Goal: Register for event/course

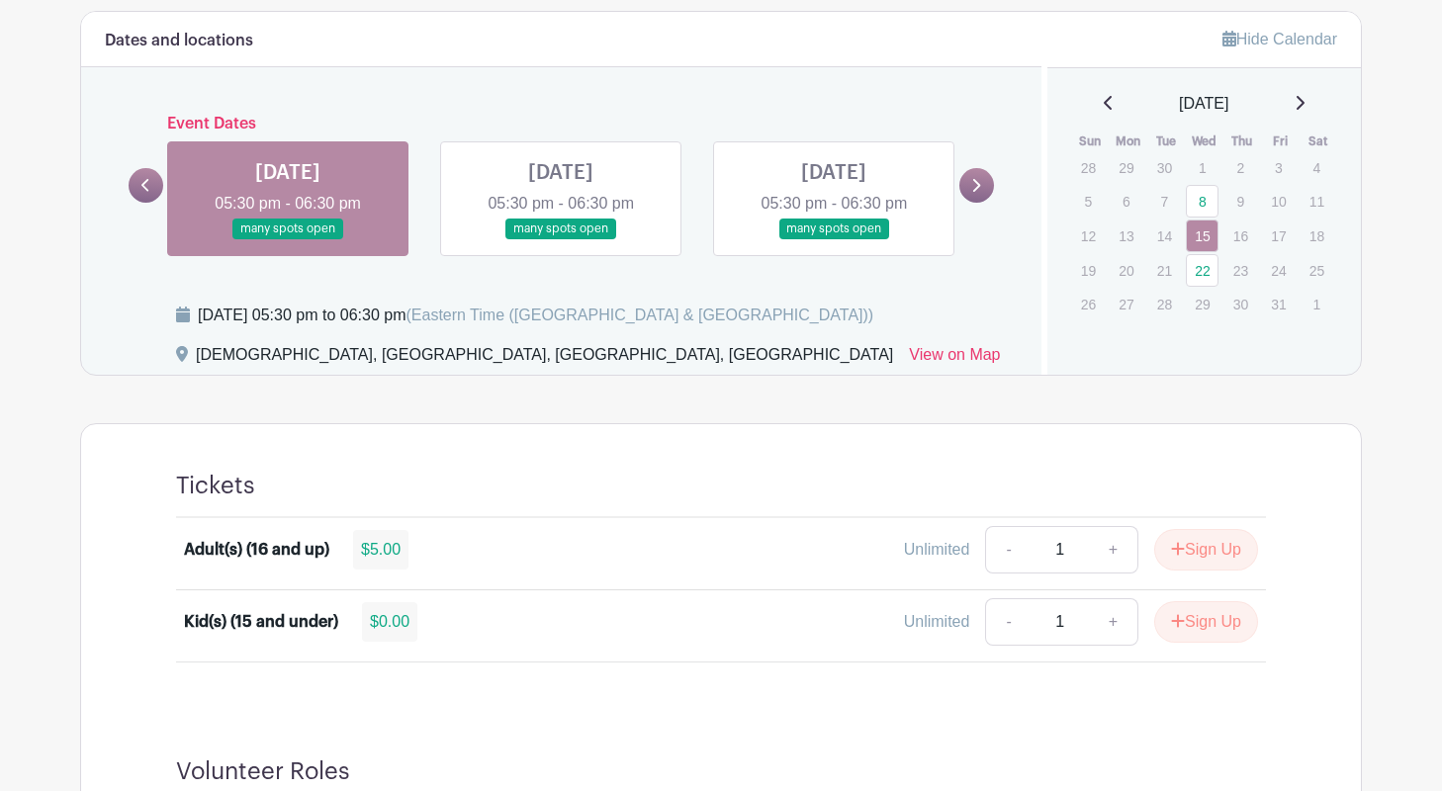
scroll to position [790, 0]
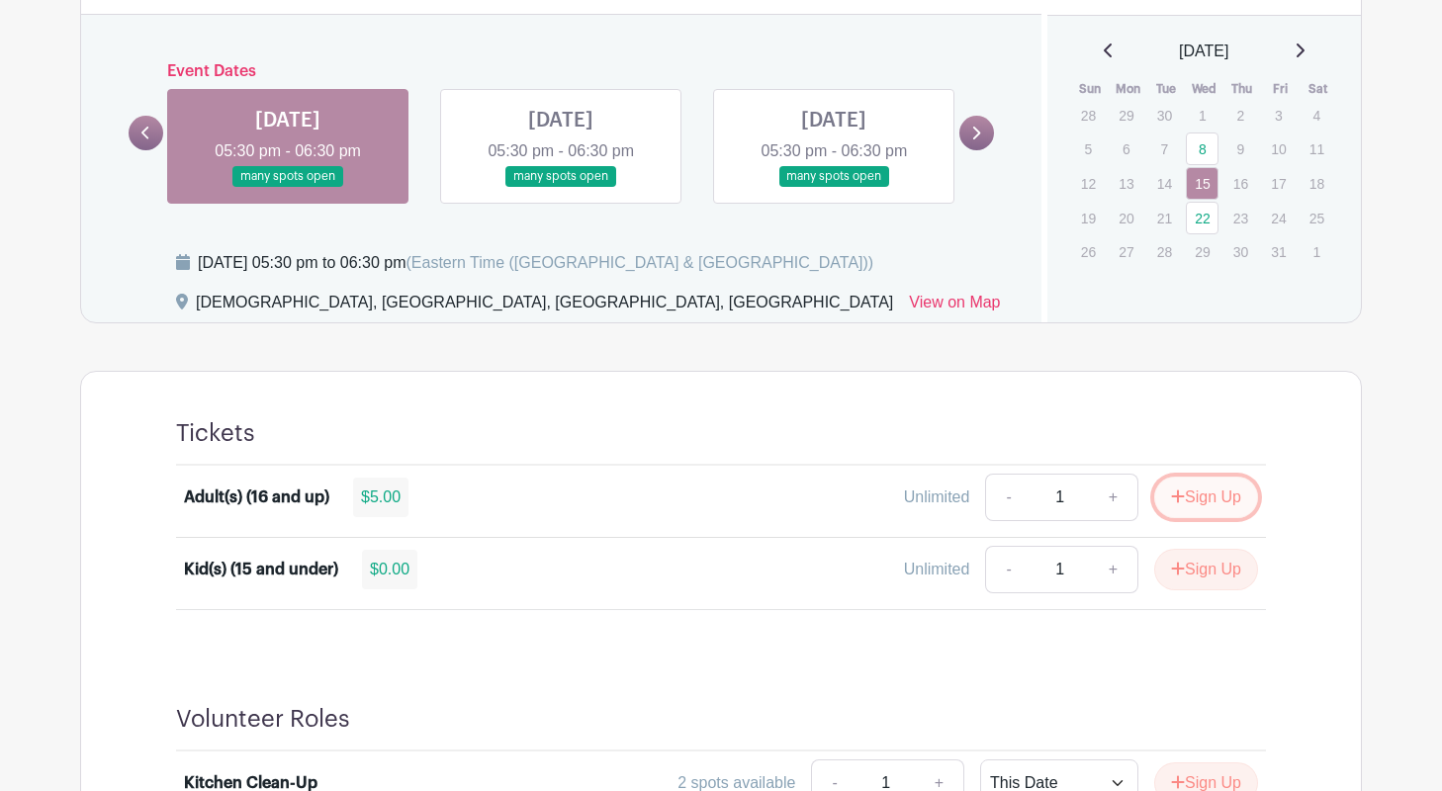
click at [1194, 500] on button "Sign Up" at bounding box center [1206, 498] width 104 height 42
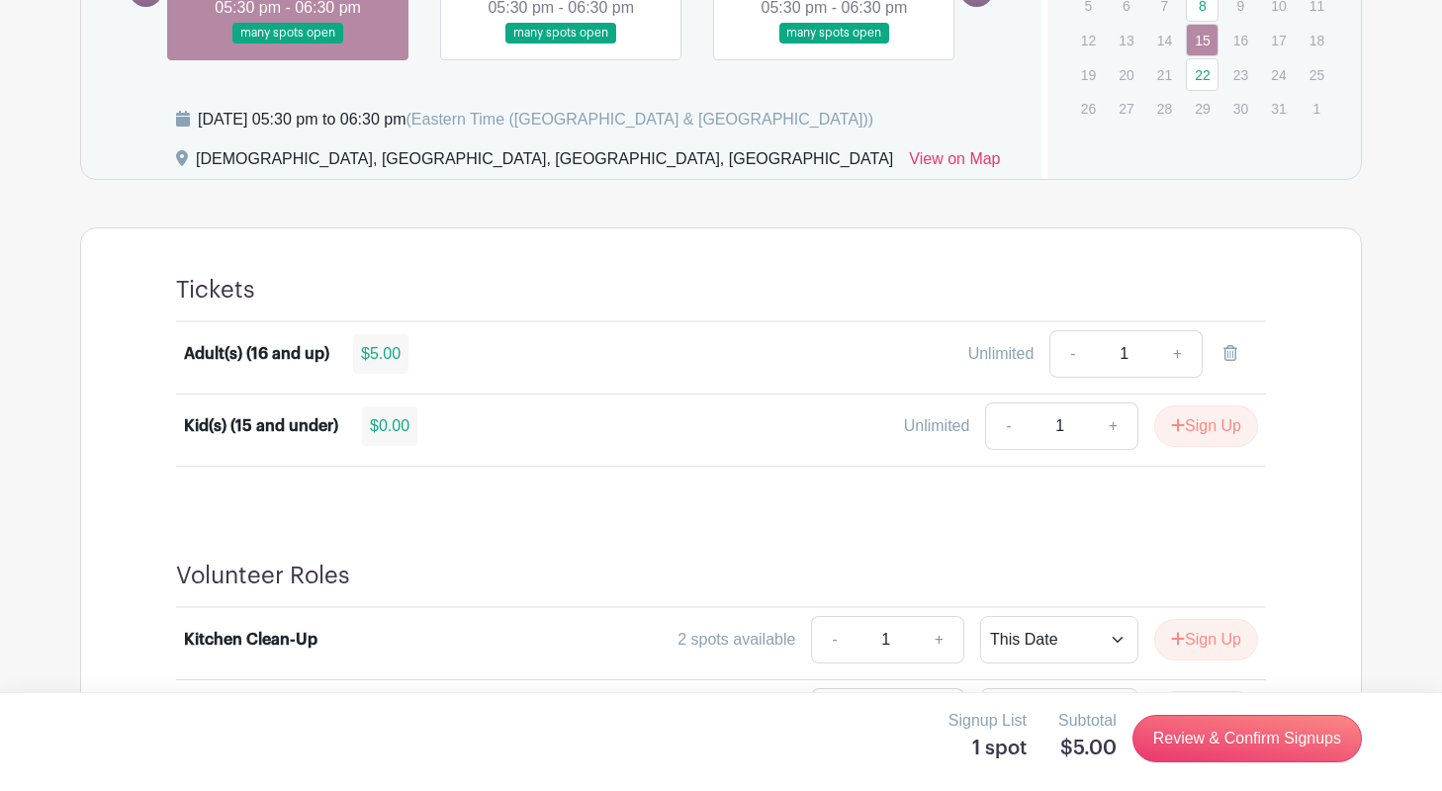
scroll to position [1124, 0]
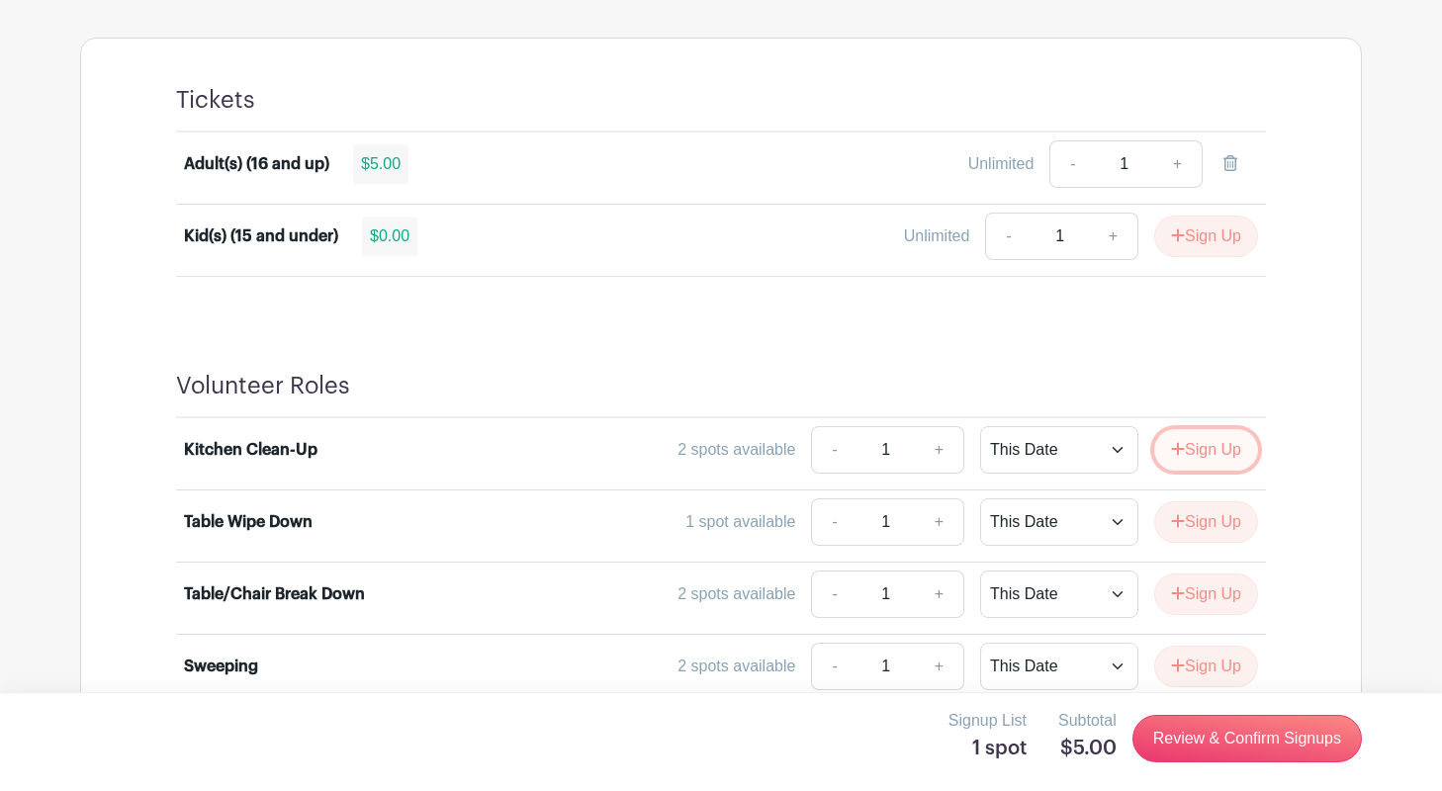
click at [1197, 451] on button "Sign Up" at bounding box center [1206, 450] width 104 height 42
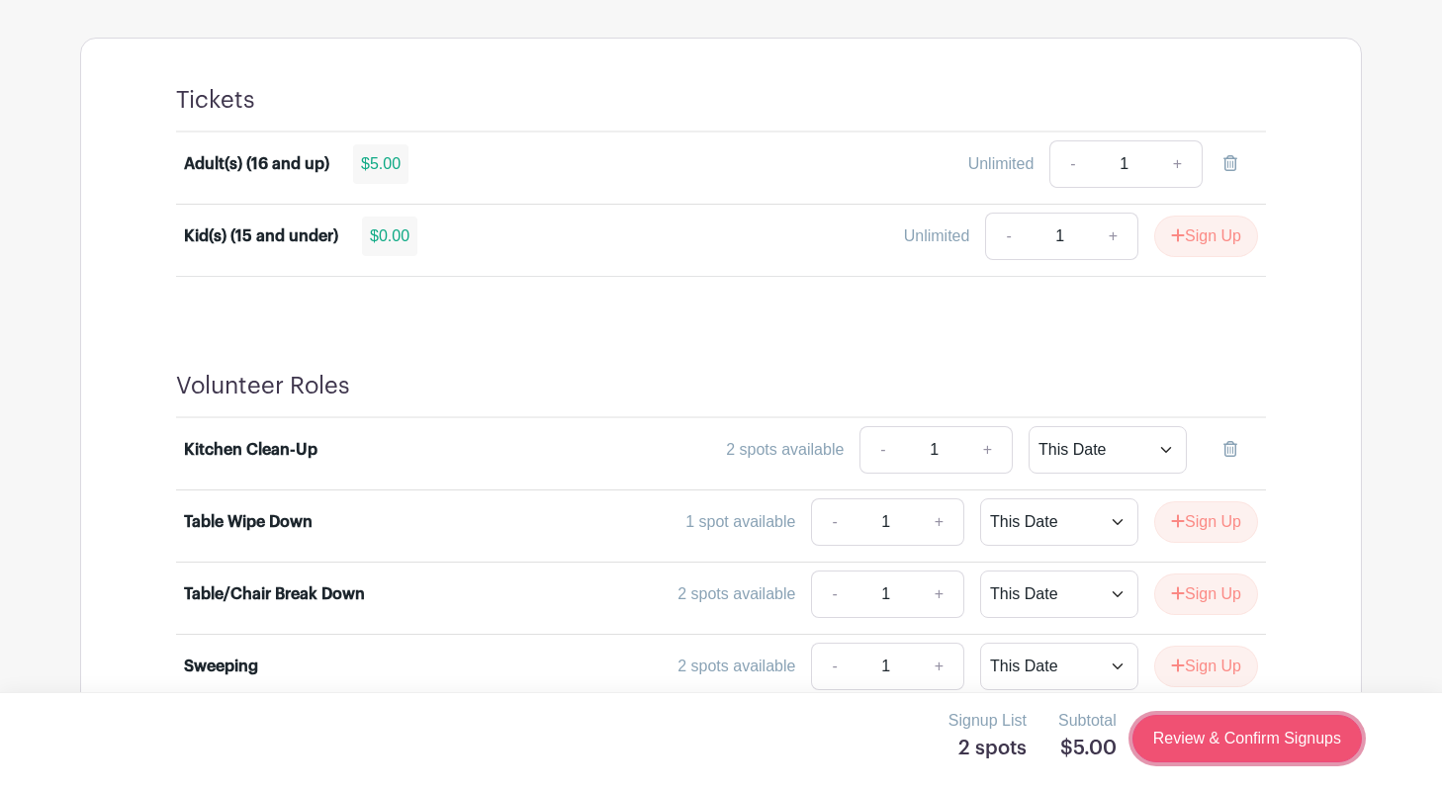
click at [1231, 739] on link "Review & Confirm Signups" at bounding box center [1247, 738] width 229 height 47
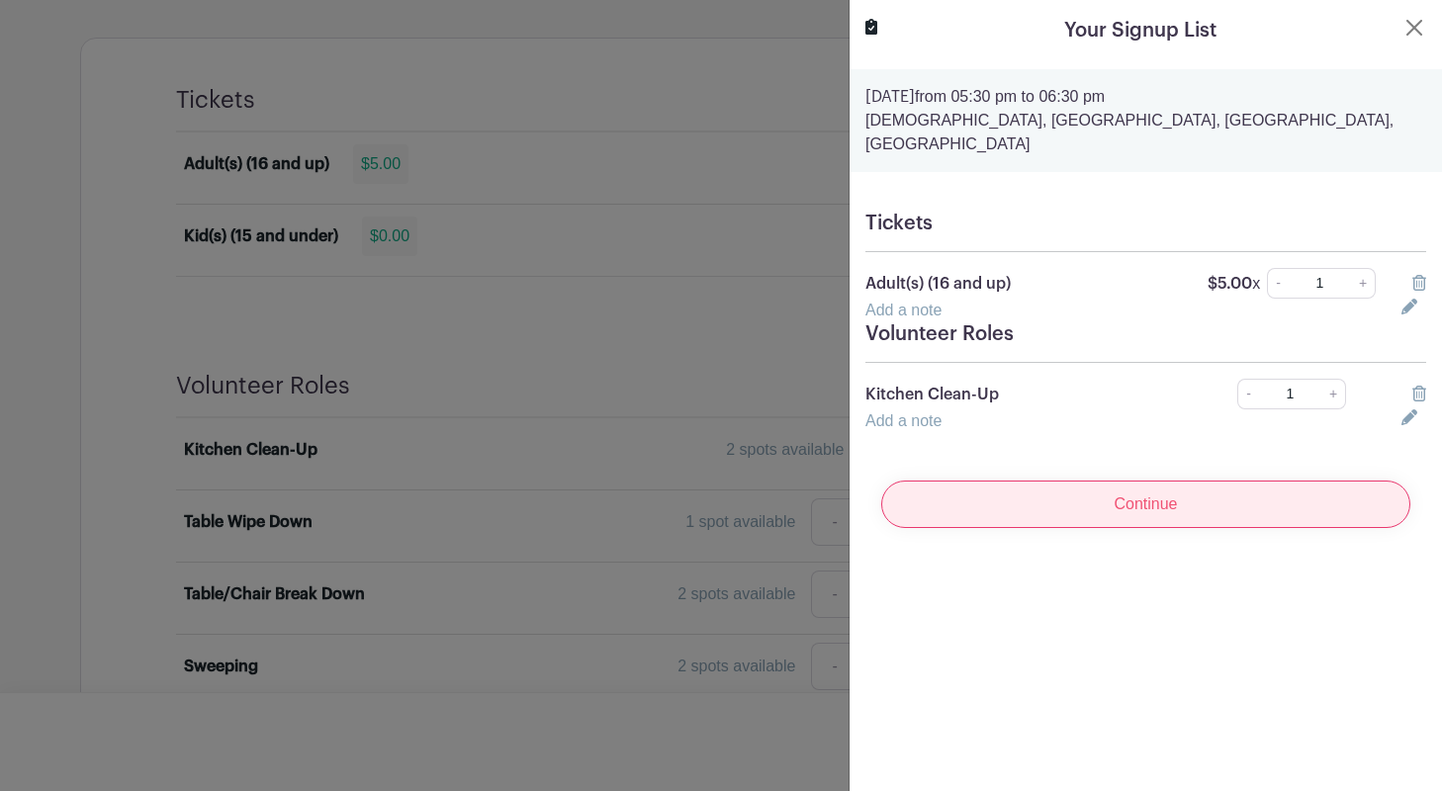
click at [1155, 481] on input "Continue" at bounding box center [1145, 504] width 529 height 47
click at [1129, 484] on input "Continue" at bounding box center [1145, 504] width 529 height 47
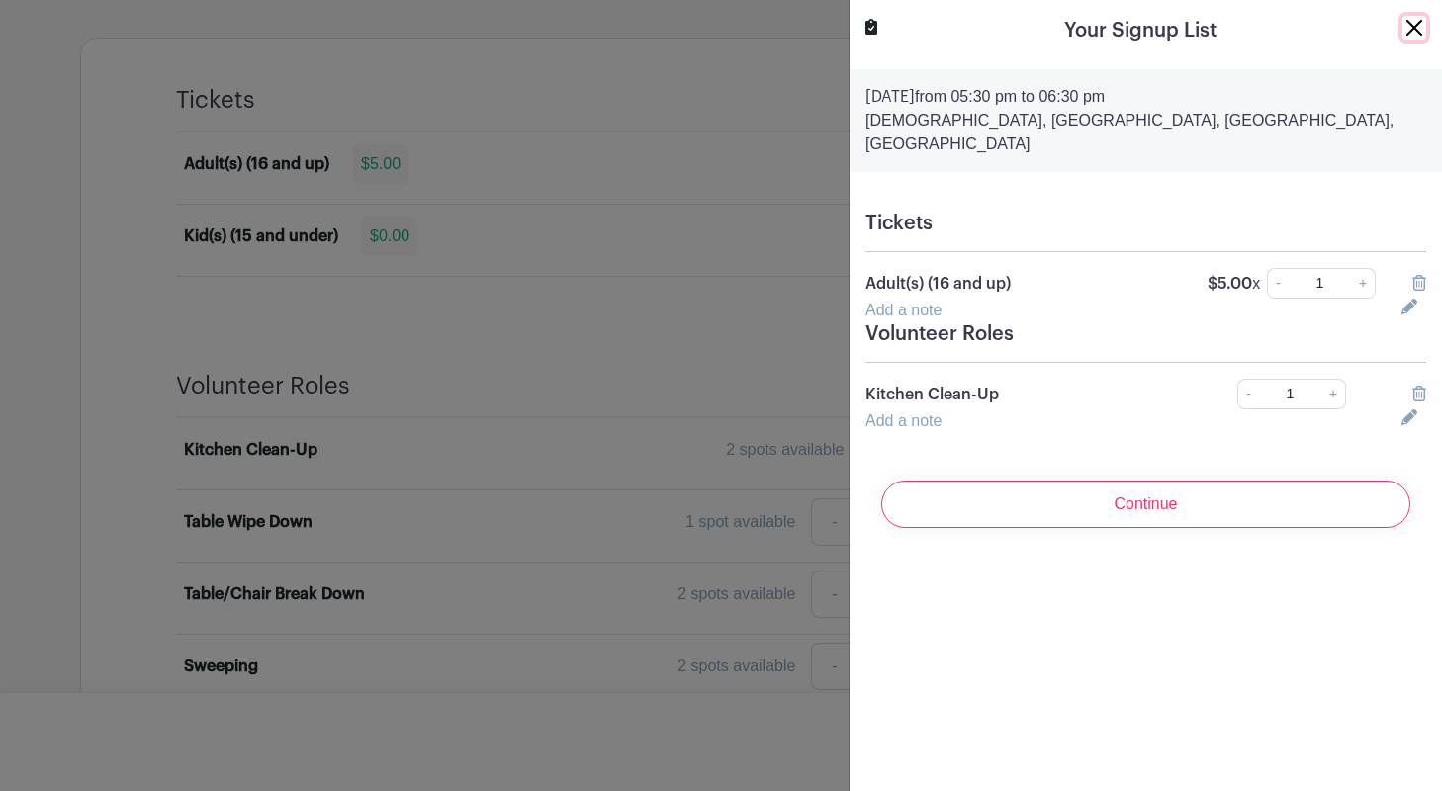
click at [1410, 28] on button "Close" at bounding box center [1415, 28] width 24 height 24
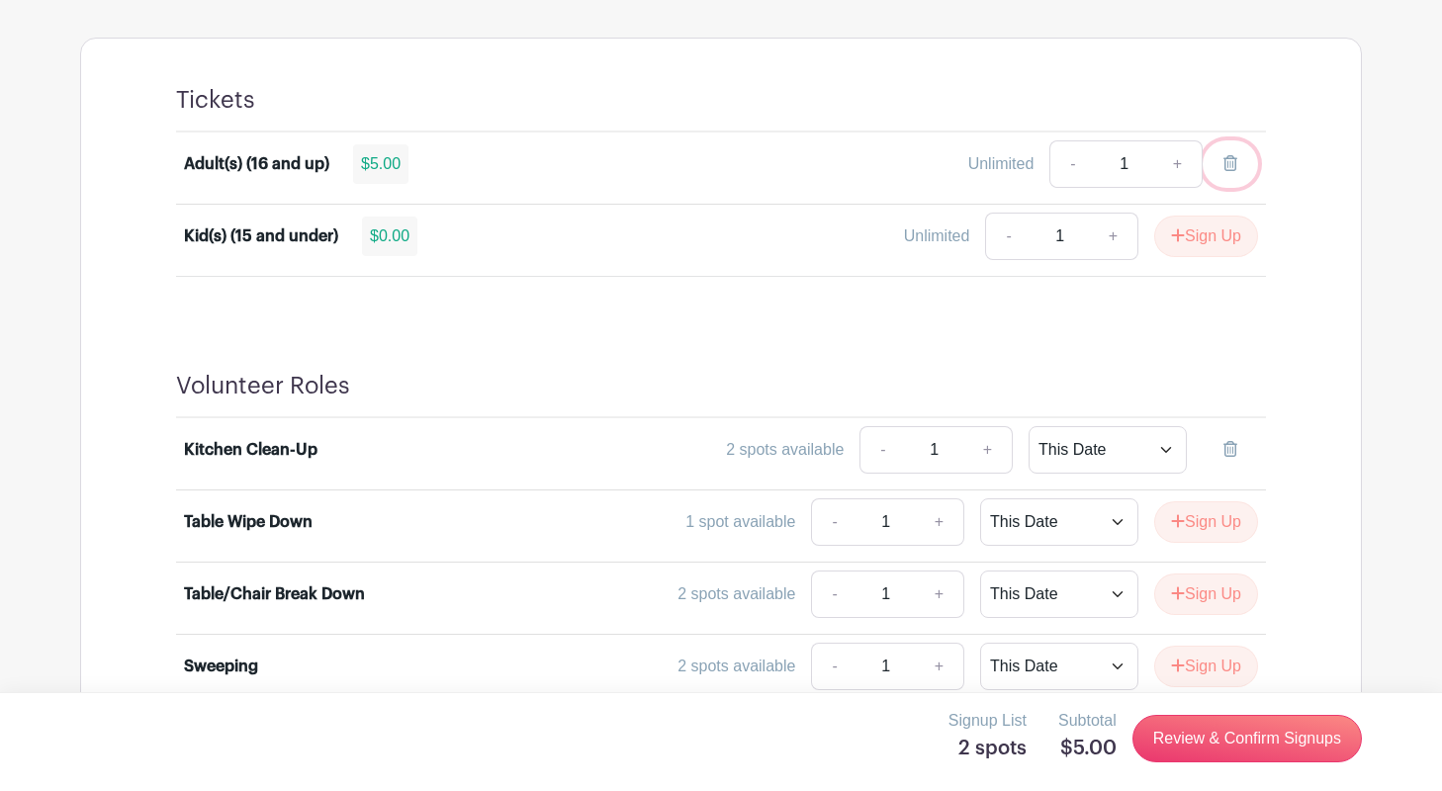
click at [1228, 155] on icon at bounding box center [1231, 163] width 14 height 16
click at [1227, 447] on icon at bounding box center [1231, 449] width 14 height 16
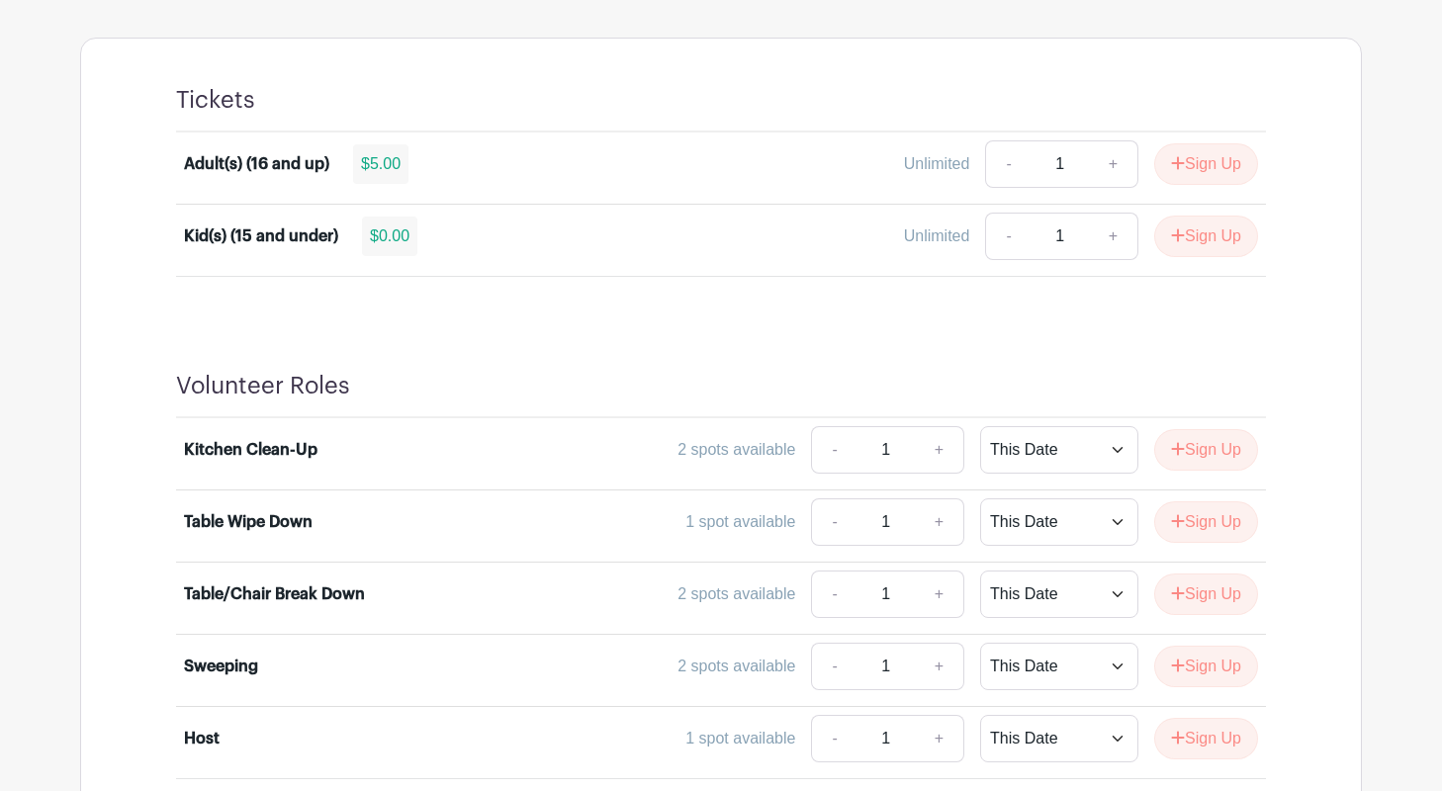
click at [1200, 160] on button "Sign Up" at bounding box center [1206, 164] width 104 height 42
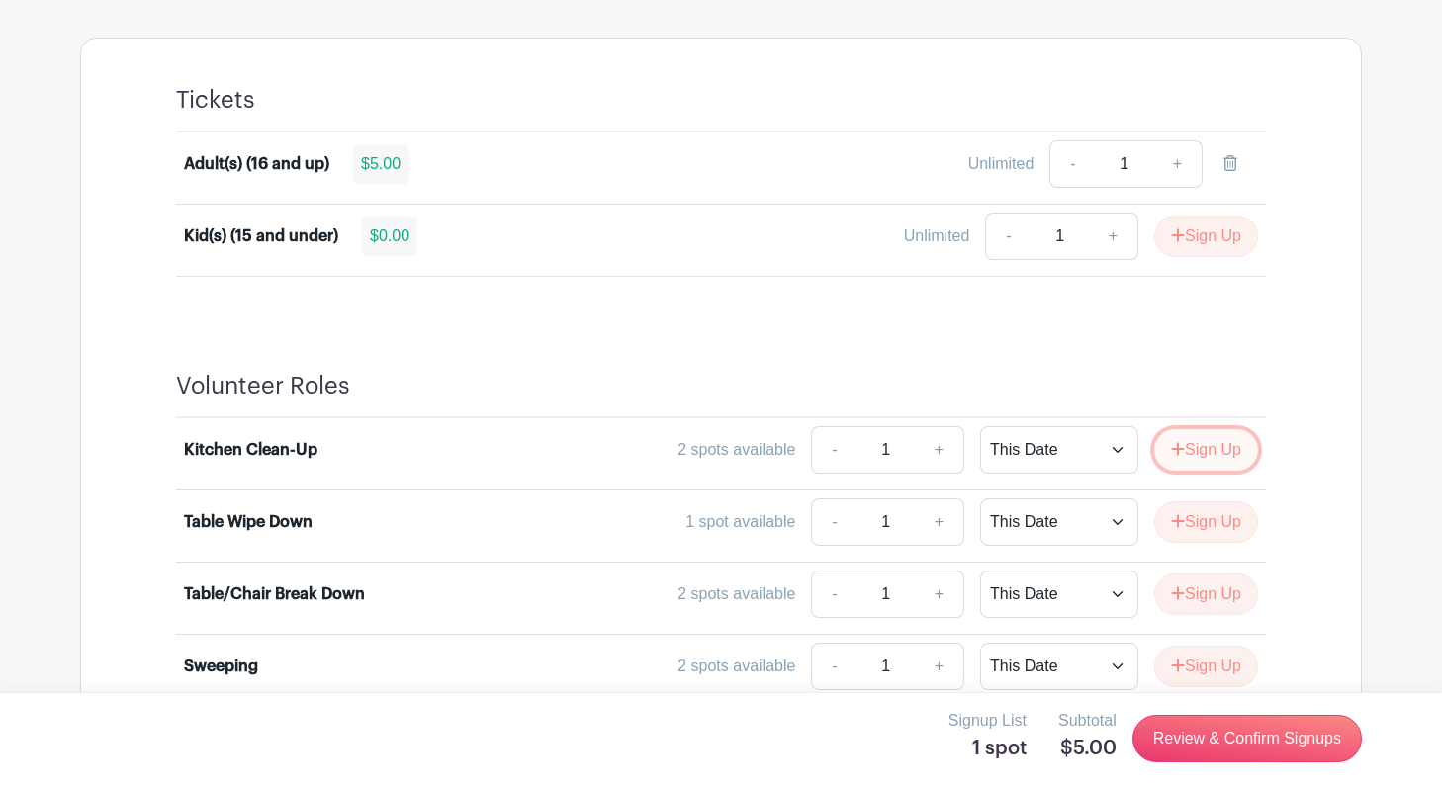
click at [1216, 454] on button "Sign Up" at bounding box center [1206, 450] width 104 height 42
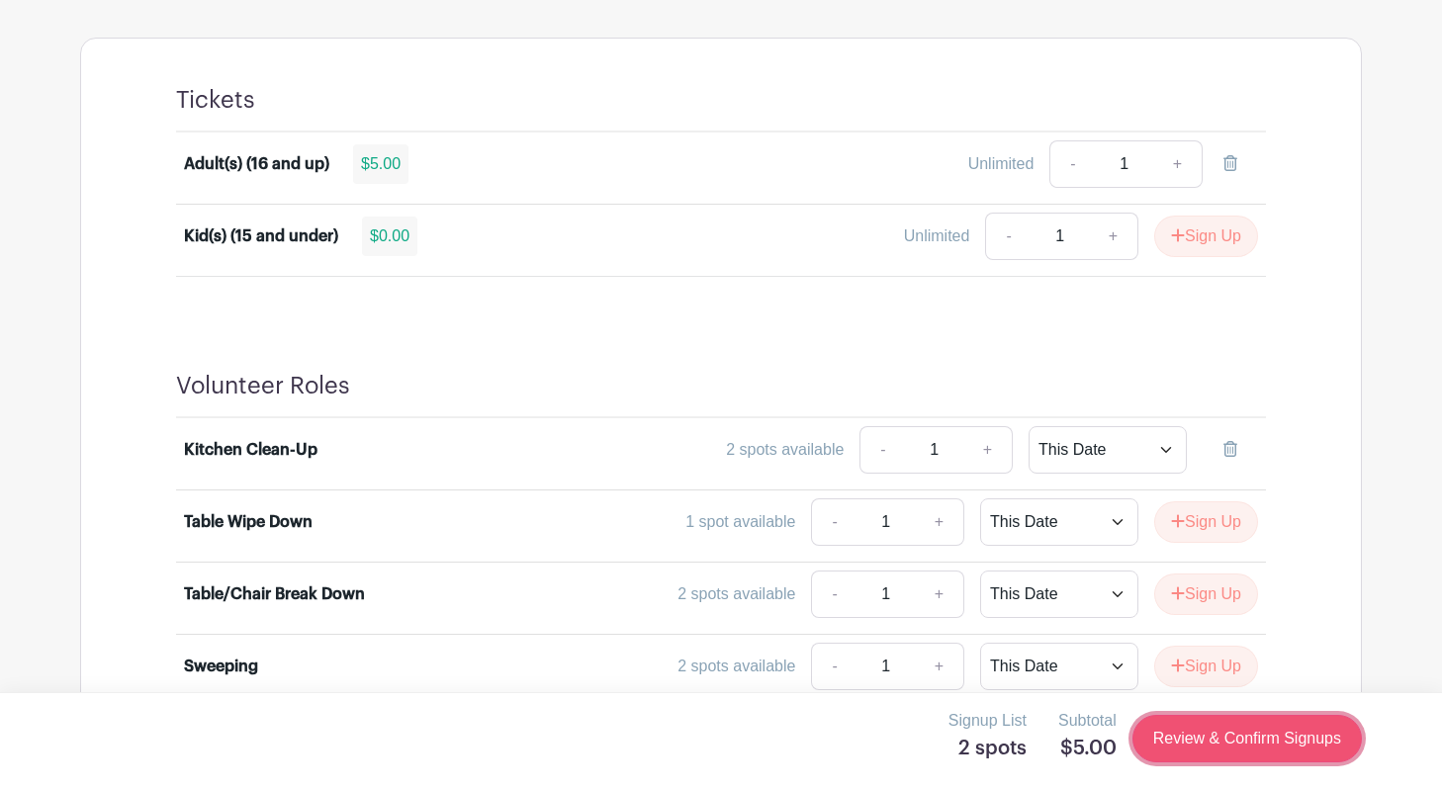
click at [1242, 740] on link "Review & Confirm Signups" at bounding box center [1247, 738] width 229 height 47
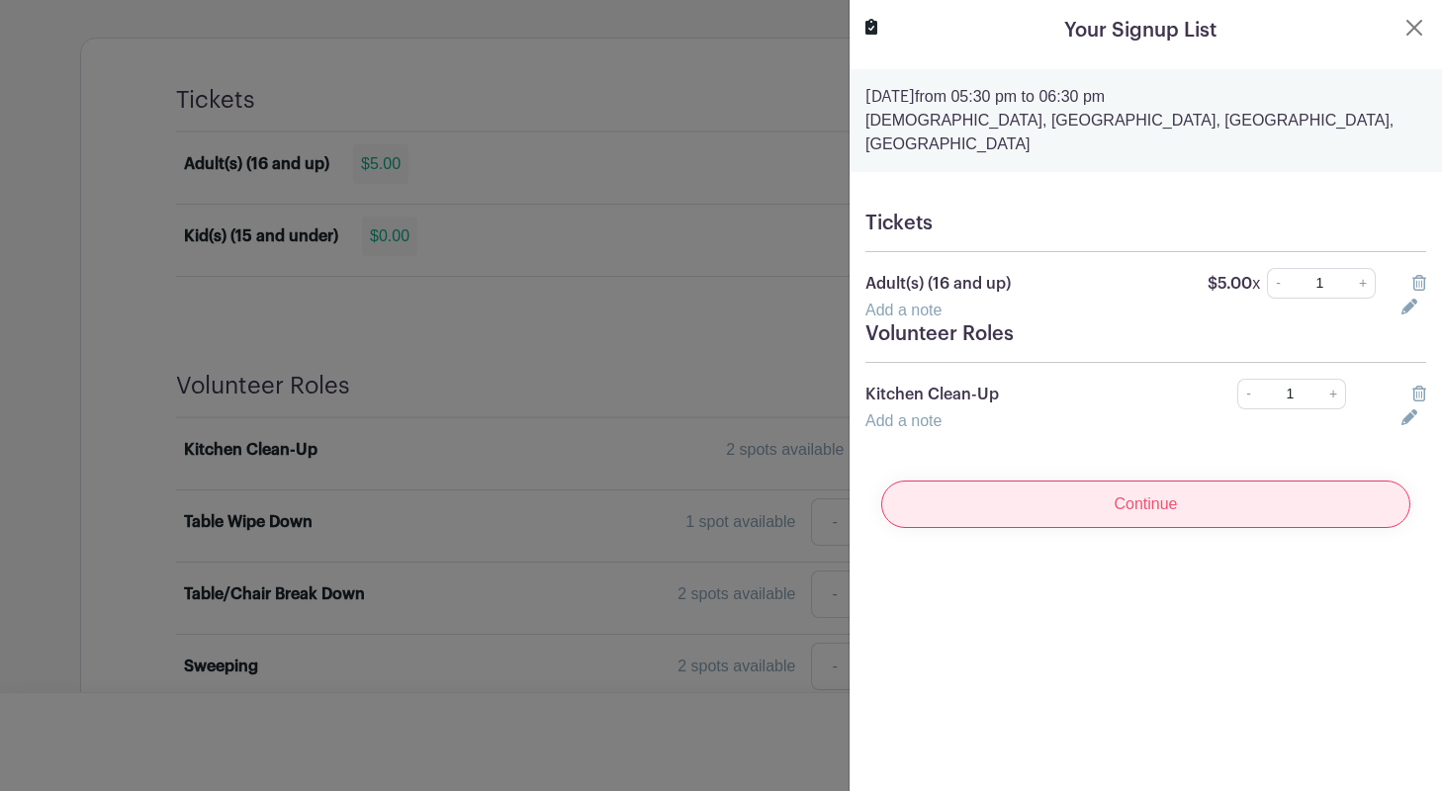
click at [1159, 484] on input "Continue" at bounding box center [1145, 504] width 529 height 47
click at [1158, 481] on input "Continue" at bounding box center [1145, 504] width 529 height 47
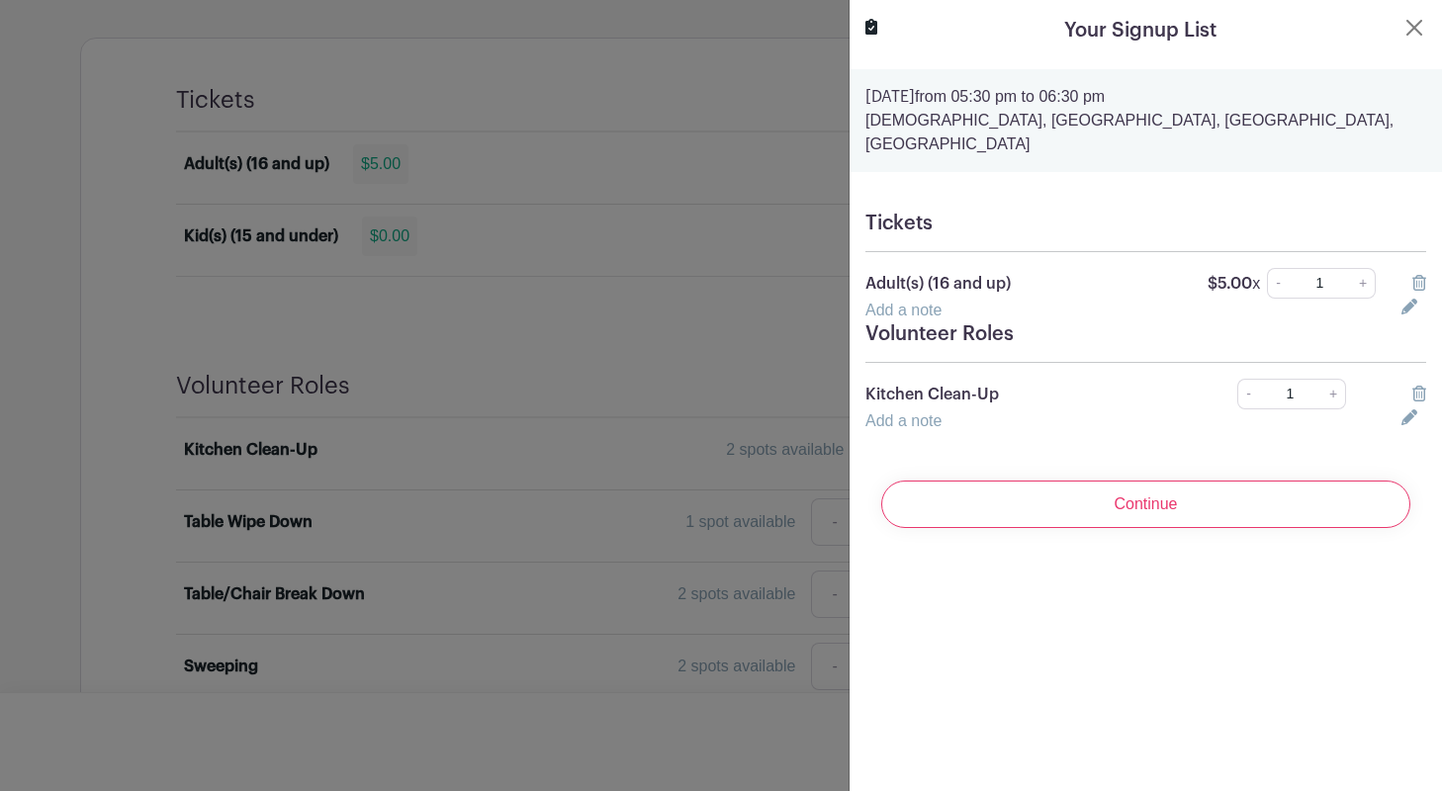
click at [1420, 386] on icon at bounding box center [1420, 394] width 14 height 16
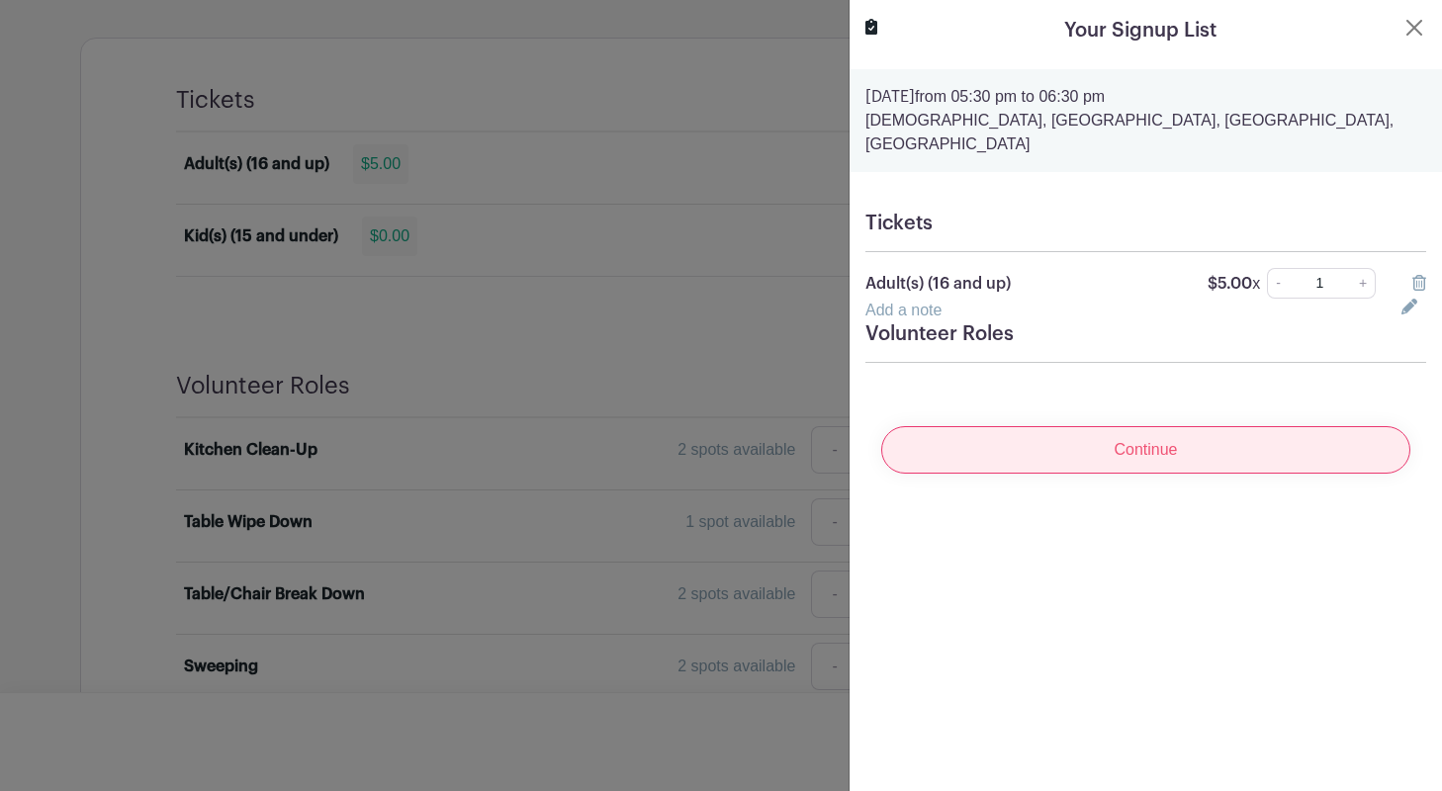
click at [1134, 426] on input "Continue" at bounding box center [1145, 449] width 529 height 47
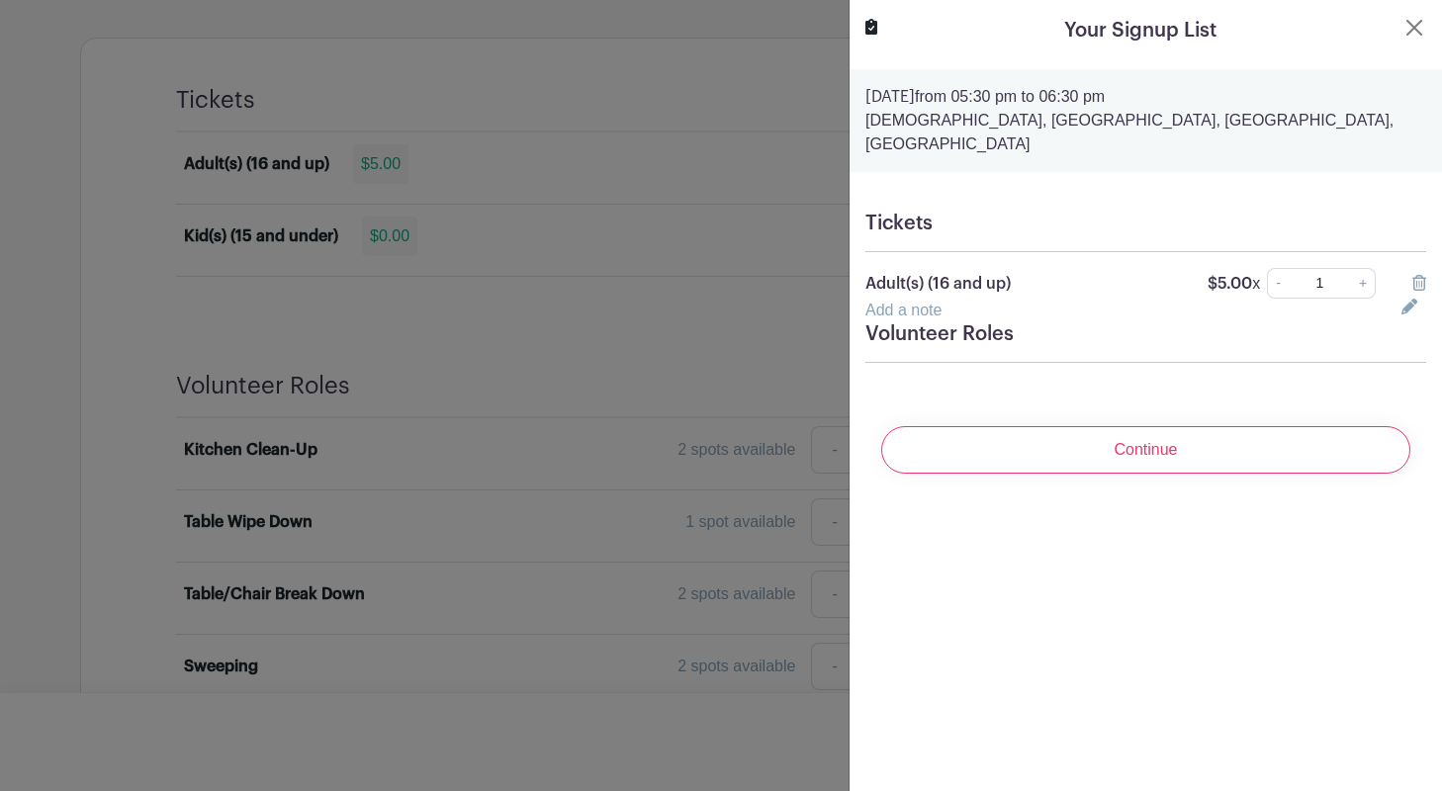
click at [1421, 275] on icon at bounding box center [1420, 283] width 14 height 16
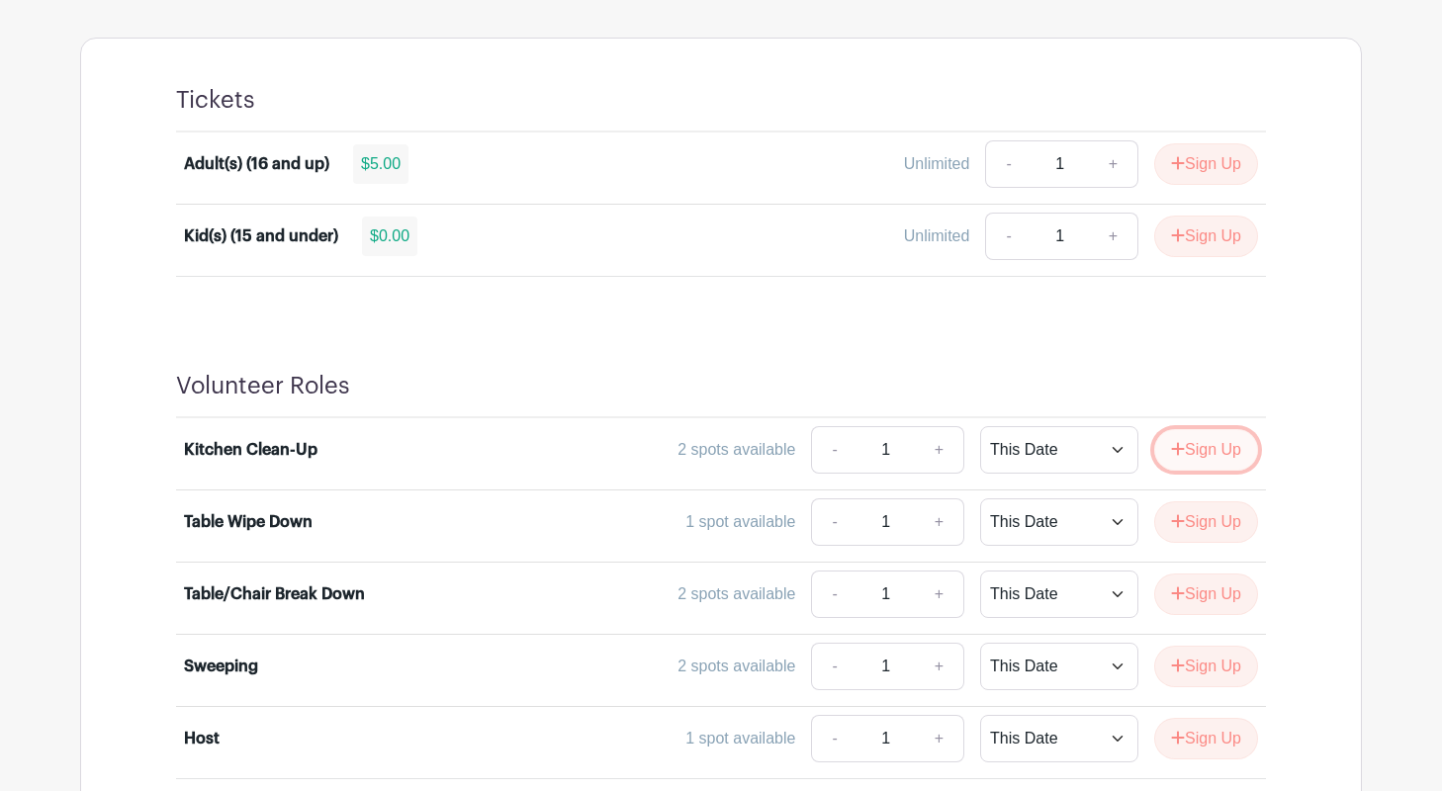
click at [1212, 441] on button "Sign Up" at bounding box center [1206, 450] width 104 height 42
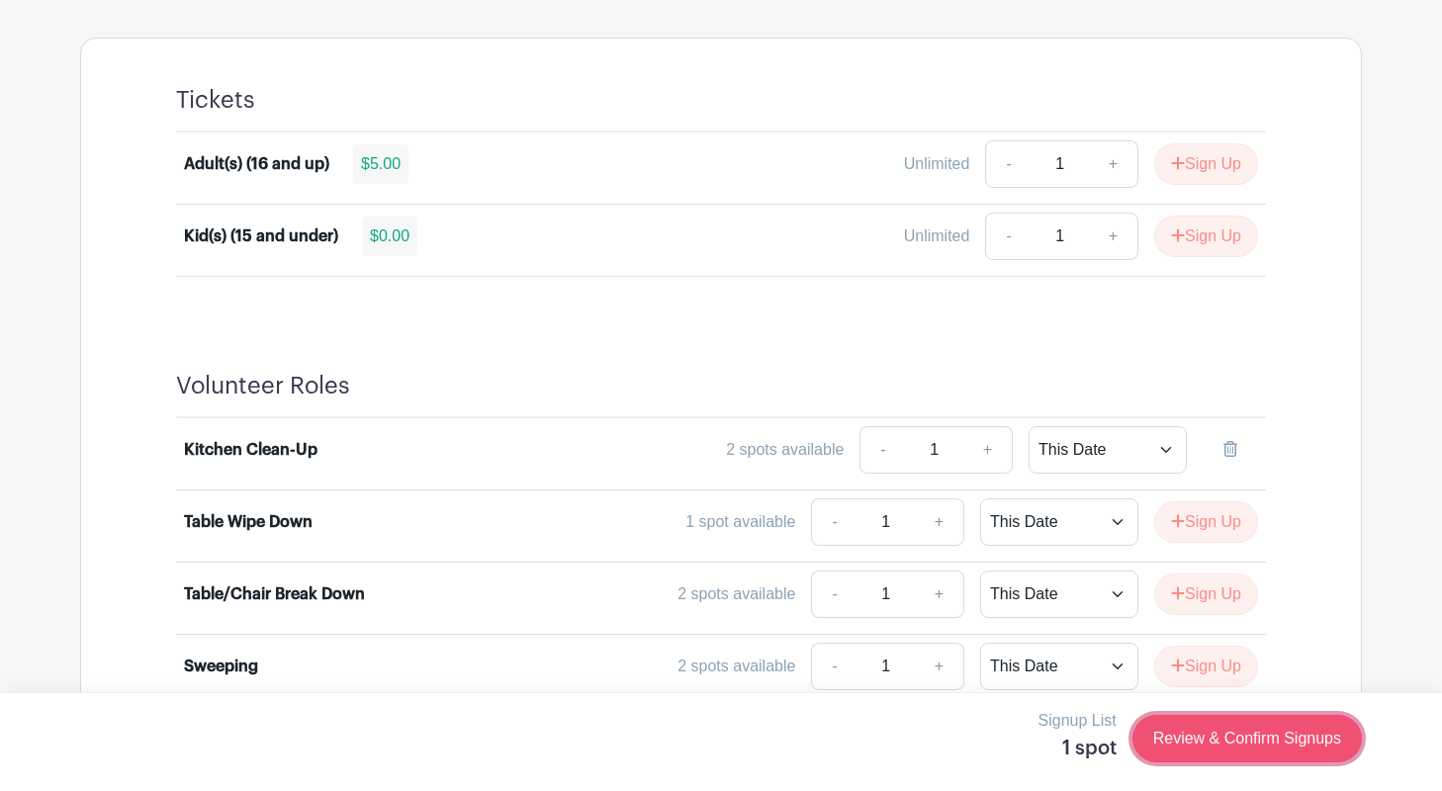
click at [1237, 732] on link "Review & Confirm Signups" at bounding box center [1247, 738] width 229 height 47
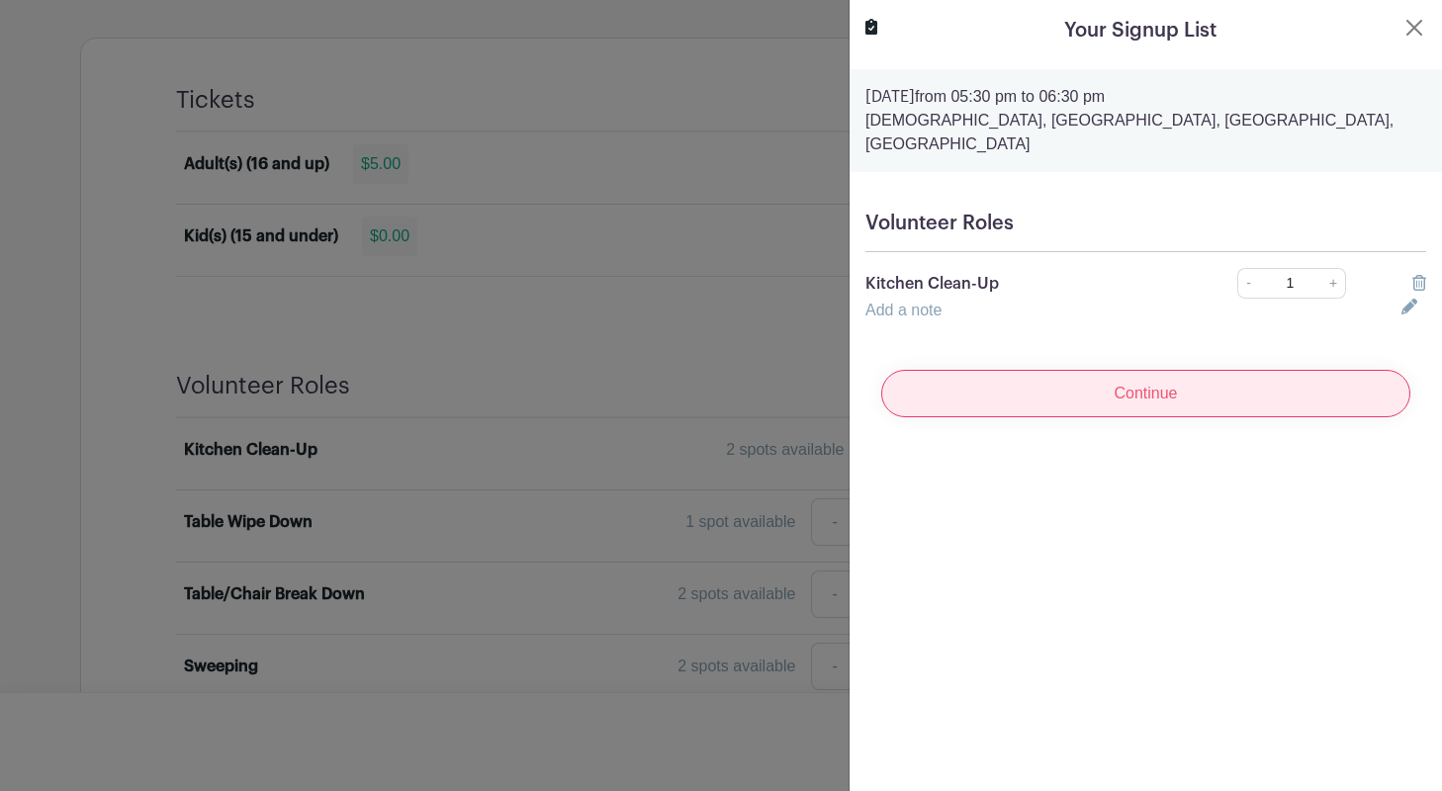
click at [1133, 382] on input "Continue" at bounding box center [1145, 393] width 529 height 47
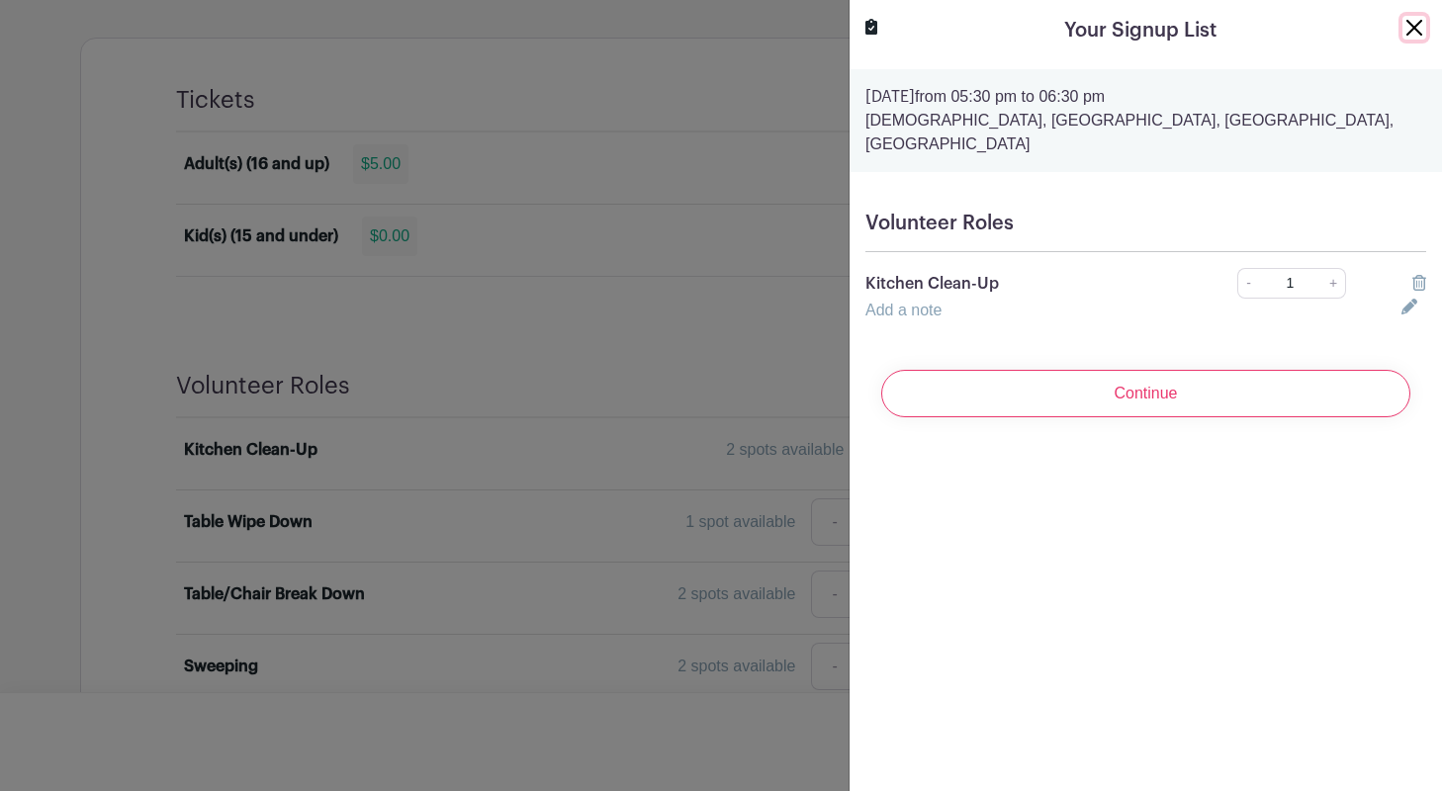
click at [1412, 25] on button "Close" at bounding box center [1415, 28] width 24 height 24
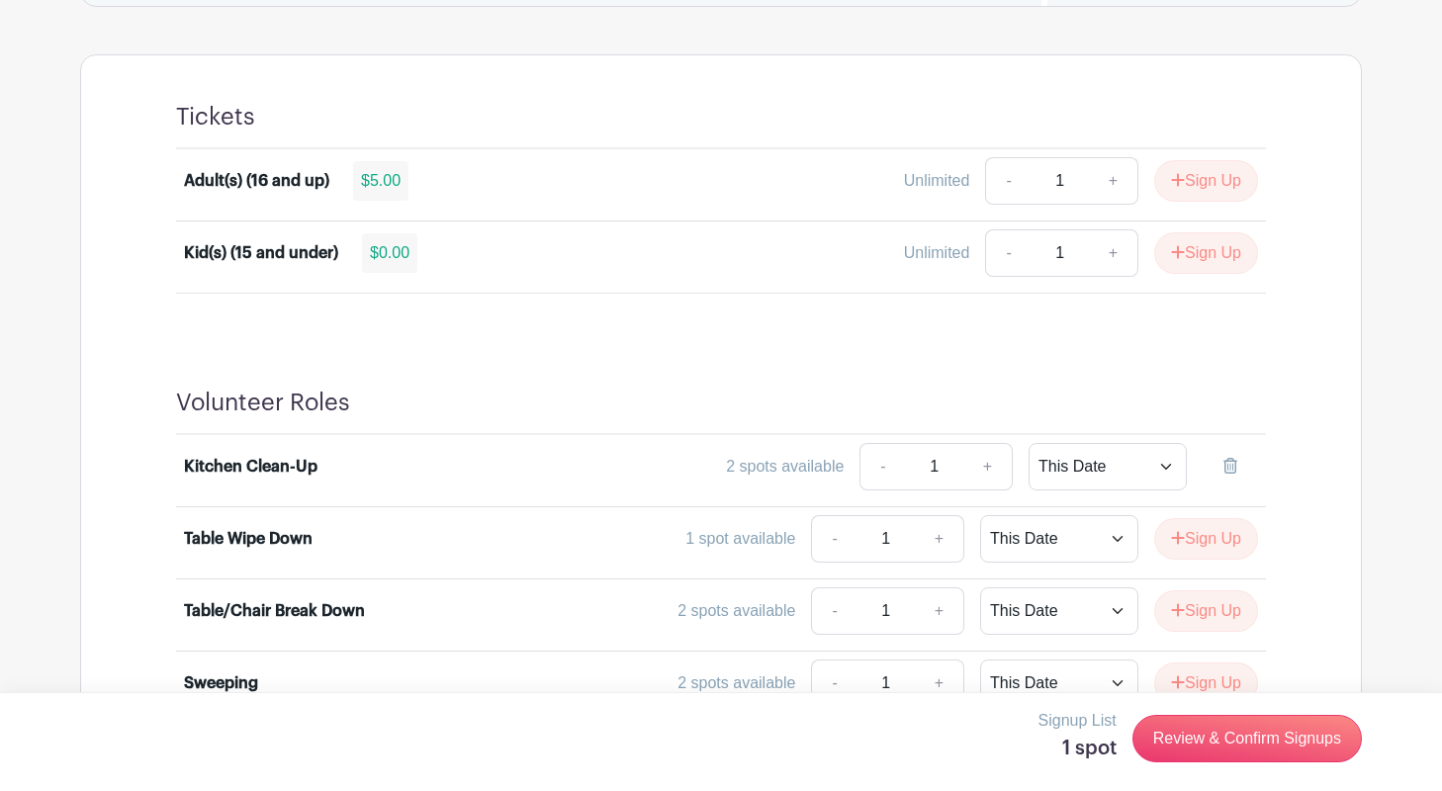
scroll to position [1104, 0]
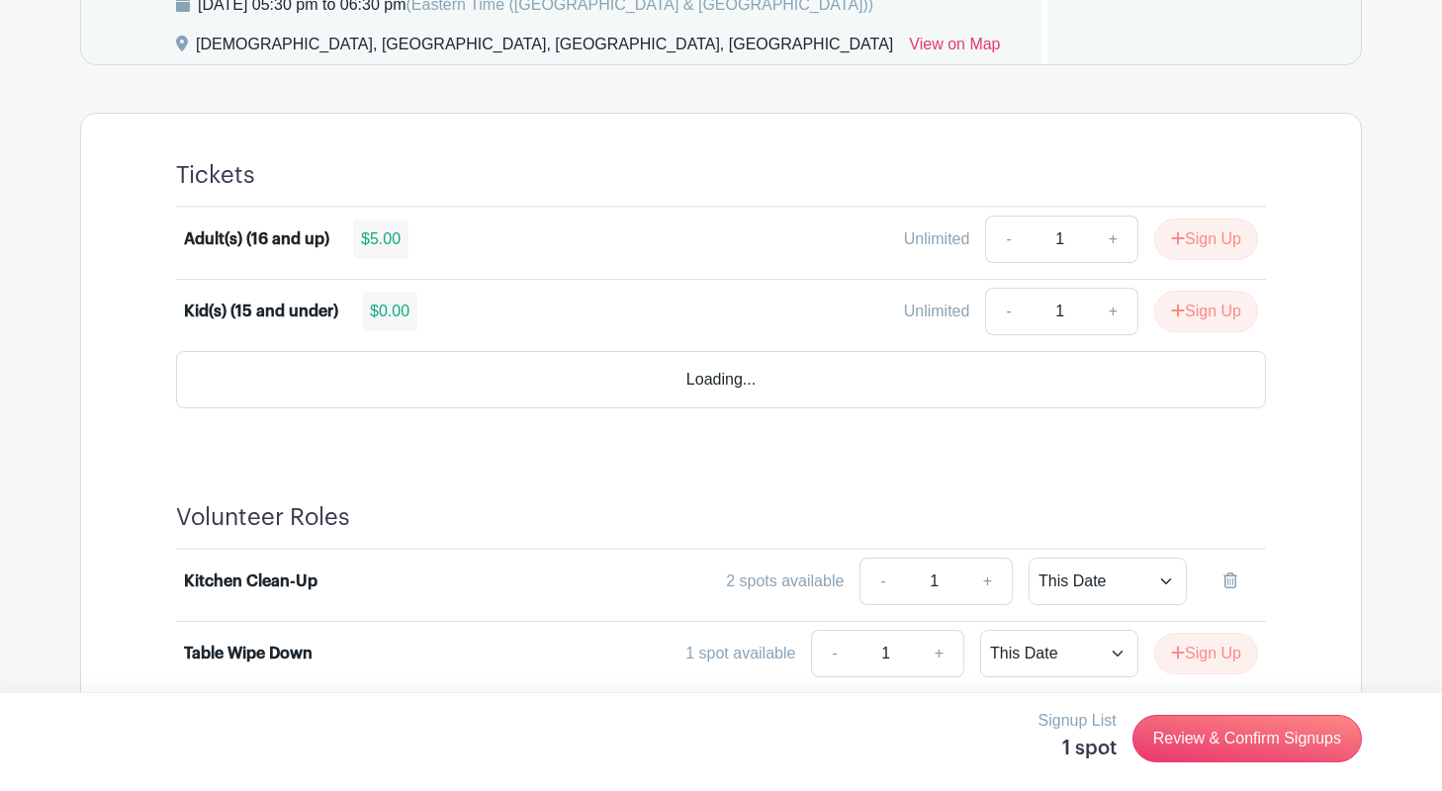
scroll to position [1104, 0]
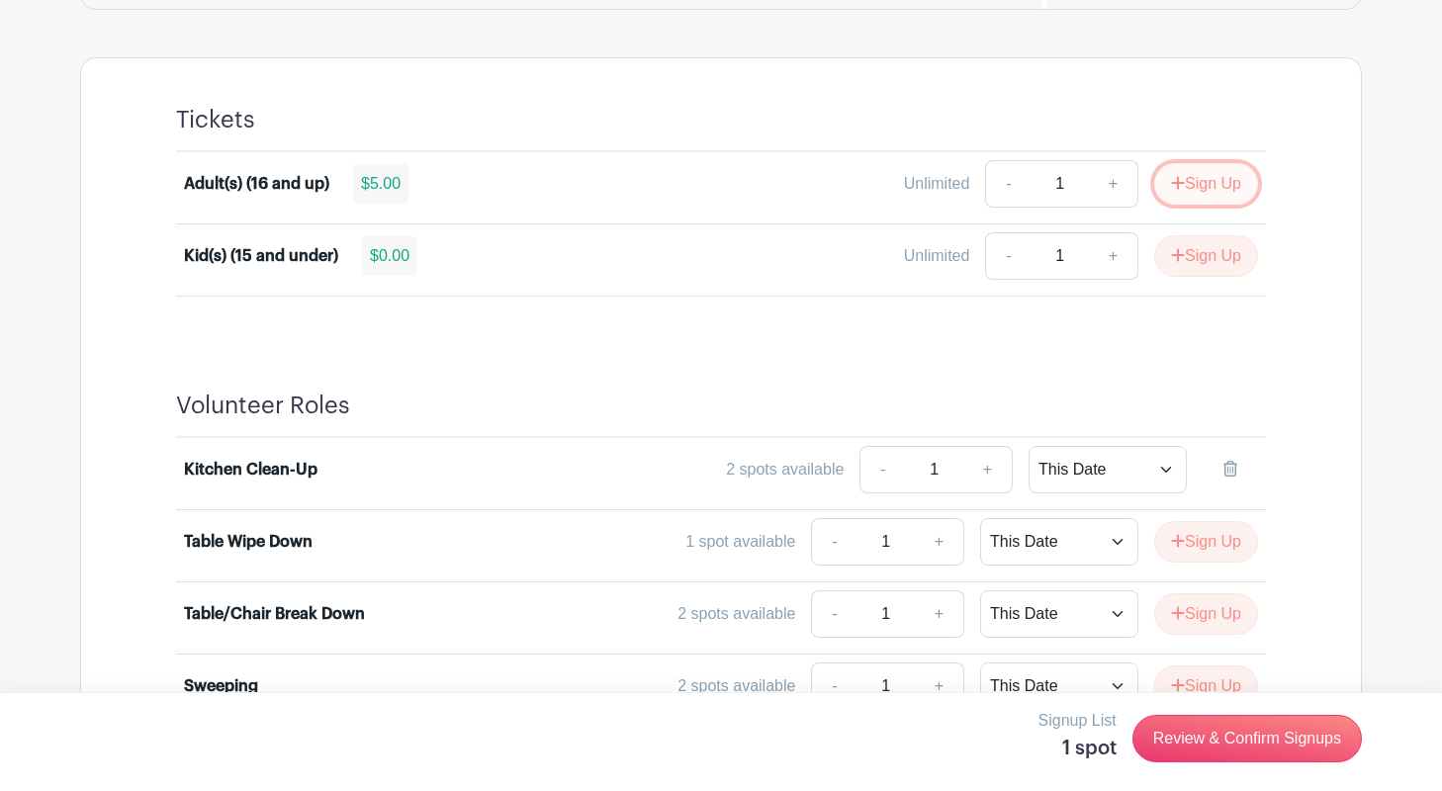
click at [1217, 183] on button "Sign Up" at bounding box center [1206, 184] width 104 height 42
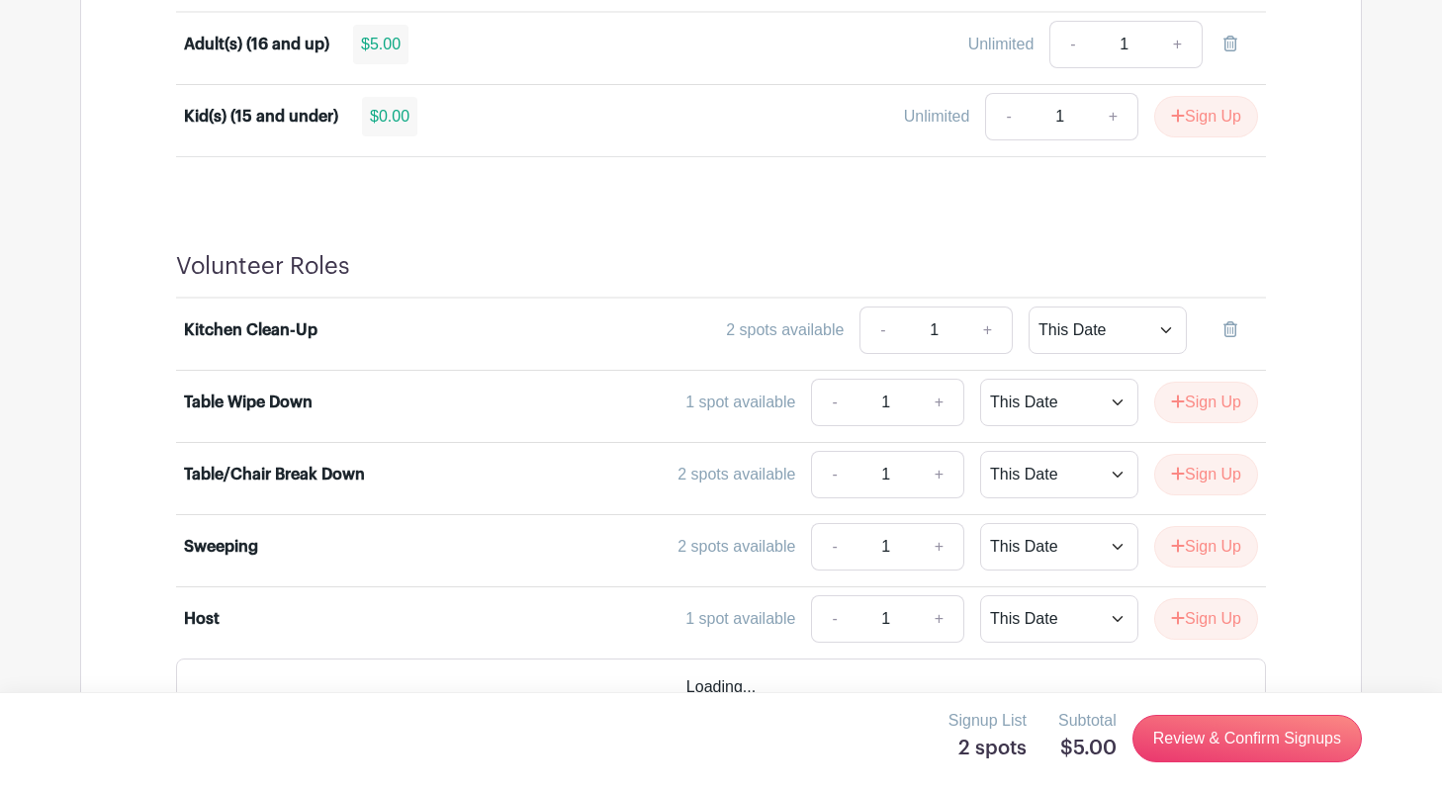
scroll to position [1284, 0]
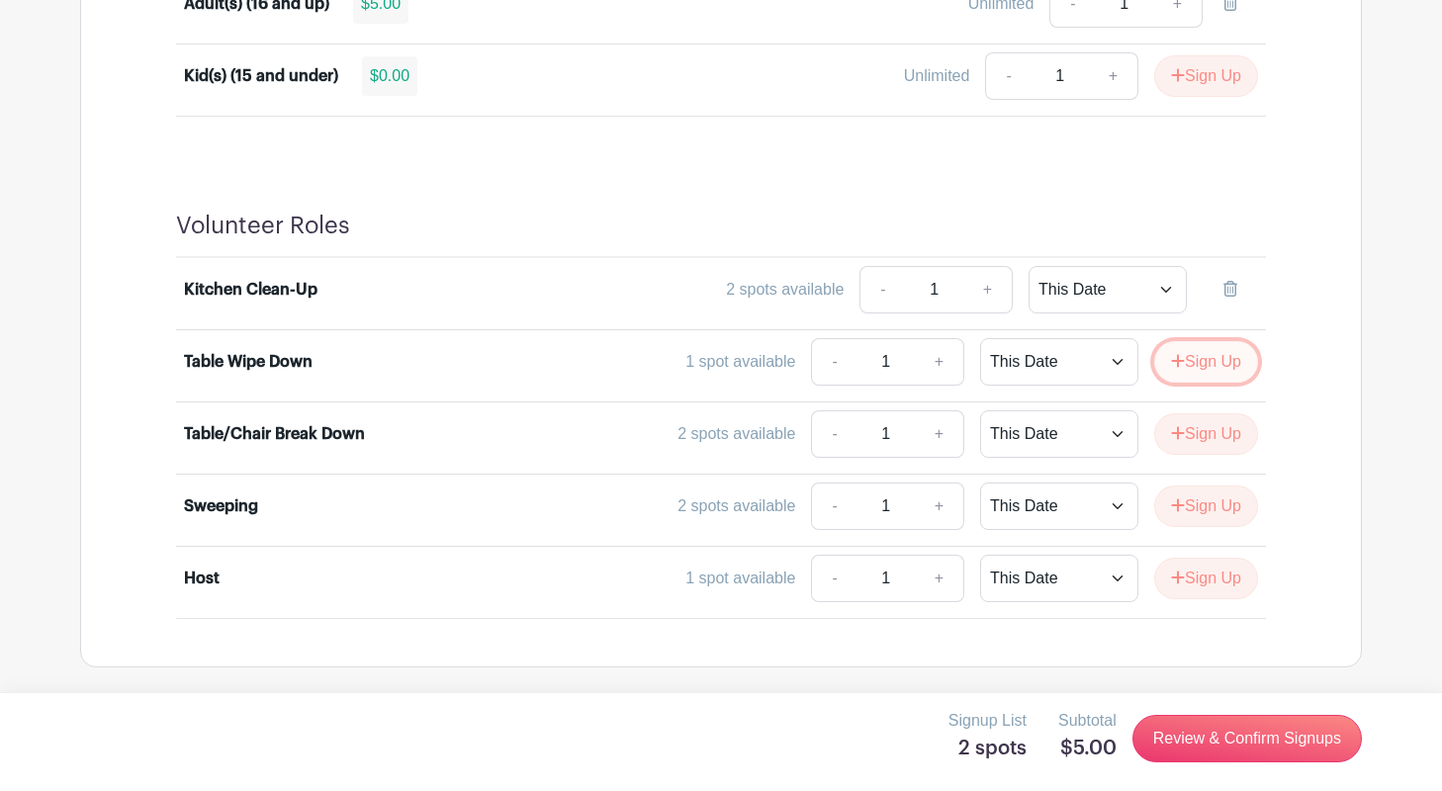
click at [1212, 360] on button "Sign Up" at bounding box center [1206, 362] width 104 height 42
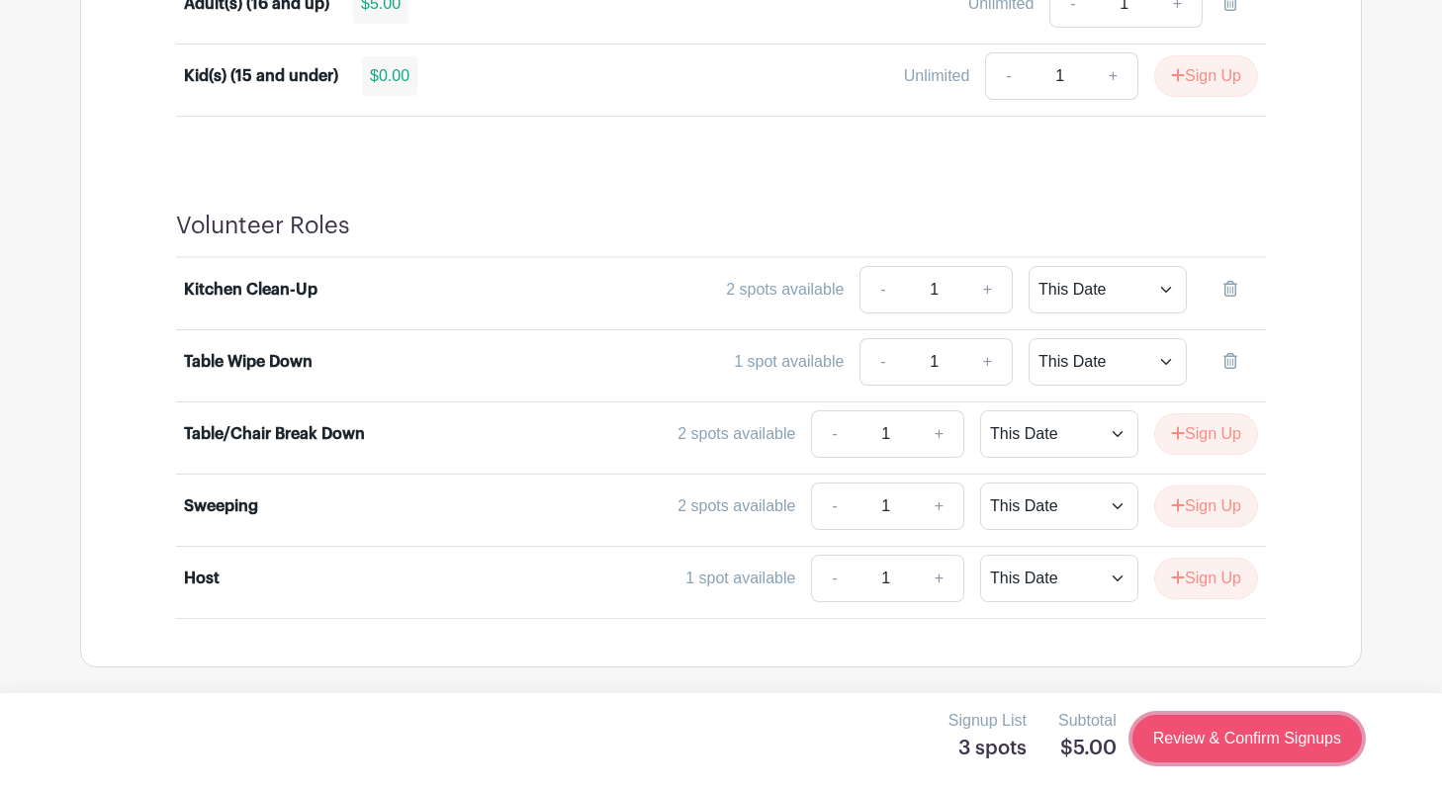
click at [1269, 738] on link "Review & Confirm Signups" at bounding box center [1247, 738] width 229 height 47
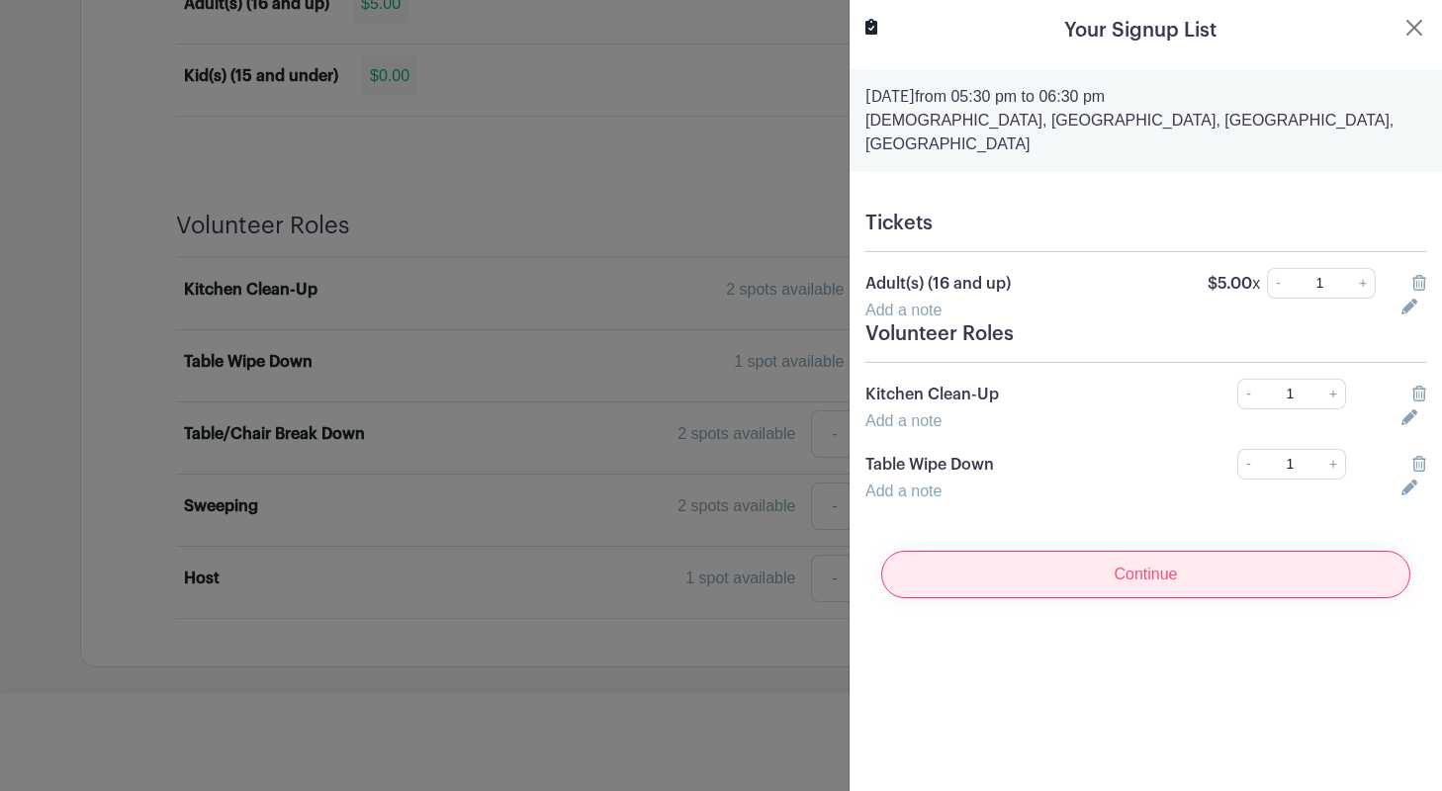
click at [1185, 555] on input "Continue" at bounding box center [1145, 574] width 529 height 47
click at [1148, 557] on input "Continue" at bounding box center [1145, 574] width 529 height 47
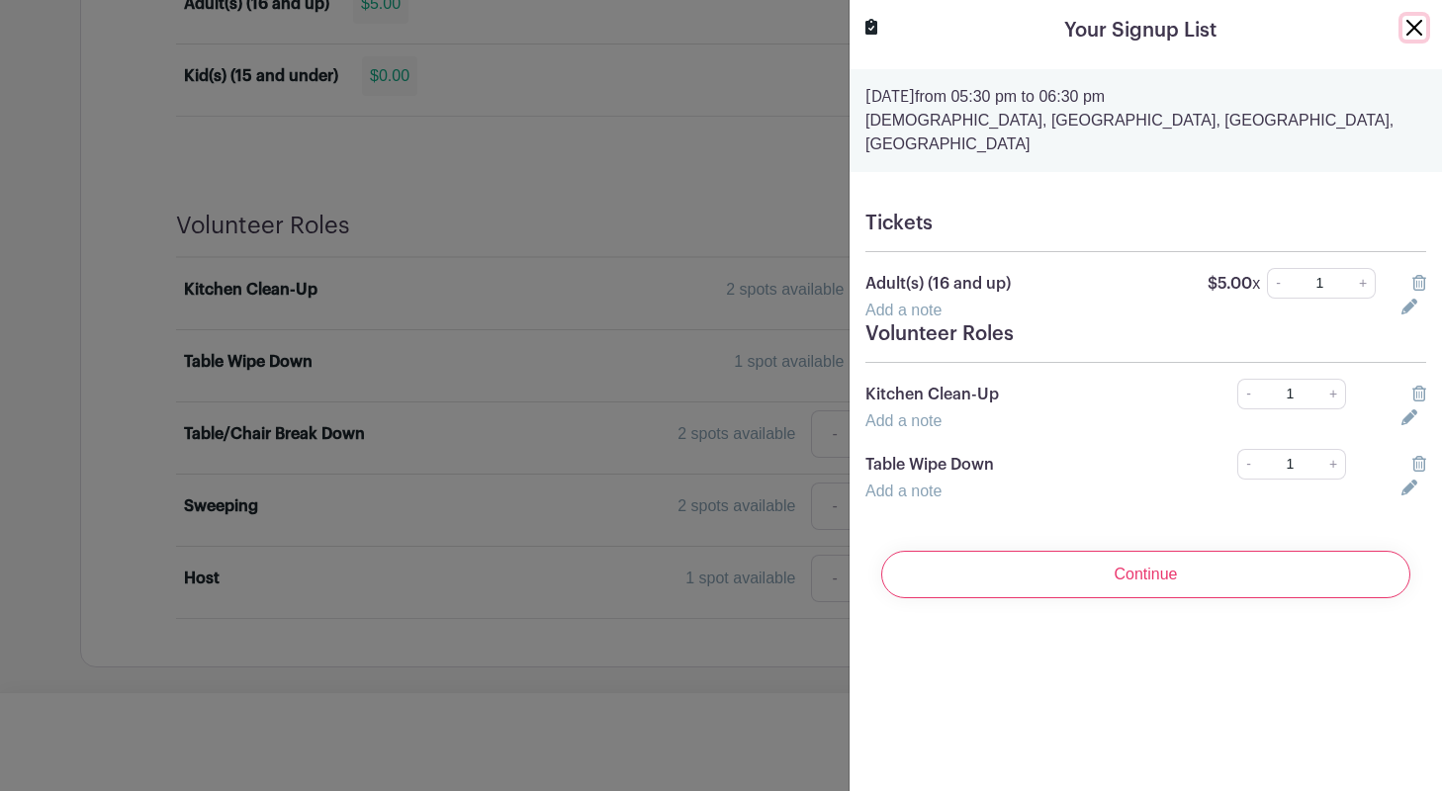
click at [1411, 28] on button "Close" at bounding box center [1415, 28] width 24 height 24
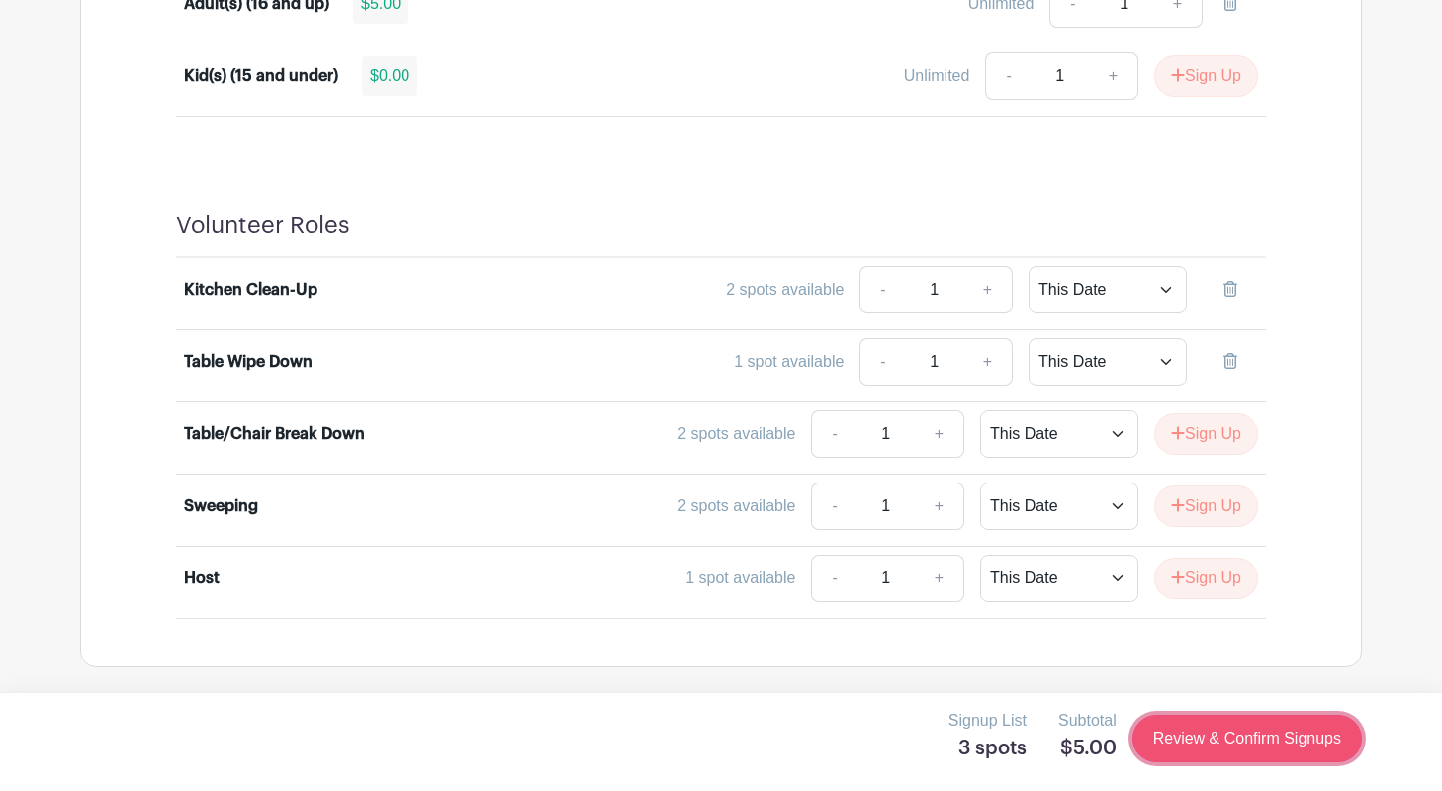
click at [1242, 740] on link "Review & Confirm Signups" at bounding box center [1247, 738] width 229 height 47
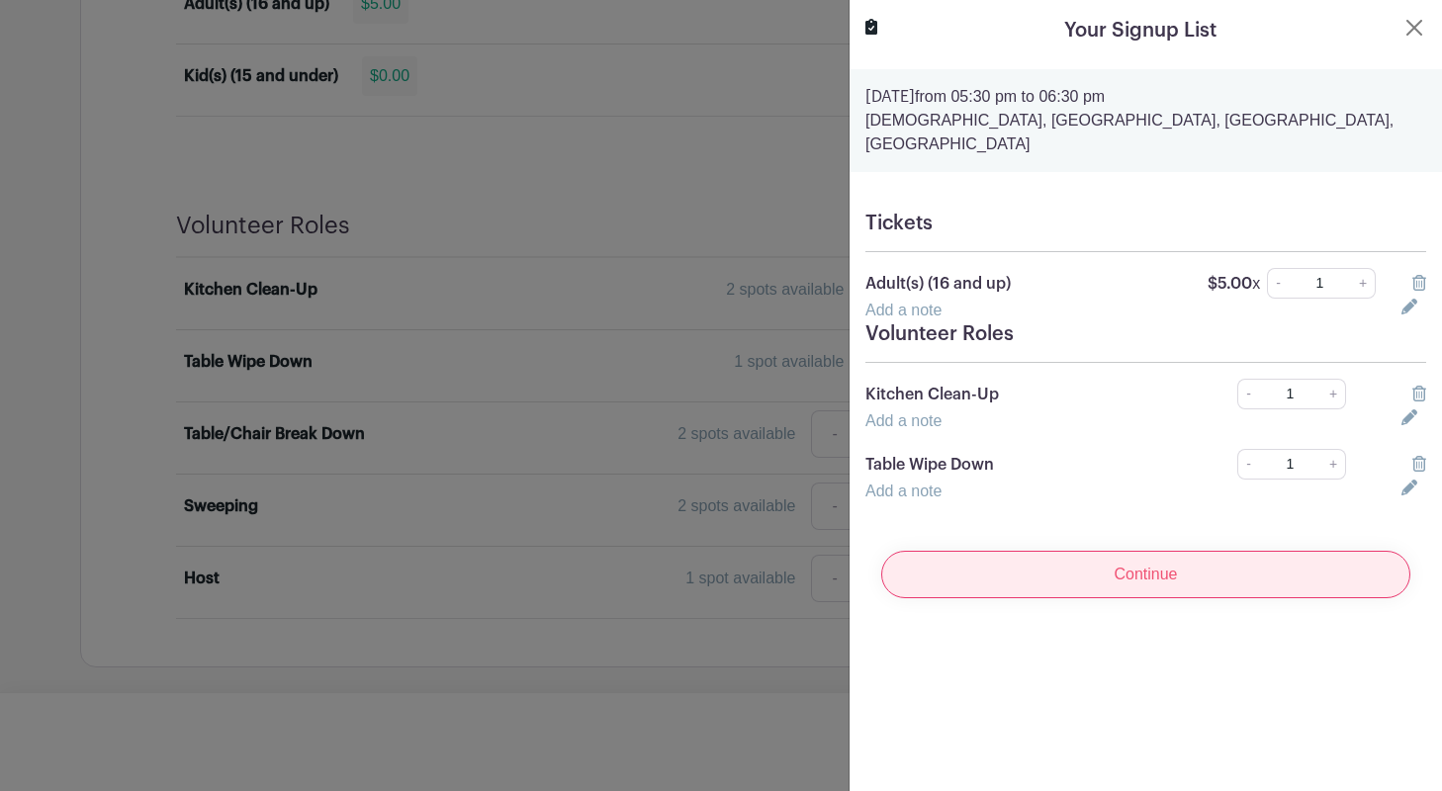
click at [1136, 553] on input "Continue" at bounding box center [1145, 574] width 529 height 47
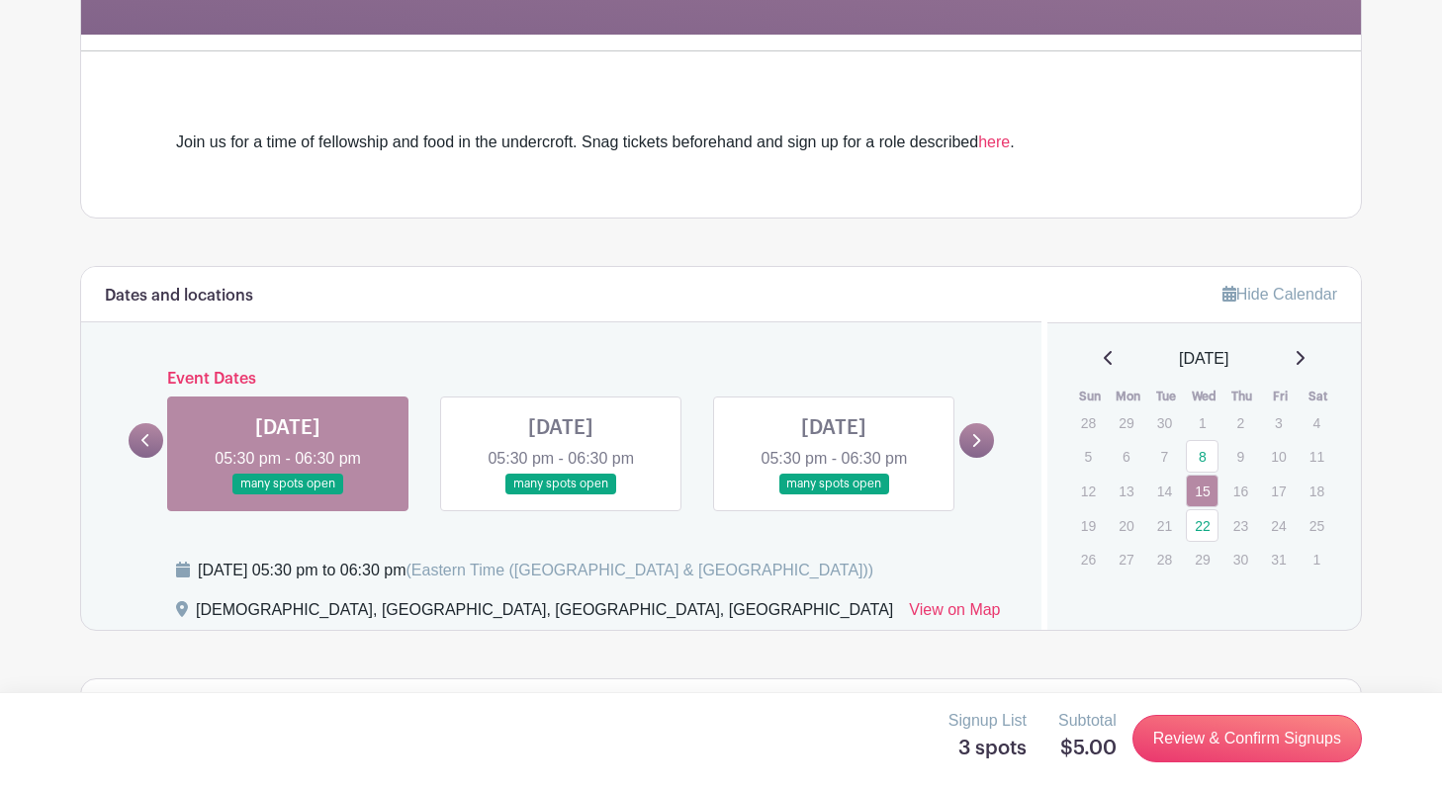
scroll to position [466, 0]
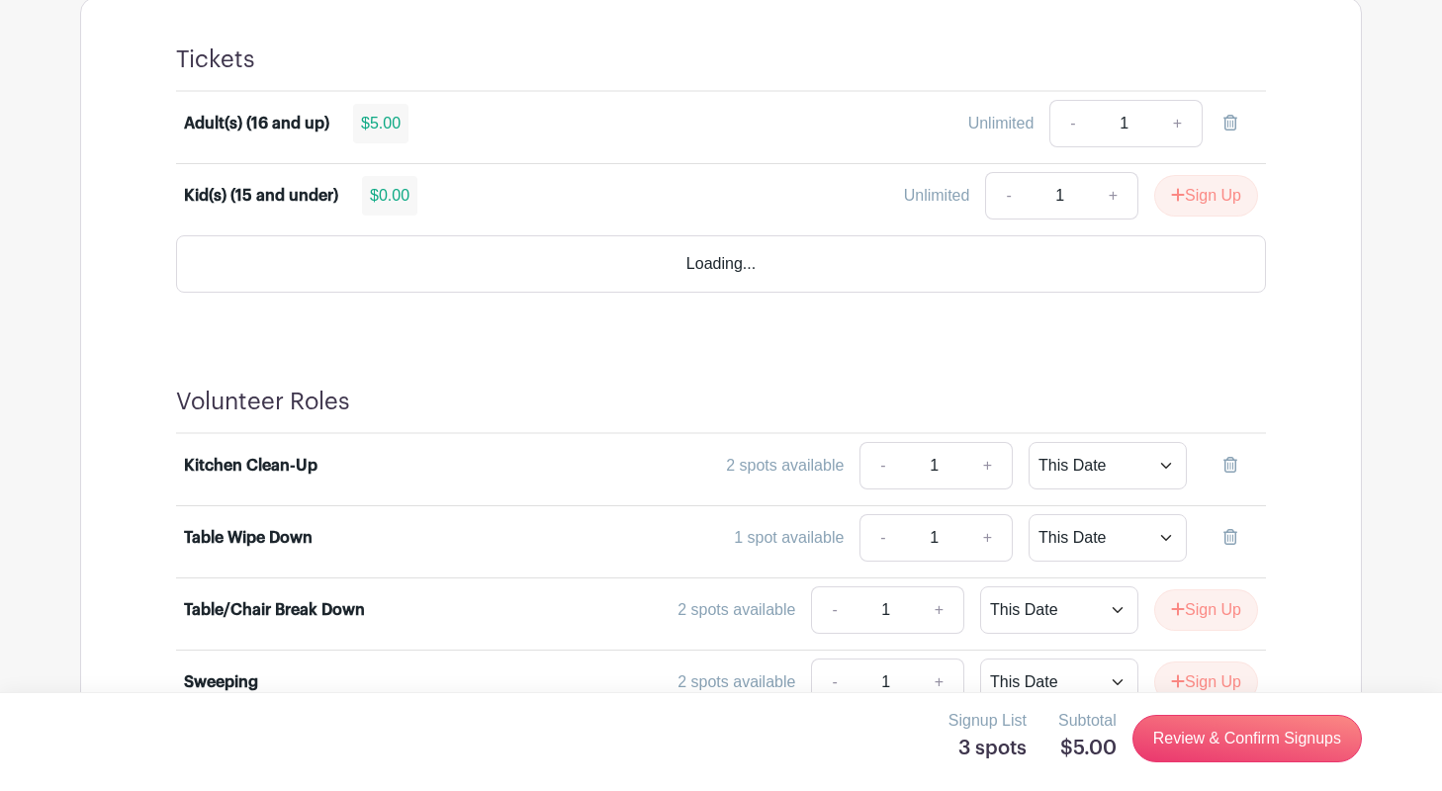
scroll to position [1210, 0]
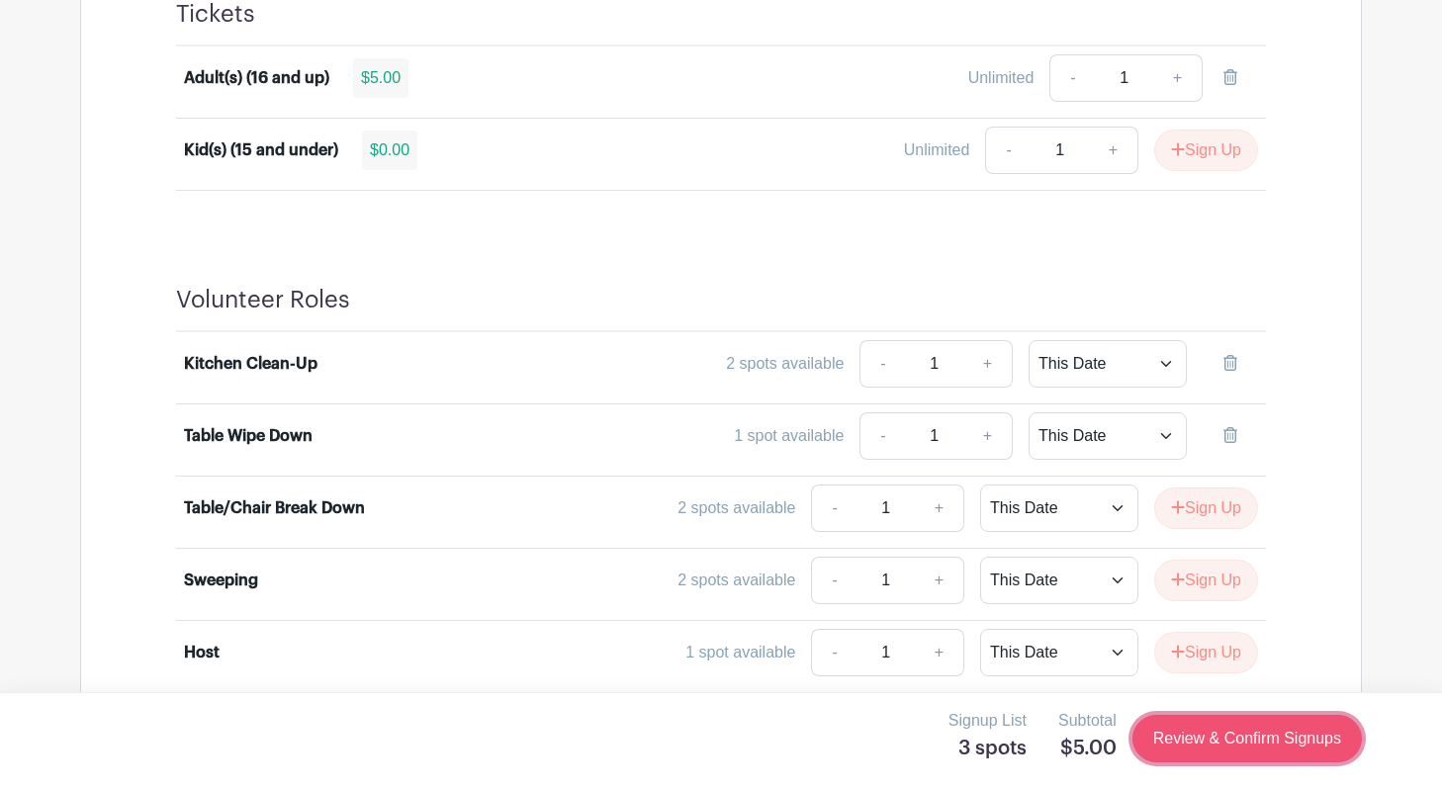
click at [1271, 738] on link "Review & Confirm Signups" at bounding box center [1247, 738] width 229 height 47
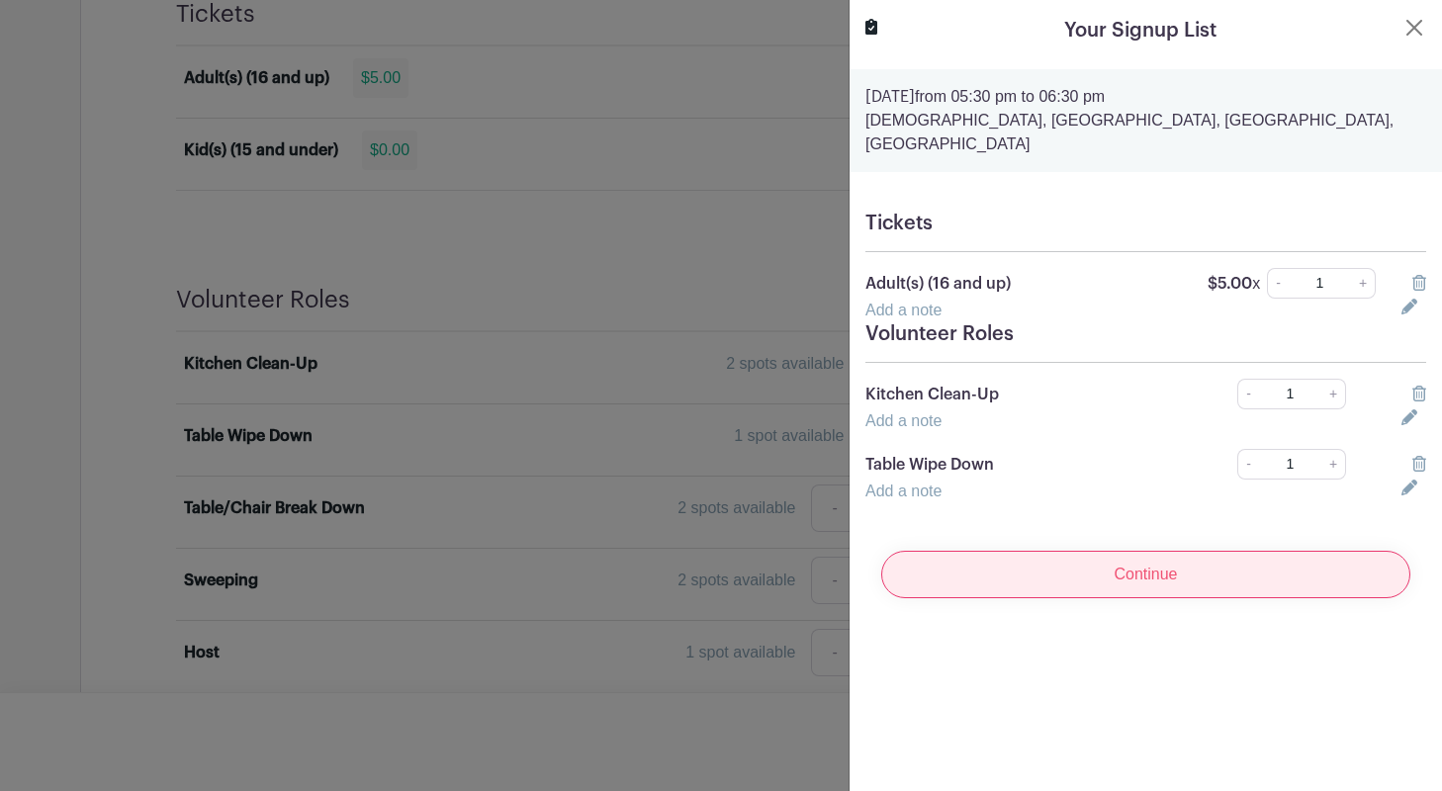
click at [1206, 562] on input "Continue" at bounding box center [1145, 574] width 529 height 47
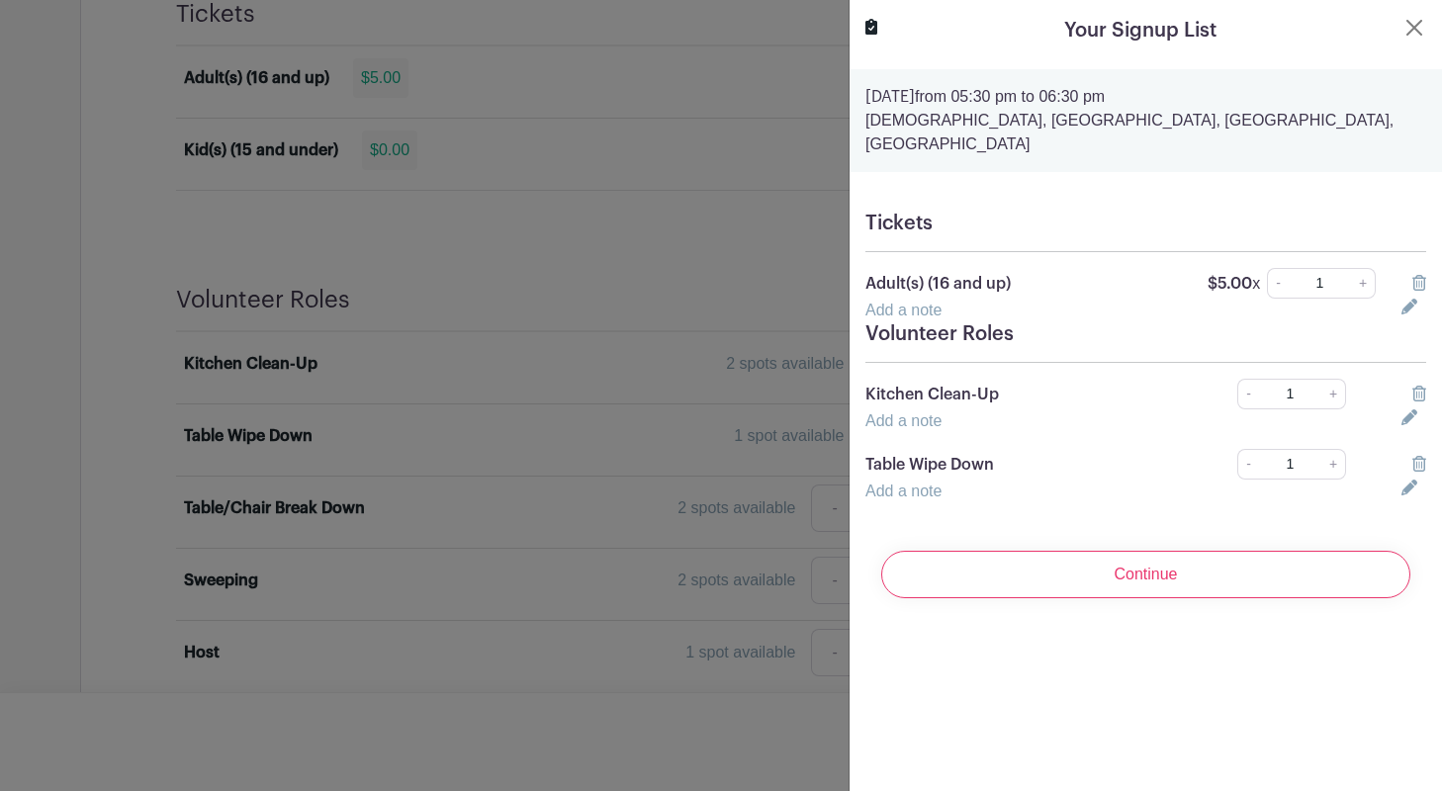
click at [1418, 456] on icon at bounding box center [1420, 464] width 14 height 16
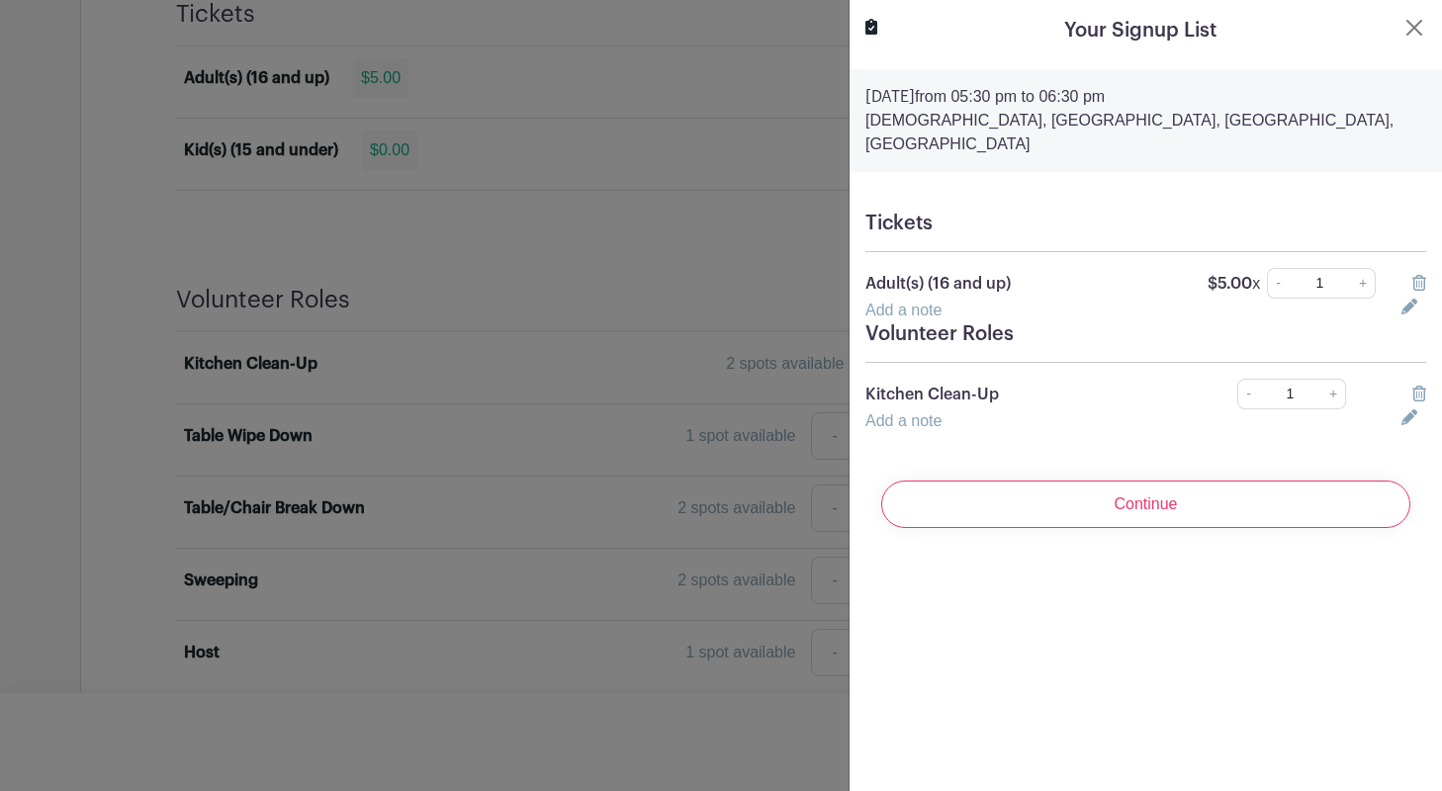
click at [1420, 386] on icon at bounding box center [1420, 394] width 14 height 16
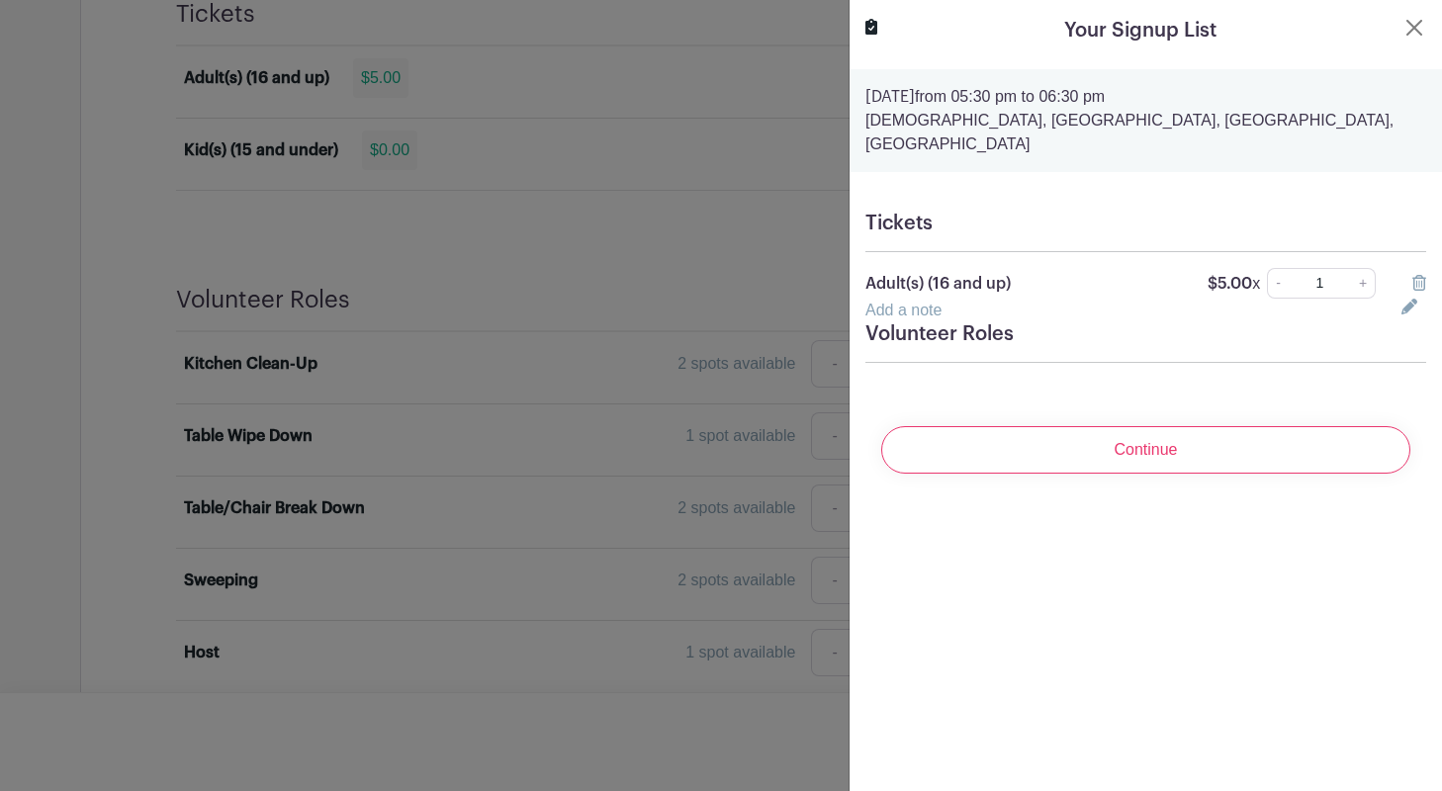
click at [1415, 275] on icon at bounding box center [1420, 283] width 14 height 16
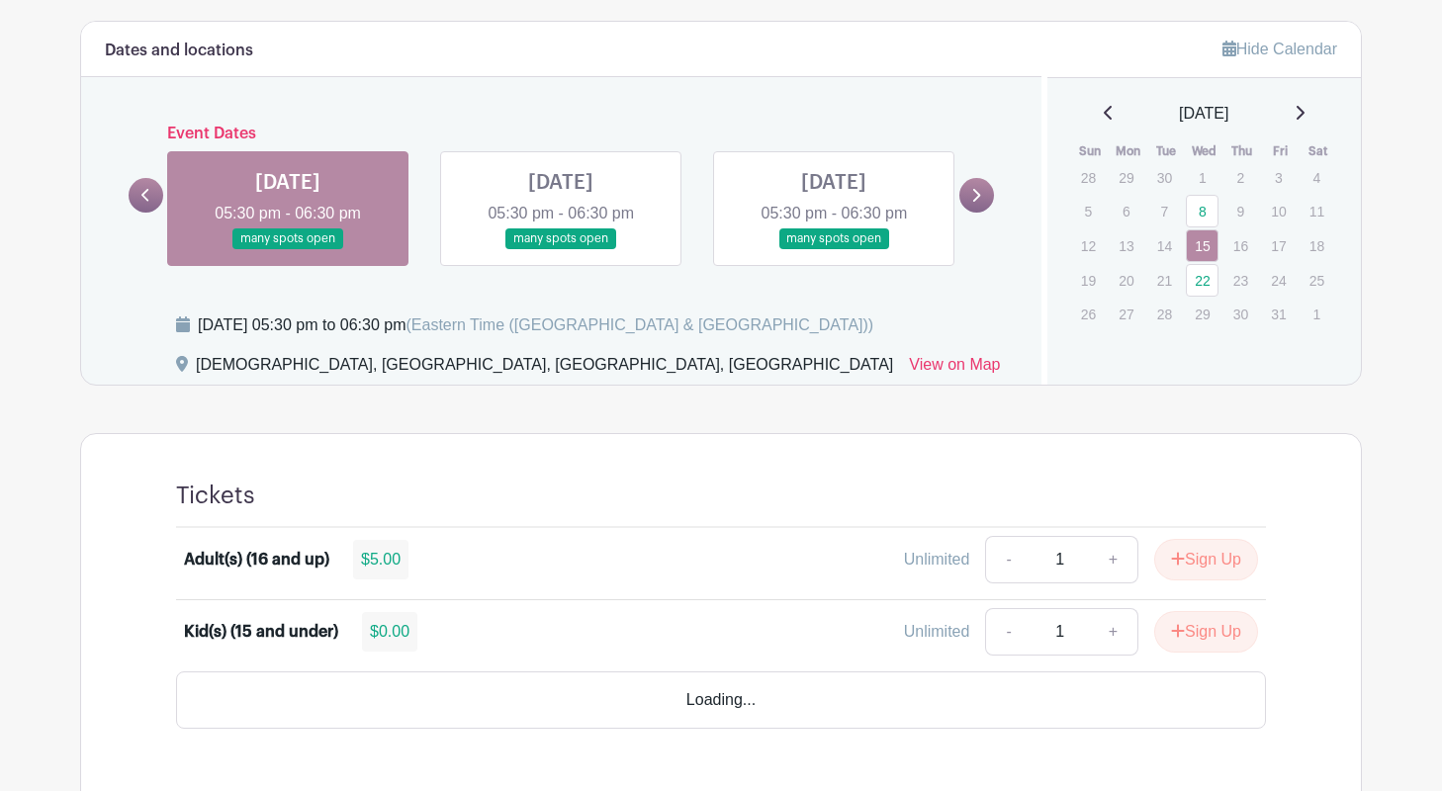
scroll to position [829, 0]
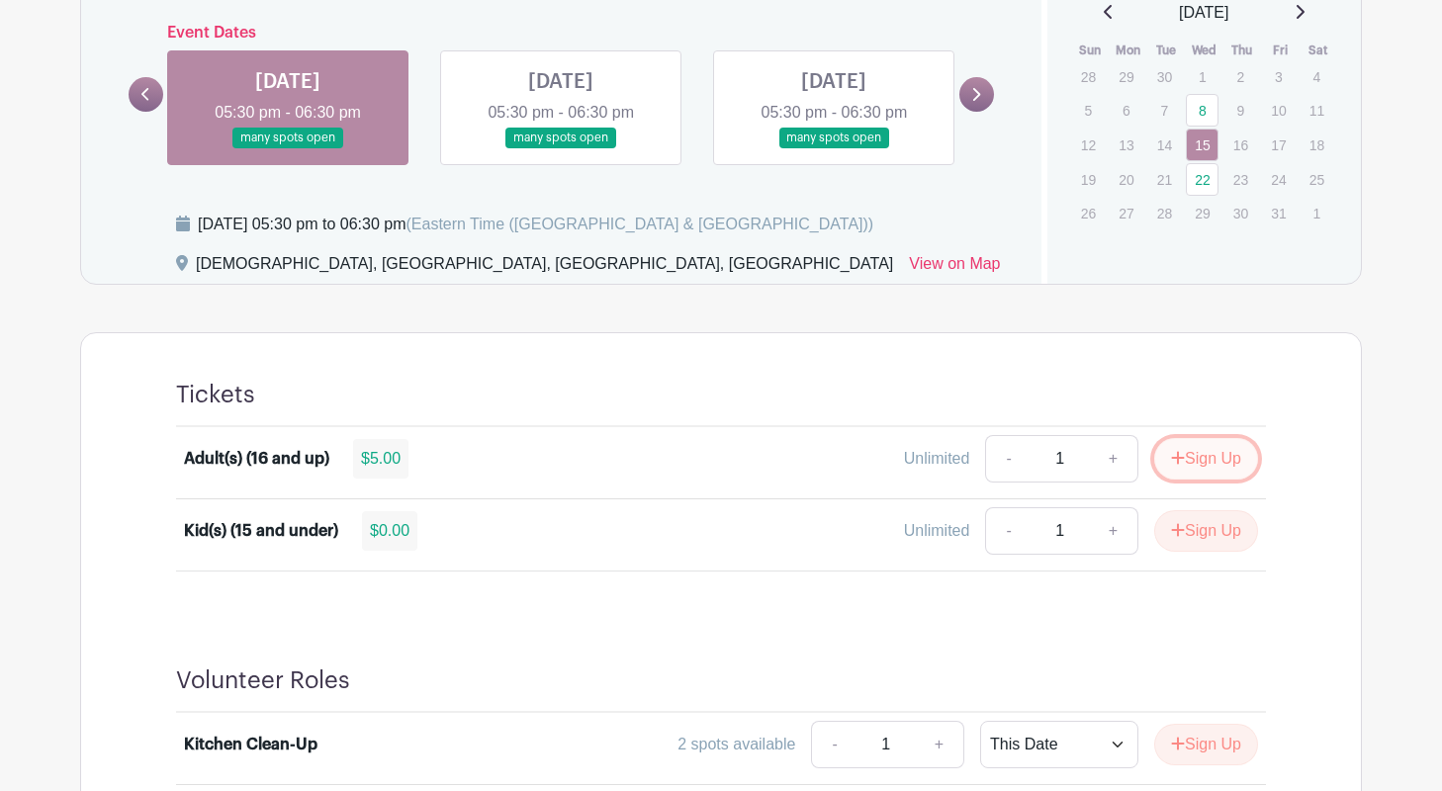
click at [1208, 462] on button "Sign Up" at bounding box center [1206, 459] width 104 height 42
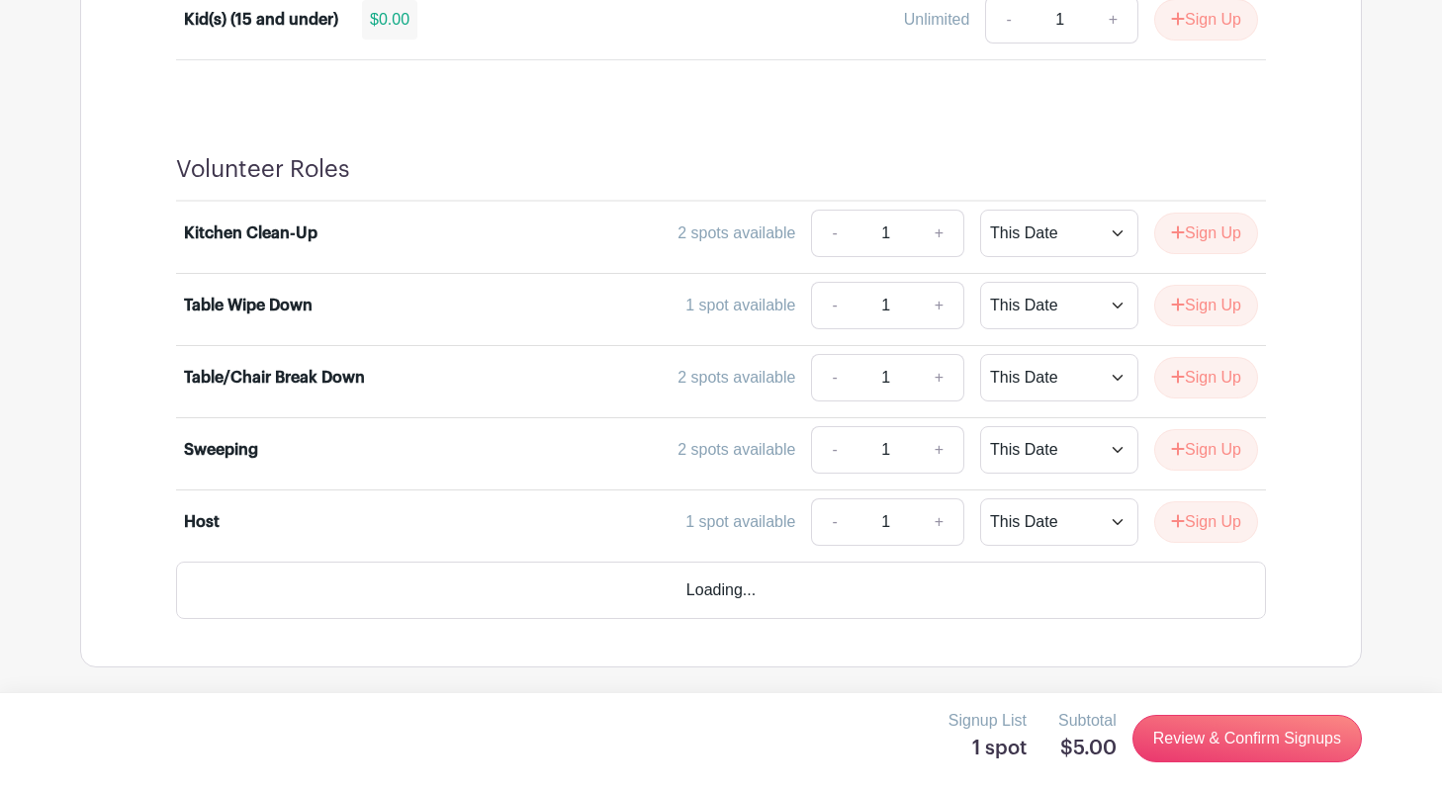
scroll to position [1284, 0]
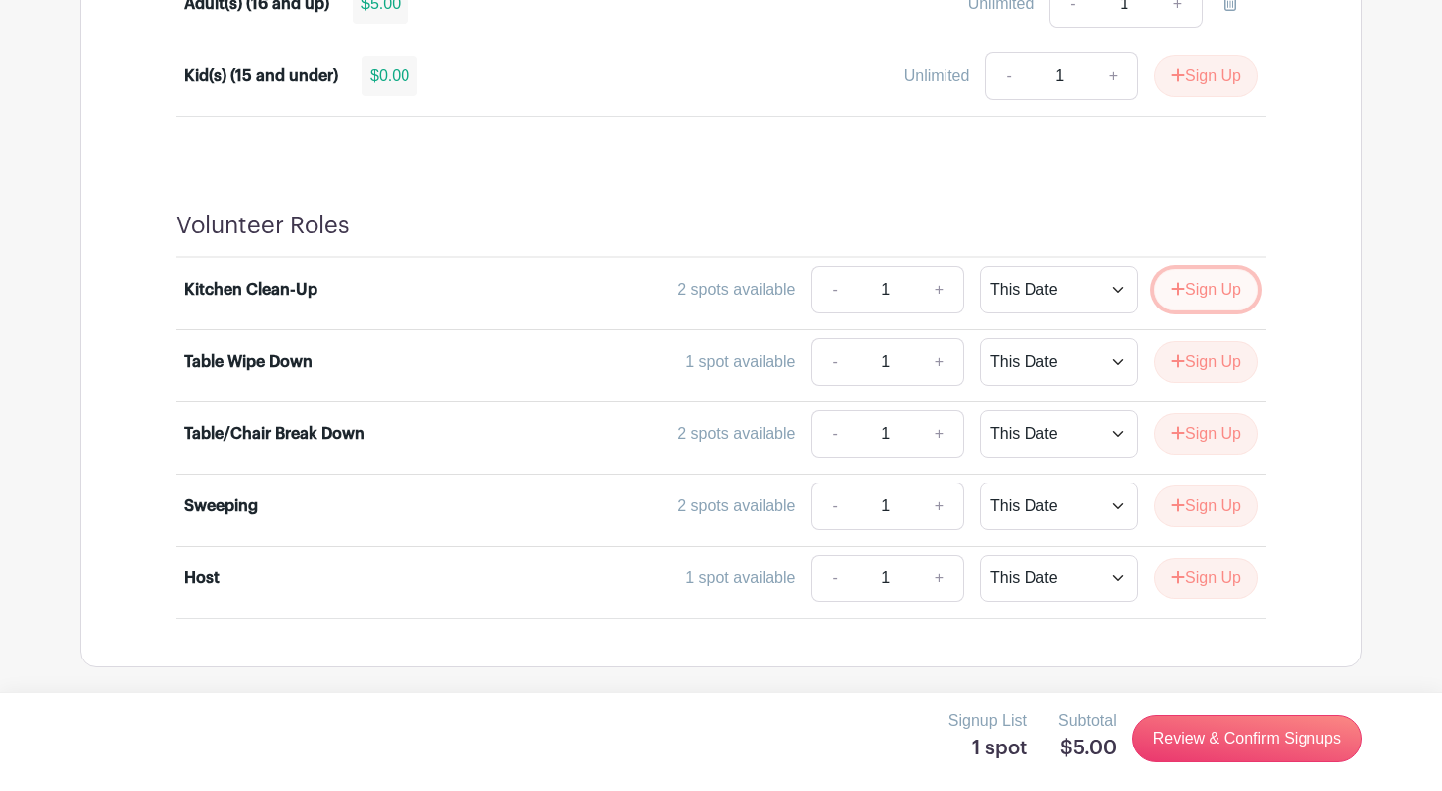
click at [1201, 309] on button "Sign Up" at bounding box center [1206, 290] width 104 height 42
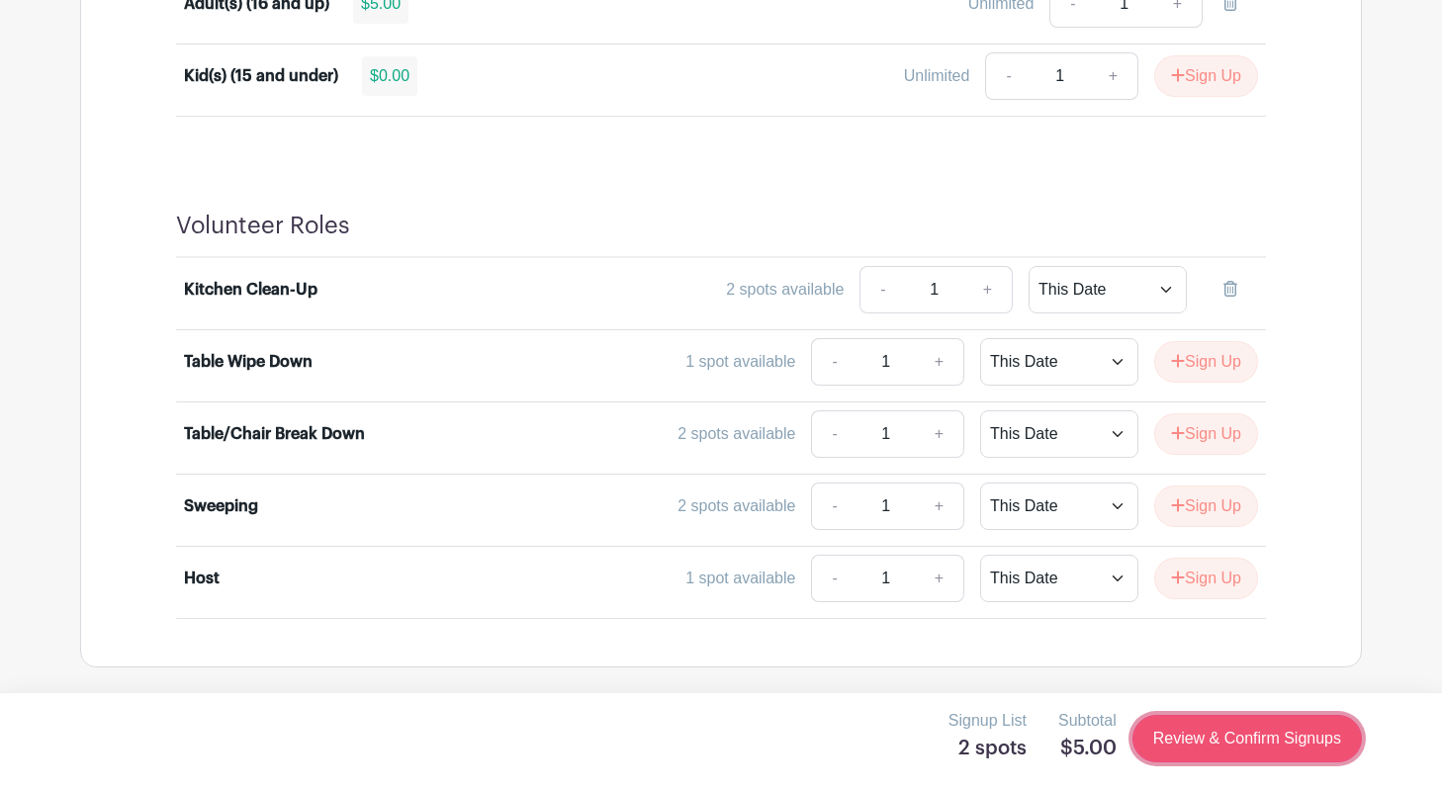
click at [1222, 743] on link "Review & Confirm Signups" at bounding box center [1247, 738] width 229 height 47
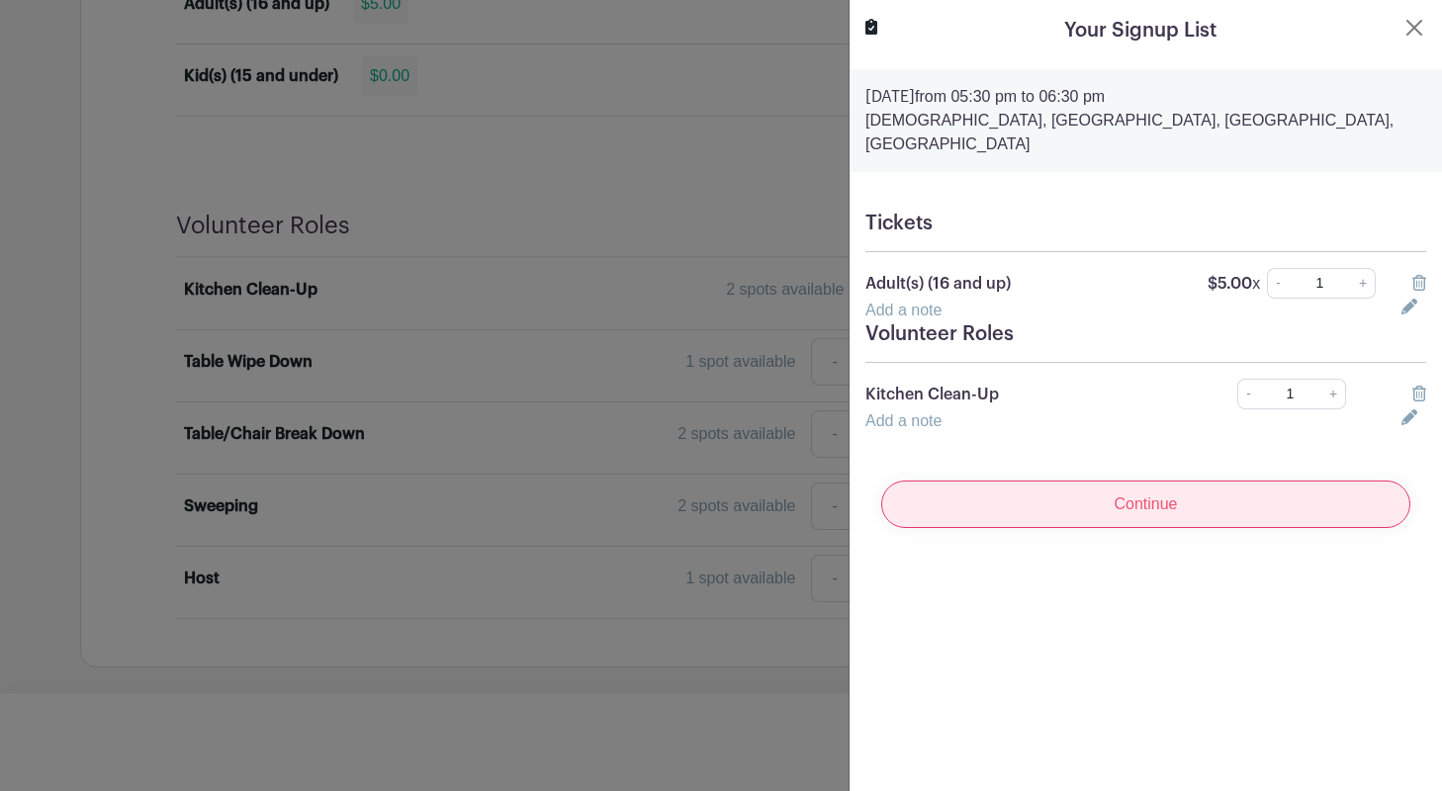
click at [1164, 481] on input "Continue" at bounding box center [1145, 504] width 529 height 47
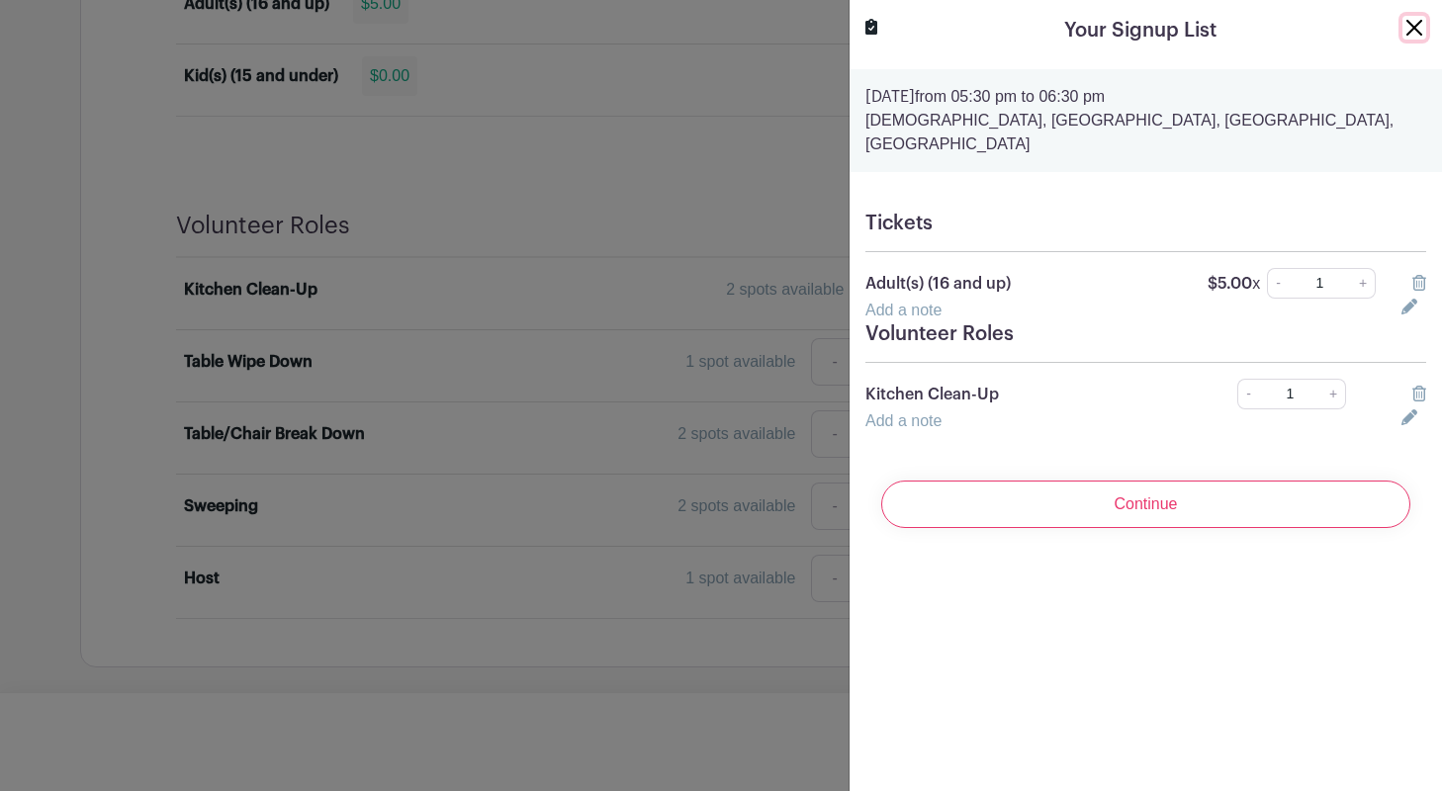
click at [1416, 25] on button "Close" at bounding box center [1415, 28] width 24 height 24
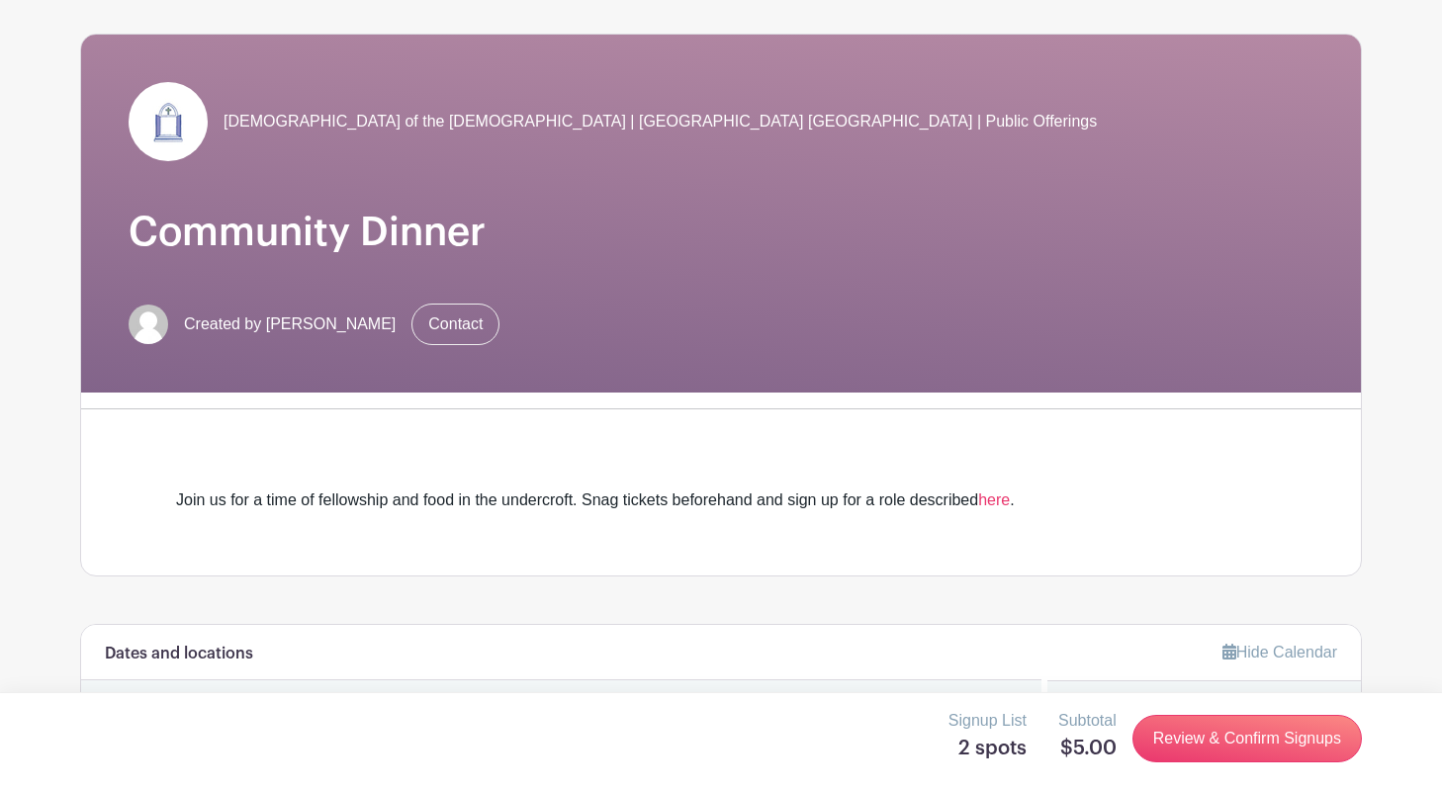
scroll to position [0, 0]
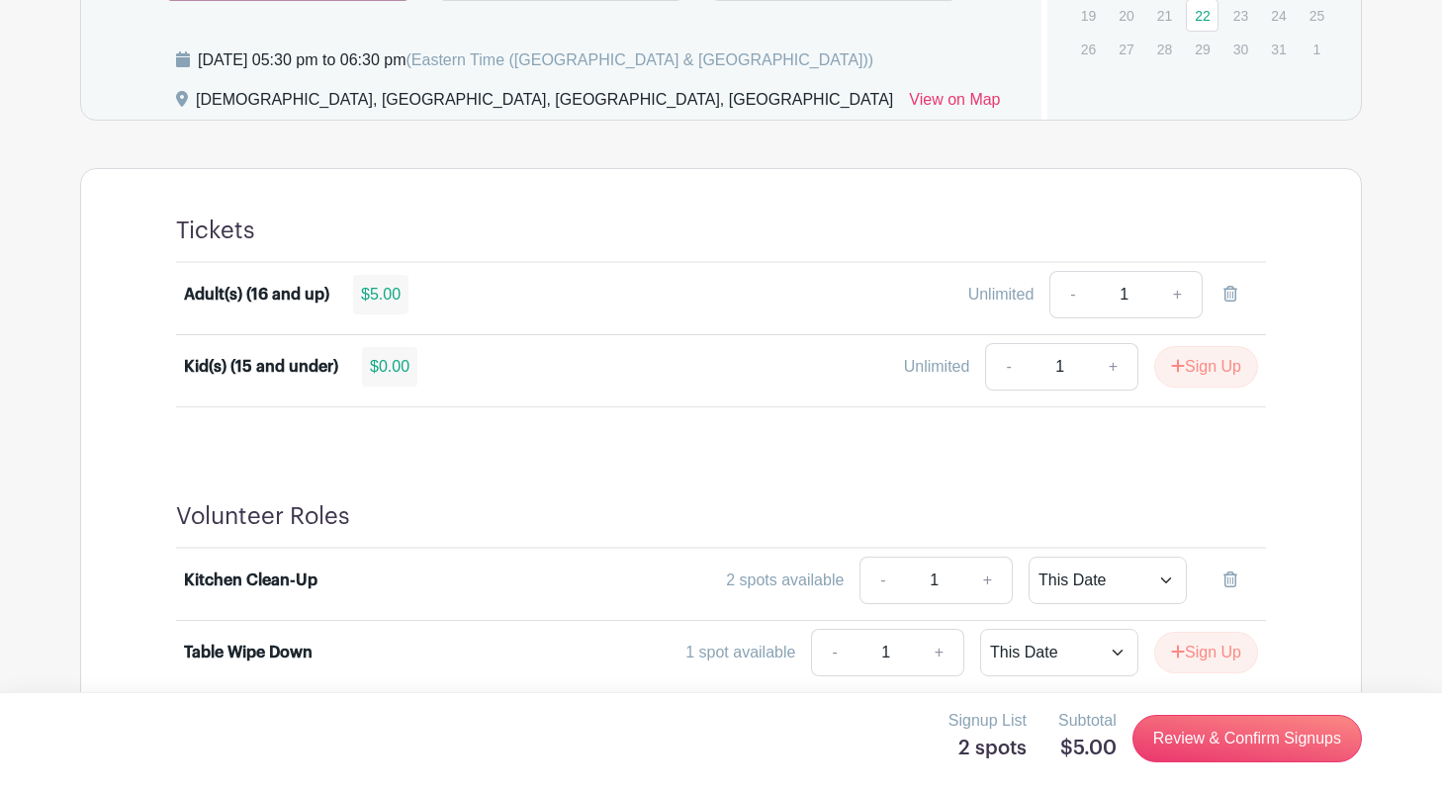
scroll to position [1284, 0]
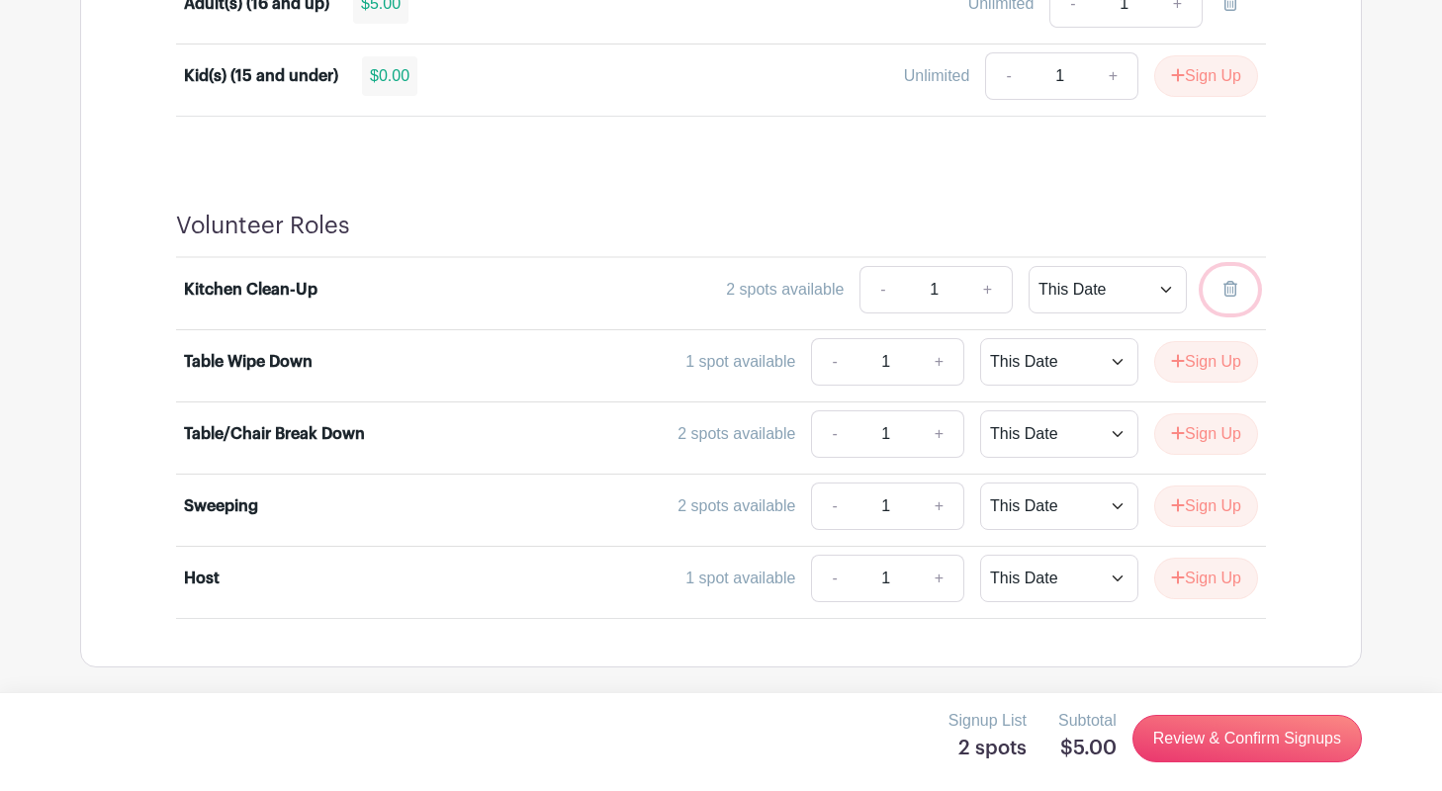
click at [1232, 282] on icon at bounding box center [1231, 289] width 14 height 16
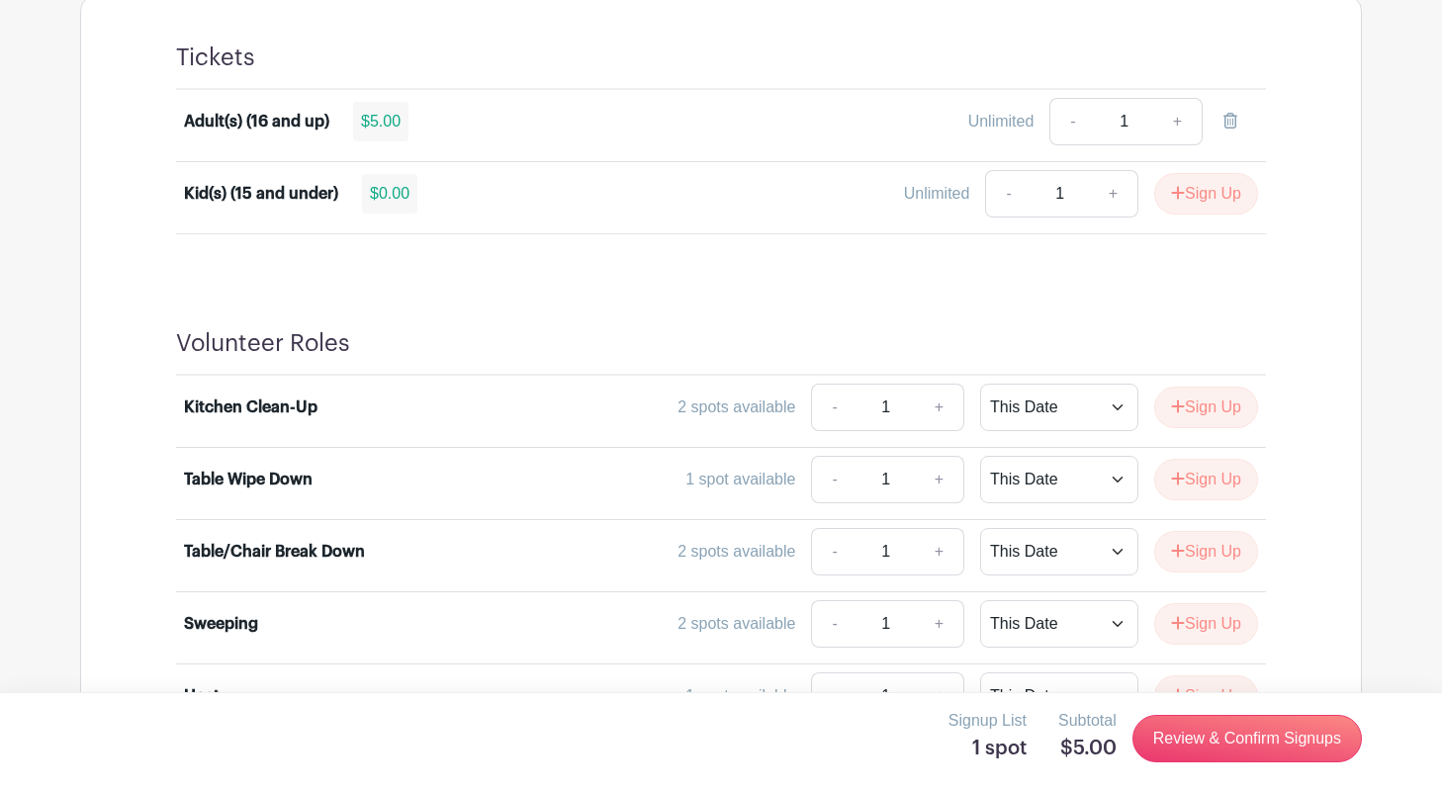
scroll to position [1160, 0]
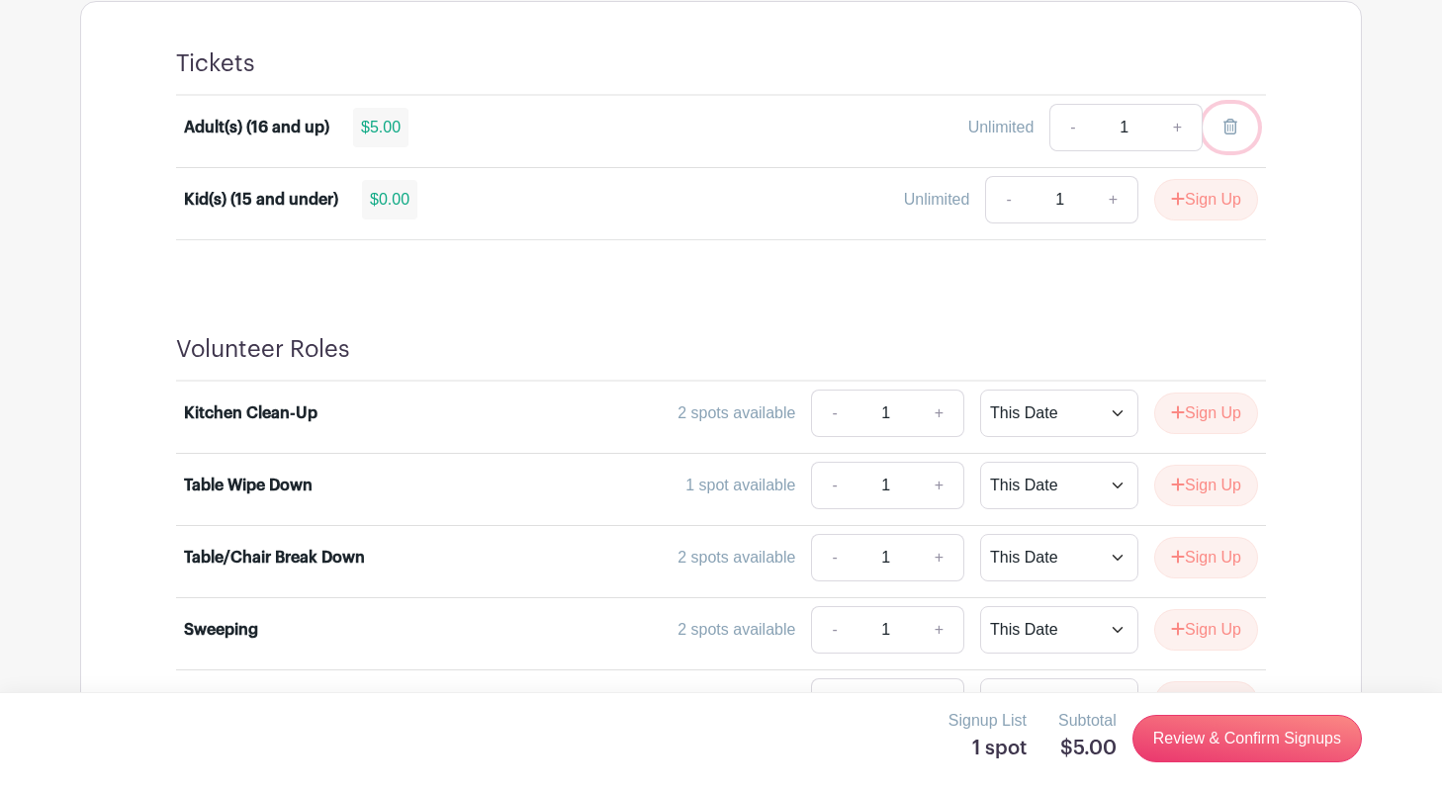
click at [1234, 120] on icon at bounding box center [1231, 127] width 14 height 16
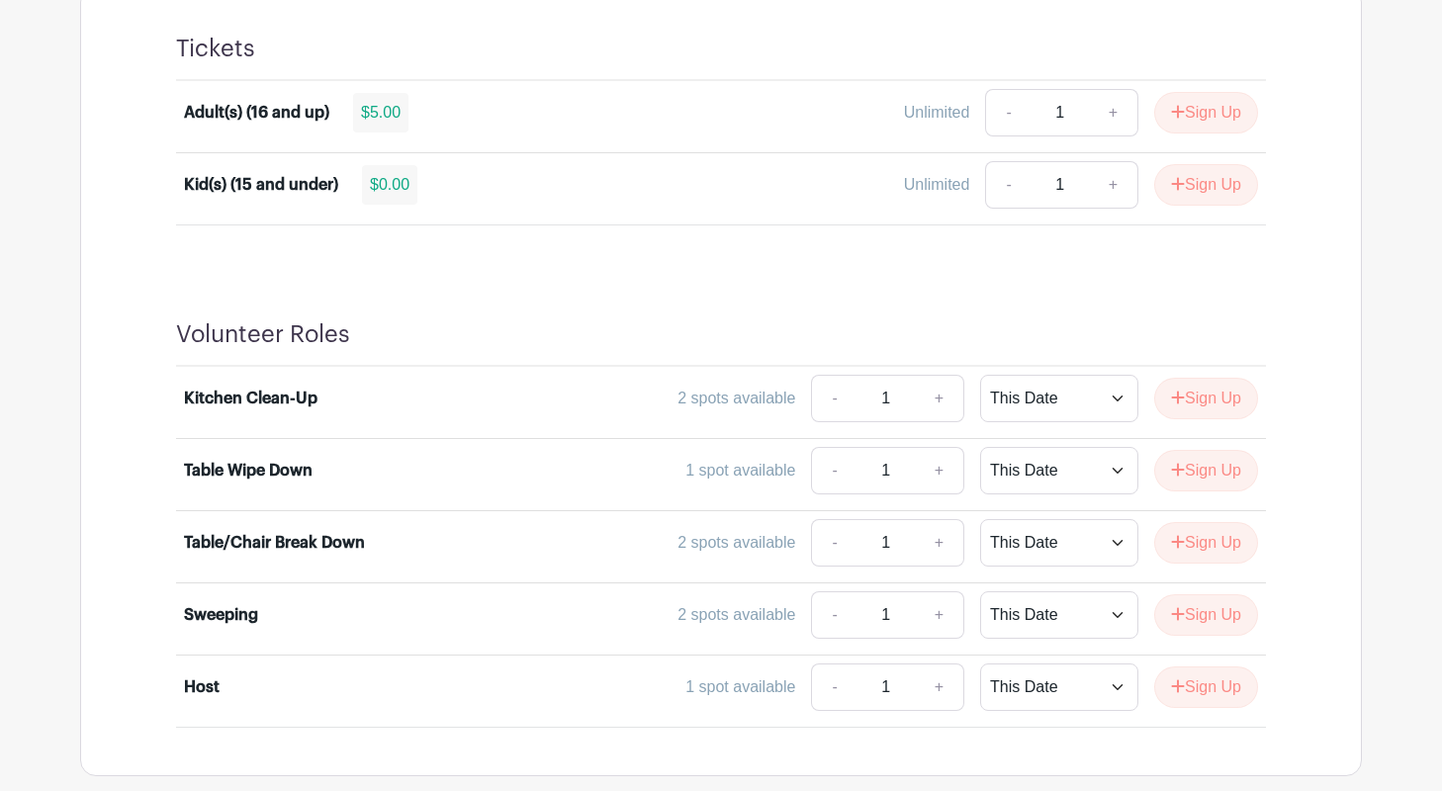
scroll to position [1209, 0]
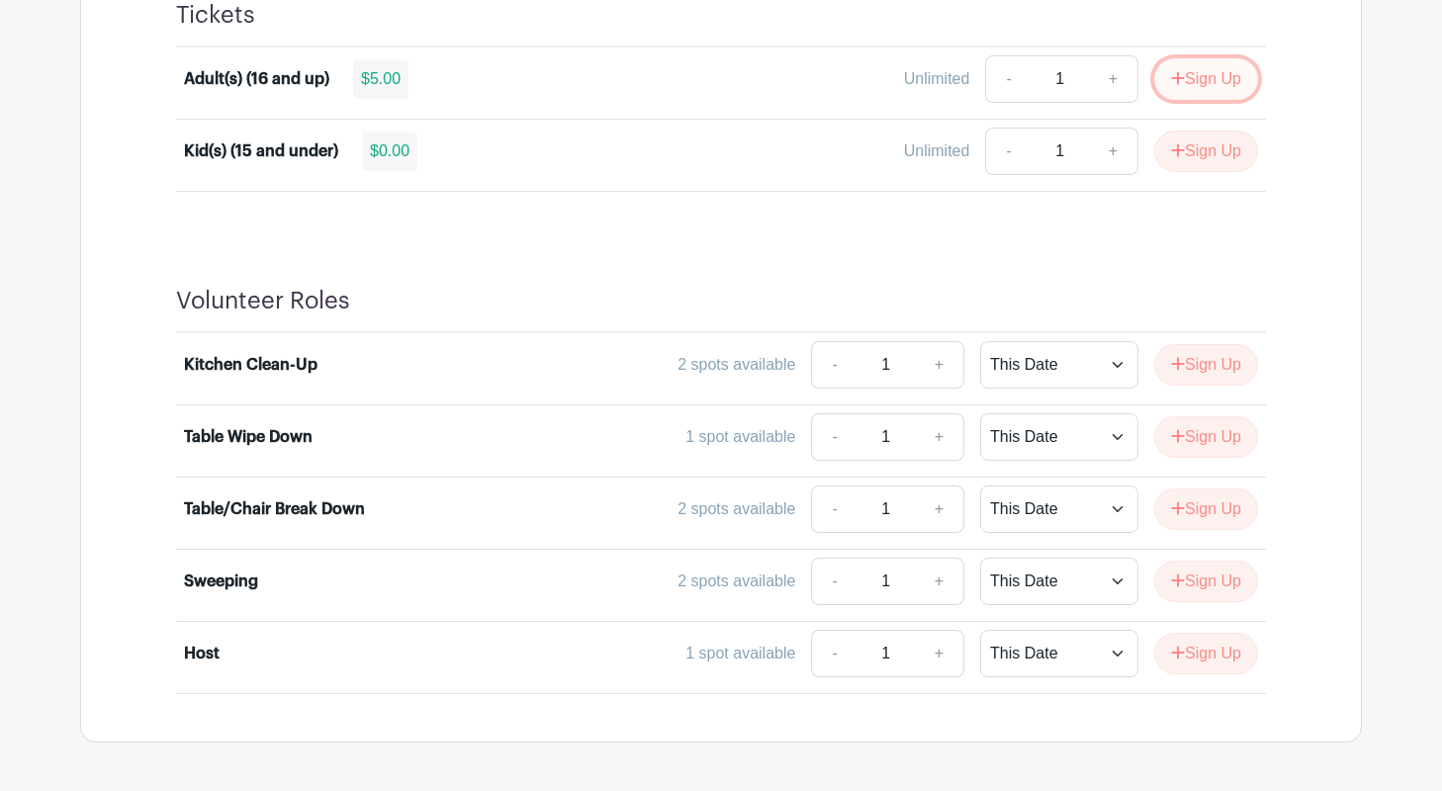
click at [1186, 79] on button "Sign Up" at bounding box center [1206, 79] width 104 height 42
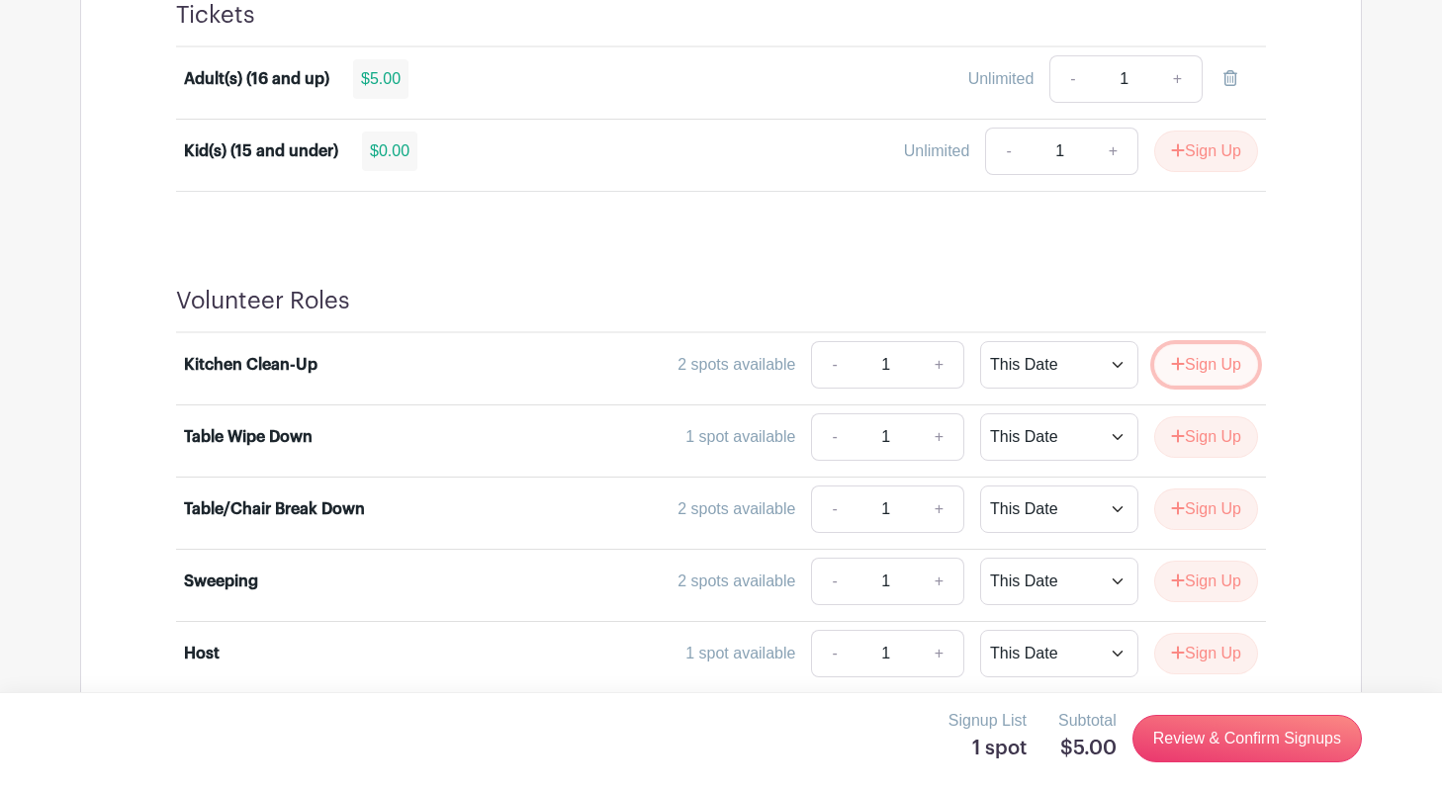
click at [1203, 369] on button "Sign Up" at bounding box center [1206, 365] width 104 height 42
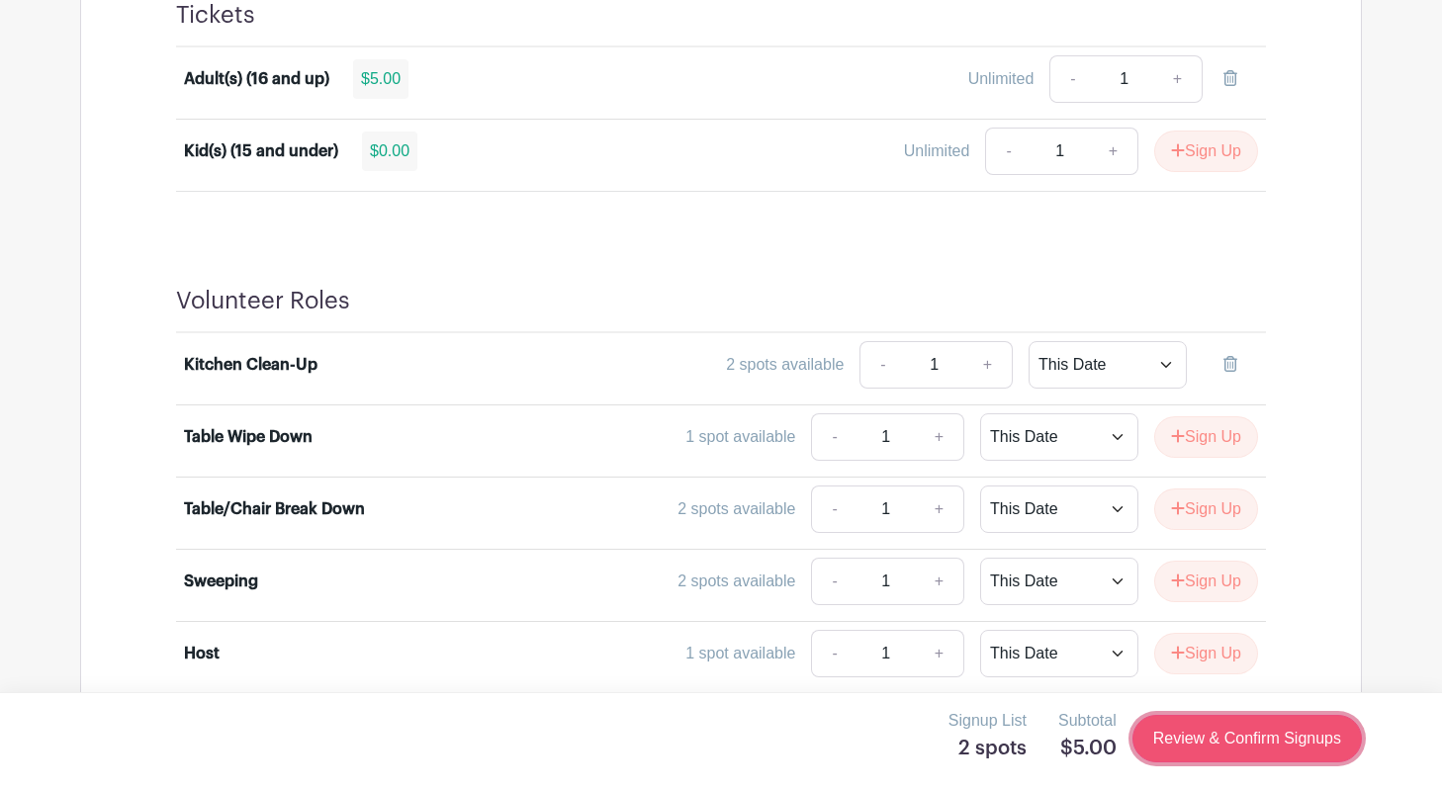
click at [1243, 734] on link "Review & Confirm Signups" at bounding box center [1247, 738] width 229 height 47
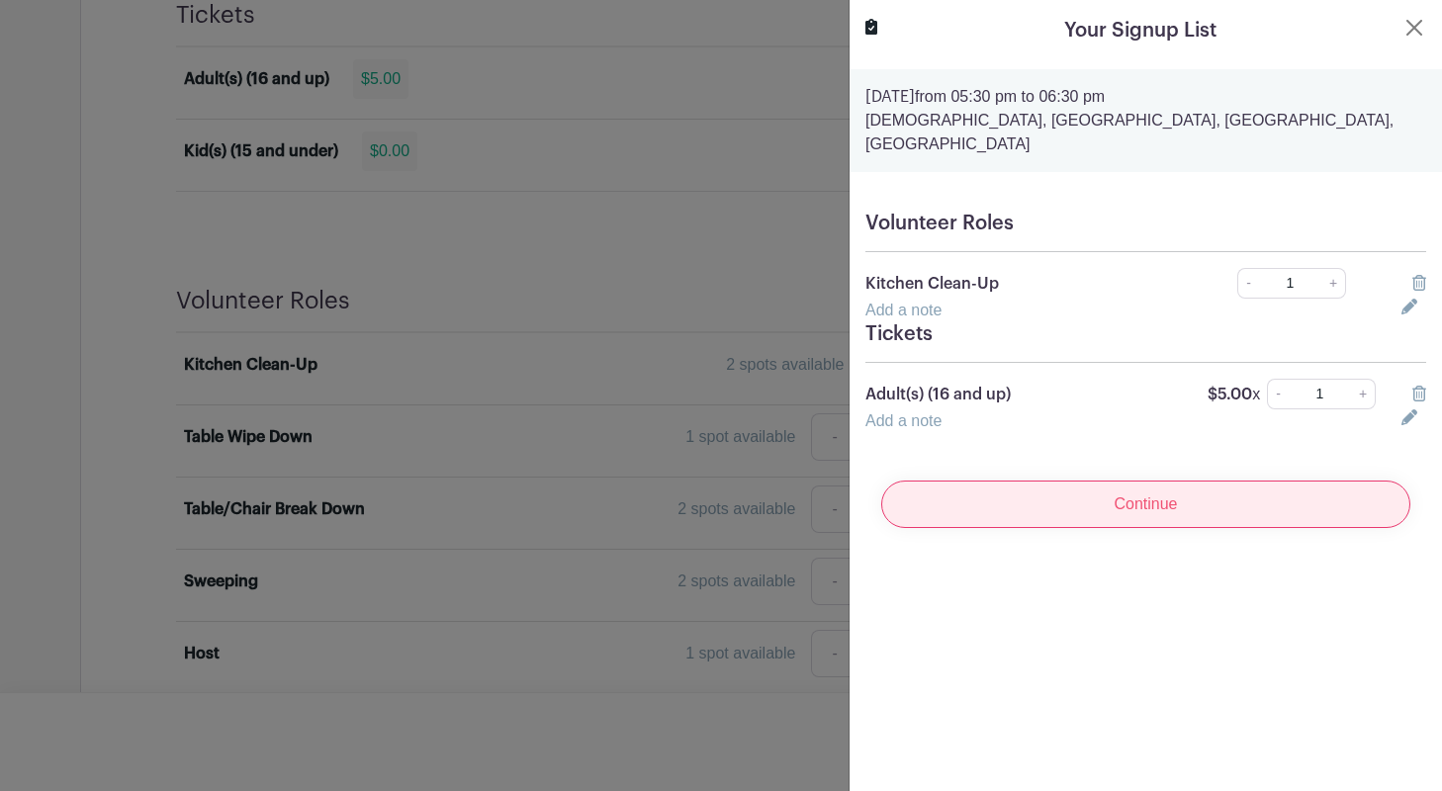
click at [1169, 481] on input "Continue" at bounding box center [1145, 504] width 529 height 47
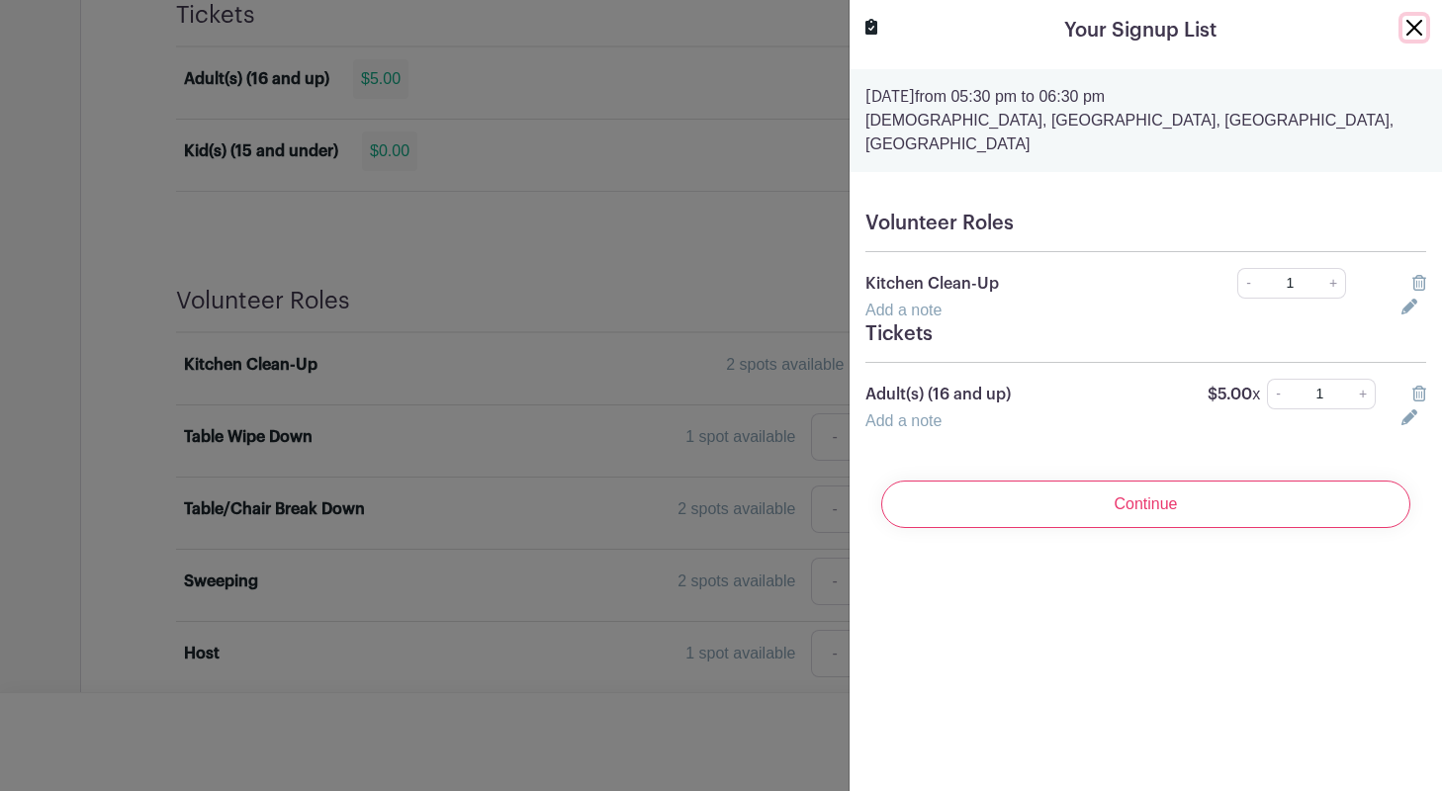
click at [1417, 27] on button "Close" at bounding box center [1415, 28] width 24 height 24
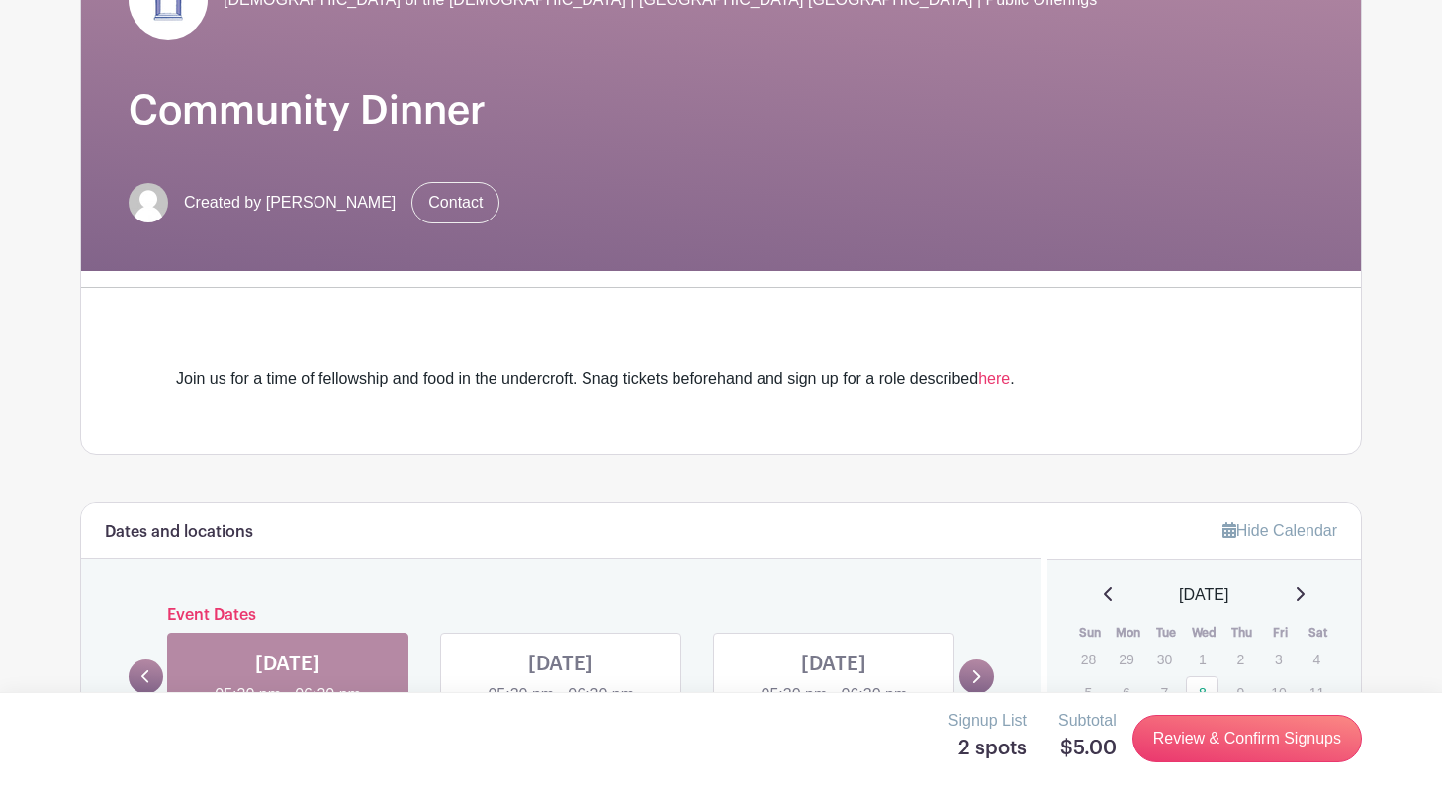
scroll to position [392, 0]
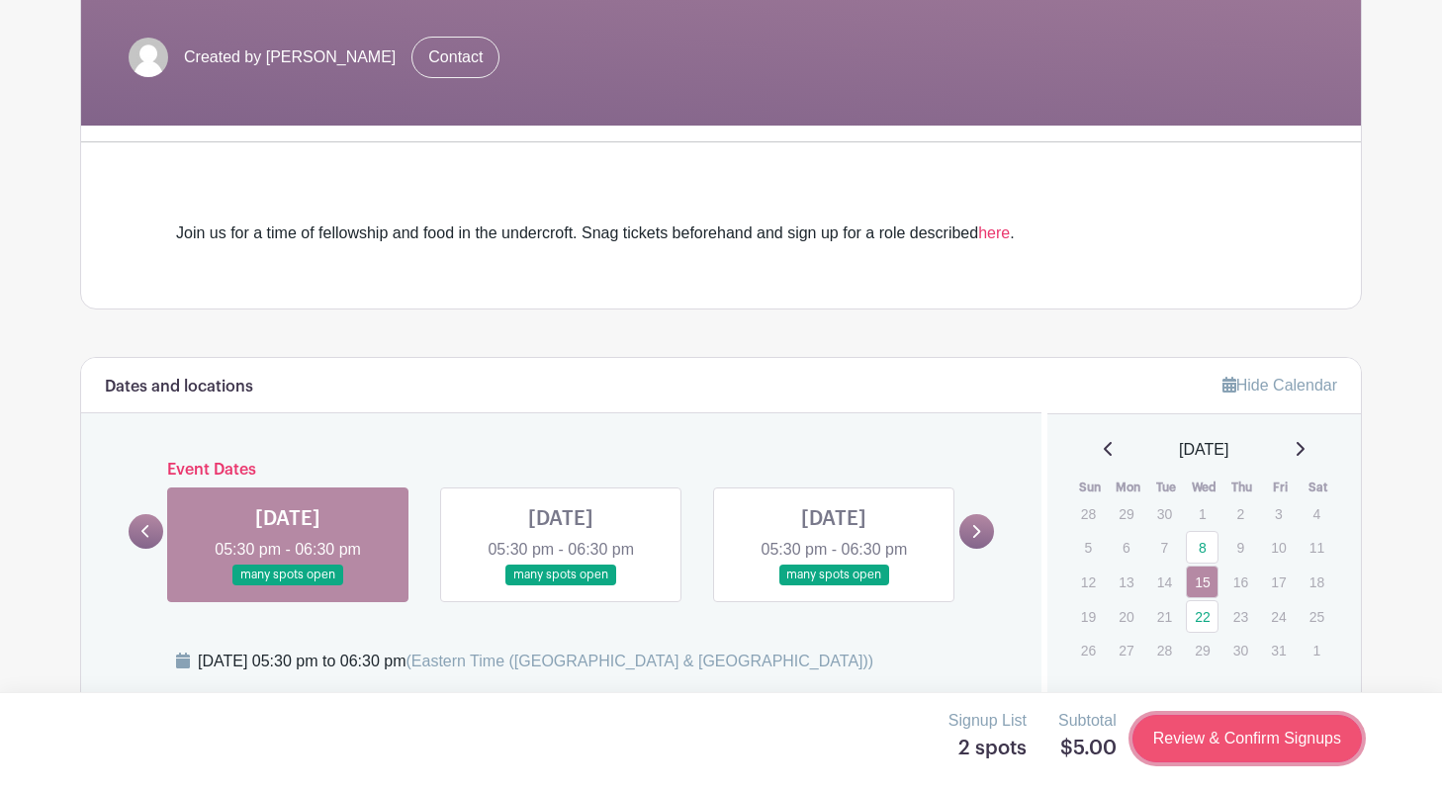
click at [1241, 737] on link "Review & Confirm Signups" at bounding box center [1247, 738] width 229 height 47
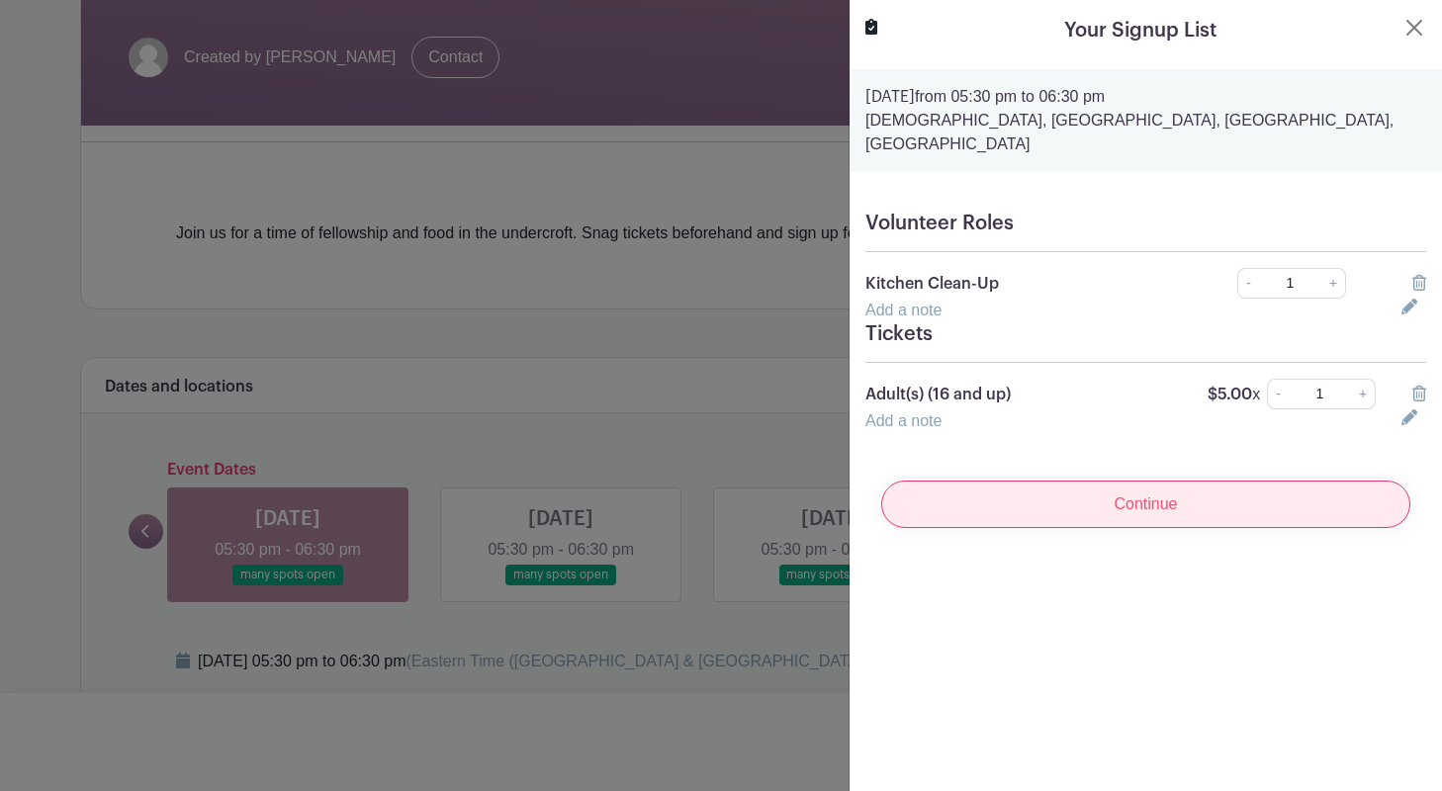
click at [1148, 481] on input "Continue" at bounding box center [1145, 504] width 529 height 47
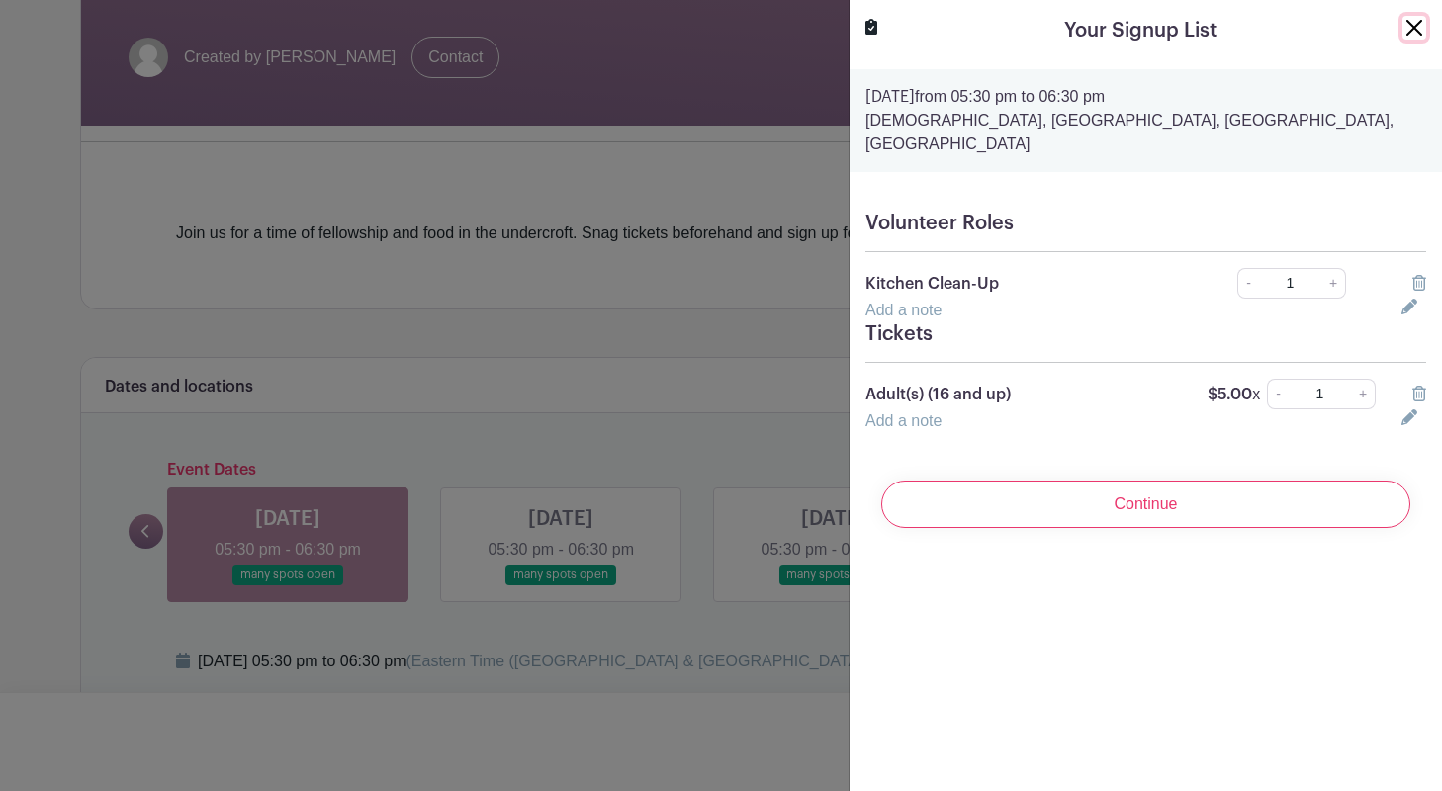
click at [1414, 23] on button "Close" at bounding box center [1415, 28] width 24 height 24
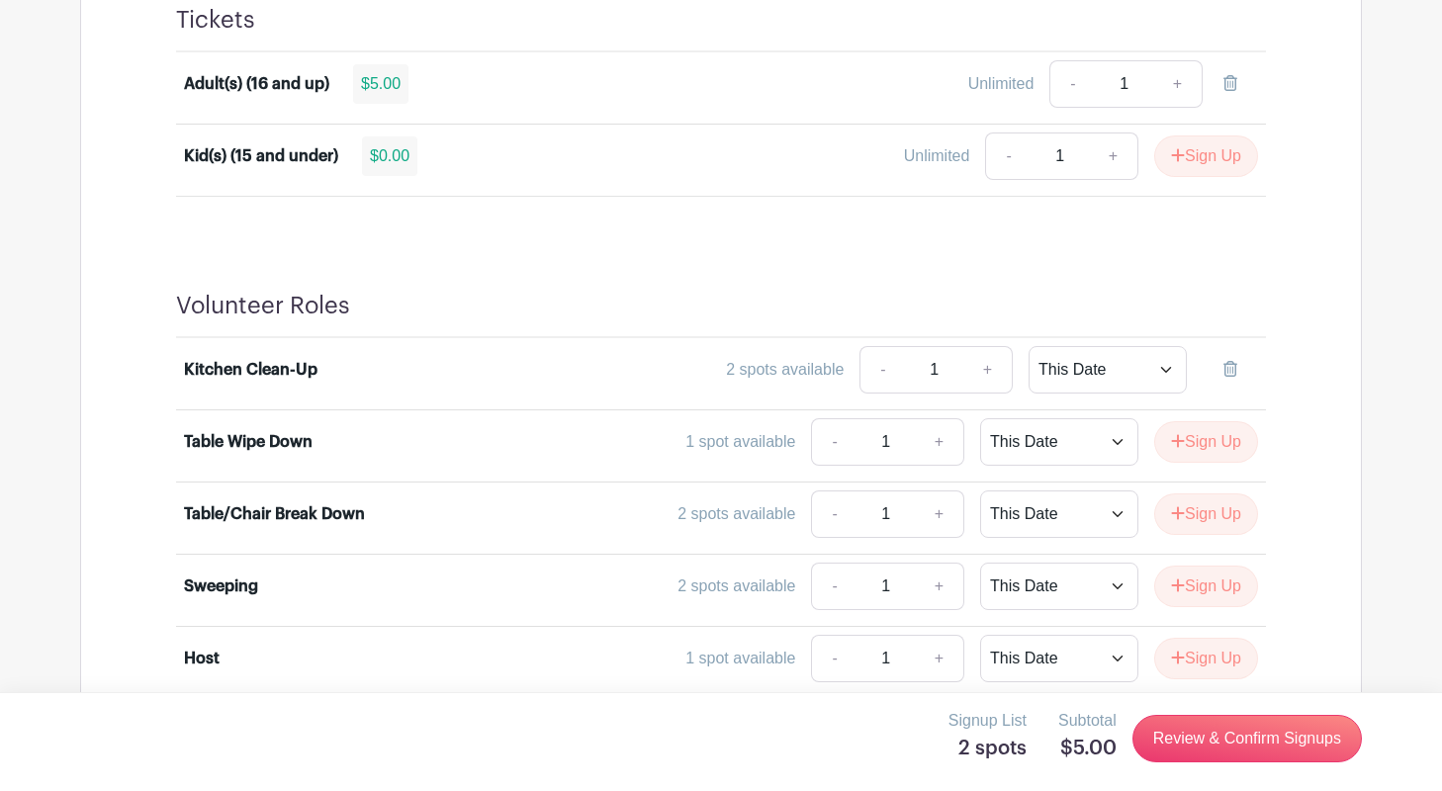
scroll to position [1255, 0]
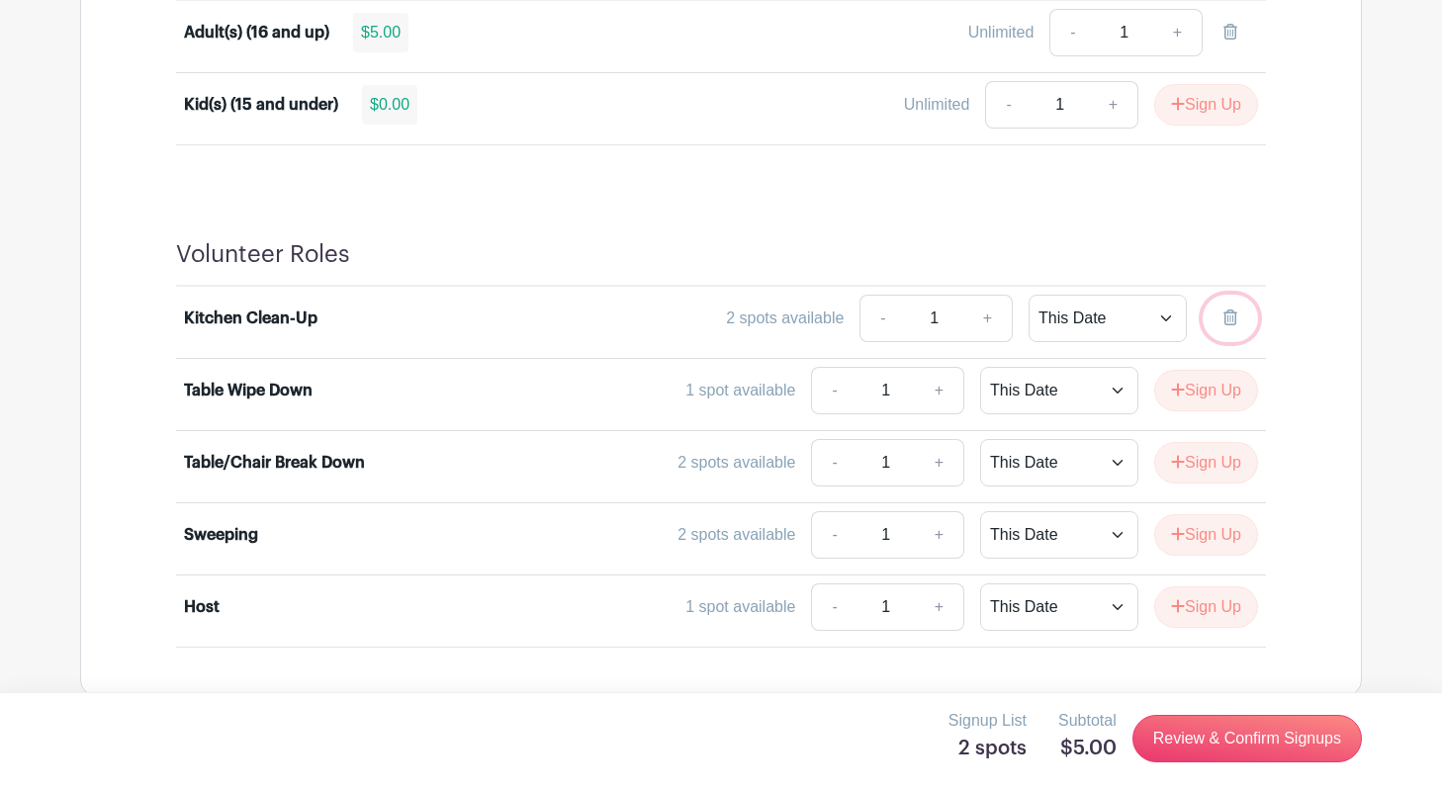
click at [1228, 318] on icon at bounding box center [1231, 318] width 14 height 16
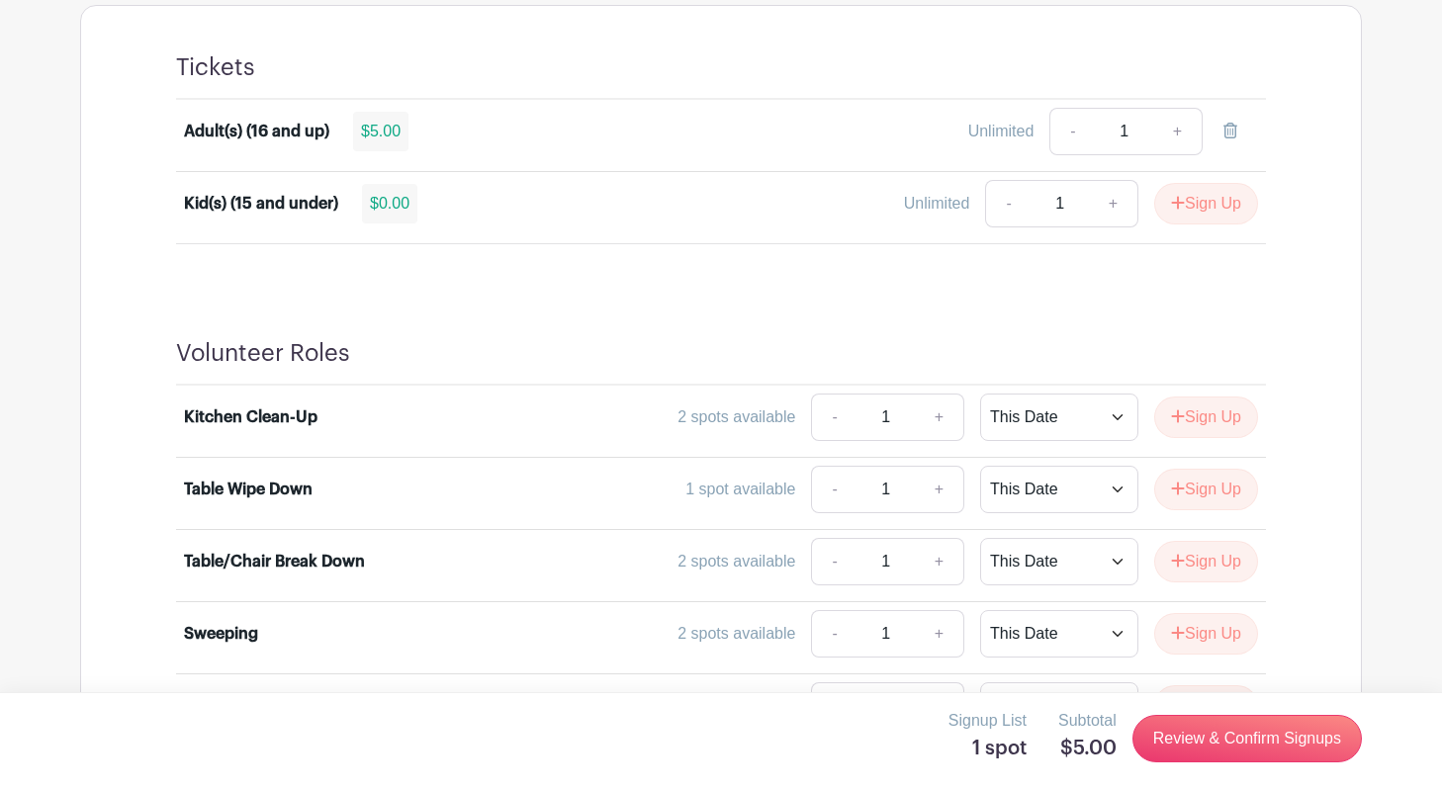
scroll to position [1070, 0]
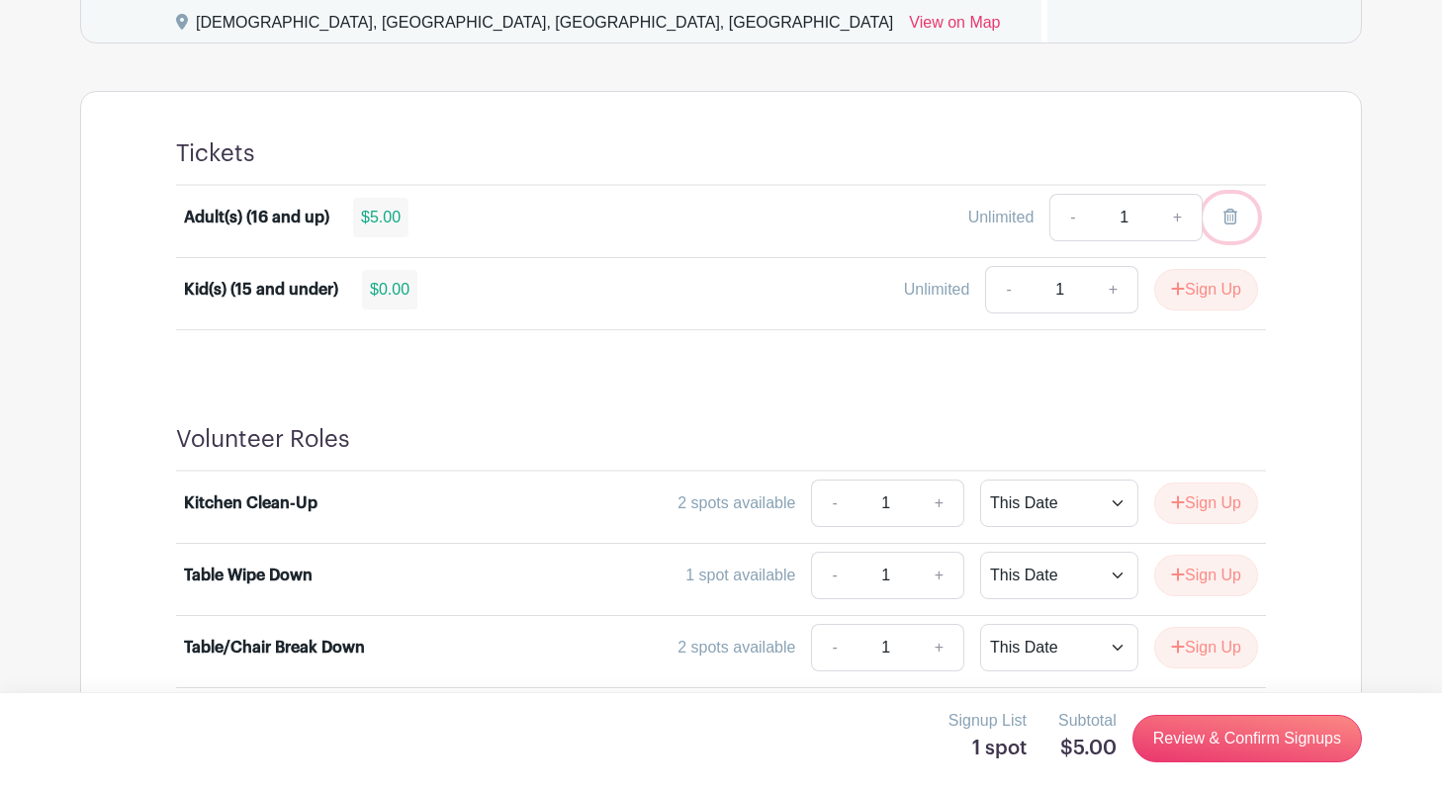
click at [1220, 212] on link at bounding box center [1230, 217] width 55 height 47
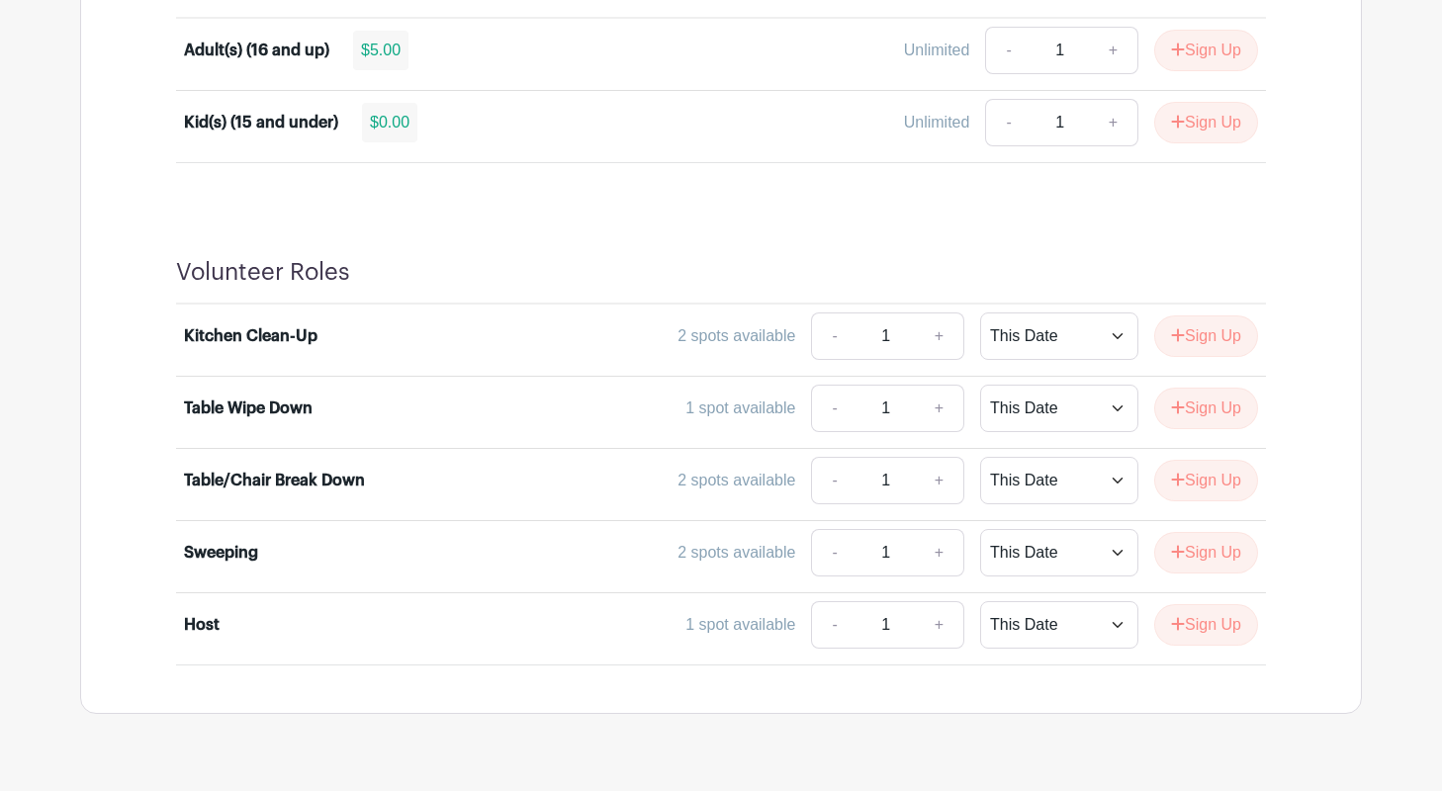
scroll to position [1284, 0]
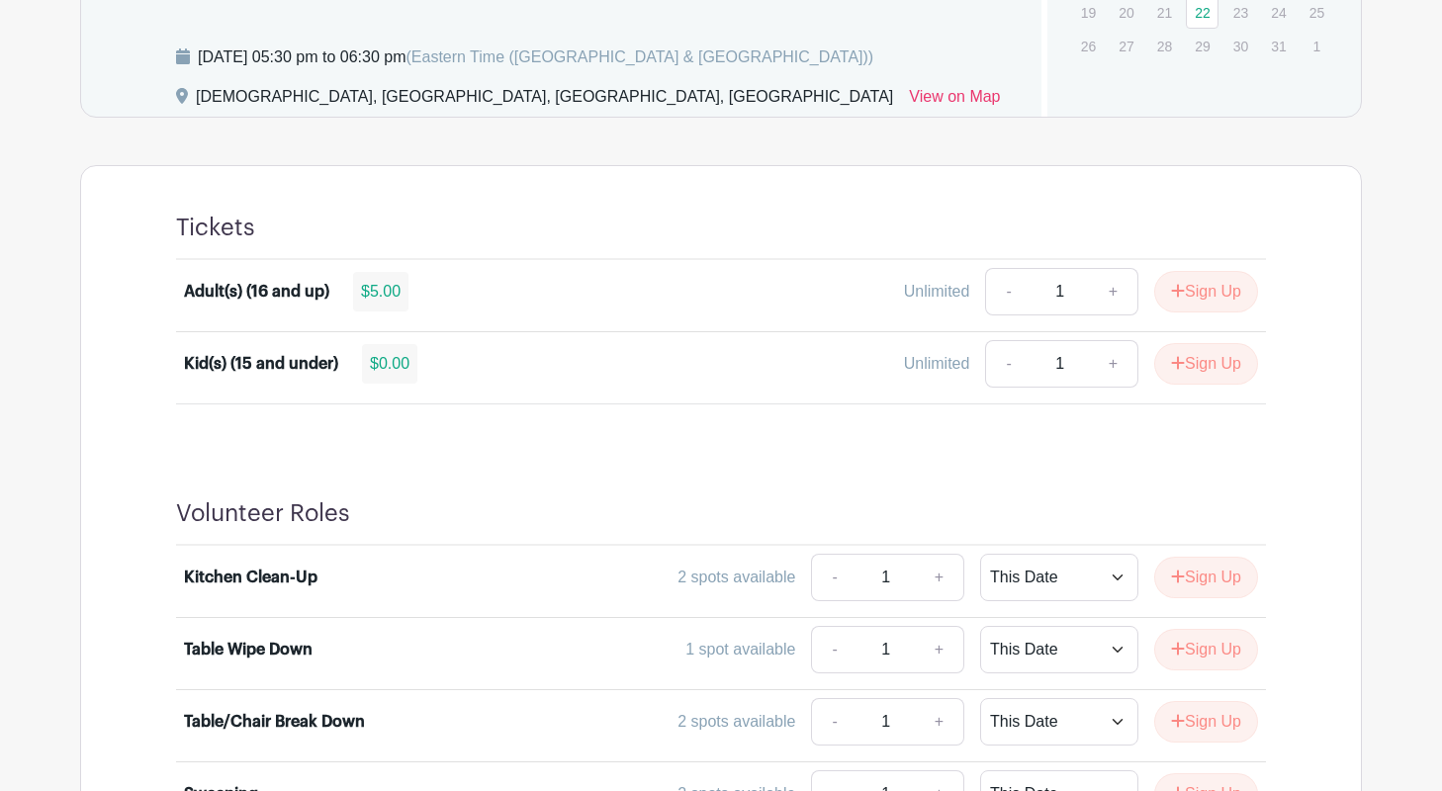
scroll to position [1143, 0]
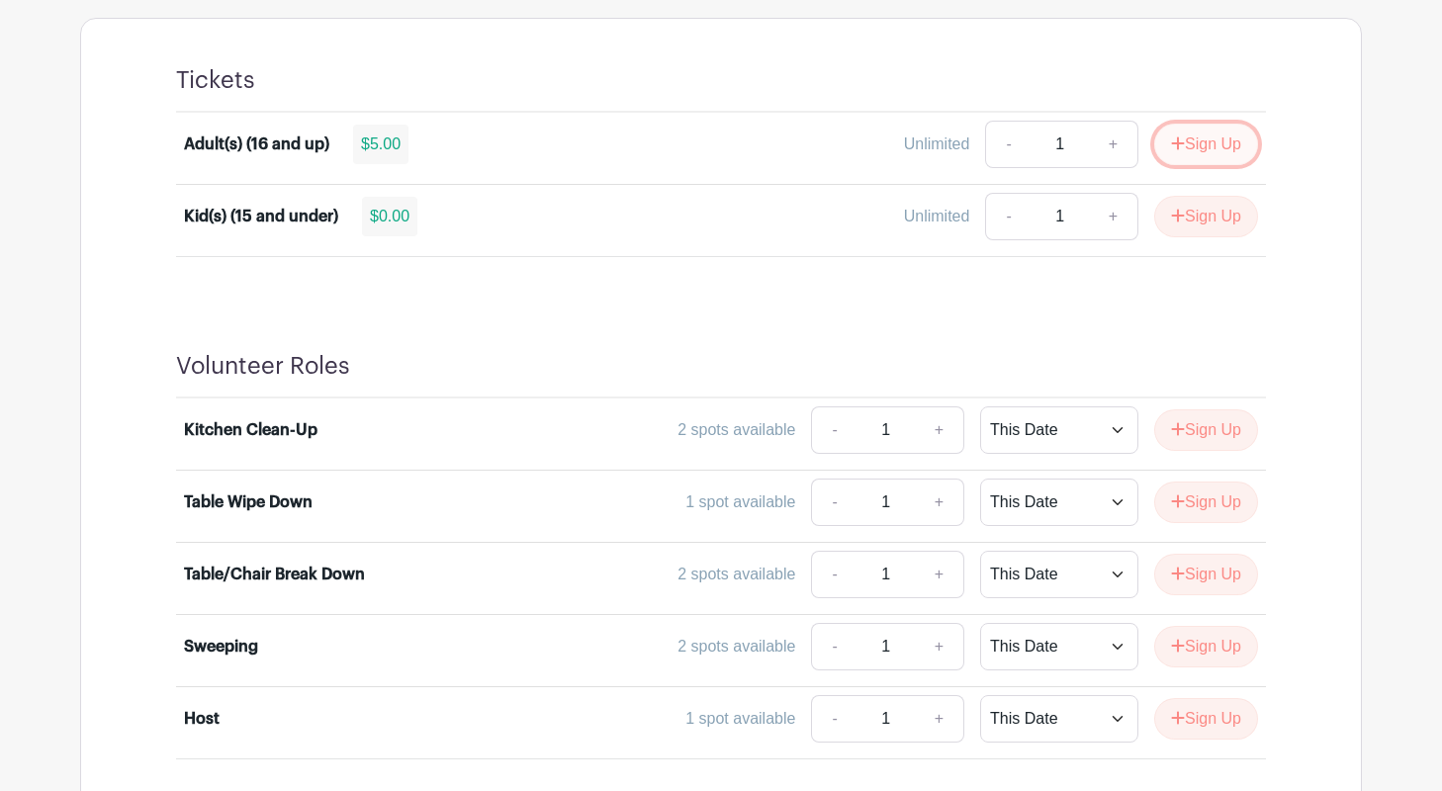
click at [1196, 139] on button "Sign Up" at bounding box center [1206, 145] width 104 height 42
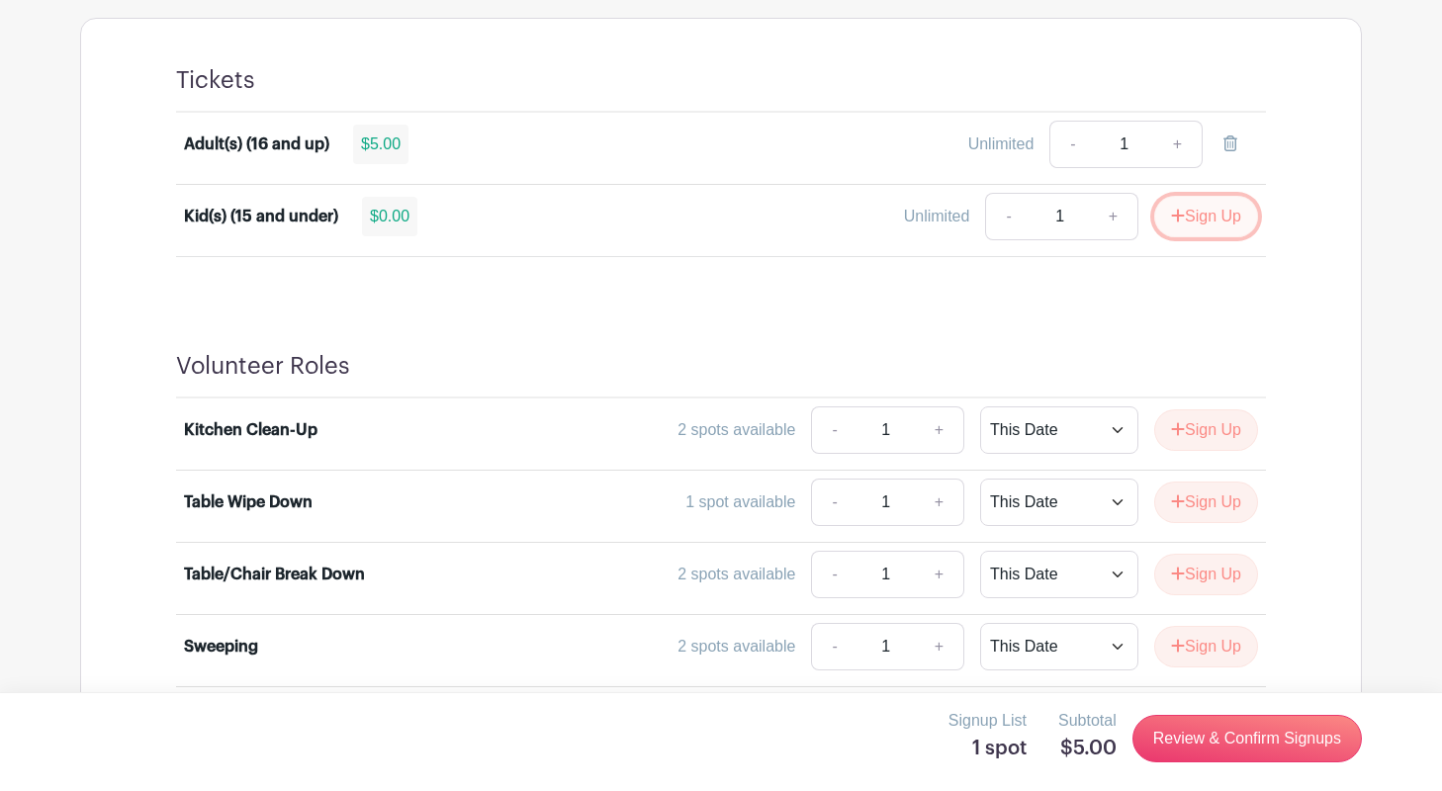
click at [1200, 222] on button "Sign Up" at bounding box center [1206, 217] width 104 height 42
click at [1205, 425] on button "Sign Up" at bounding box center [1206, 431] width 104 height 42
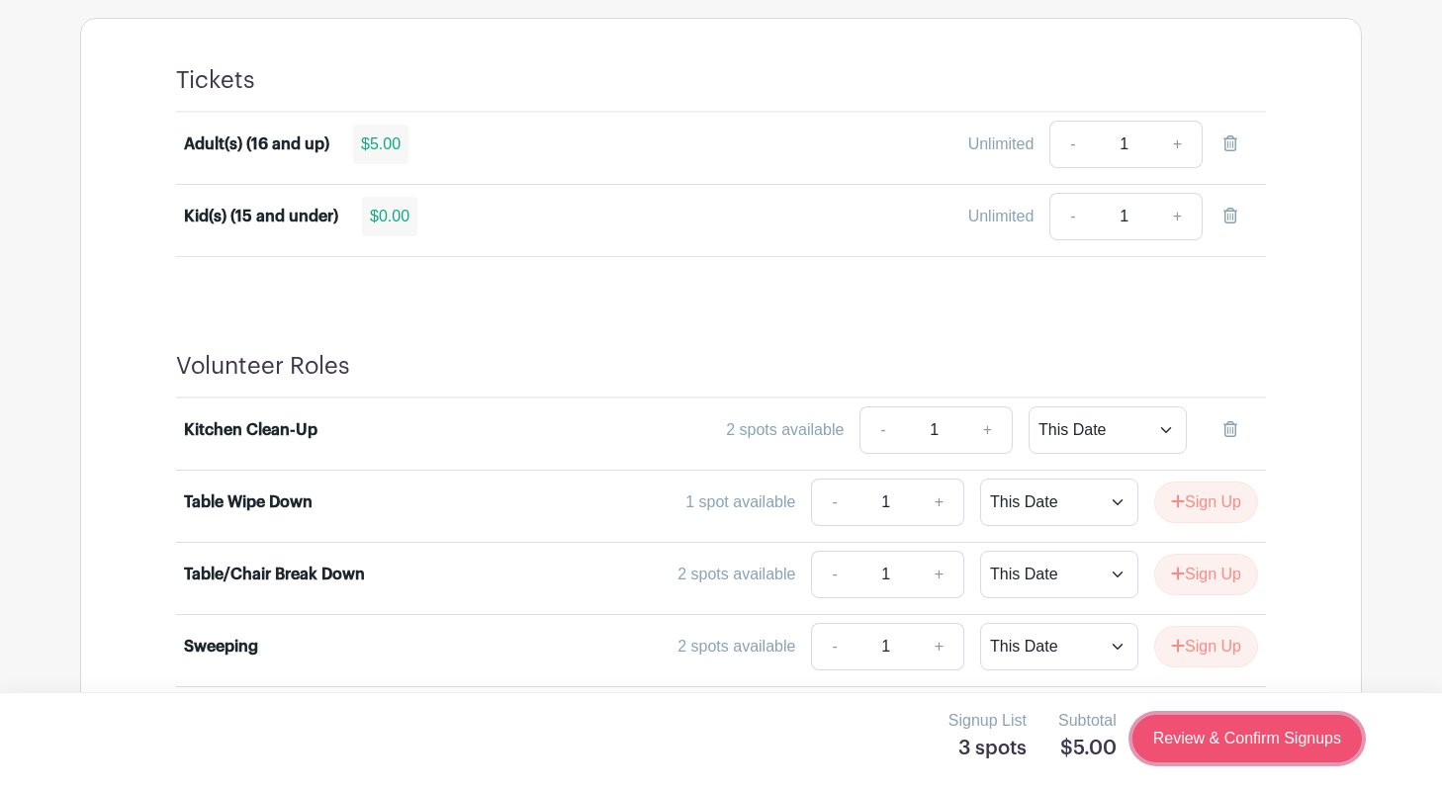
click at [1218, 738] on link "Review & Confirm Signups" at bounding box center [1247, 738] width 229 height 47
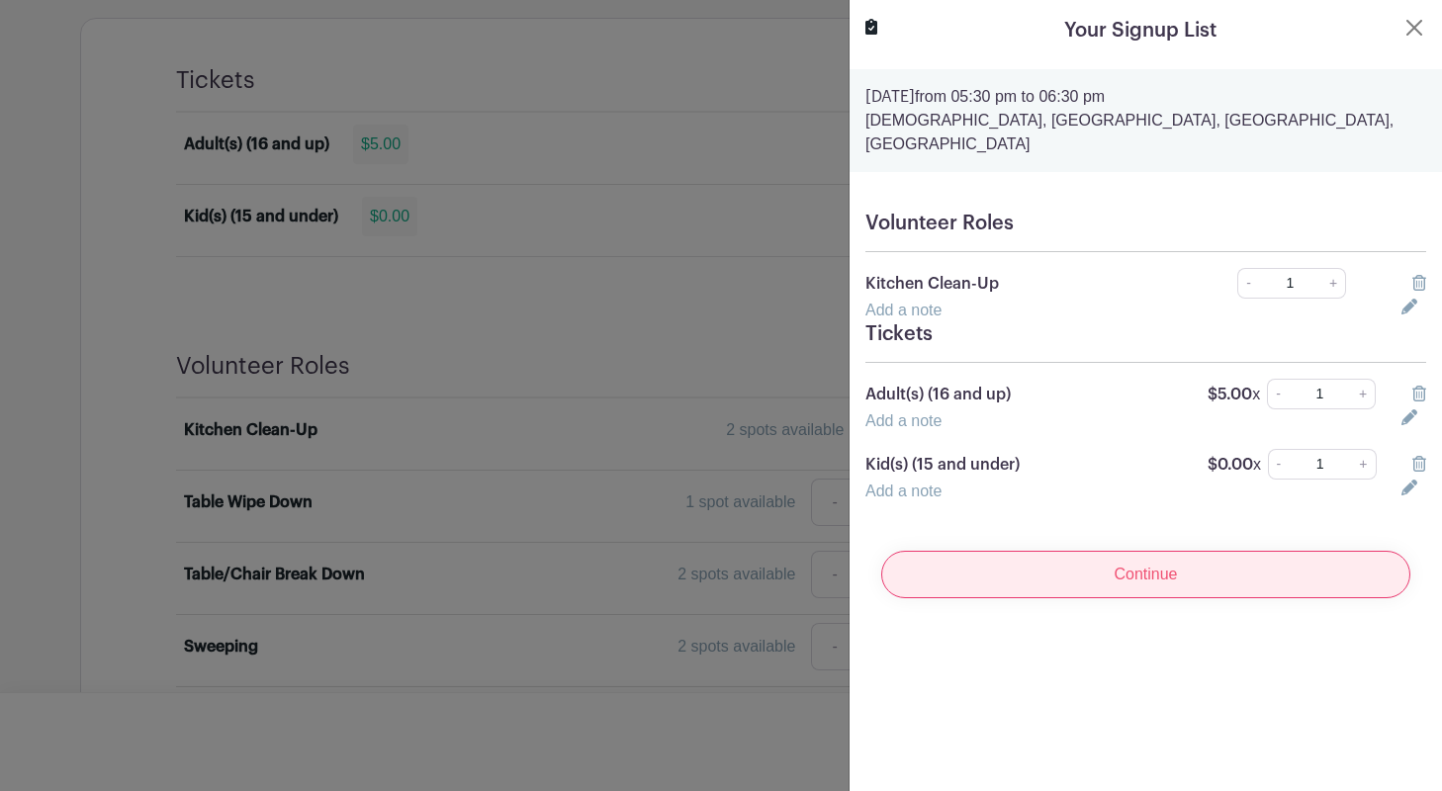
click at [1151, 551] on input "Continue" at bounding box center [1145, 574] width 529 height 47
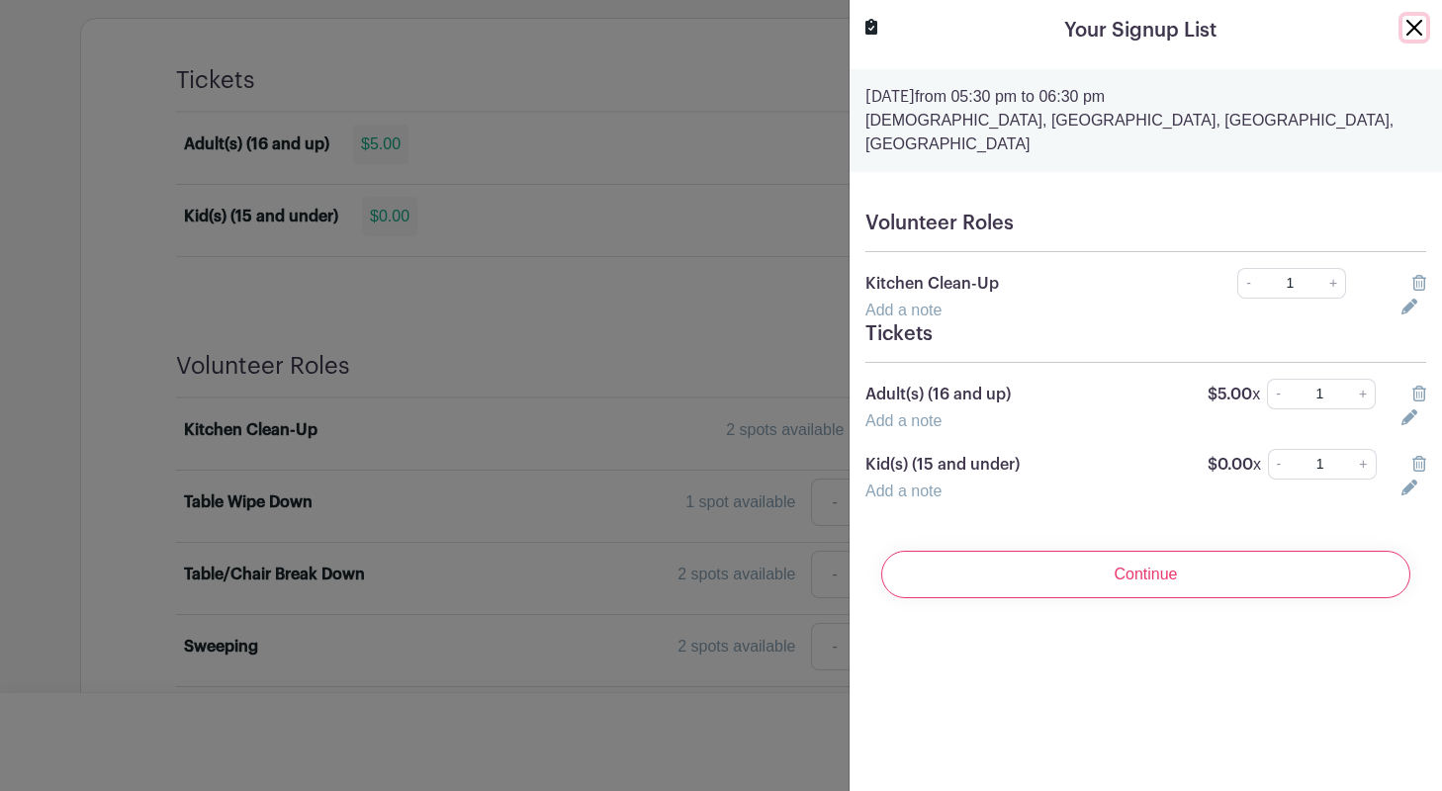
click at [1422, 25] on button "Close" at bounding box center [1415, 28] width 24 height 24
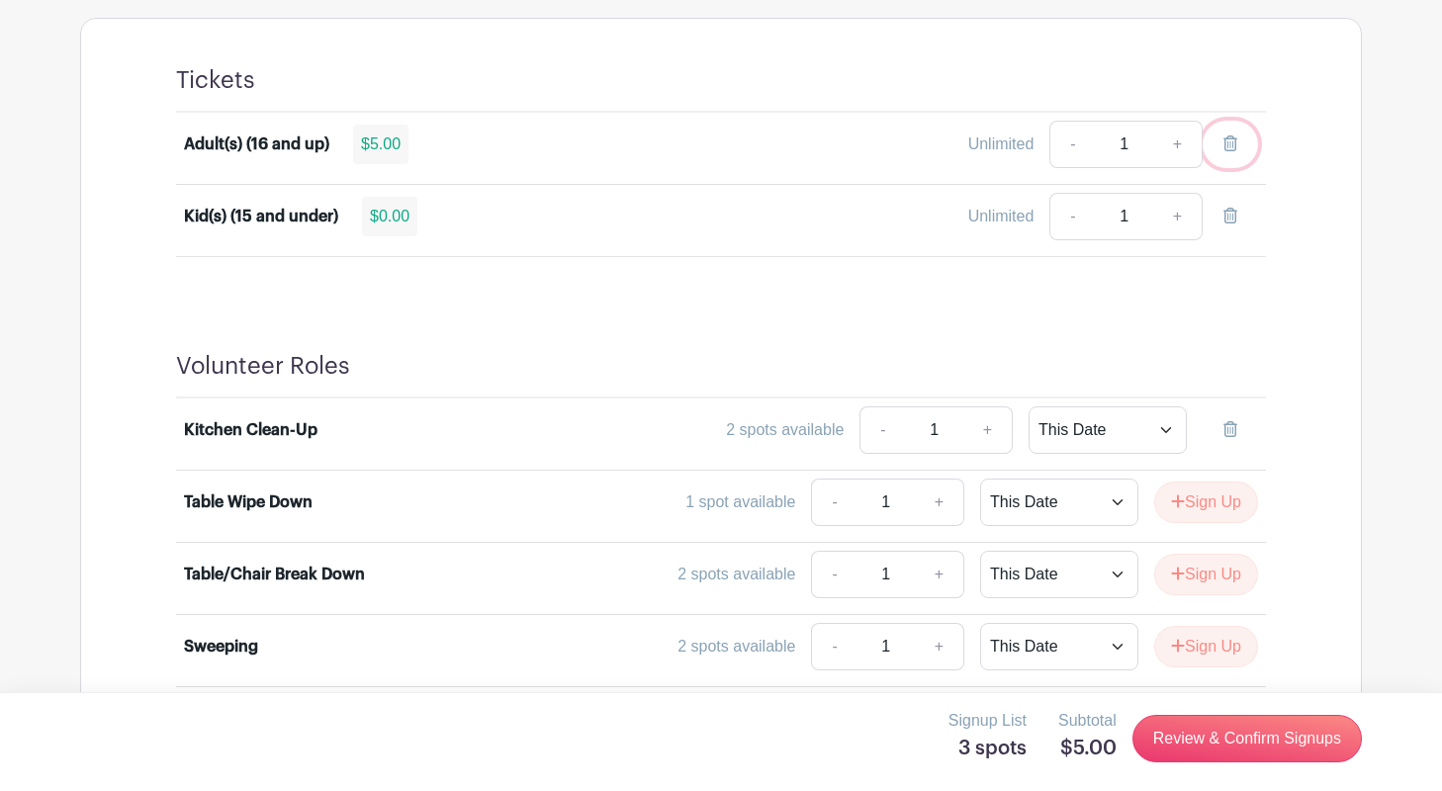
click at [1228, 138] on icon at bounding box center [1231, 144] width 14 height 16
click at [1232, 211] on icon at bounding box center [1231, 216] width 14 height 16
click at [1236, 417] on link at bounding box center [1230, 430] width 55 height 47
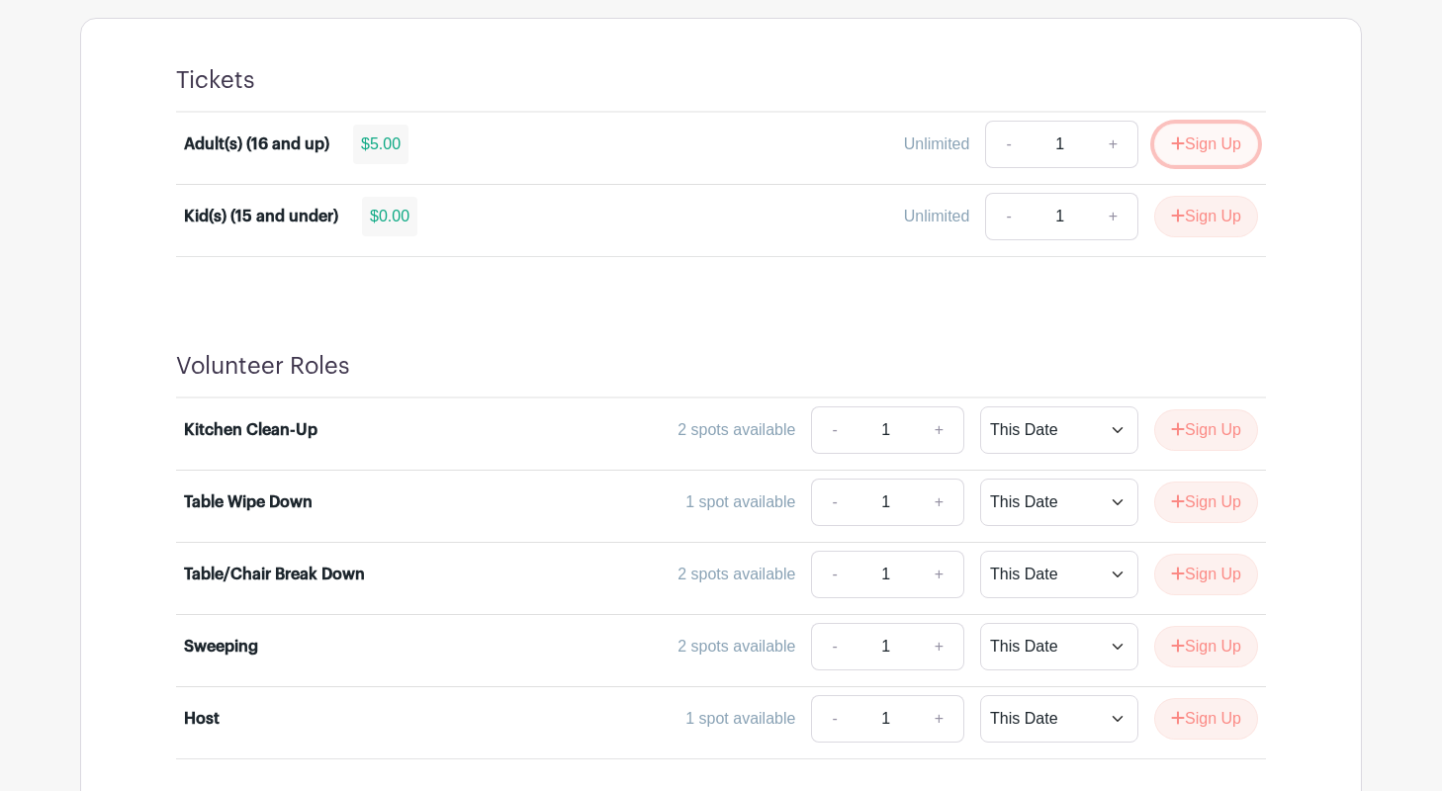
click at [1213, 139] on button "Sign Up" at bounding box center [1206, 145] width 104 height 42
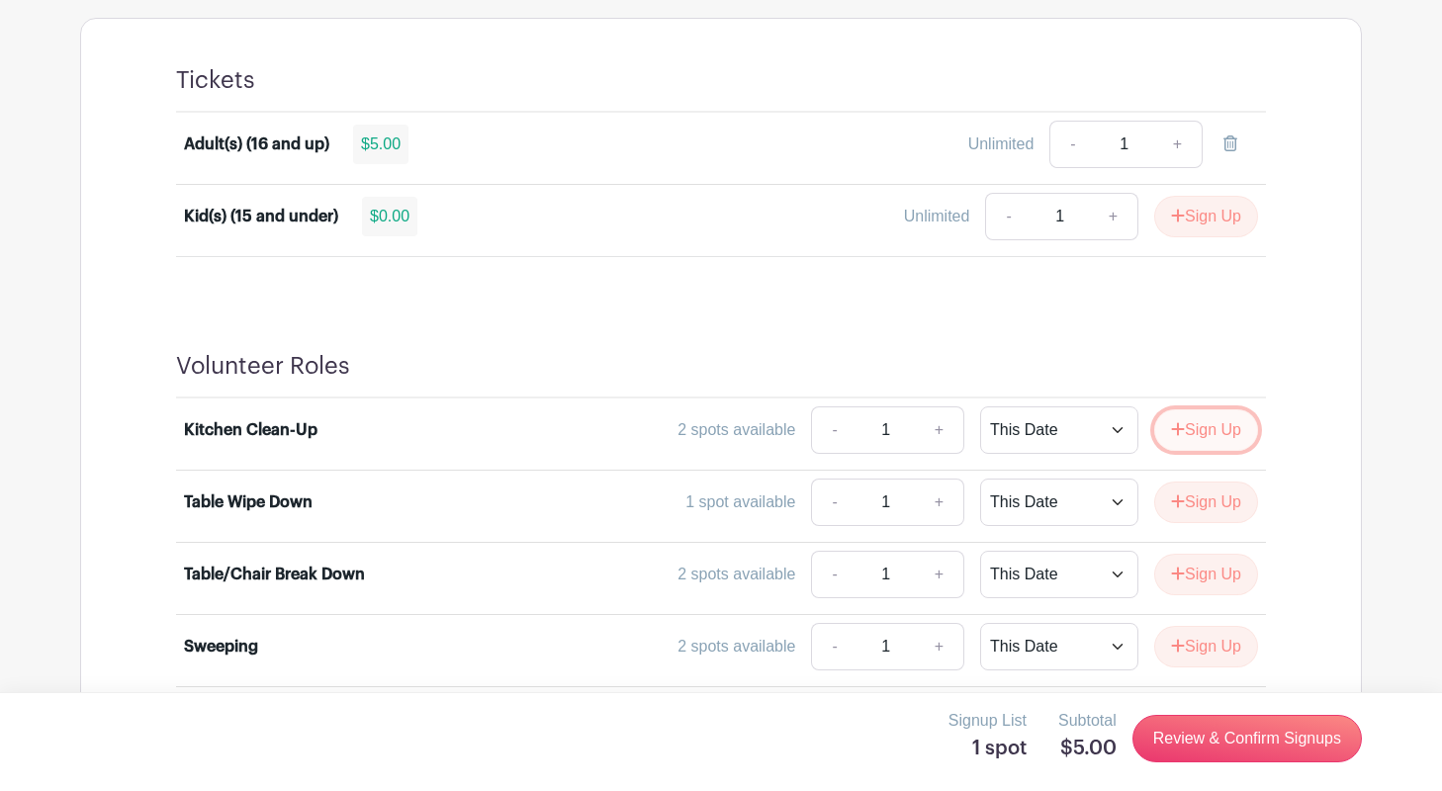
click at [1186, 423] on button "Sign Up" at bounding box center [1206, 431] width 104 height 42
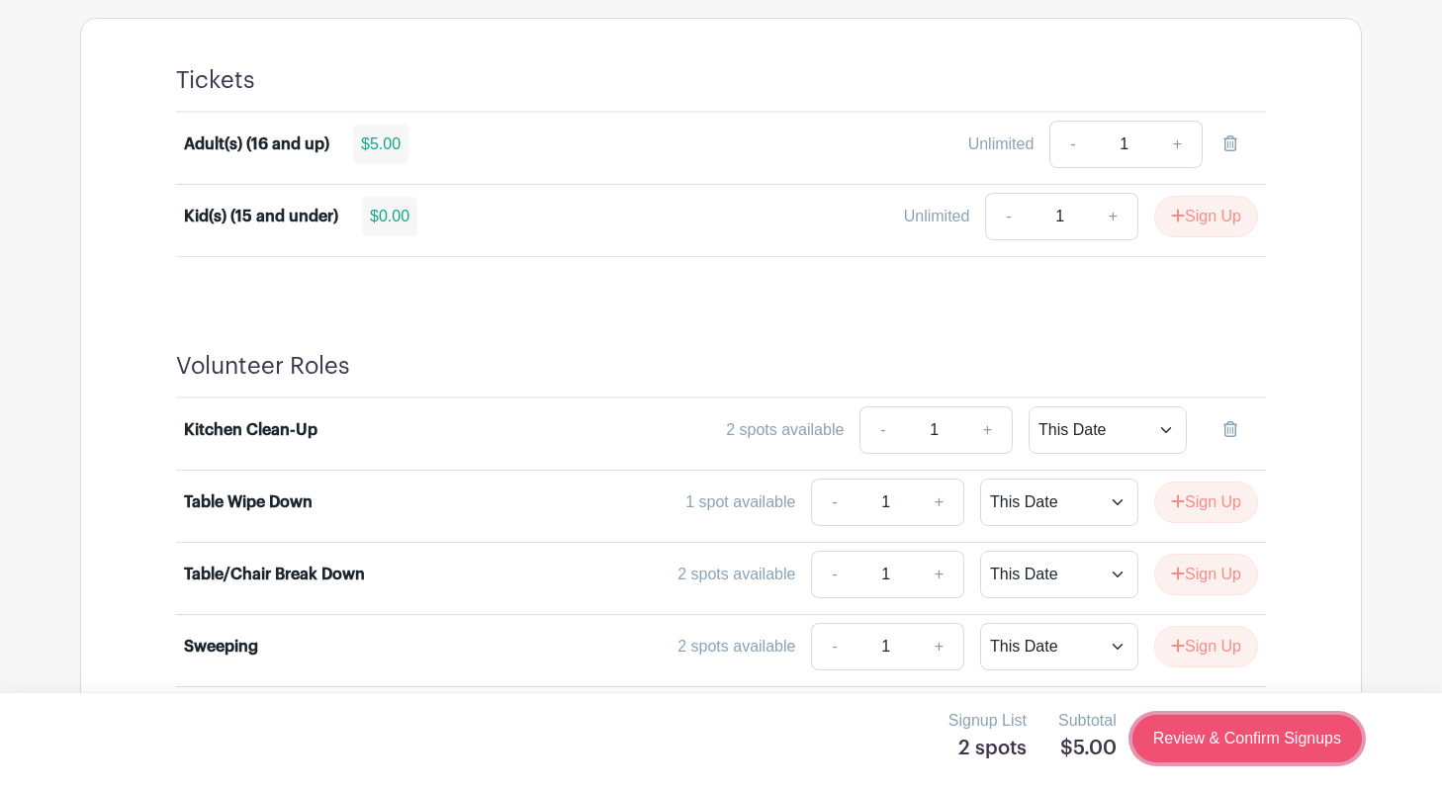
click at [1237, 739] on link "Review & Confirm Signups" at bounding box center [1247, 738] width 229 height 47
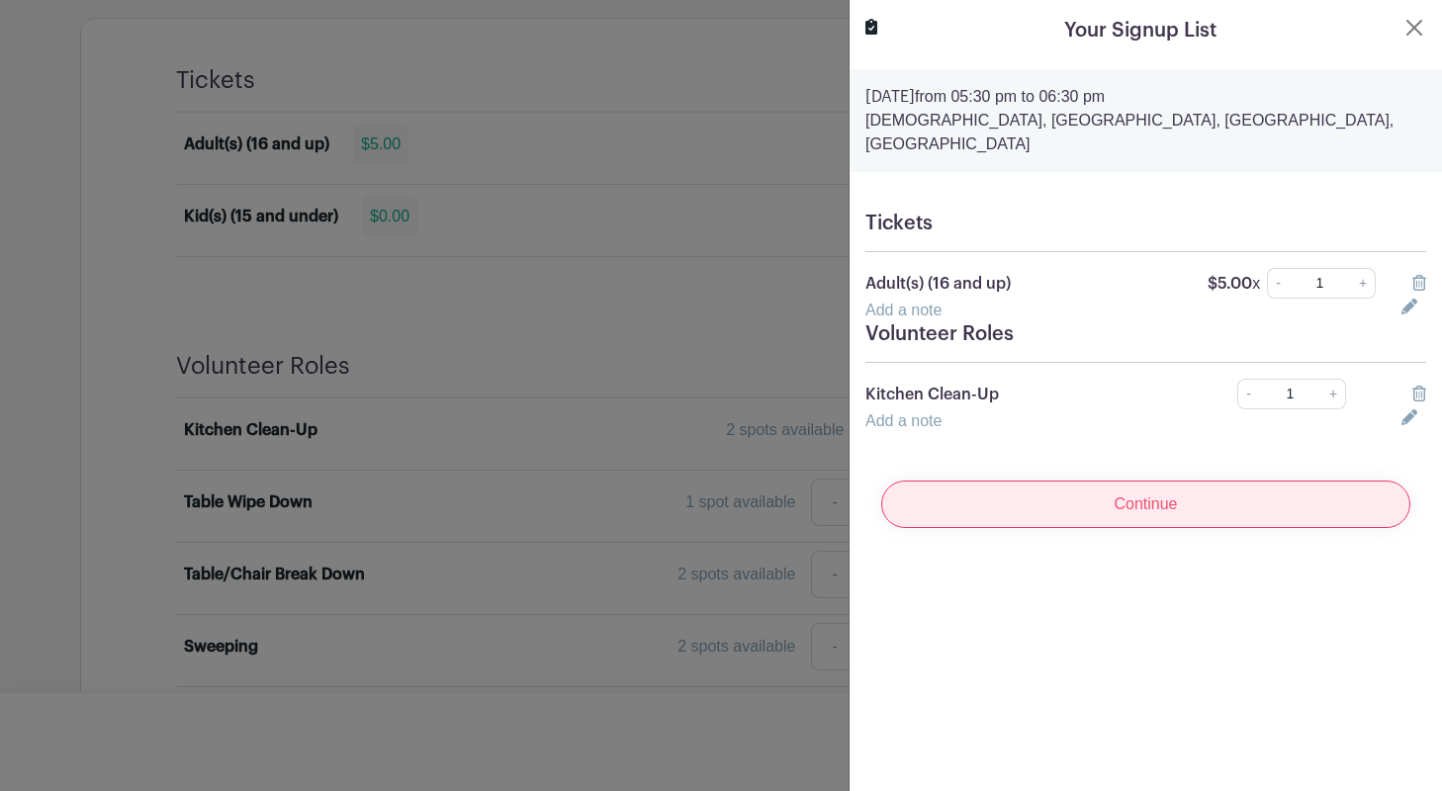
click at [1172, 481] on input "Continue" at bounding box center [1145, 504] width 529 height 47
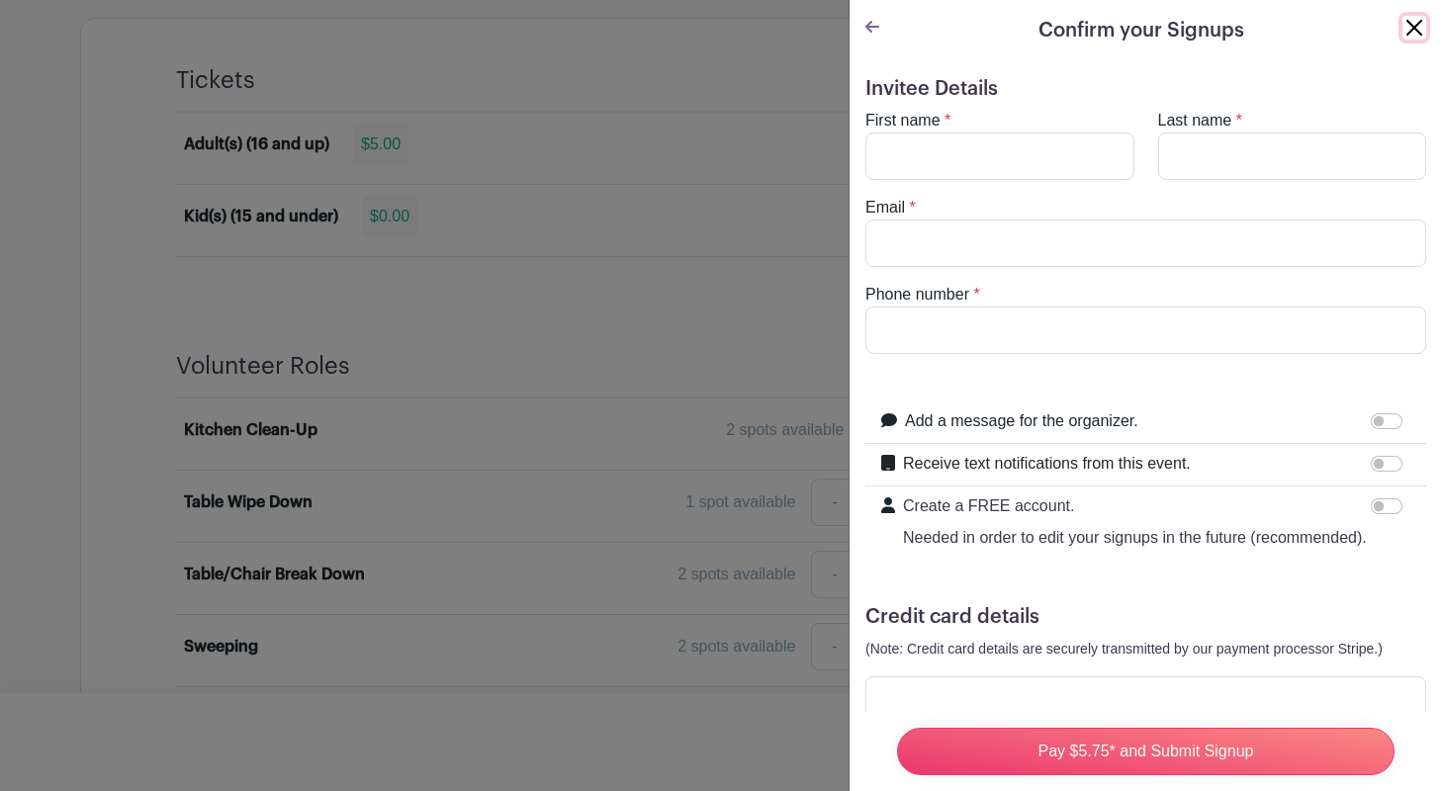
click at [1415, 27] on button "Close" at bounding box center [1415, 28] width 24 height 24
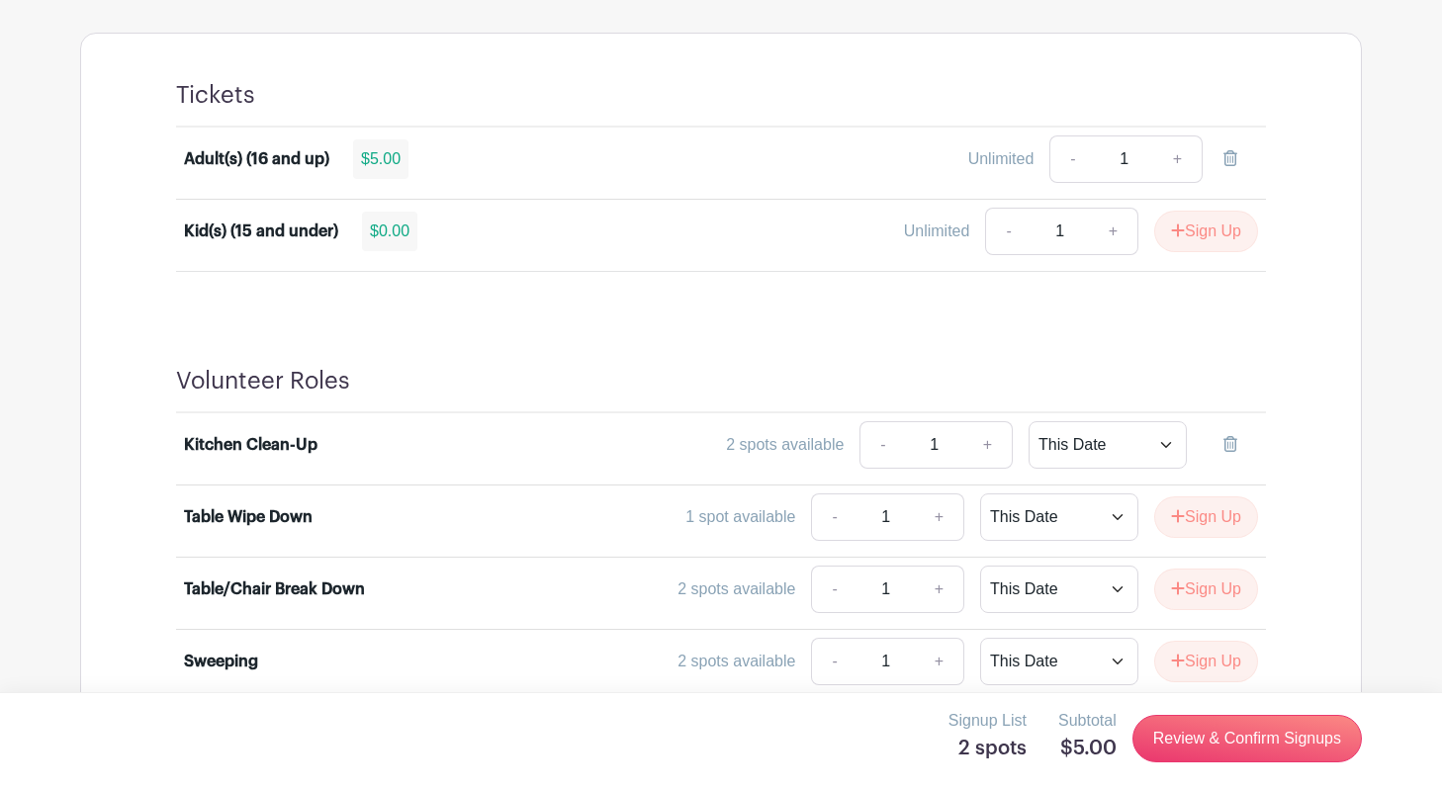
scroll to position [1141, 0]
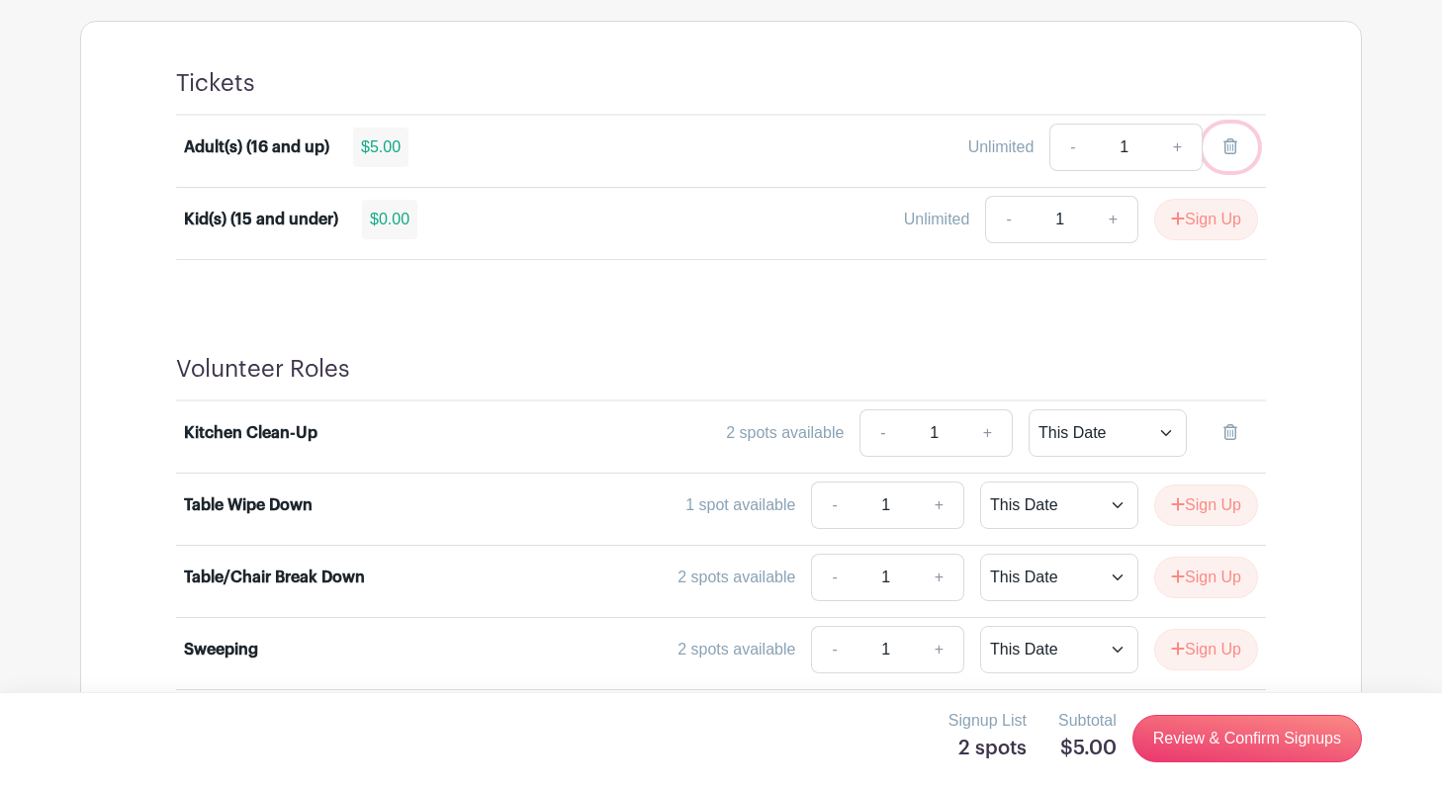
click at [1229, 140] on icon at bounding box center [1231, 146] width 14 height 16
click at [1233, 431] on icon at bounding box center [1231, 432] width 14 height 16
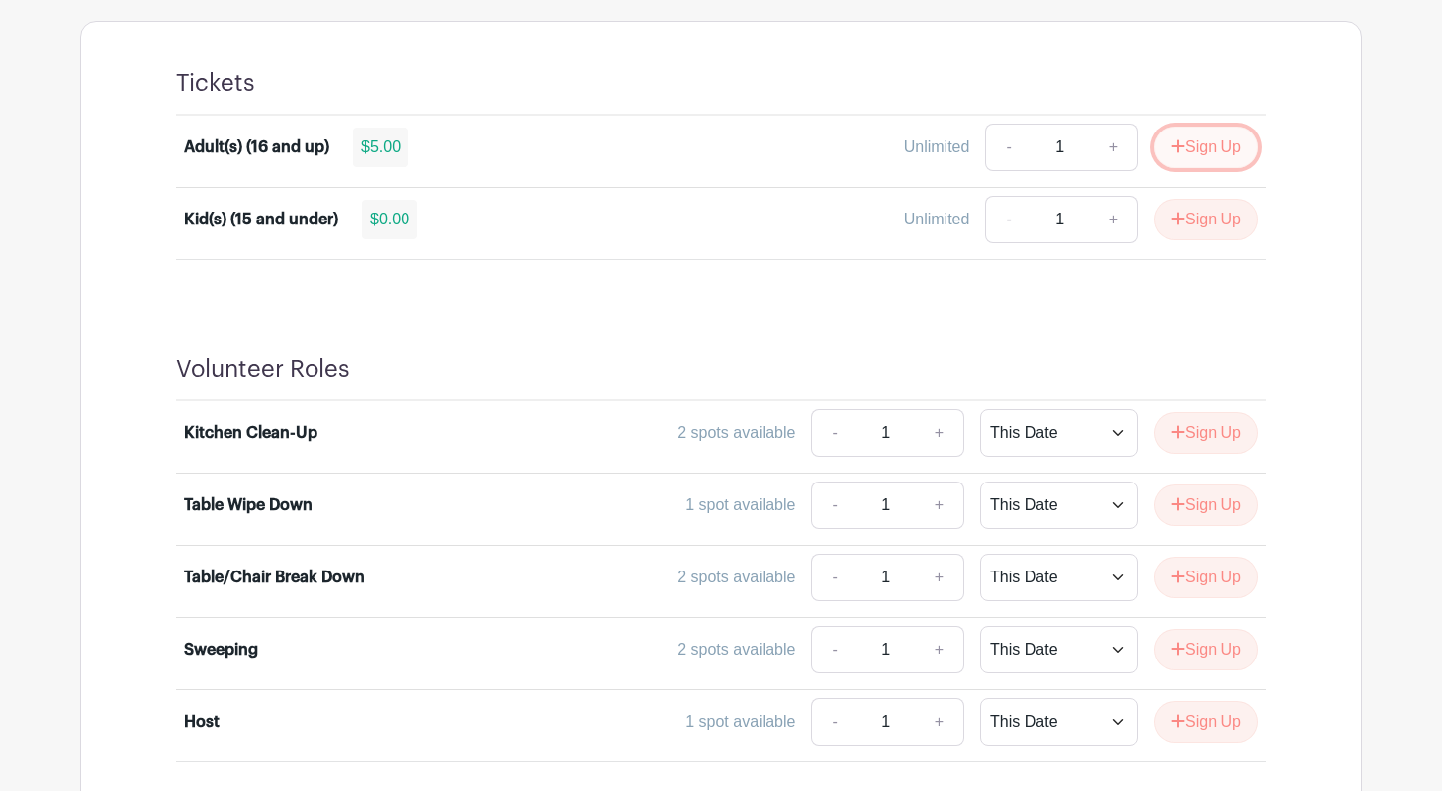
click at [1223, 141] on button "Sign Up" at bounding box center [1206, 148] width 104 height 42
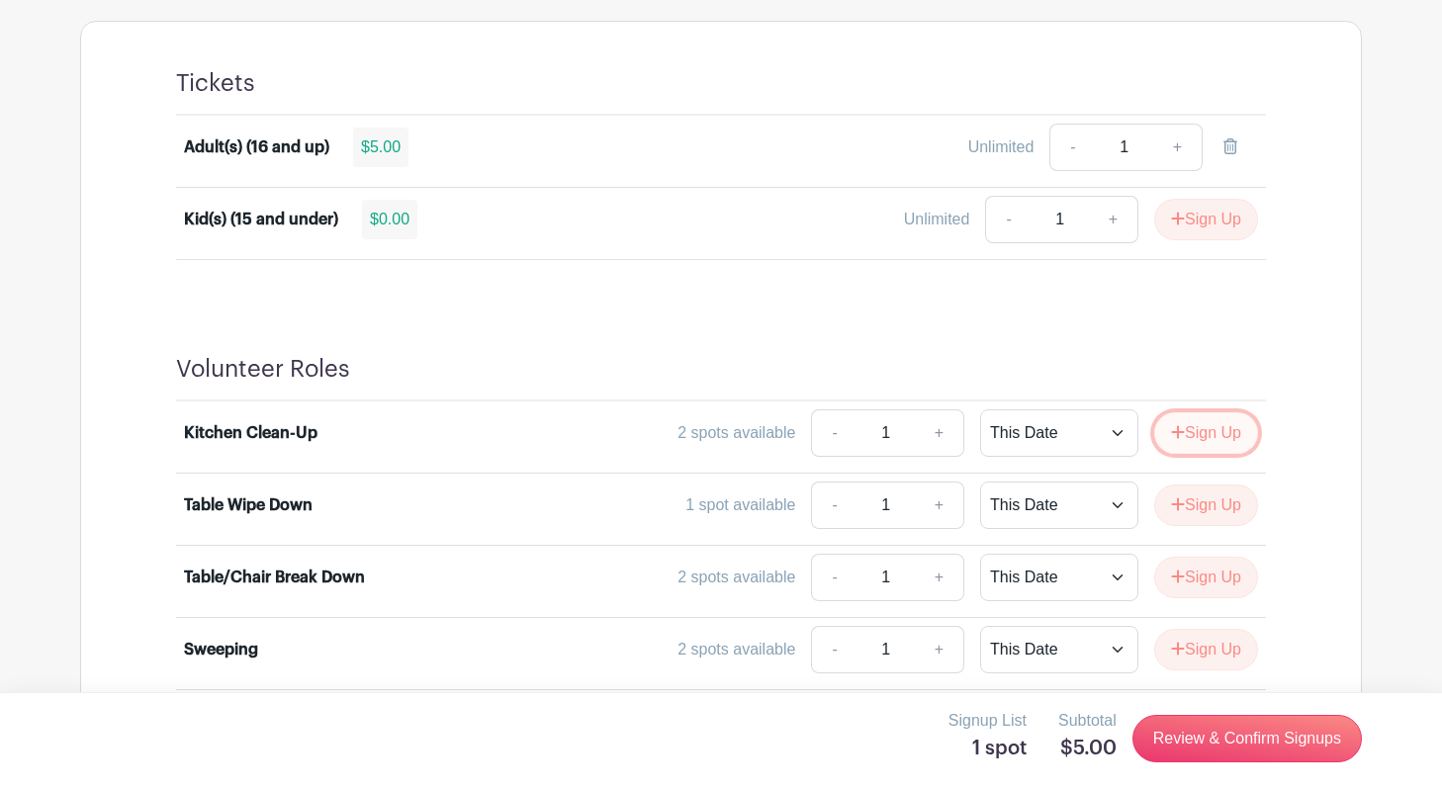
click at [1215, 423] on button "Sign Up" at bounding box center [1206, 433] width 104 height 42
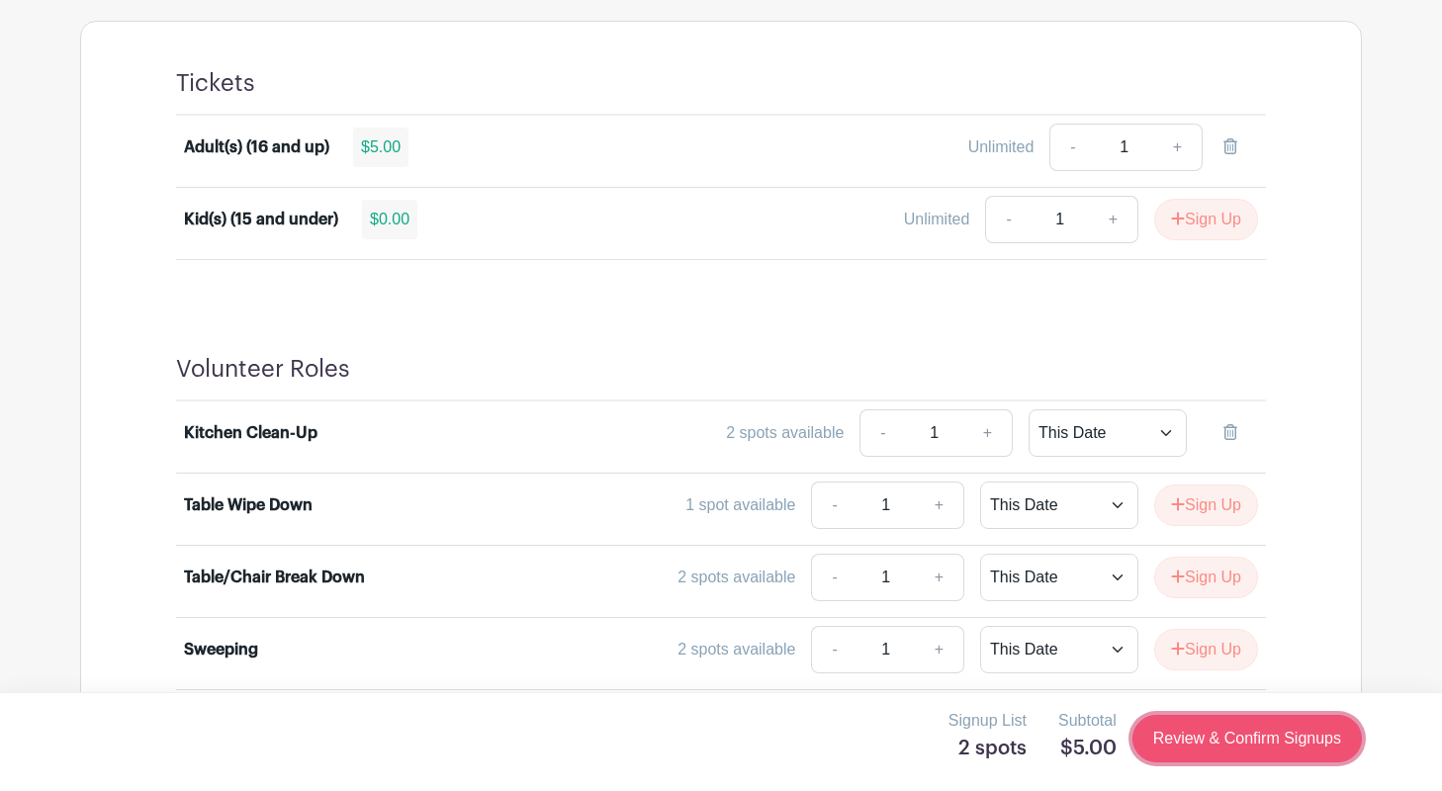
click at [1259, 739] on link "Review & Confirm Signups" at bounding box center [1247, 738] width 229 height 47
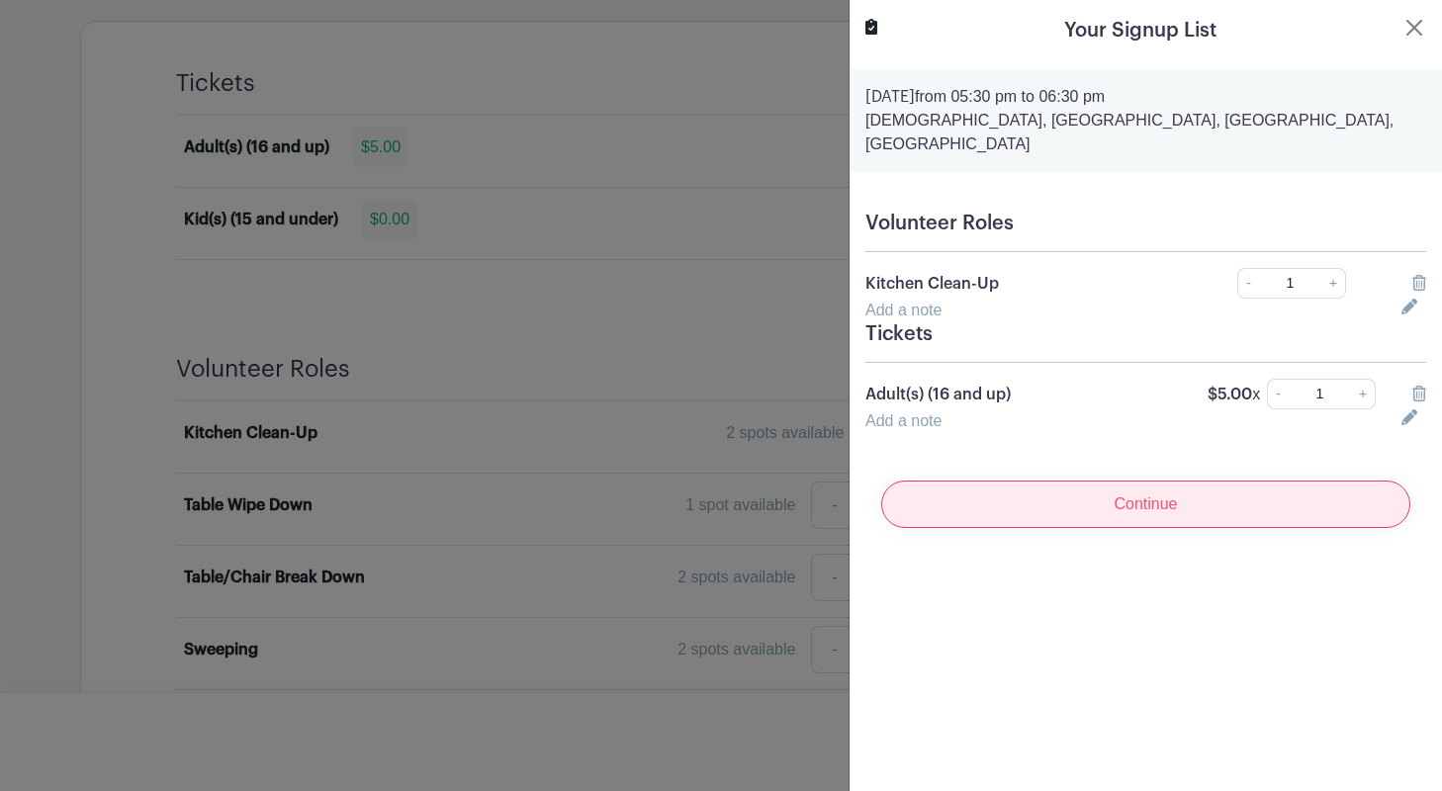
click at [1215, 503] on input "Continue" at bounding box center [1145, 504] width 529 height 47
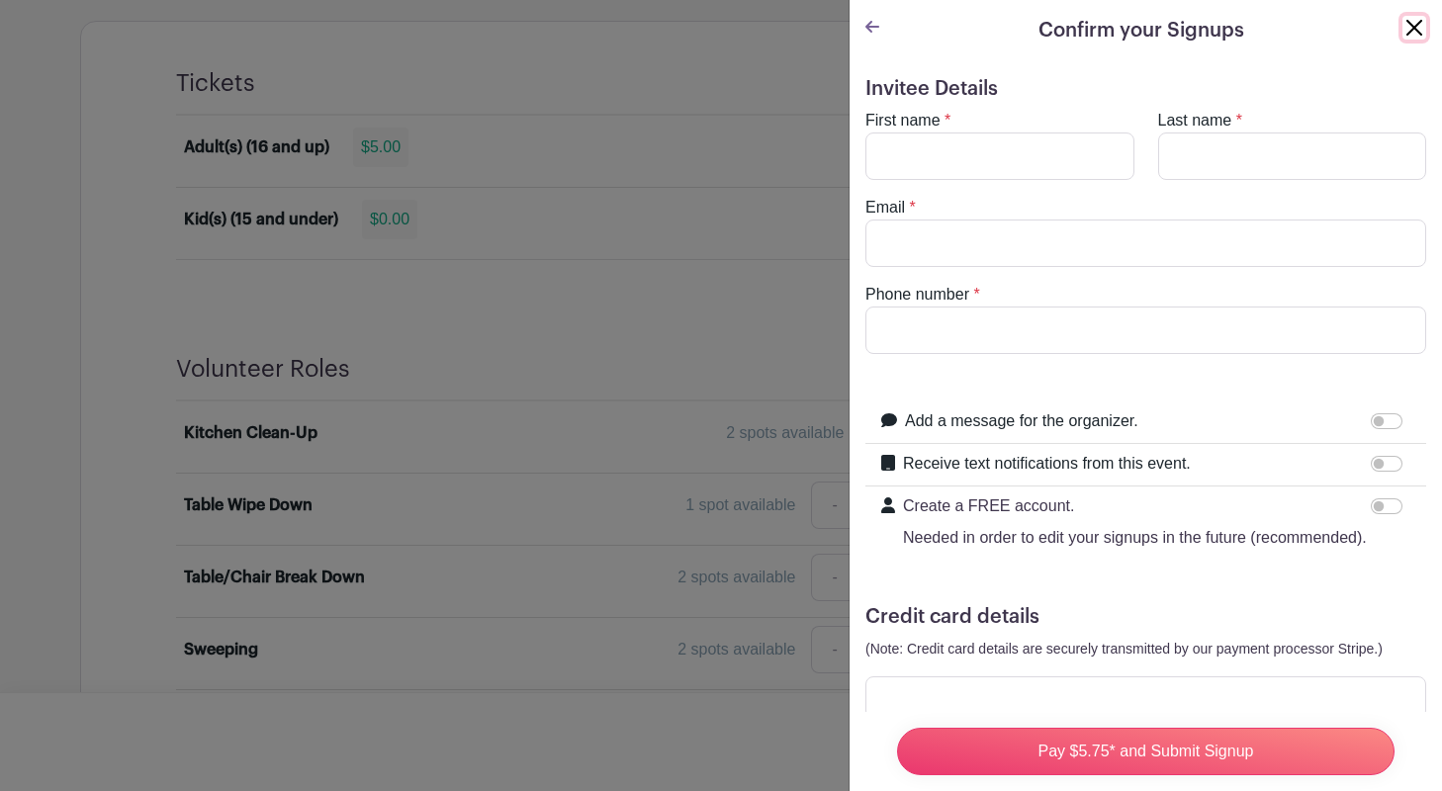
click at [1416, 22] on button "Close" at bounding box center [1415, 28] width 24 height 24
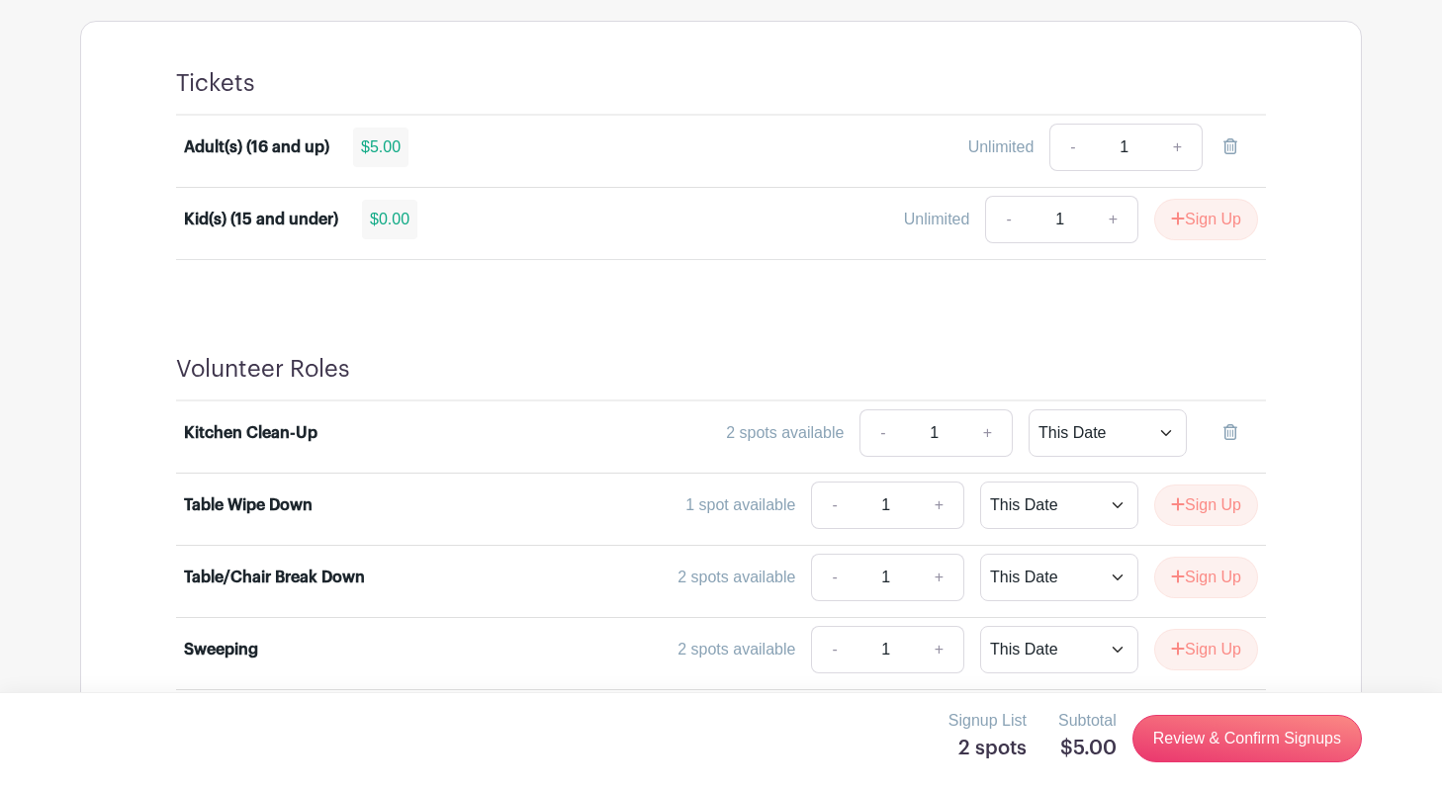
scroll to position [1284, 0]
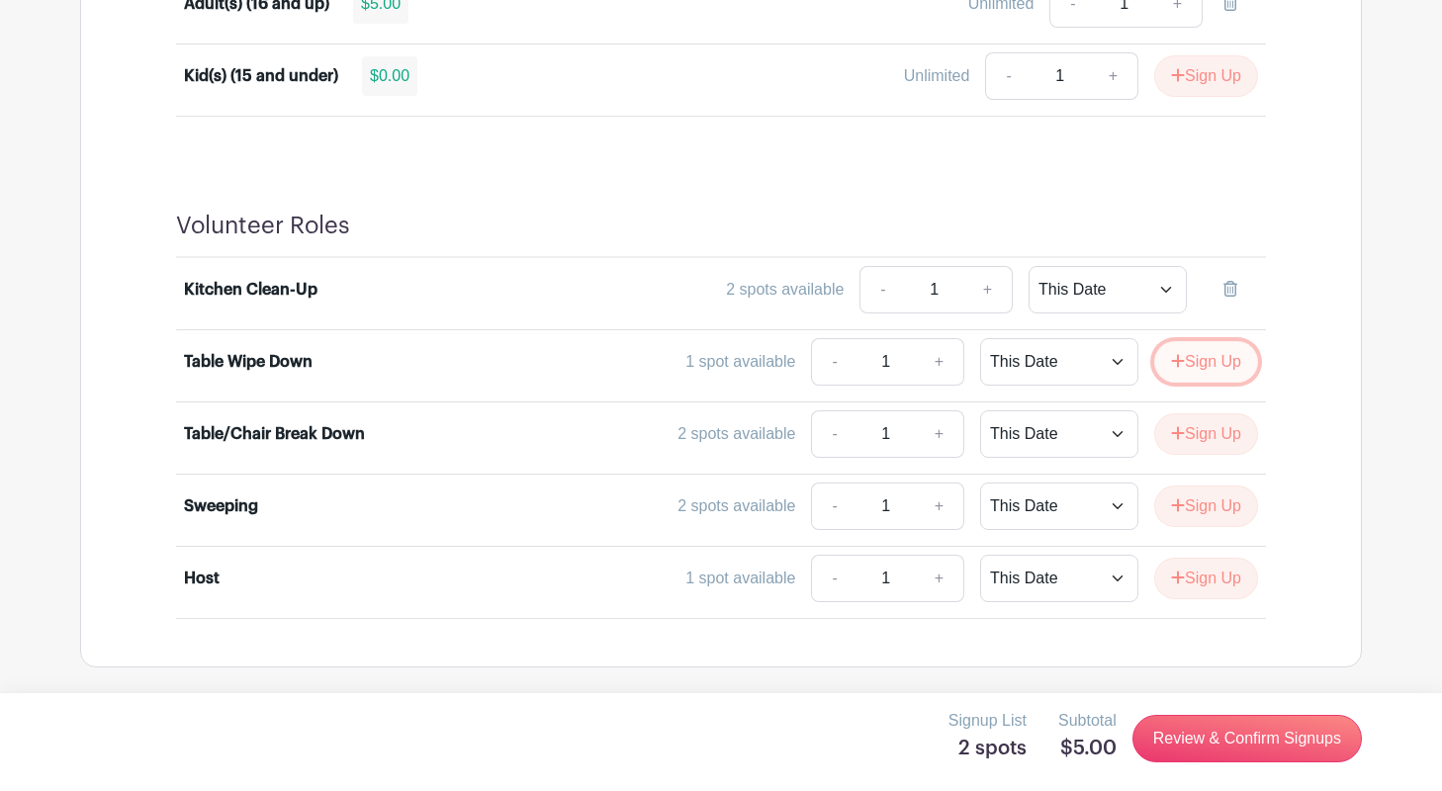
click at [1188, 362] on button "Sign Up" at bounding box center [1206, 362] width 104 height 42
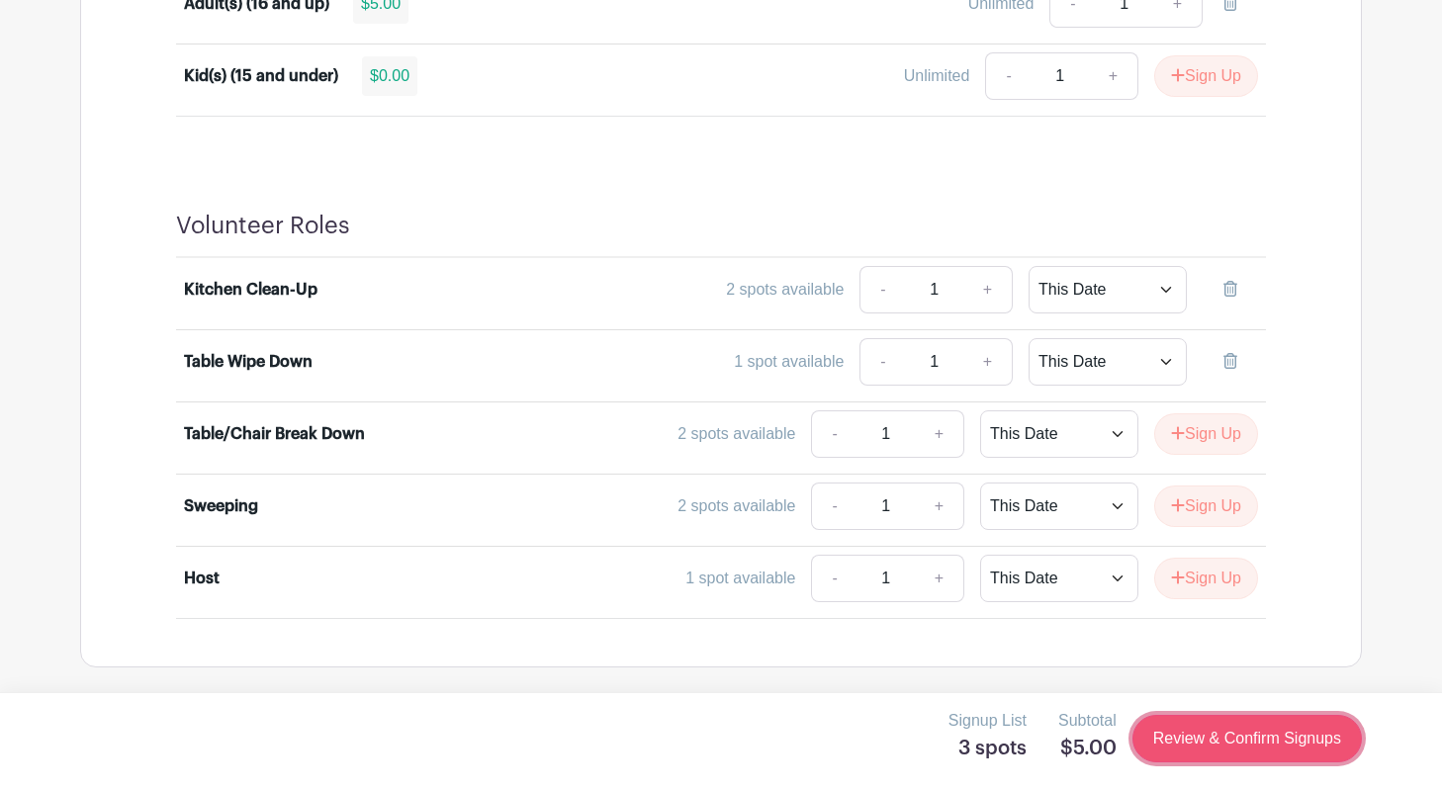
click at [1214, 740] on link "Review & Confirm Signups" at bounding box center [1247, 738] width 229 height 47
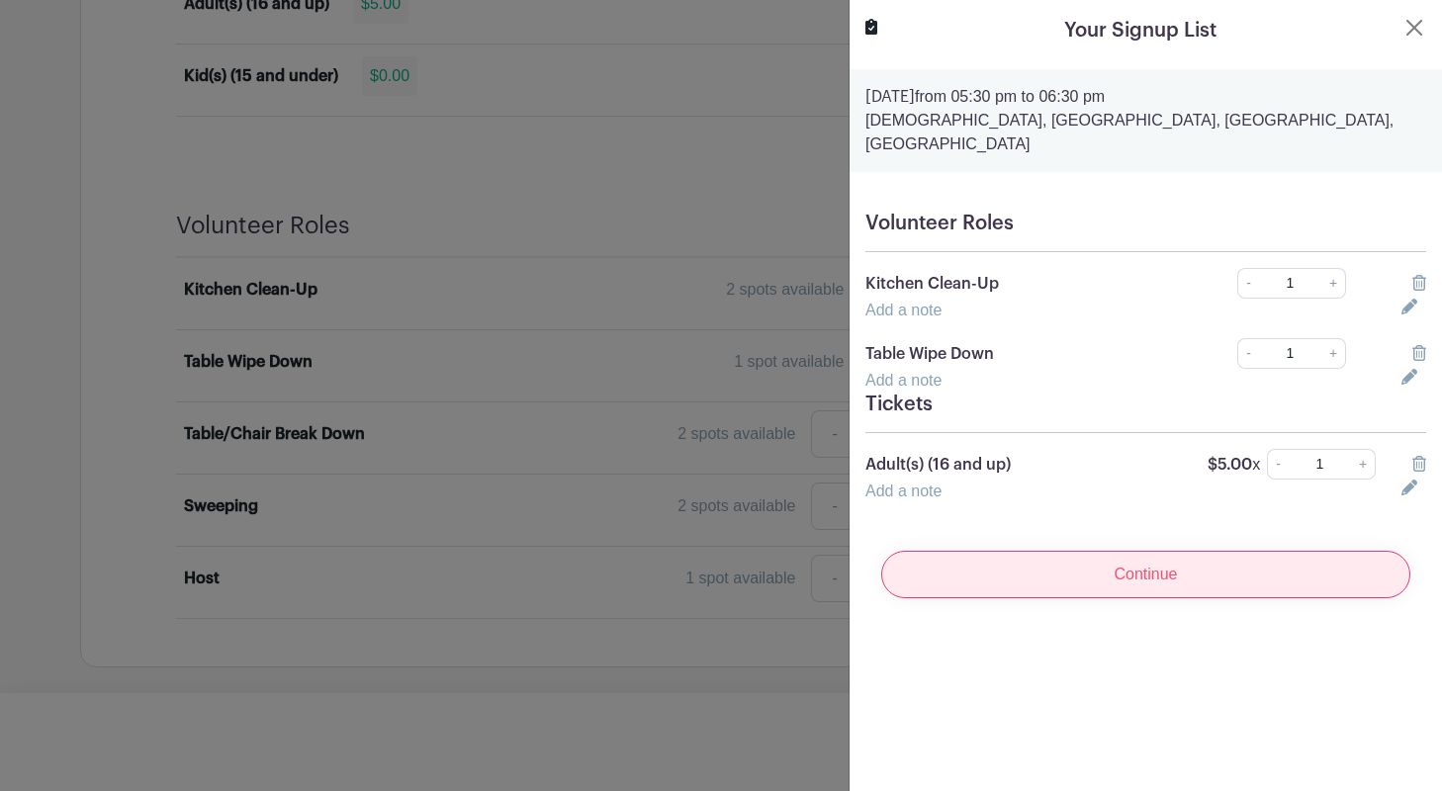
click at [1137, 555] on input "Continue" at bounding box center [1145, 574] width 529 height 47
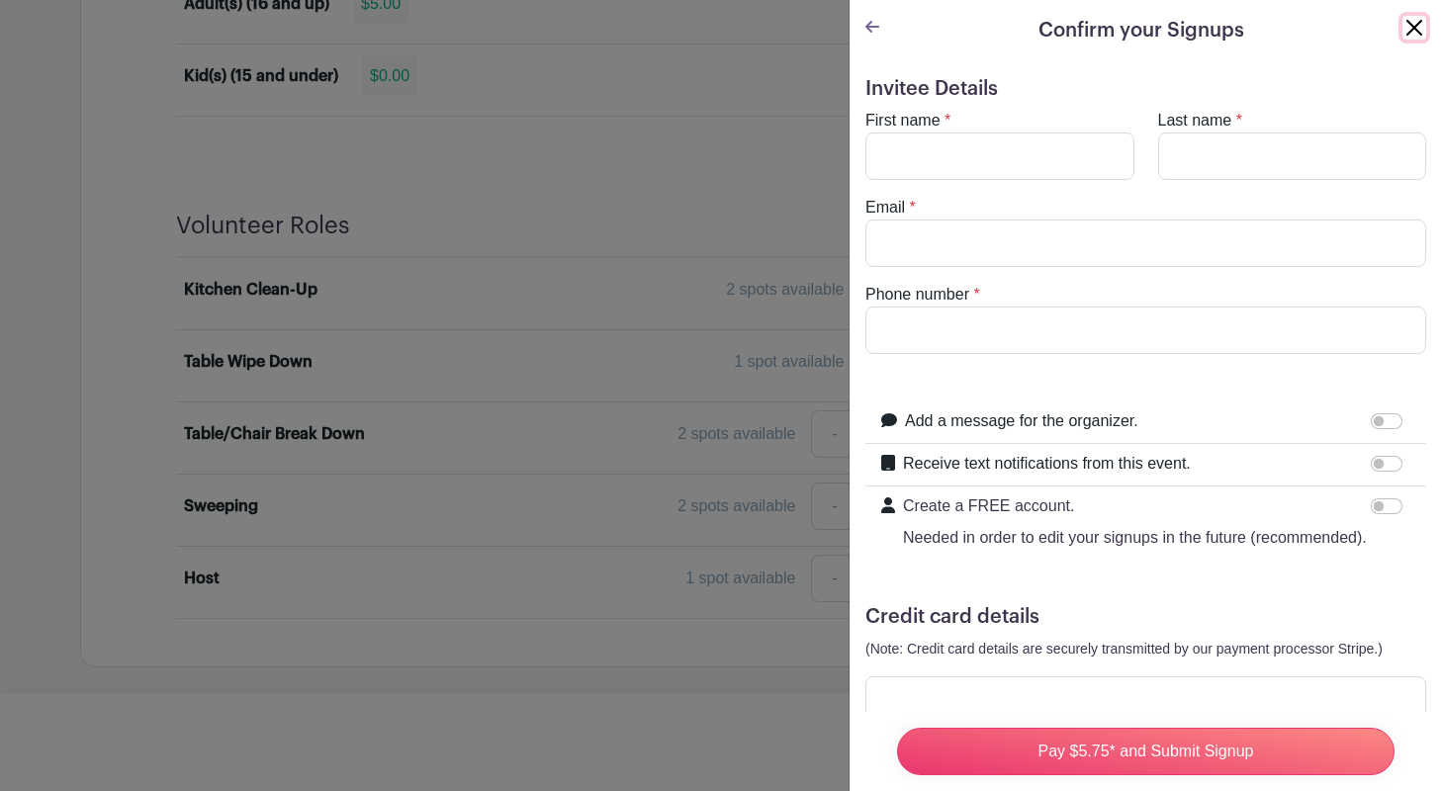
click at [1417, 26] on button "Close" at bounding box center [1415, 28] width 24 height 24
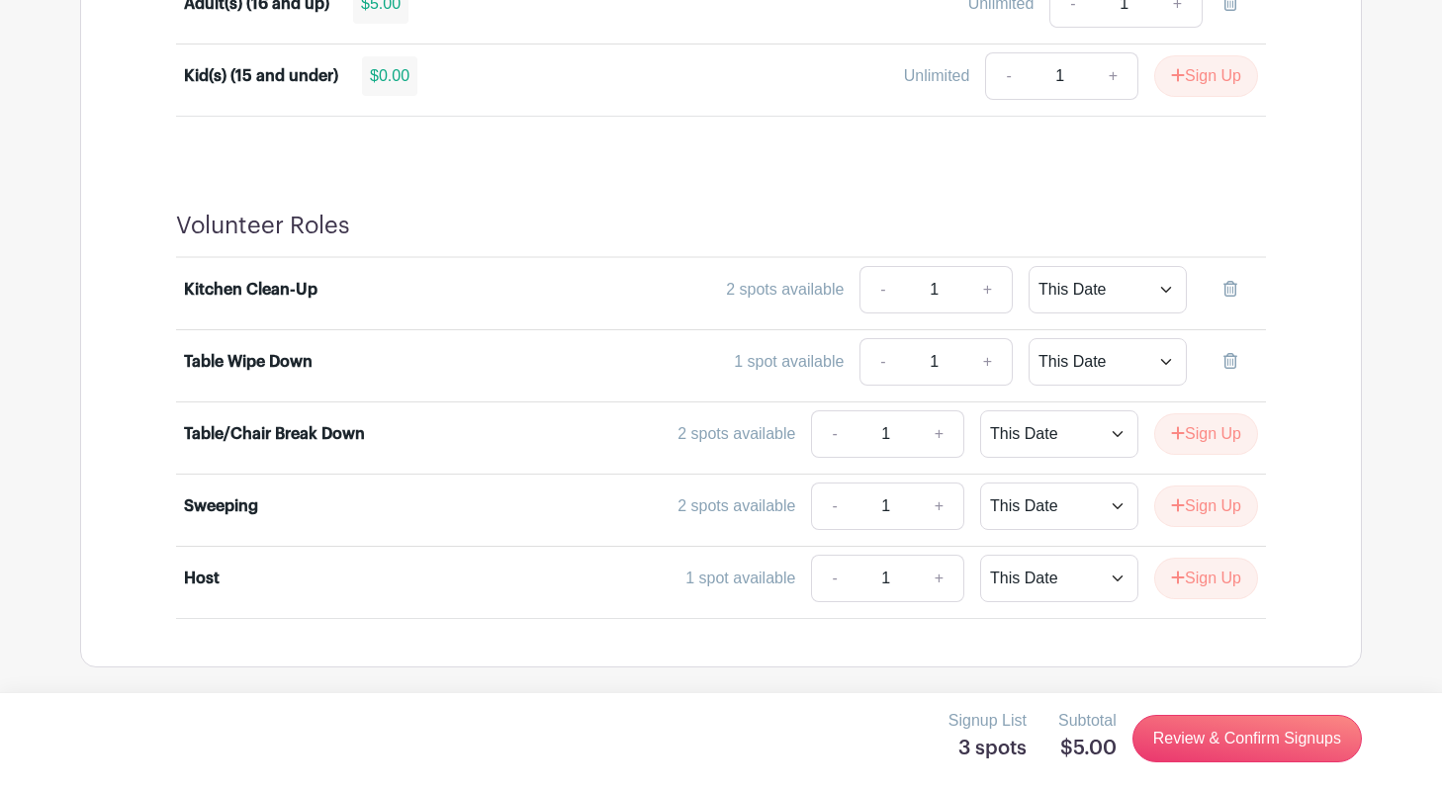
click at [680, 119] on div "Tickets Adult(s) (16 and up) $5.00 Unlimited - 1 + Kid(s) (15 and under) $0.00 …" at bounding box center [721, 21] width 1185 height 286
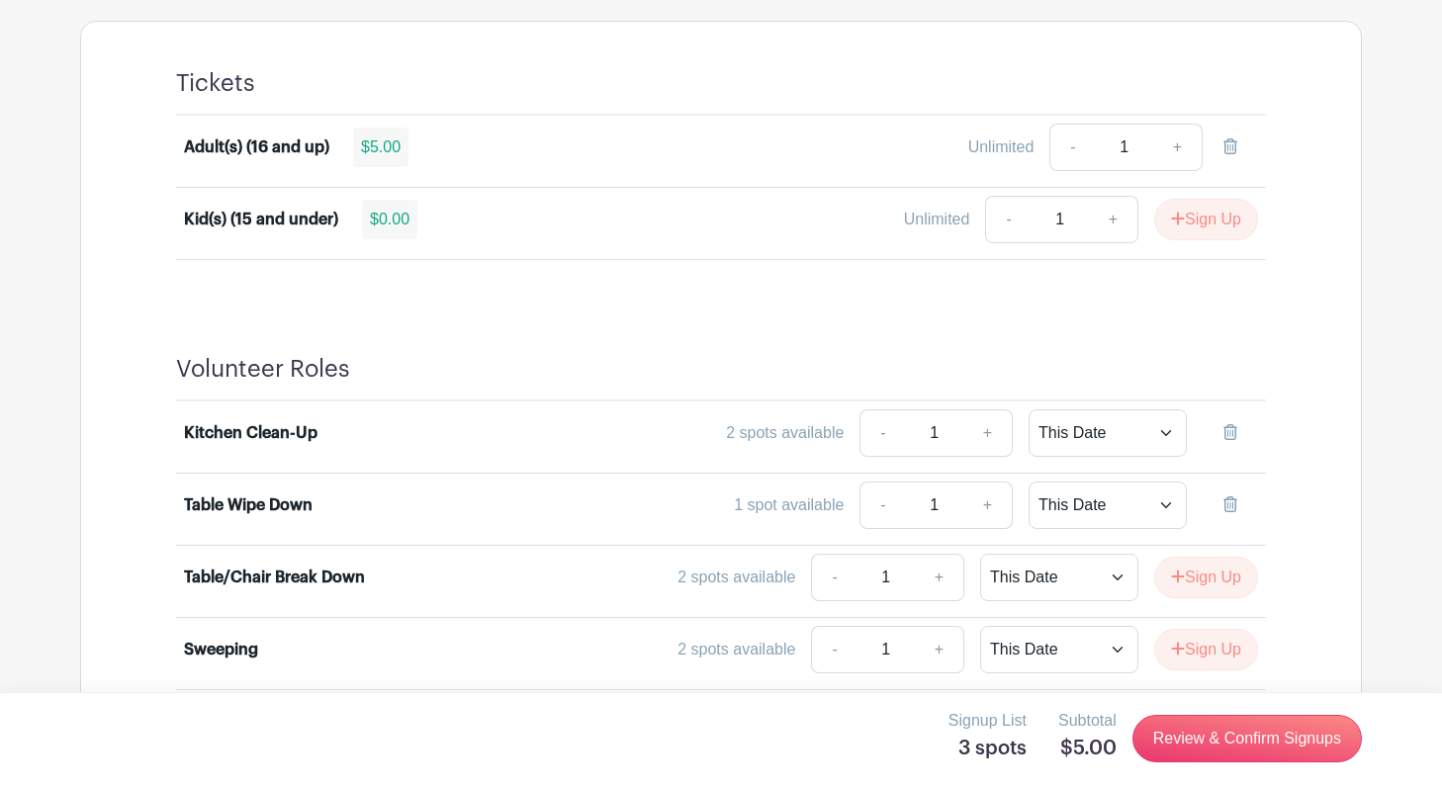
scroll to position [1122, 0]
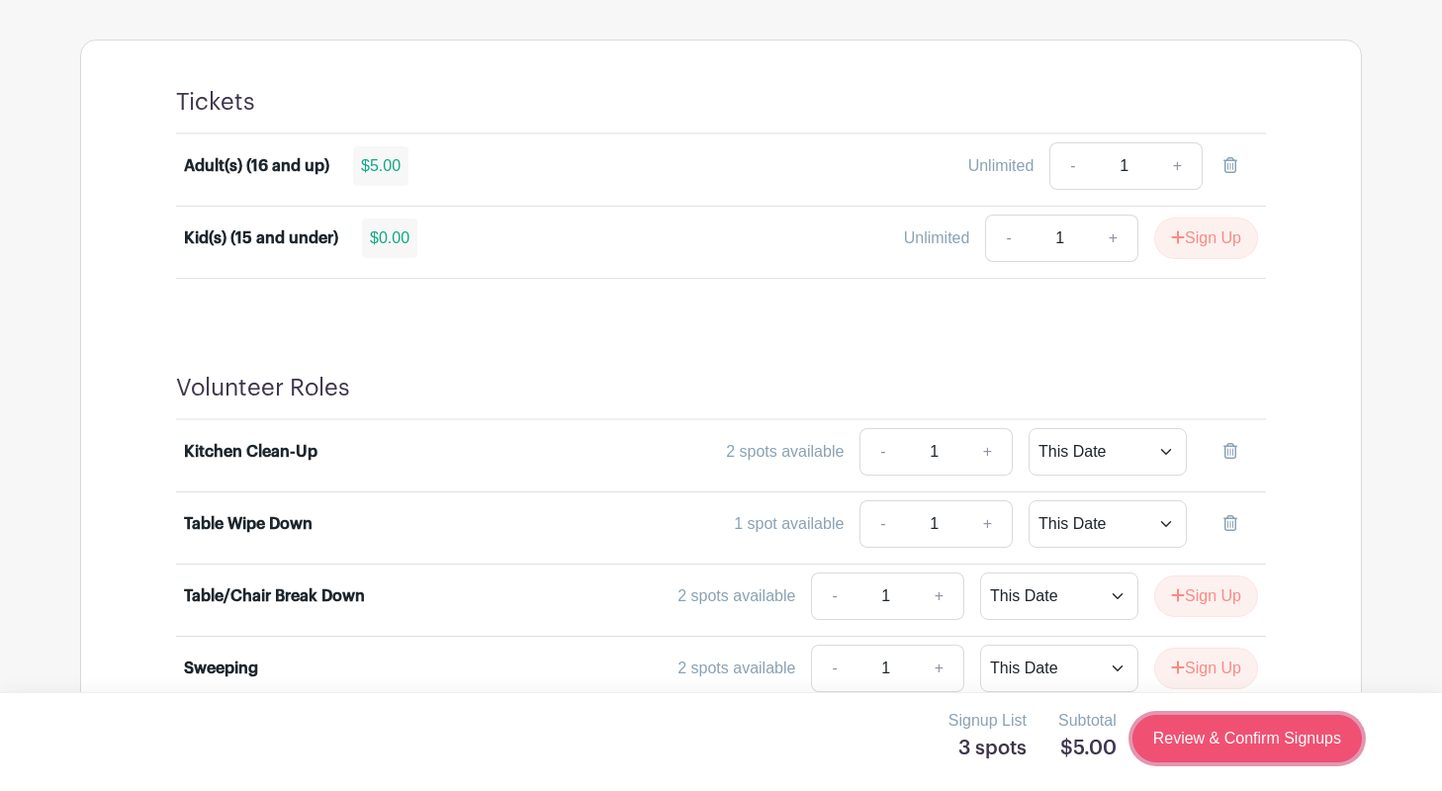
click at [1200, 743] on link "Review & Confirm Signups" at bounding box center [1247, 738] width 229 height 47
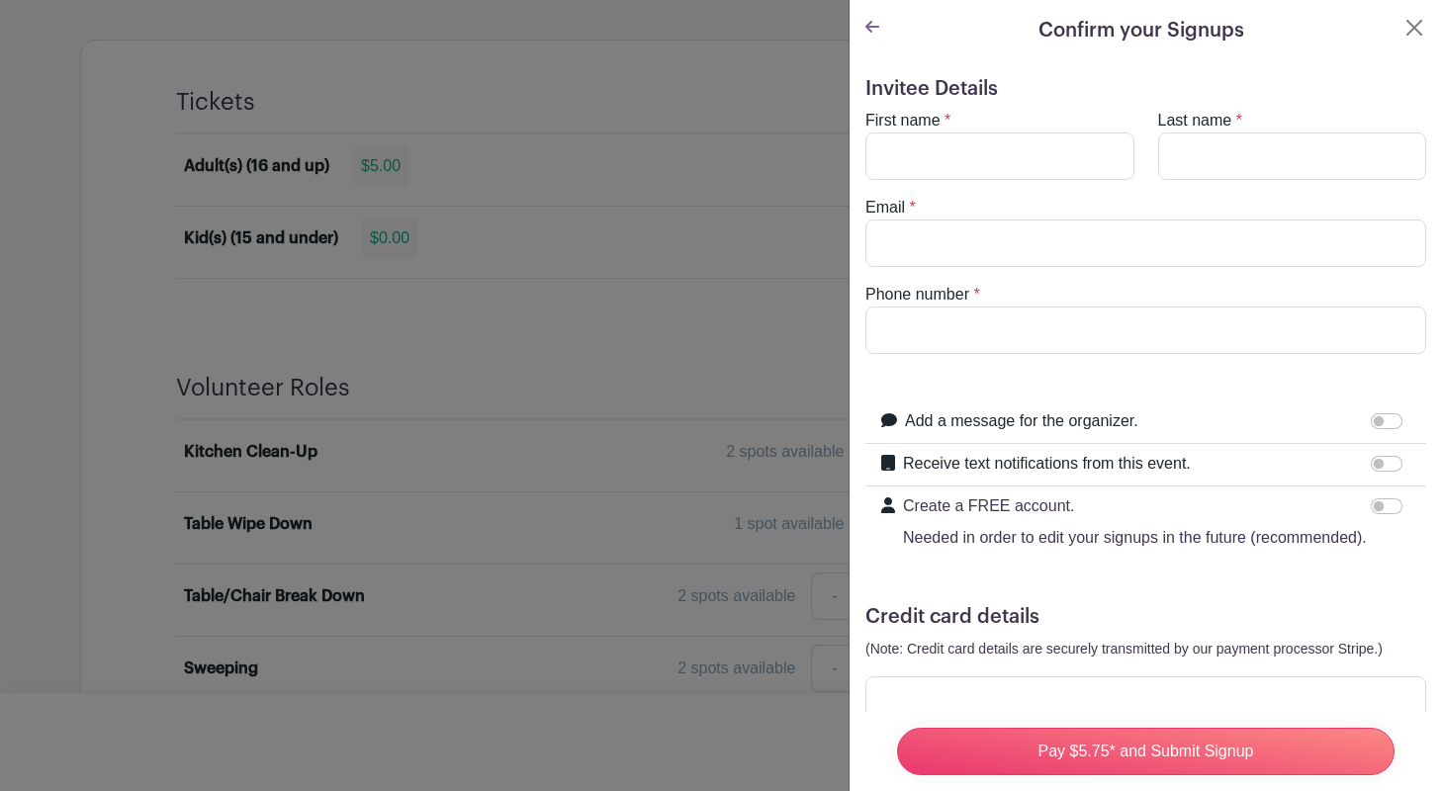
click at [869, 26] on icon at bounding box center [873, 27] width 14 height 12
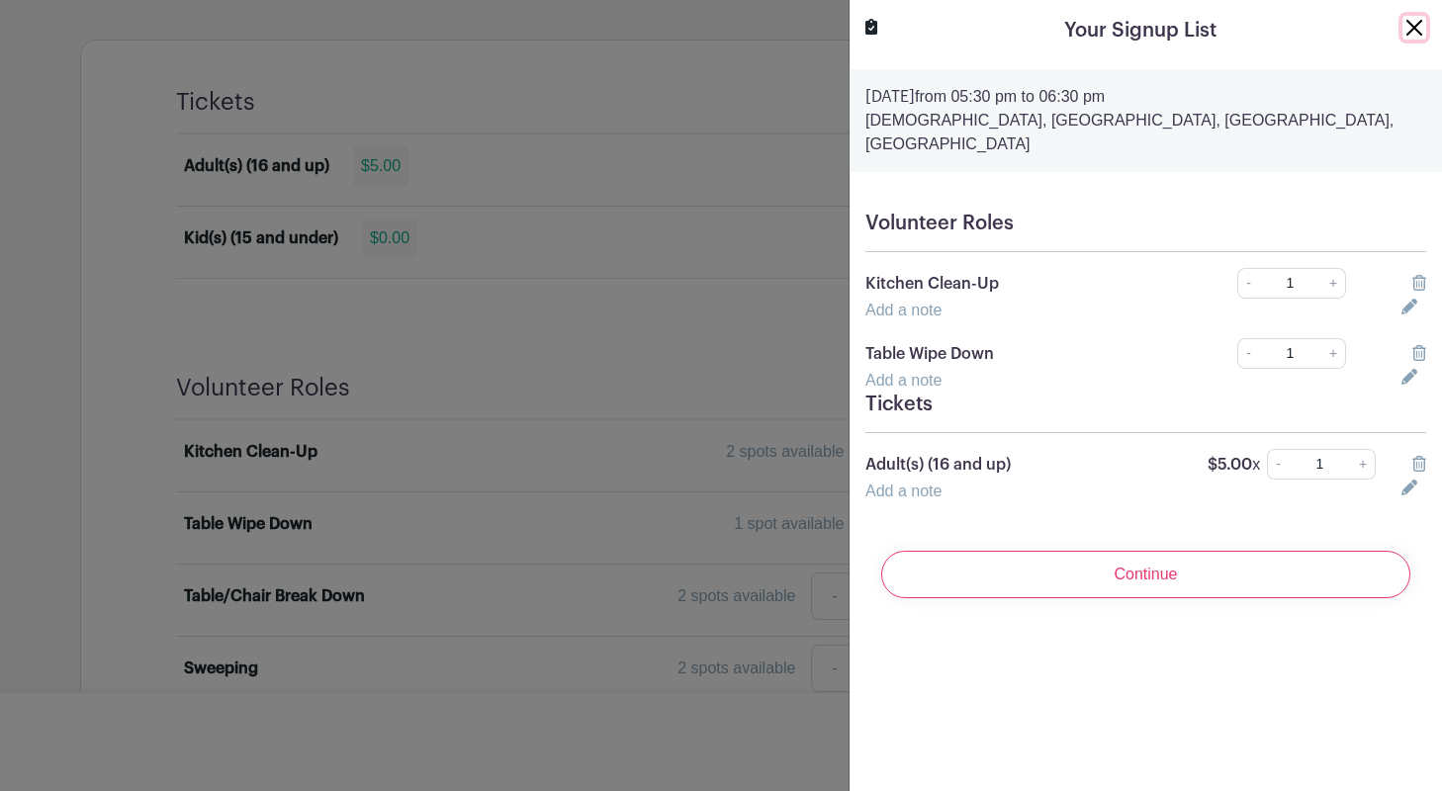
click at [1413, 23] on button "Close" at bounding box center [1415, 28] width 24 height 24
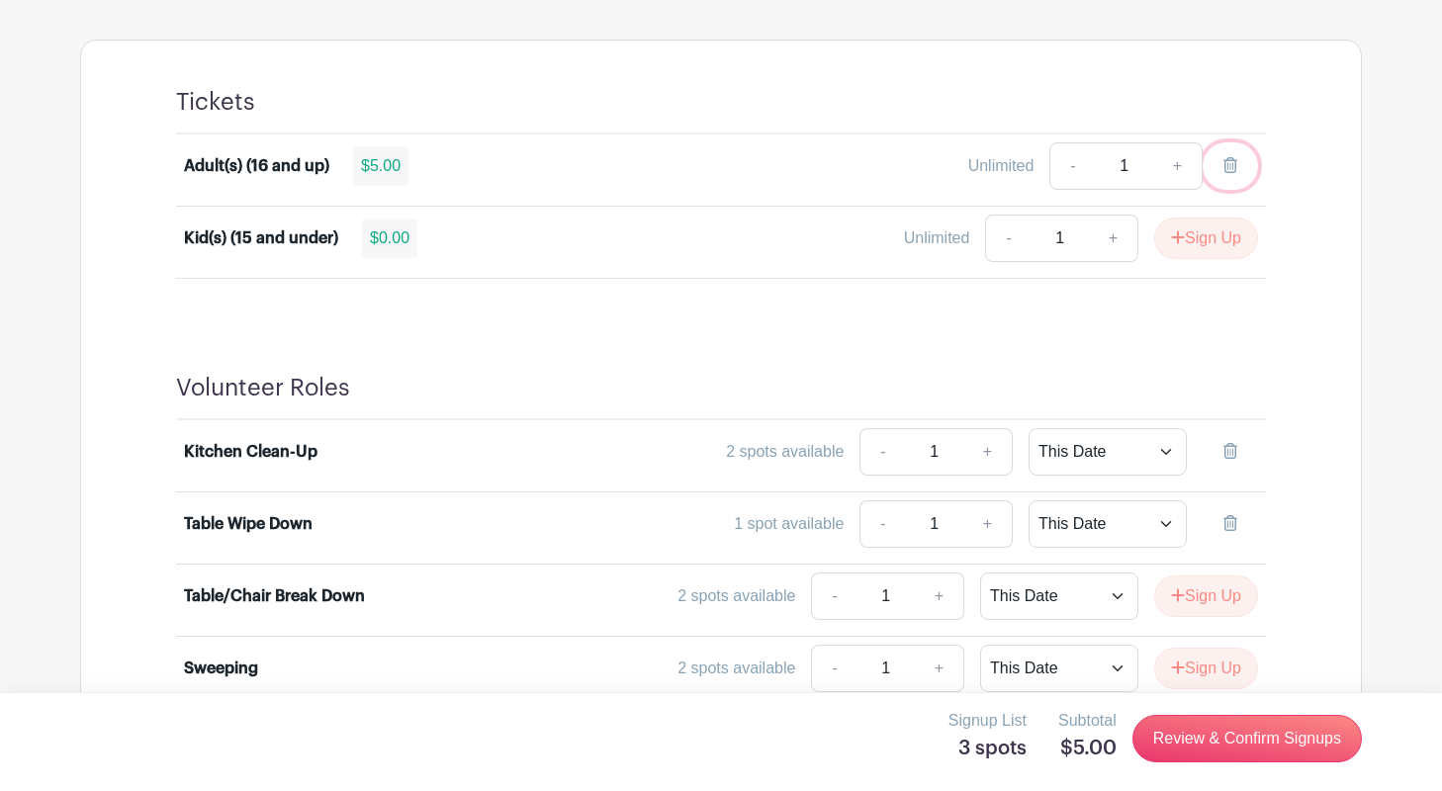
click at [1239, 162] on link at bounding box center [1230, 165] width 55 height 47
click at [1229, 451] on icon at bounding box center [1231, 451] width 14 height 16
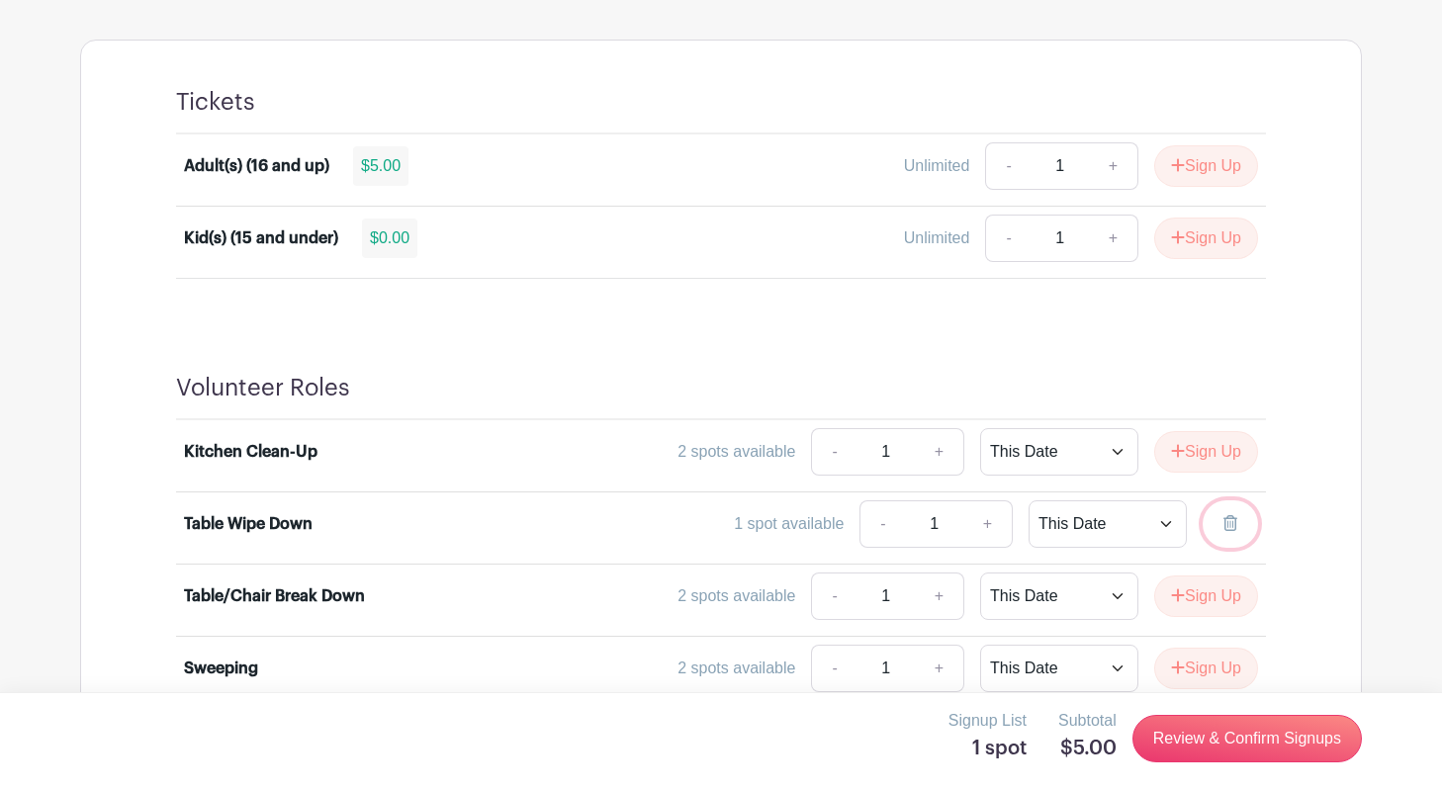
click at [1231, 516] on icon at bounding box center [1231, 523] width 14 height 16
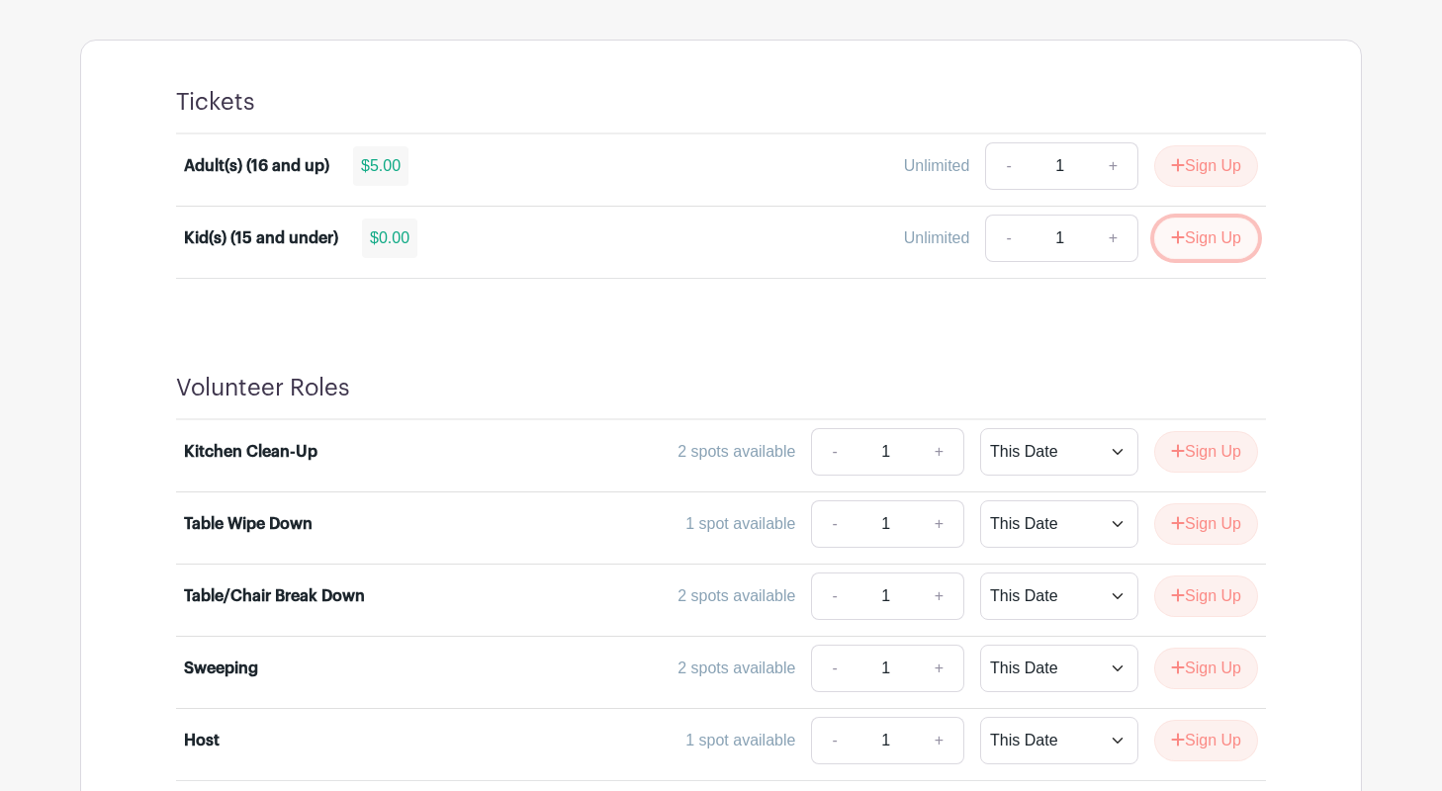
click at [1179, 232] on icon "submit" at bounding box center [1178, 237] width 14 height 16
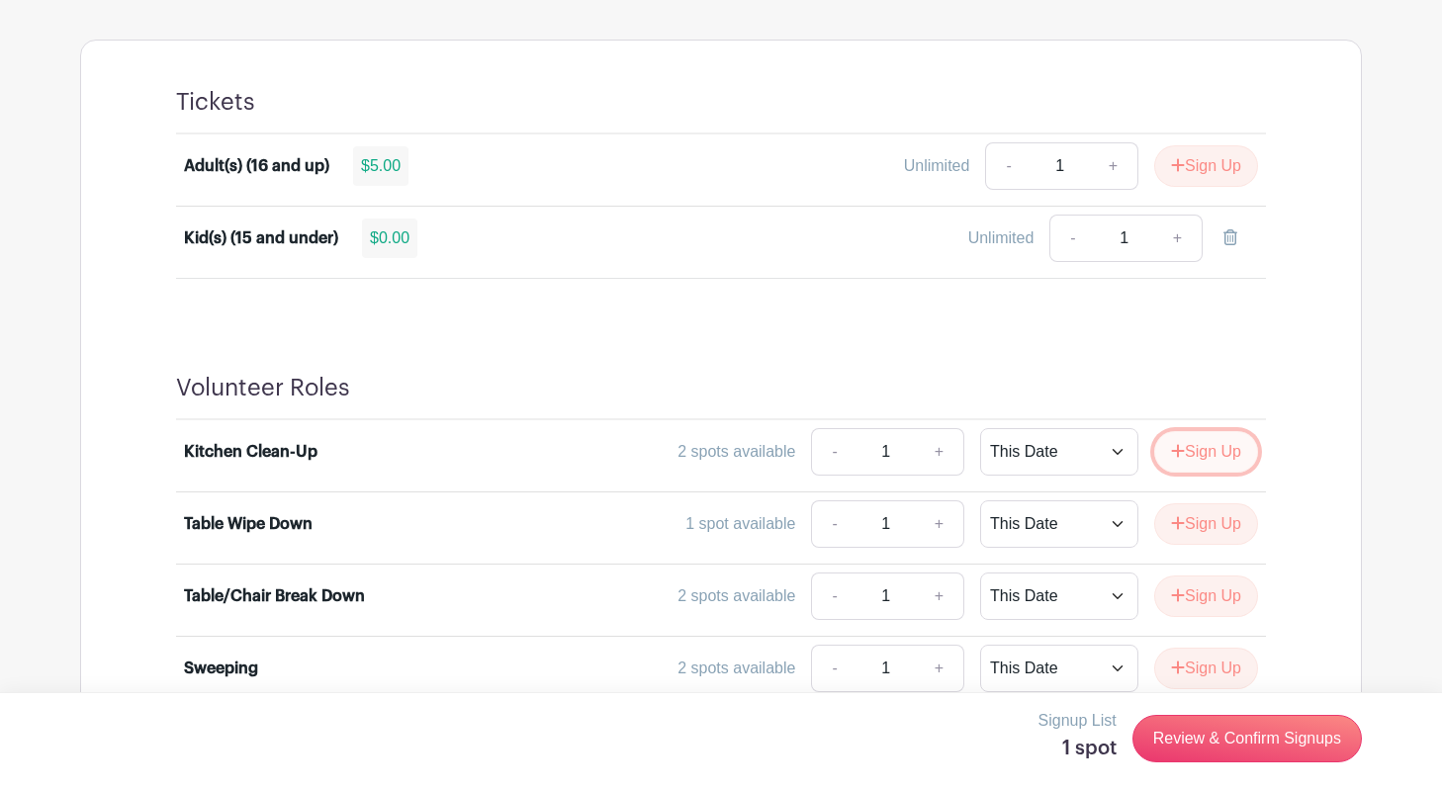
click at [1187, 455] on button "Sign Up" at bounding box center [1206, 452] width 104 height 42
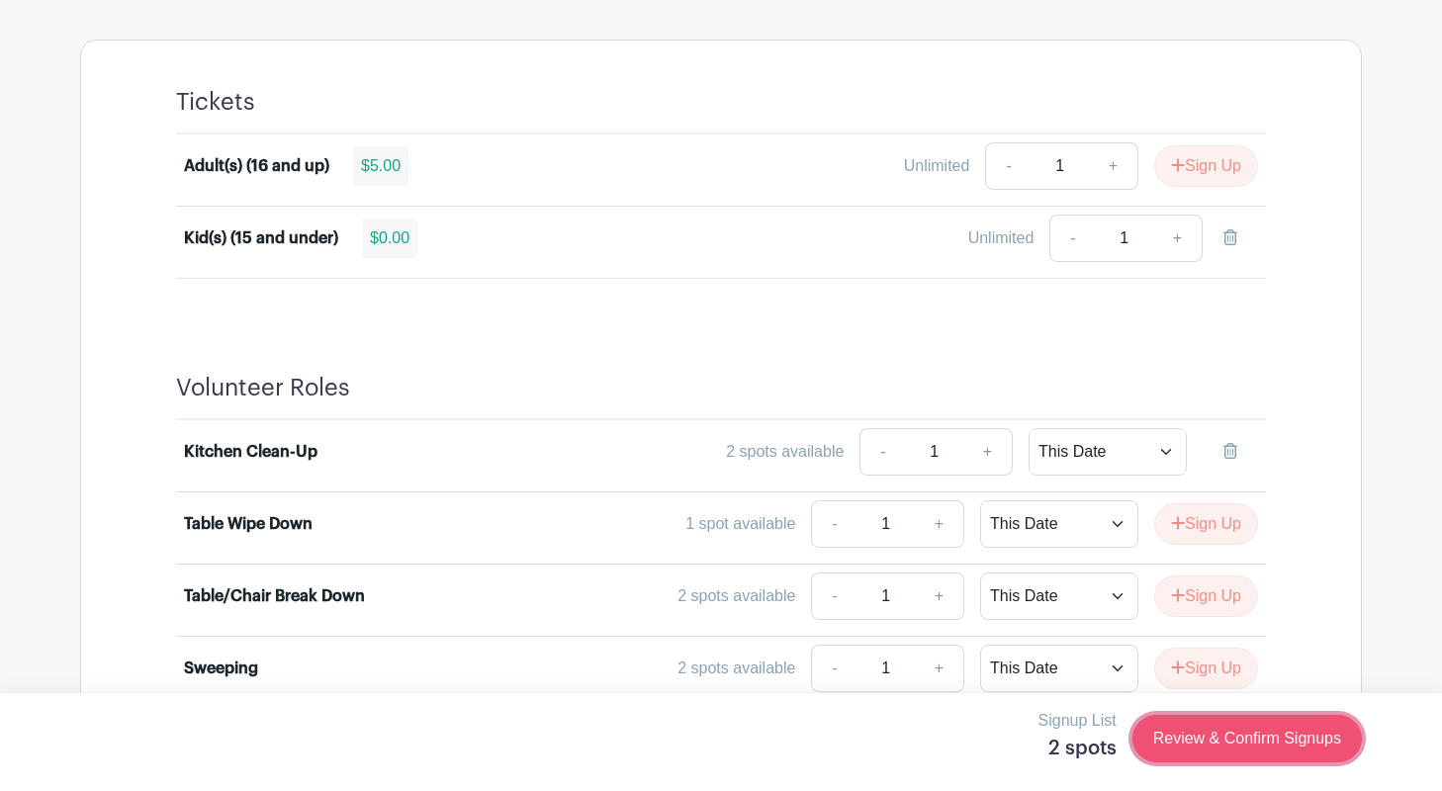
click at [1216, 743] on link "Review & Confirm Signups" at bounding box center [1247, 738] width 229 height 47
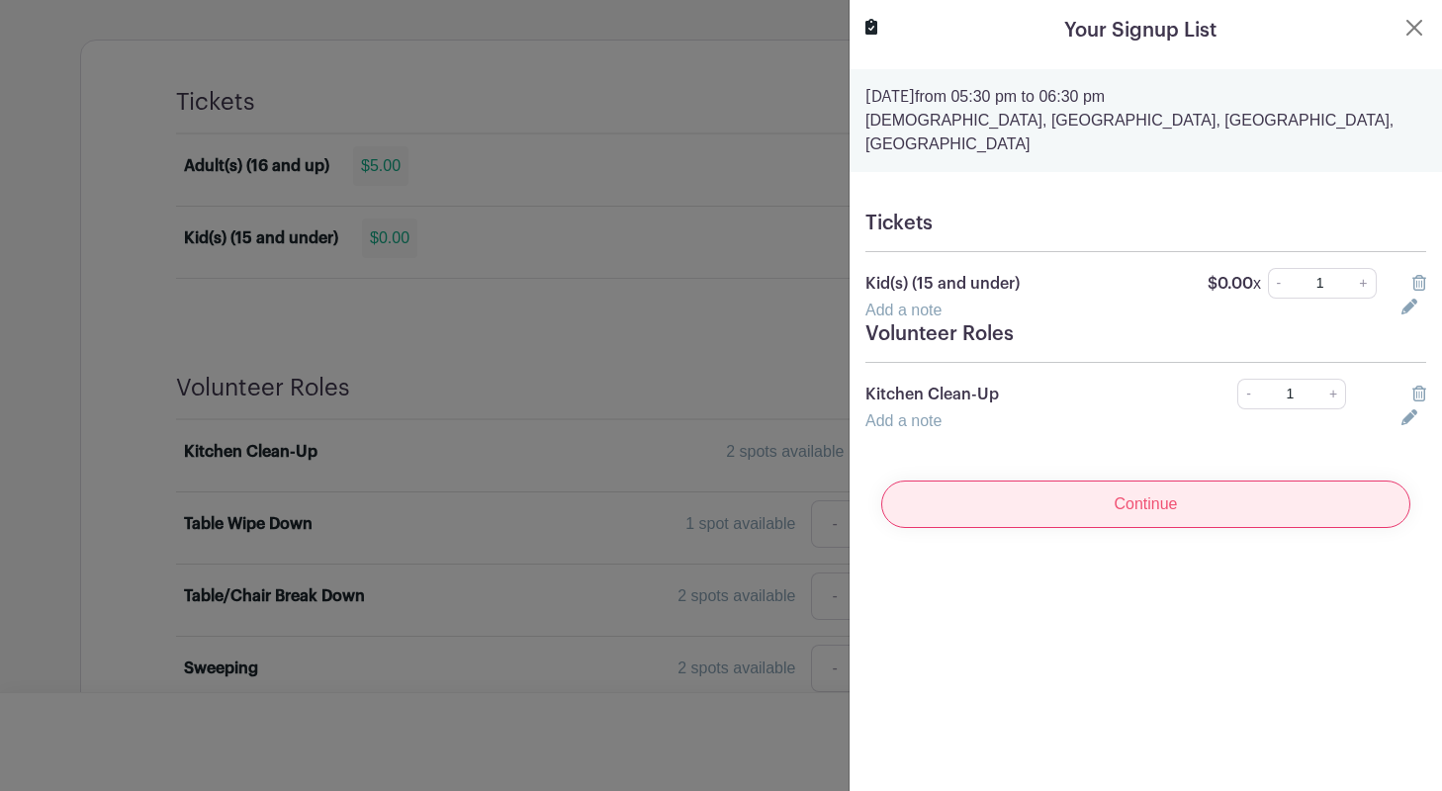
click at [1145, 482] on input "Continue" at bounding box center [1145, 504] width 529 height 47
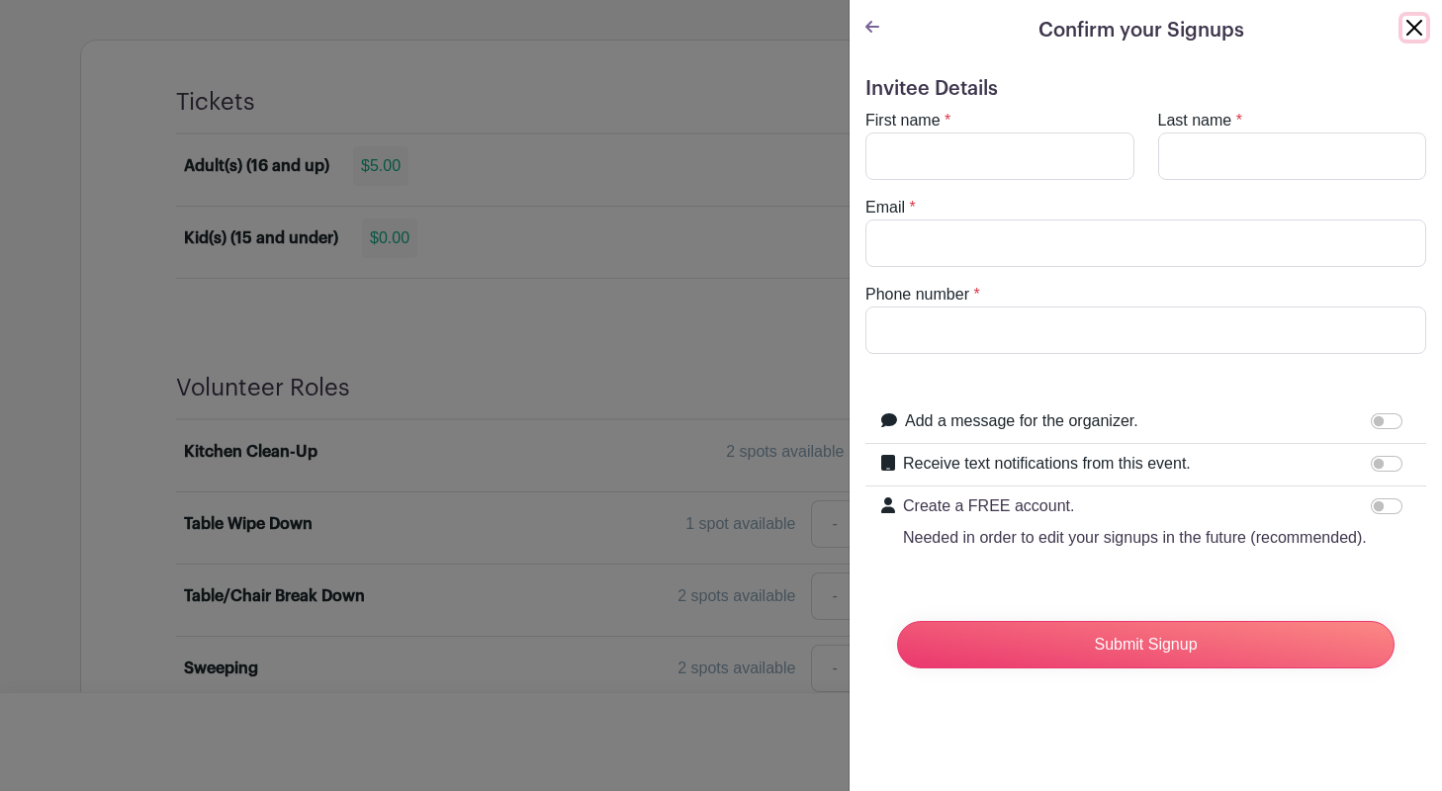
click at [1406, 22] on button "Close" at bounding box center [1415, 28] width 24 height 24
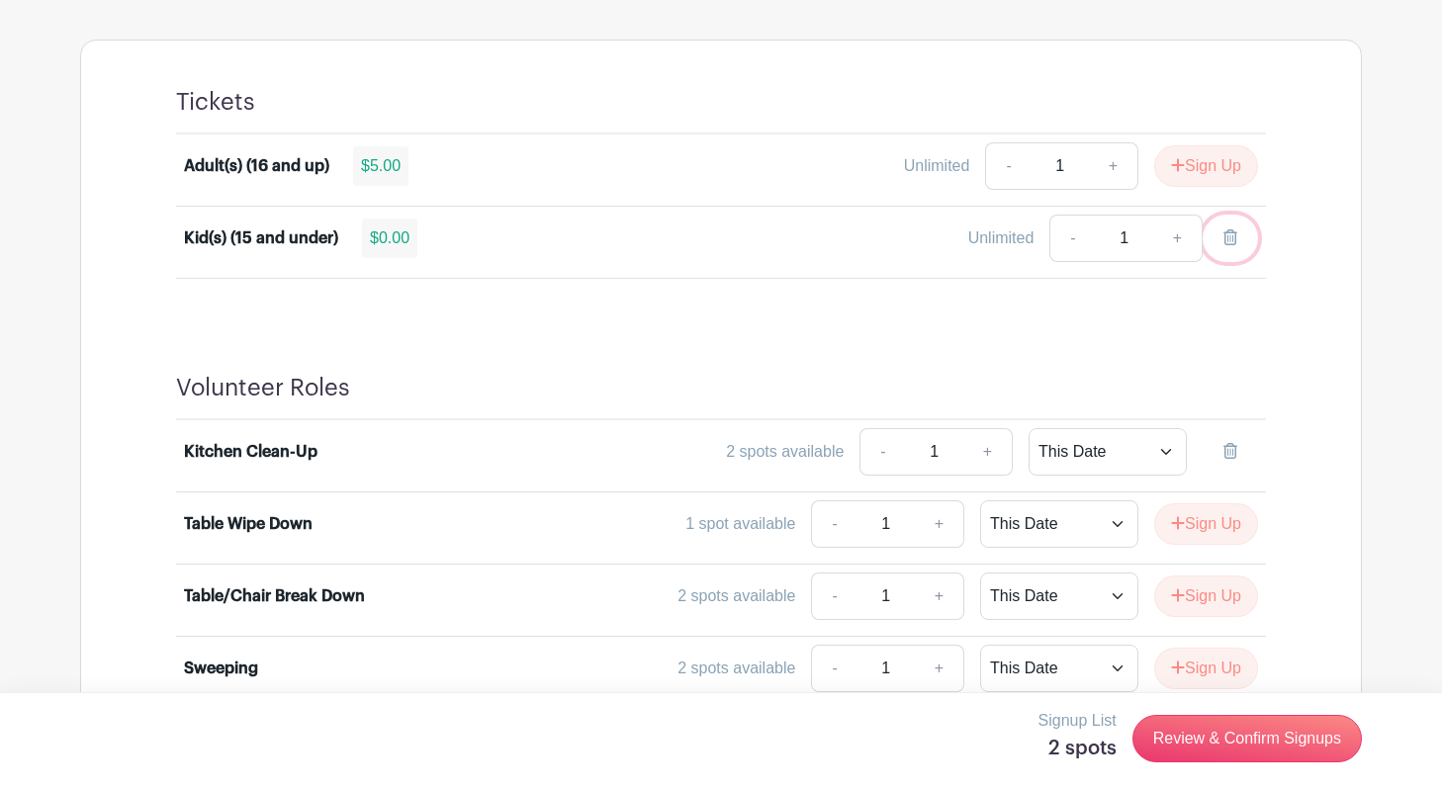
click at [1234, 239] on icon at bounding box center [1231, 237] width 14 height 16
click at [1237, 447] on link at bounding box center [1230, 451] width 55 height 47
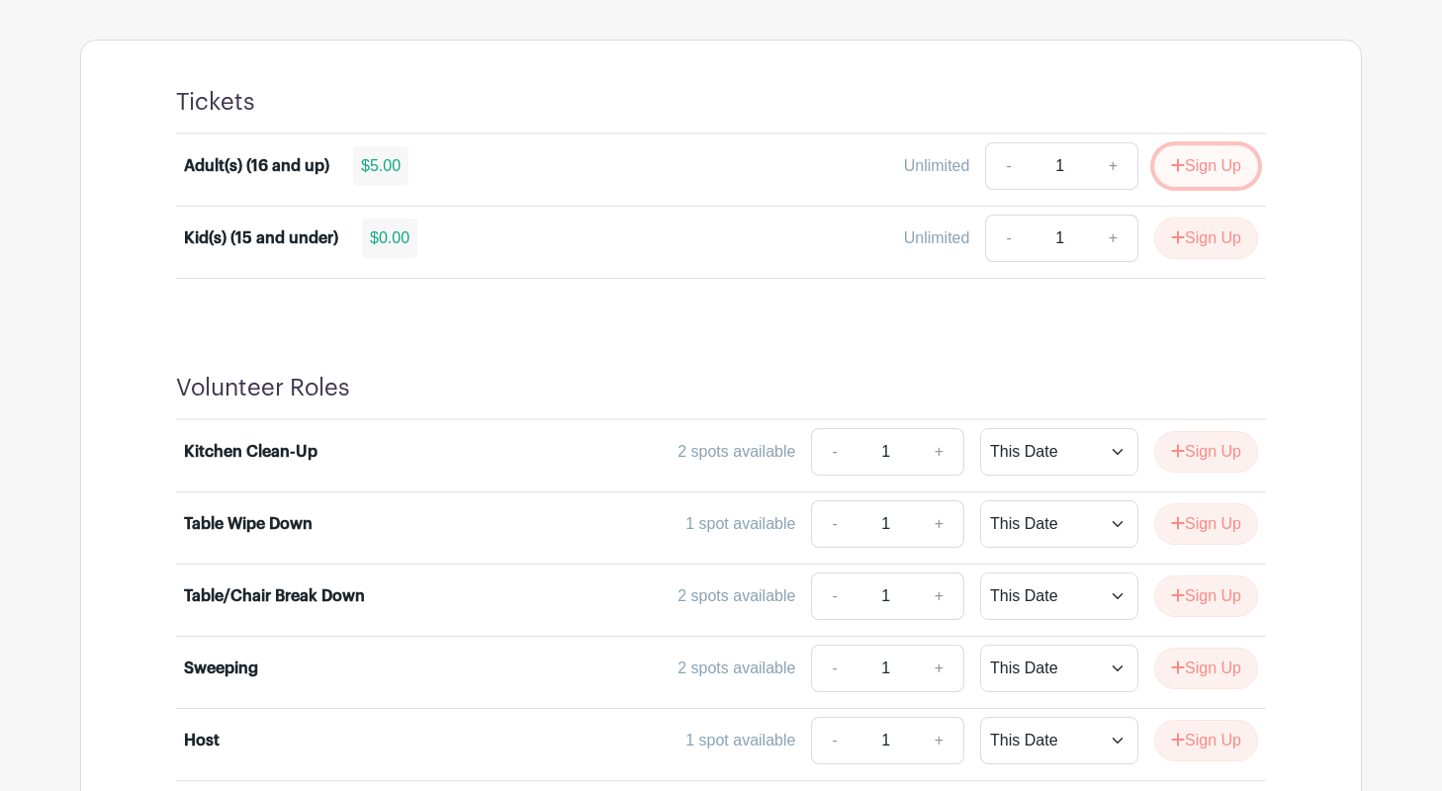
click at [1185, 166] on button "Sign Up" at bounding box center [1206, 166] width 104 height 42
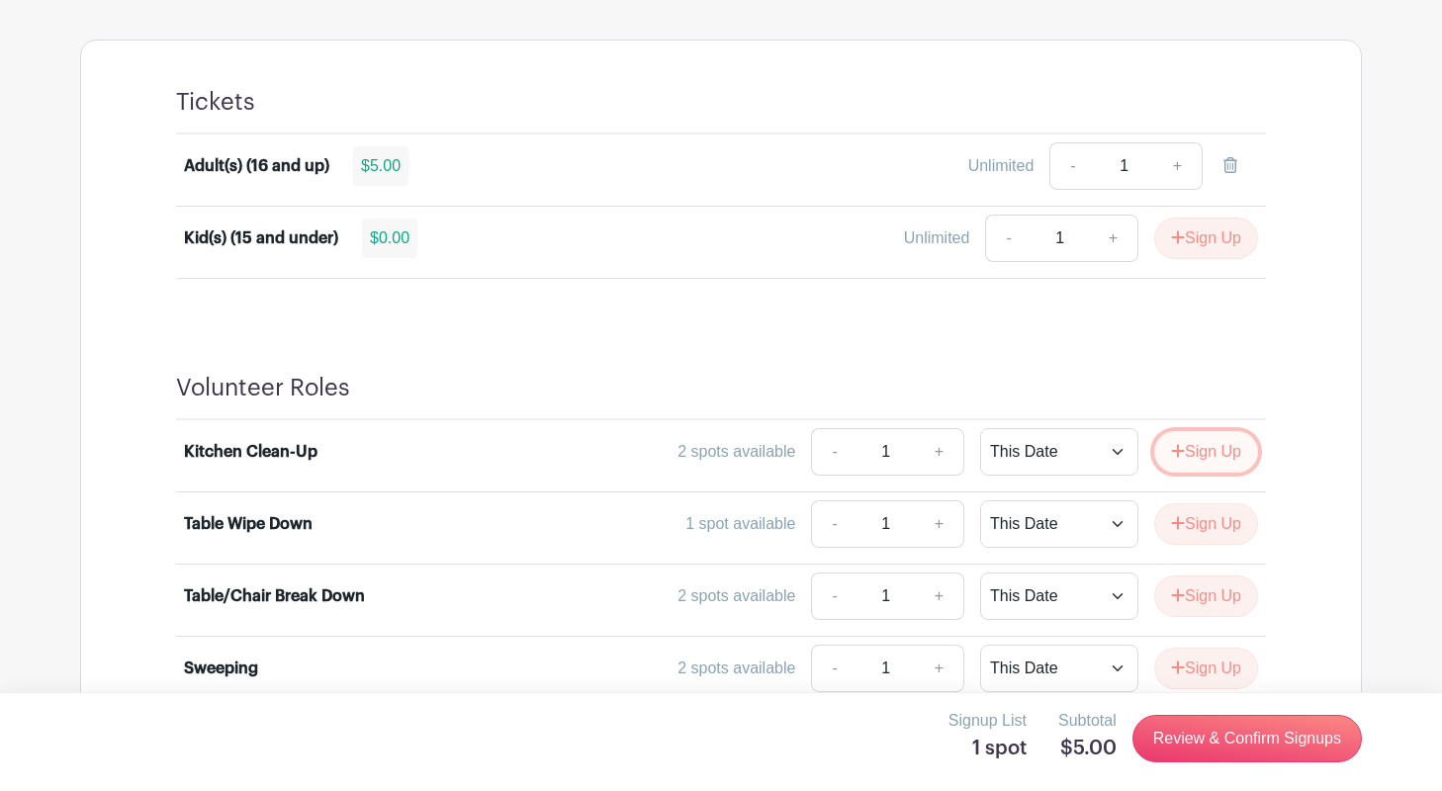
click at [1206, 456] on button "Sign Up" at bounding box center [1206, 452] width 104 height 42
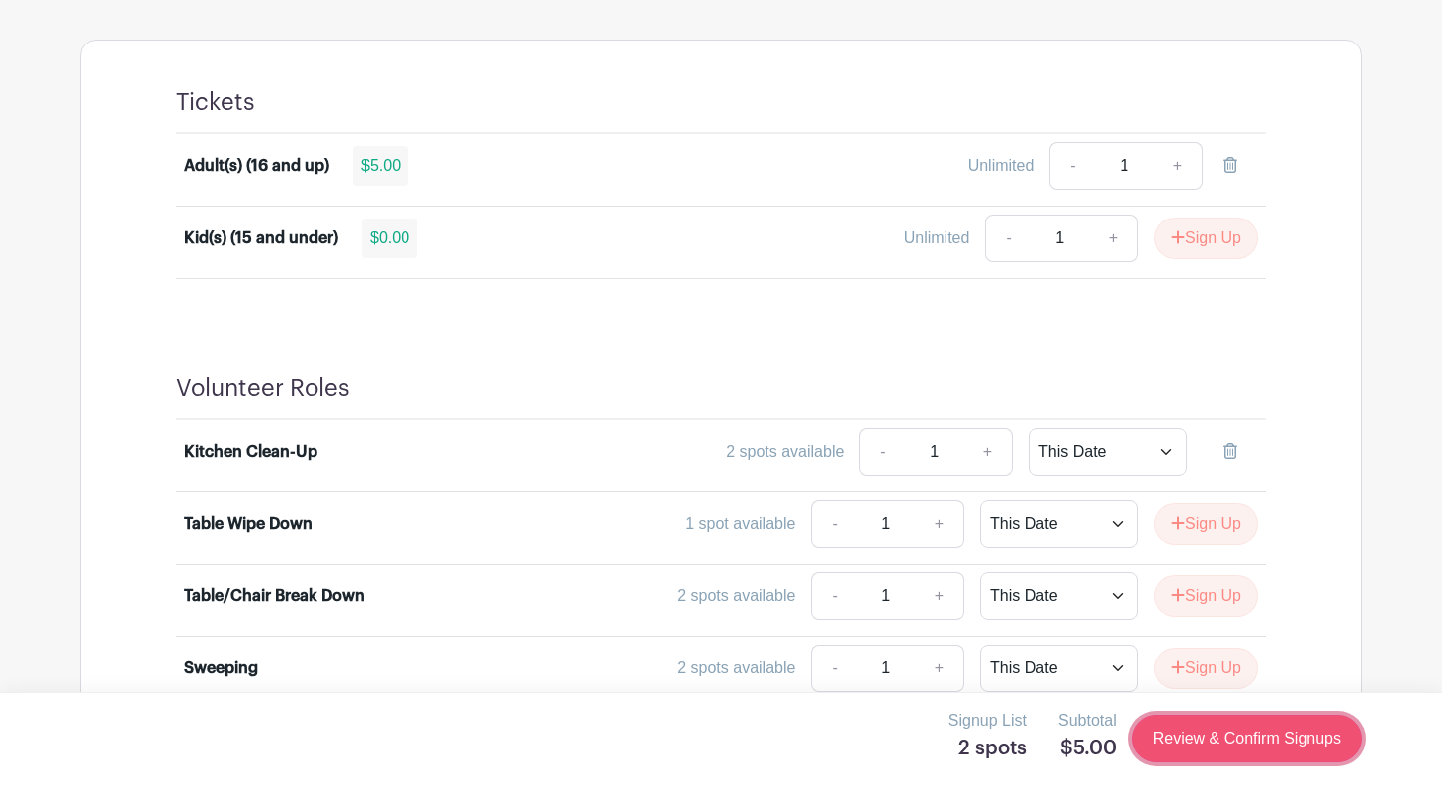
click at [1222, 725] on link "Review & Confirm Signups" at bounding box center [1247, 738] width 229 height 47
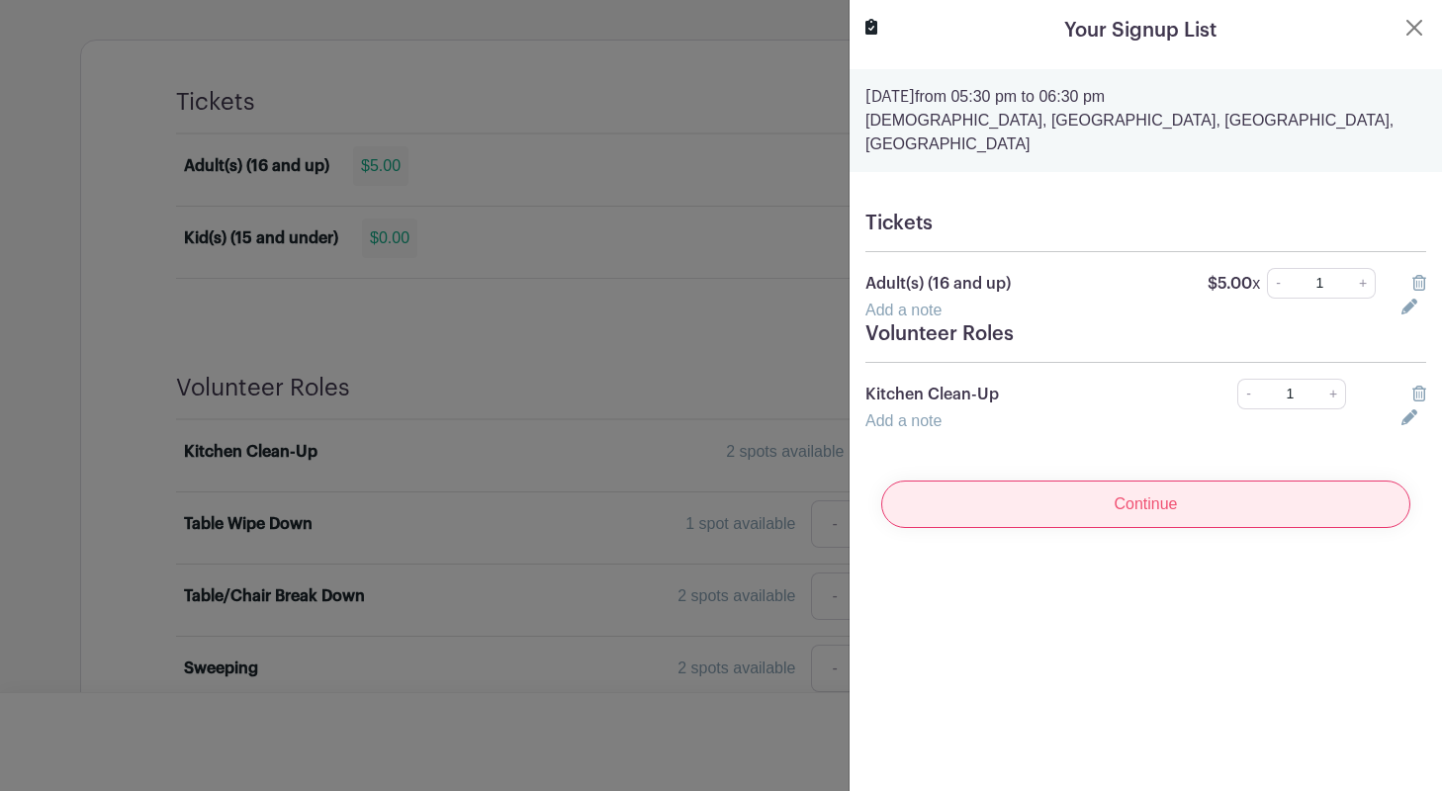
click at [1139, 481] on input "Continue" at bounding box center [1145, 504] width 529 height 47
click at [1150, 481] on input "Continue" at bounding box center [1145, 504] width 529 height 47
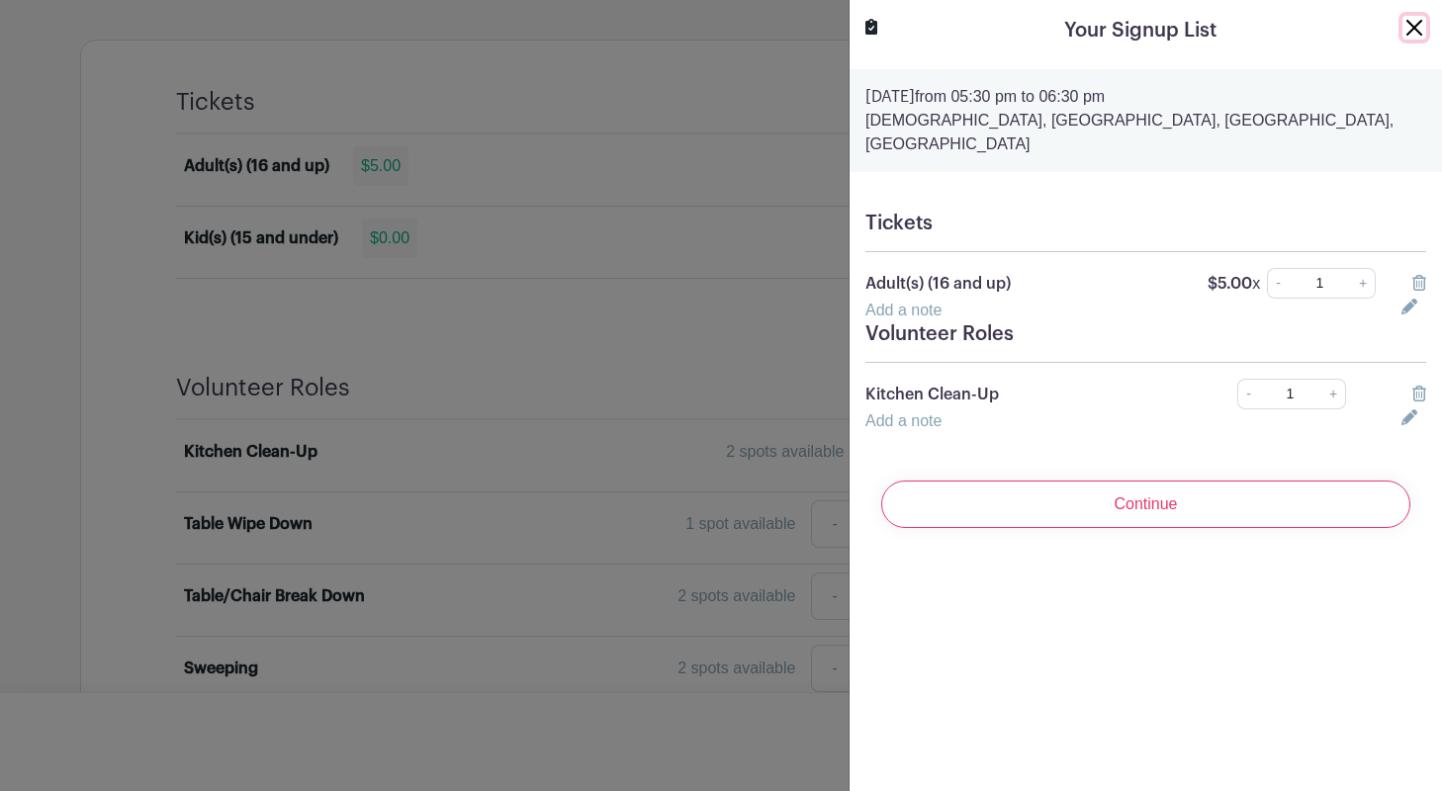
click at [1414, 23] on button "Close" at bounding box center [1415, 28] width 24 height 24
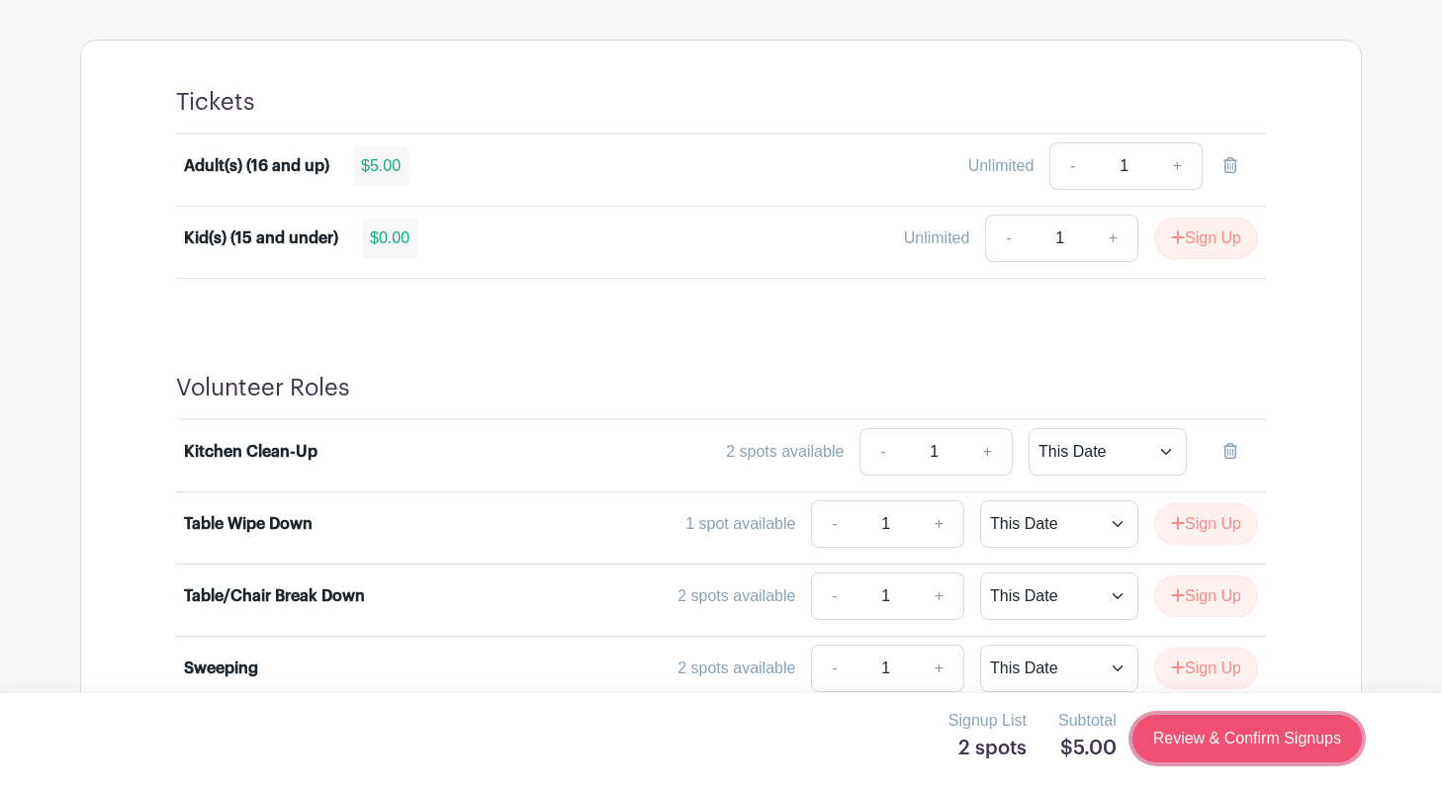
click at [1238, 742] on link "Review & Confirm Signups" at bounding box center [1247, 738] width 229 height 47
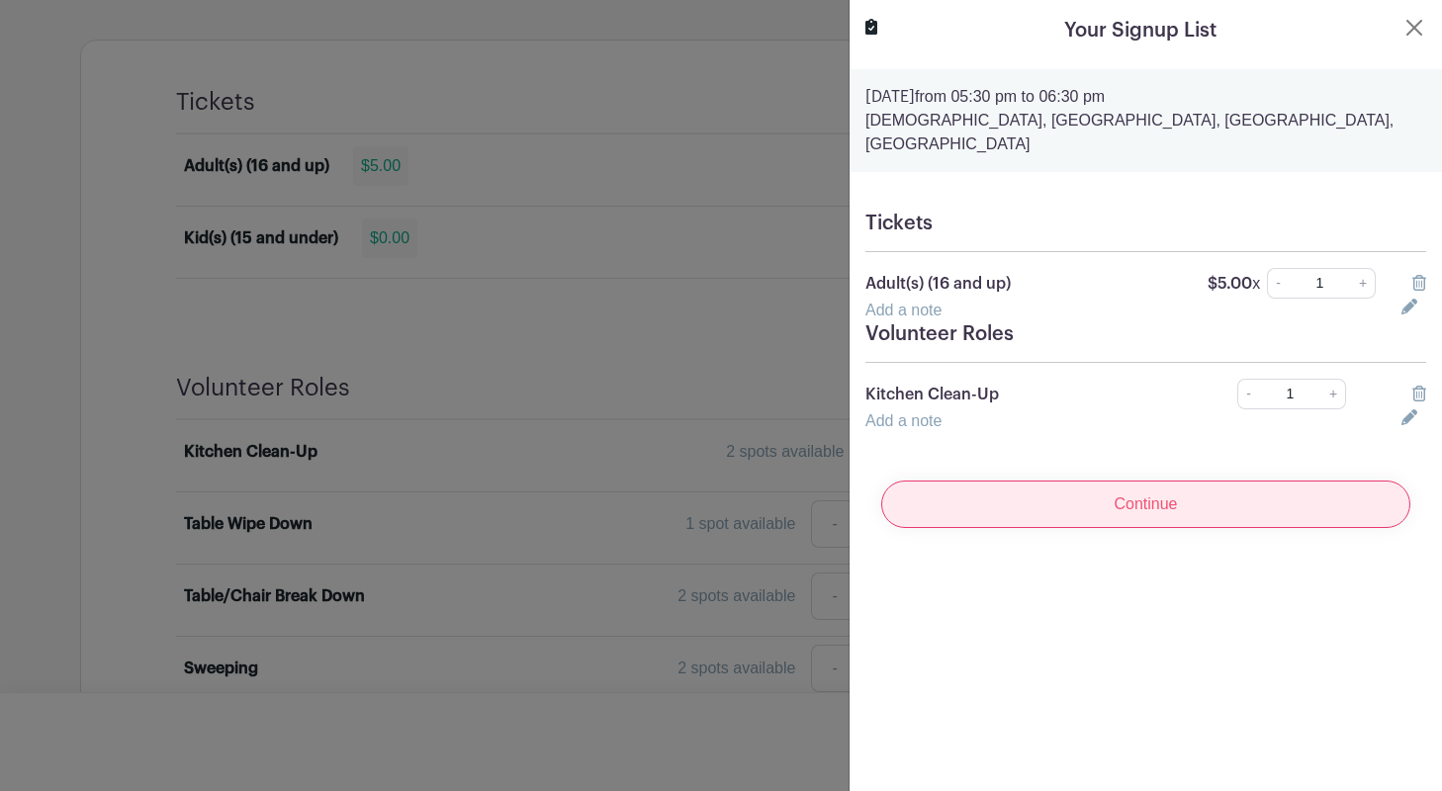
click at [1139, 481] on input "Continue" at bounding box center [1145, 504] width 529 height 47
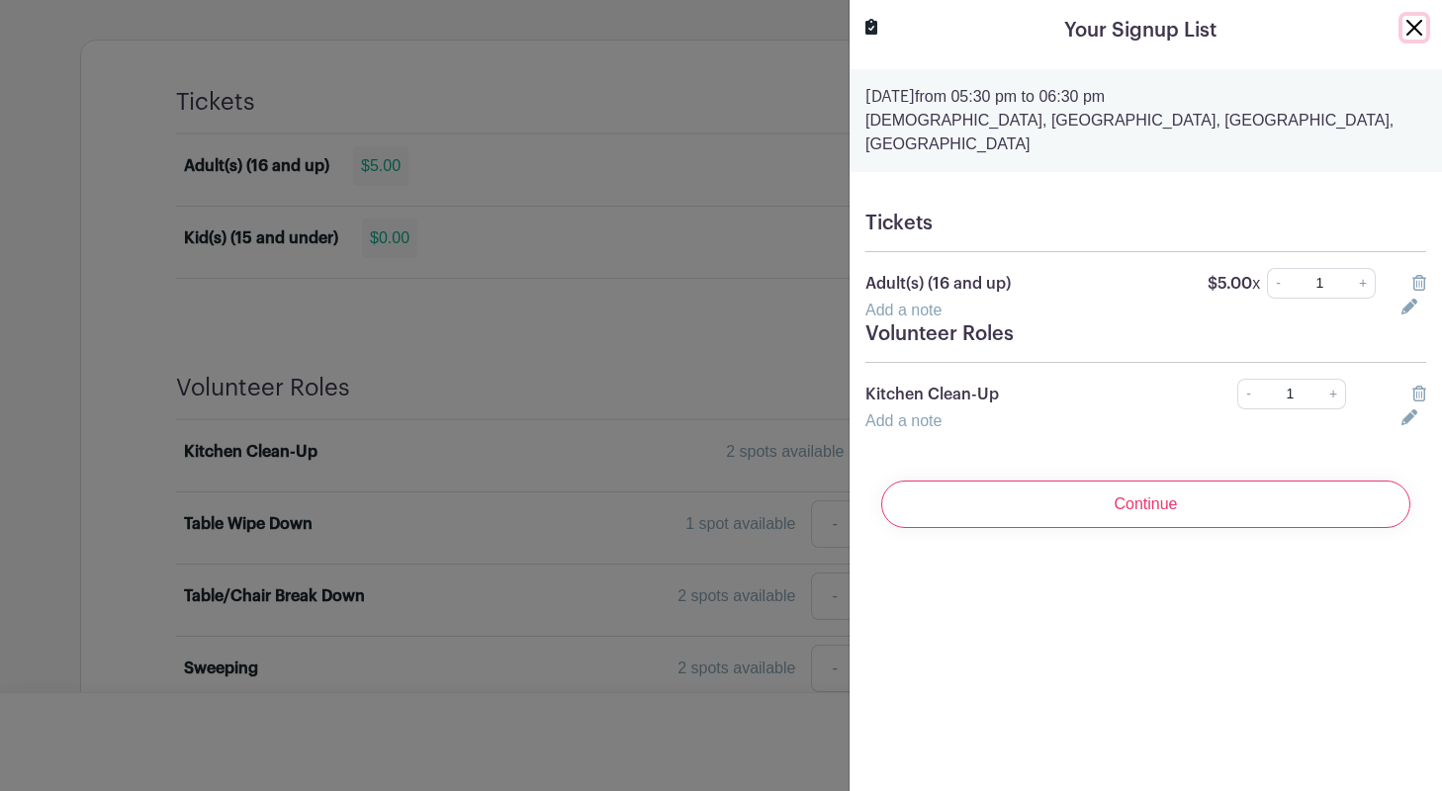
click at [1411, 26] on button "Close" at bounding box center [1415, 28] width 24 height 24
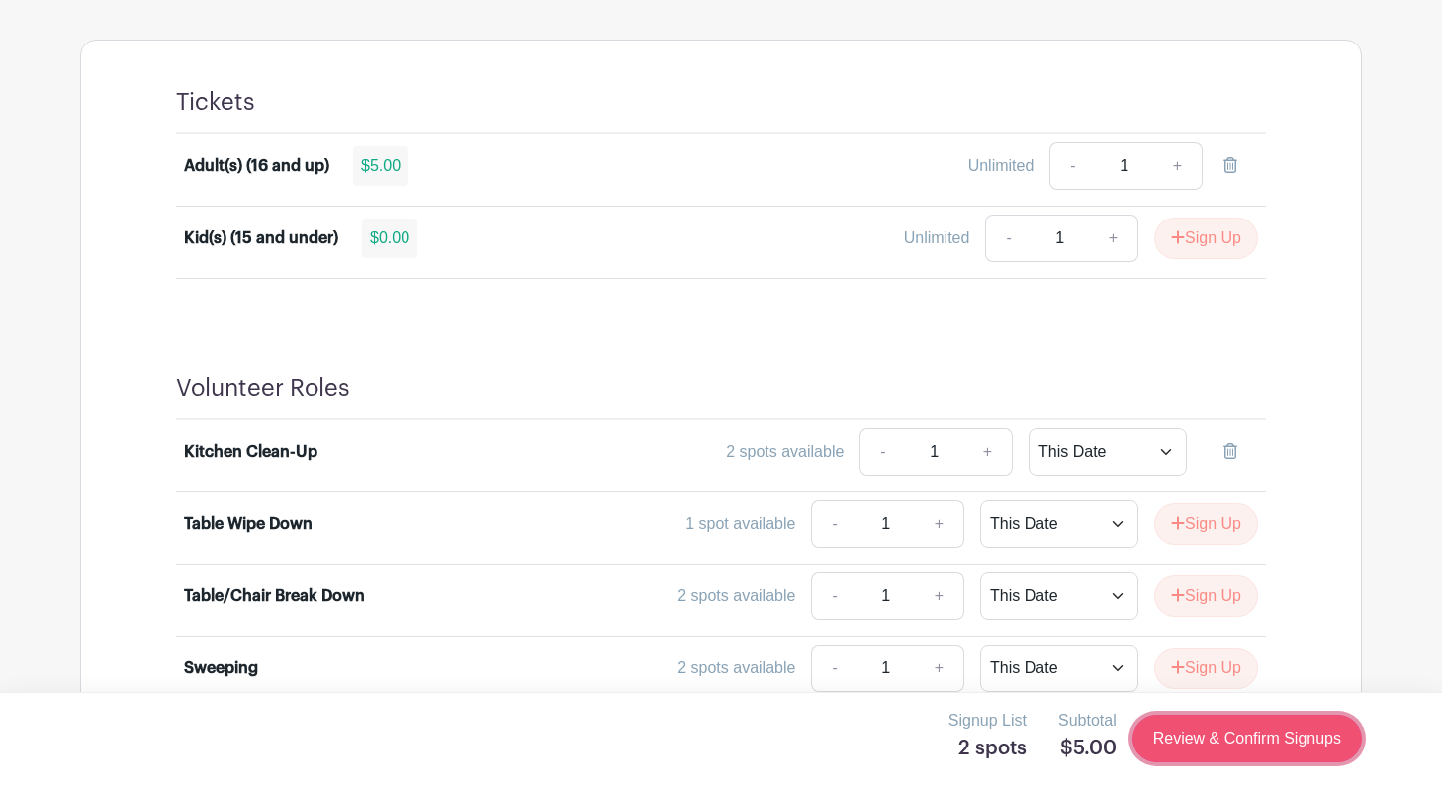
click at [1197, 731] on link "Review & Confirm Signups" at bounding box center [1247, 738] width 229 height 47
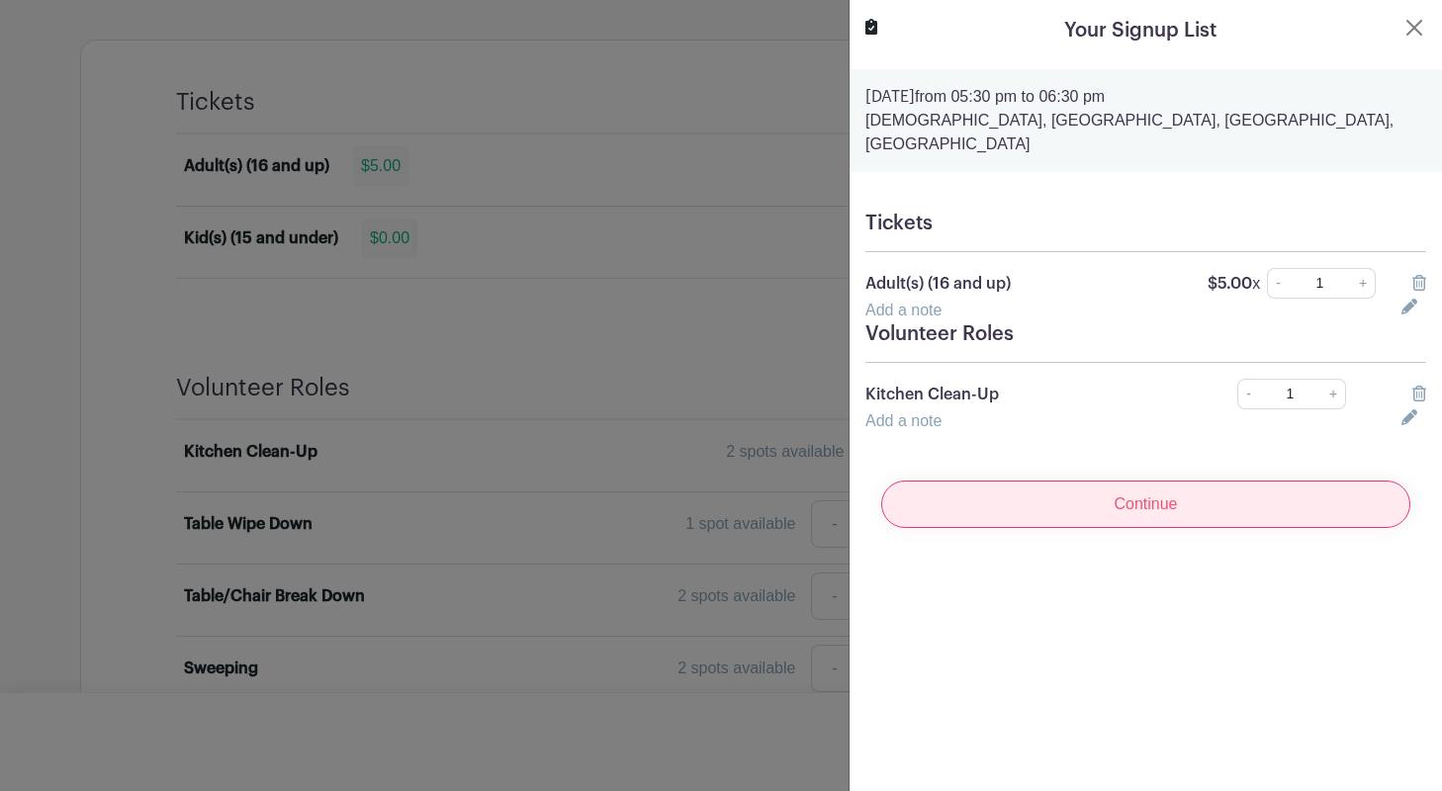
click at [1131, 490] on input "Continue" at bounding box center [1145, 504] width 529 height 47
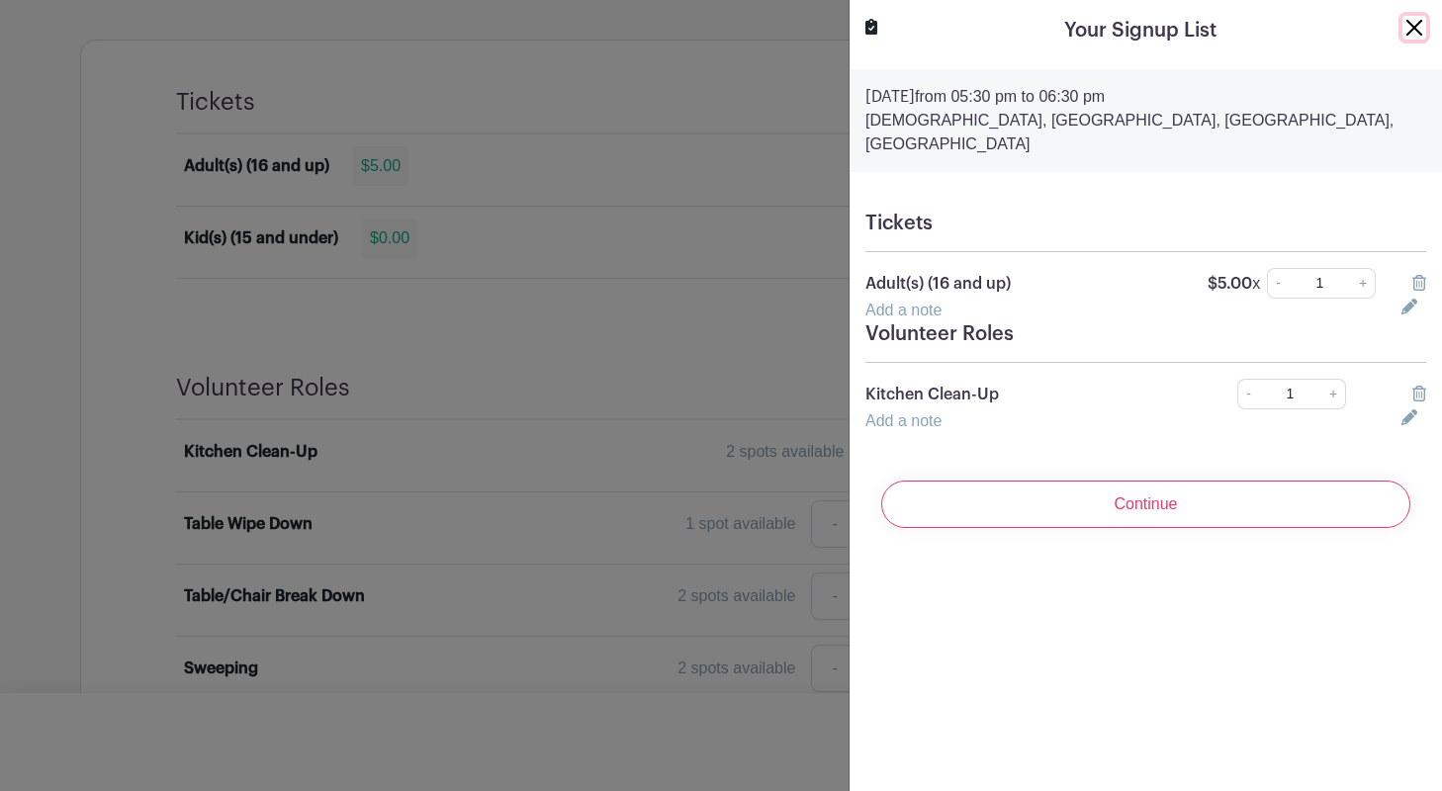
click at [1417, 19] on button "Close" at bounding box center [1415, 28] width 24 height 24
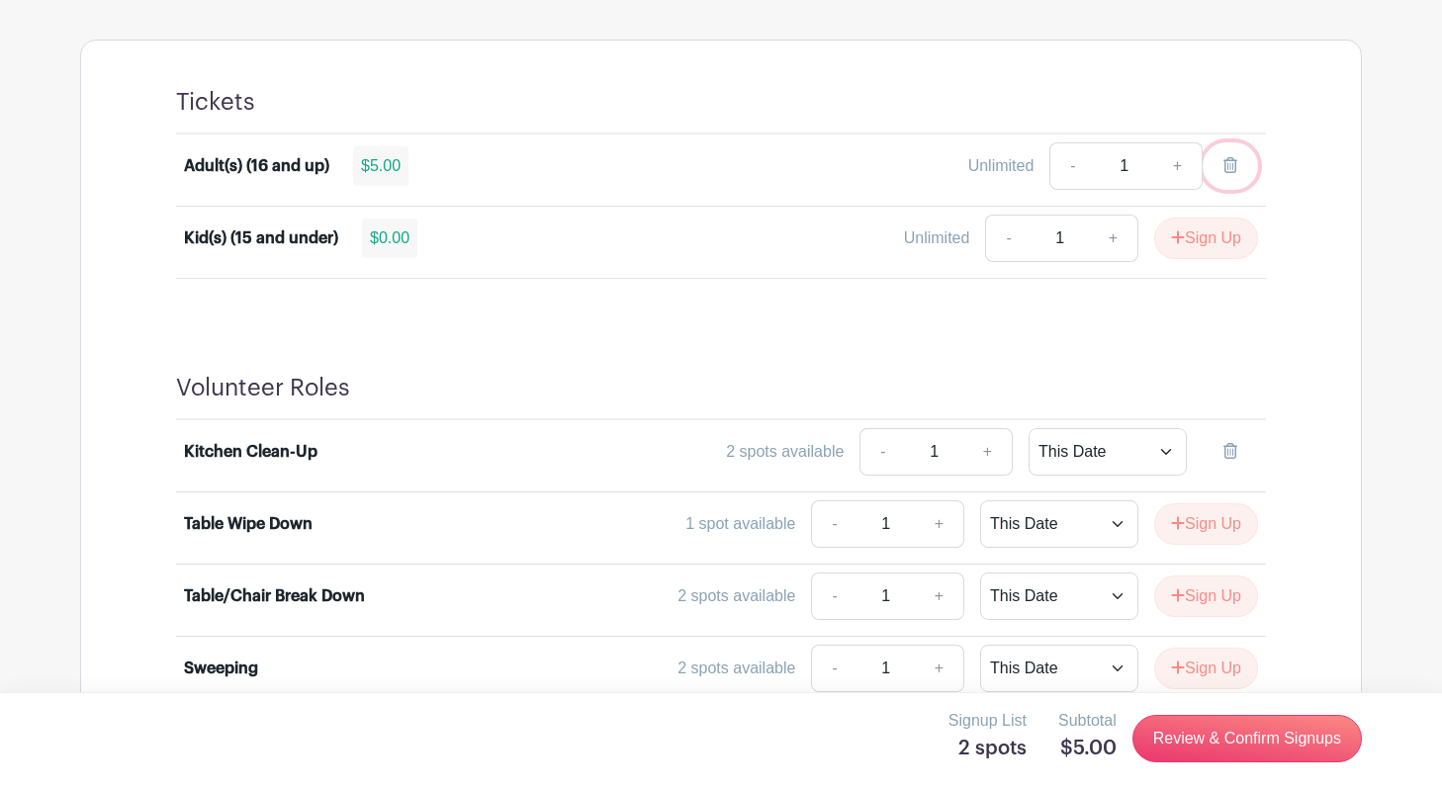
click at [1231, 159] on icon at bounding box center [1231, 165] width 14 height 16
click at [1227, 442] on link at bounding box center [1230, 451] width 55 height 47
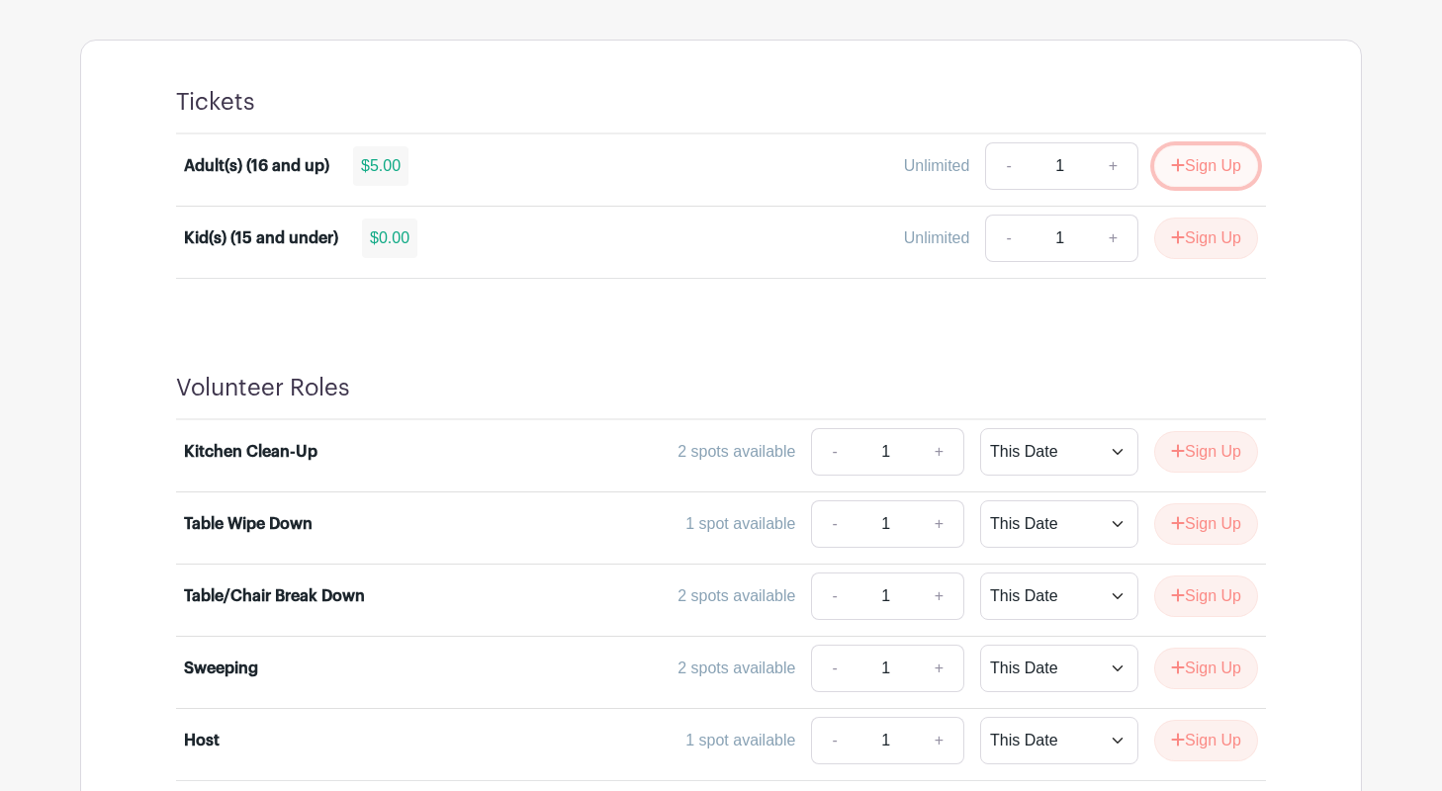
click at [1202, 162] on button "Sign Up" at bounding box center [1206, 166] width 104 height 42
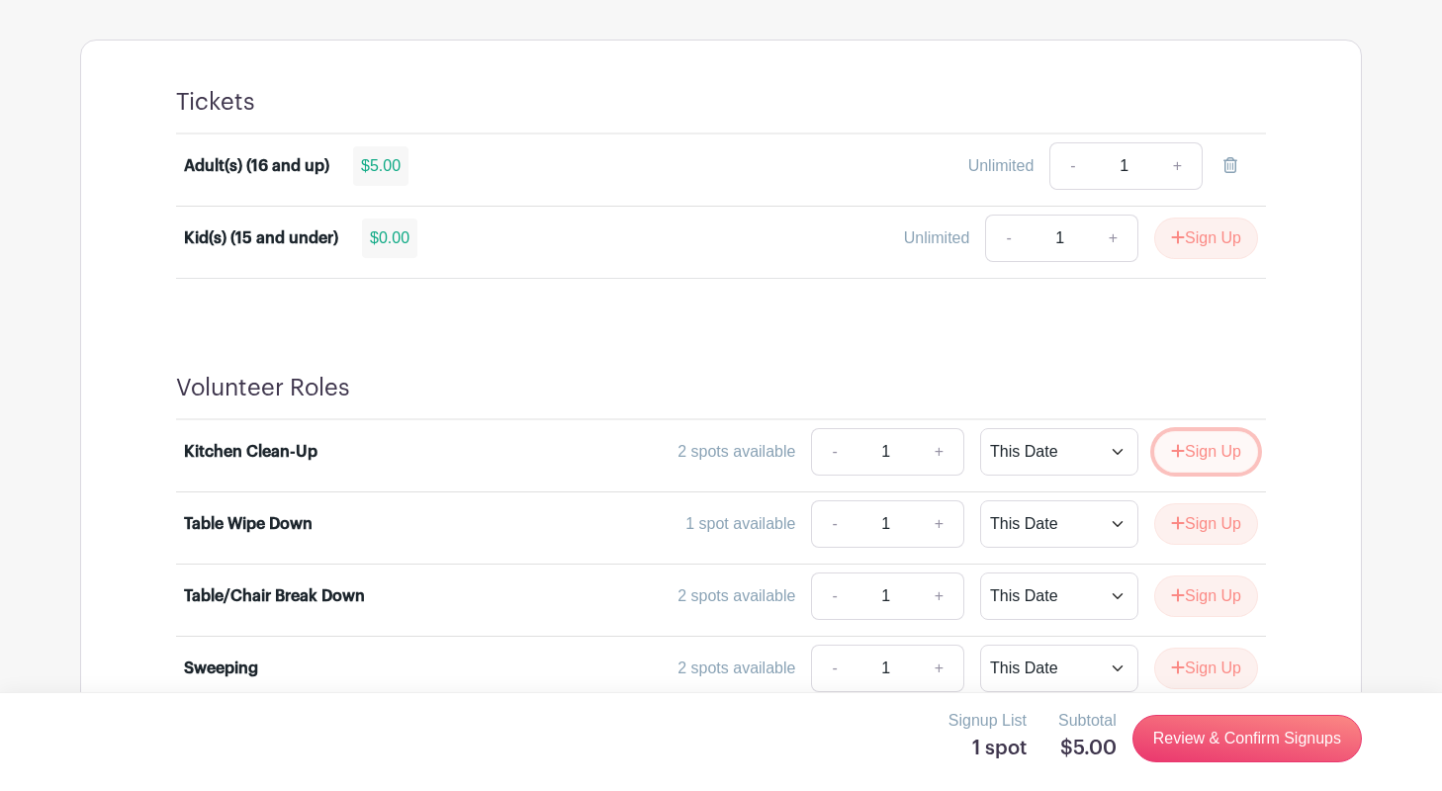
click at [1198, 459] on button "Sign Up" at bounding box center [1206, 452] width 104 height 42
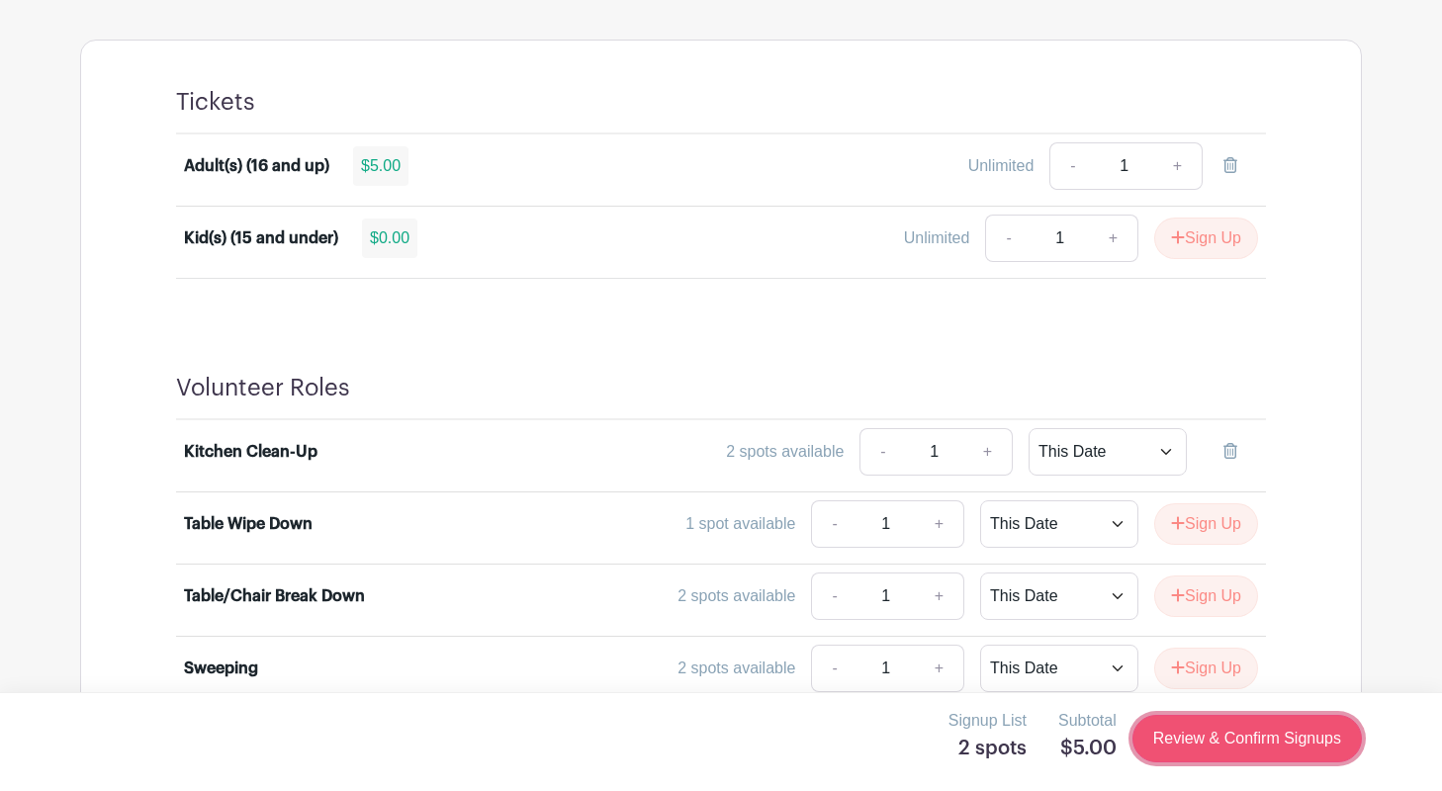
click at [1231, 744] on link "Review & Confirm Signups" at bounding box center [1247, 738] width 229 height 47
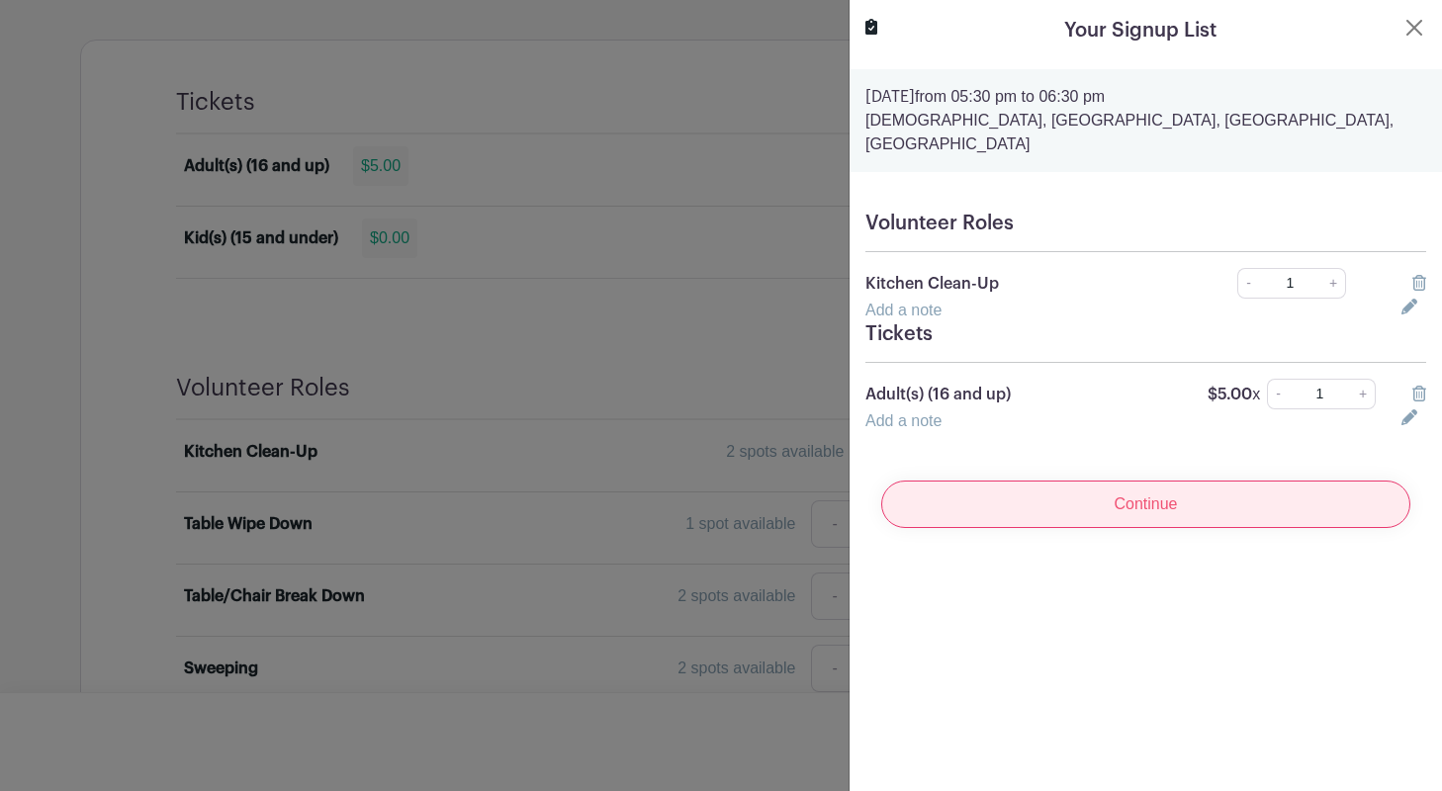
click at [1117, 500] on input "Continue" at bounding box center [1145, 504] width 529 height 47
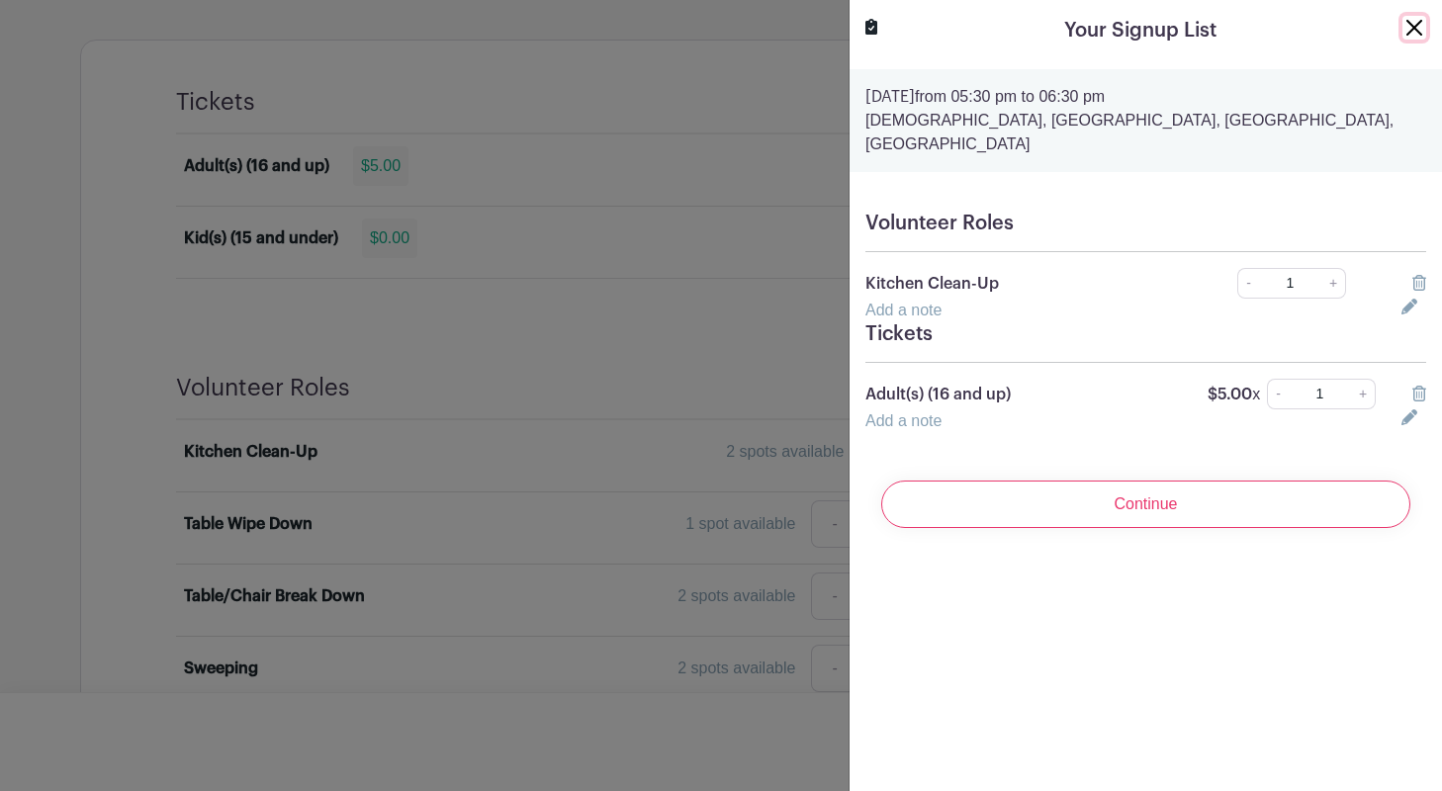
click at [1412, 32] on button "Close" at bounding box center [1415, 28] width 24 height 24
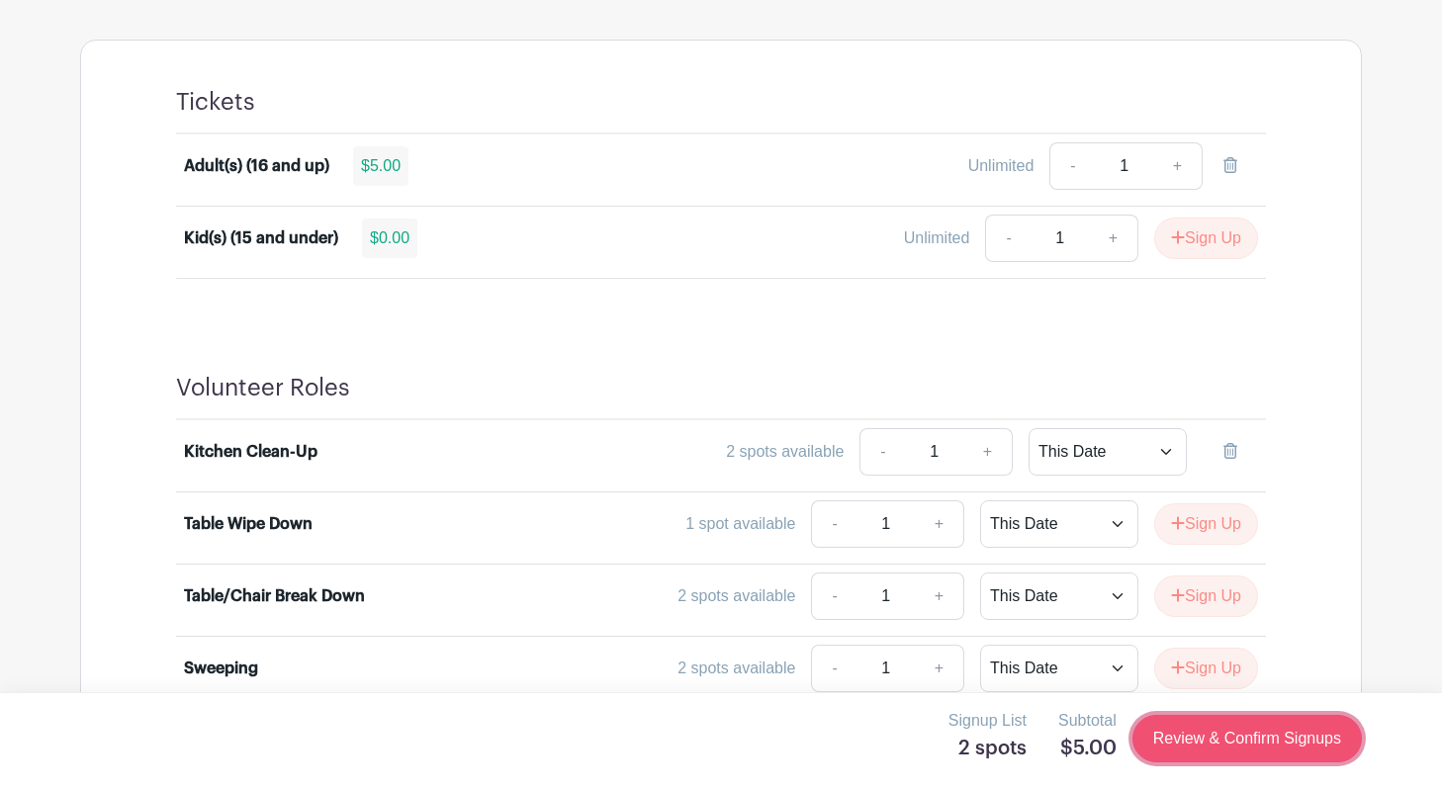
click at [1190, 737] on link "Review & Confirm Signups" at bounding box center [1247, 738] width 229 height 47
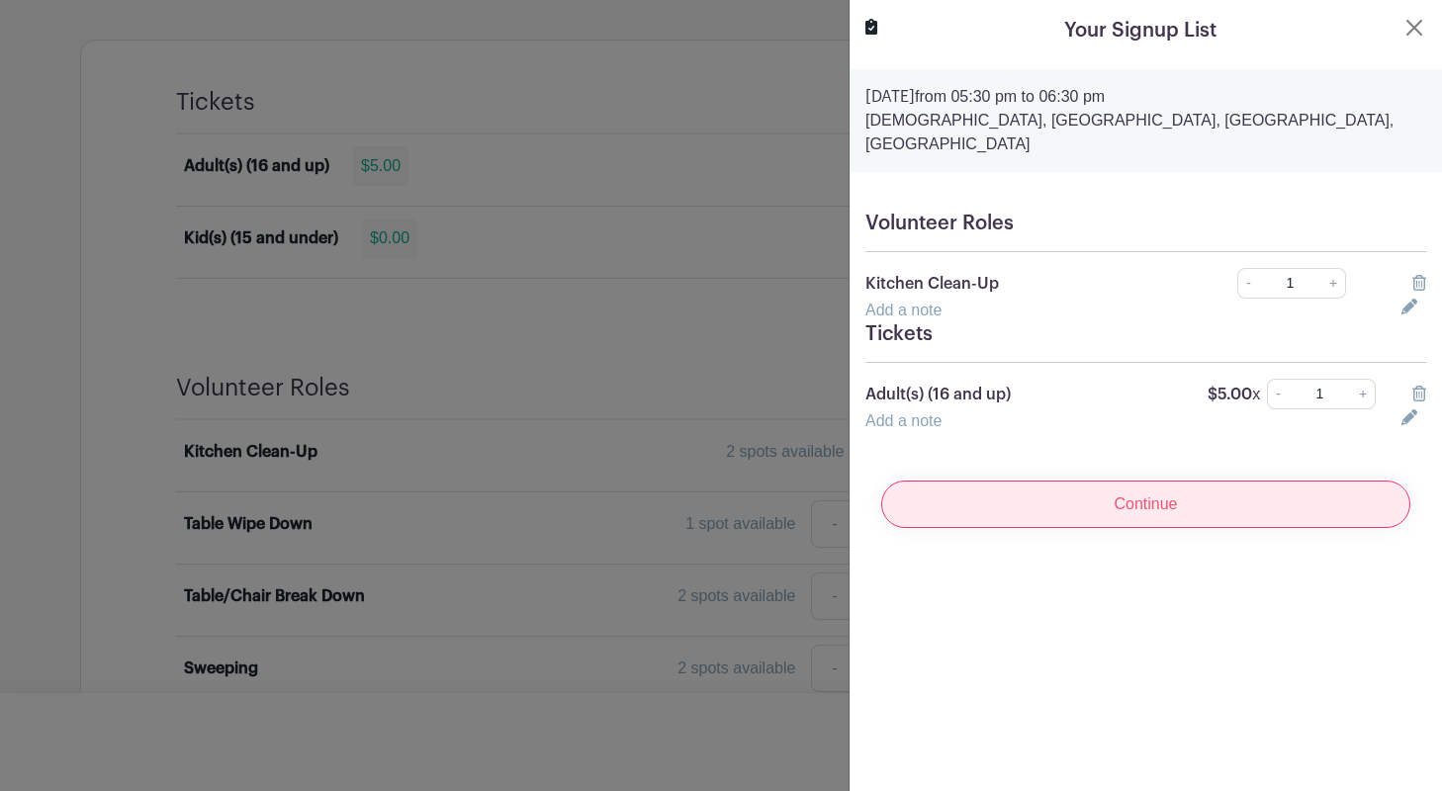
click at [1107, 490] on input "Continue" at bounding box center [1145, 504] width 529 height 47
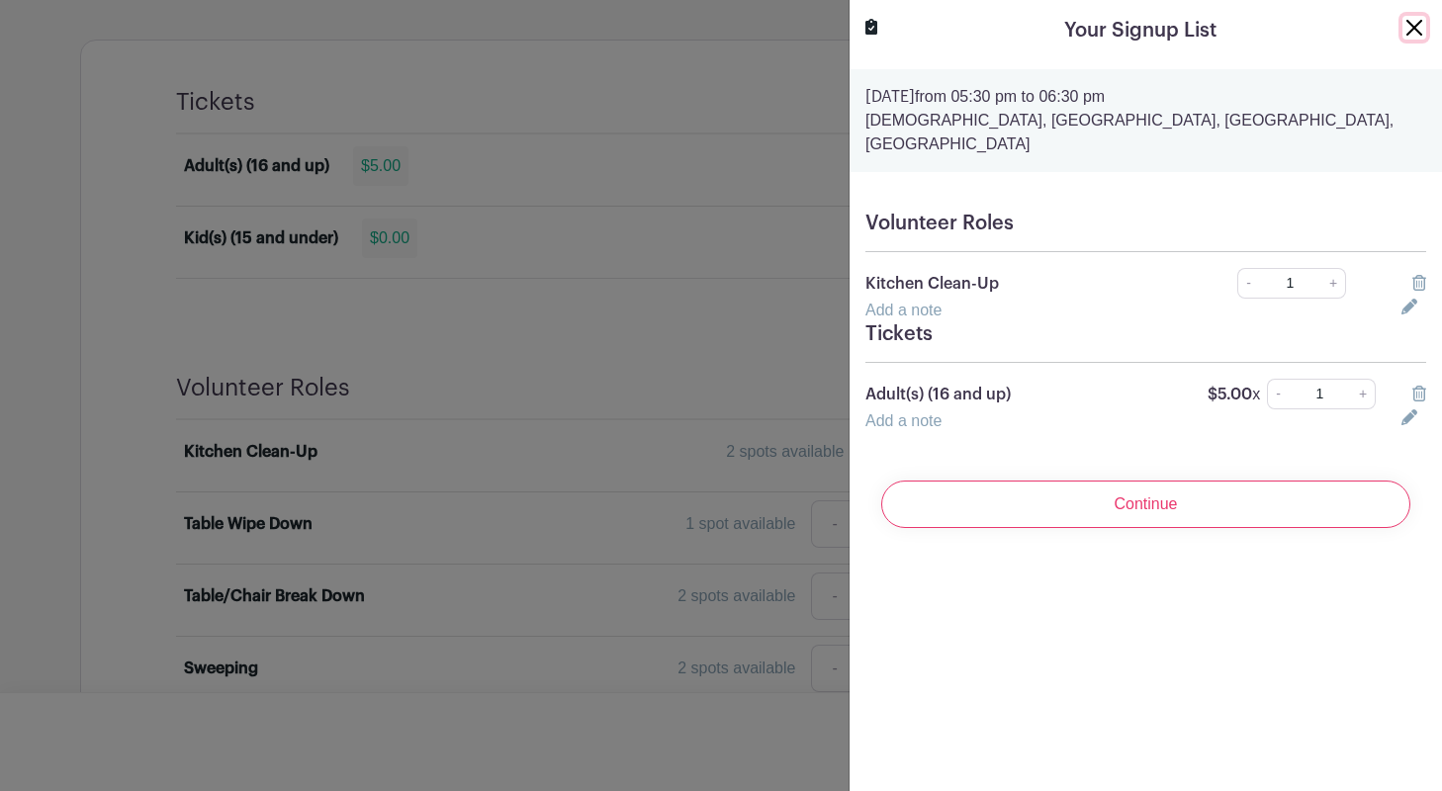
click at [1417, 27] on button "Close" at bounding box center [1415, 28] width 24 height 24
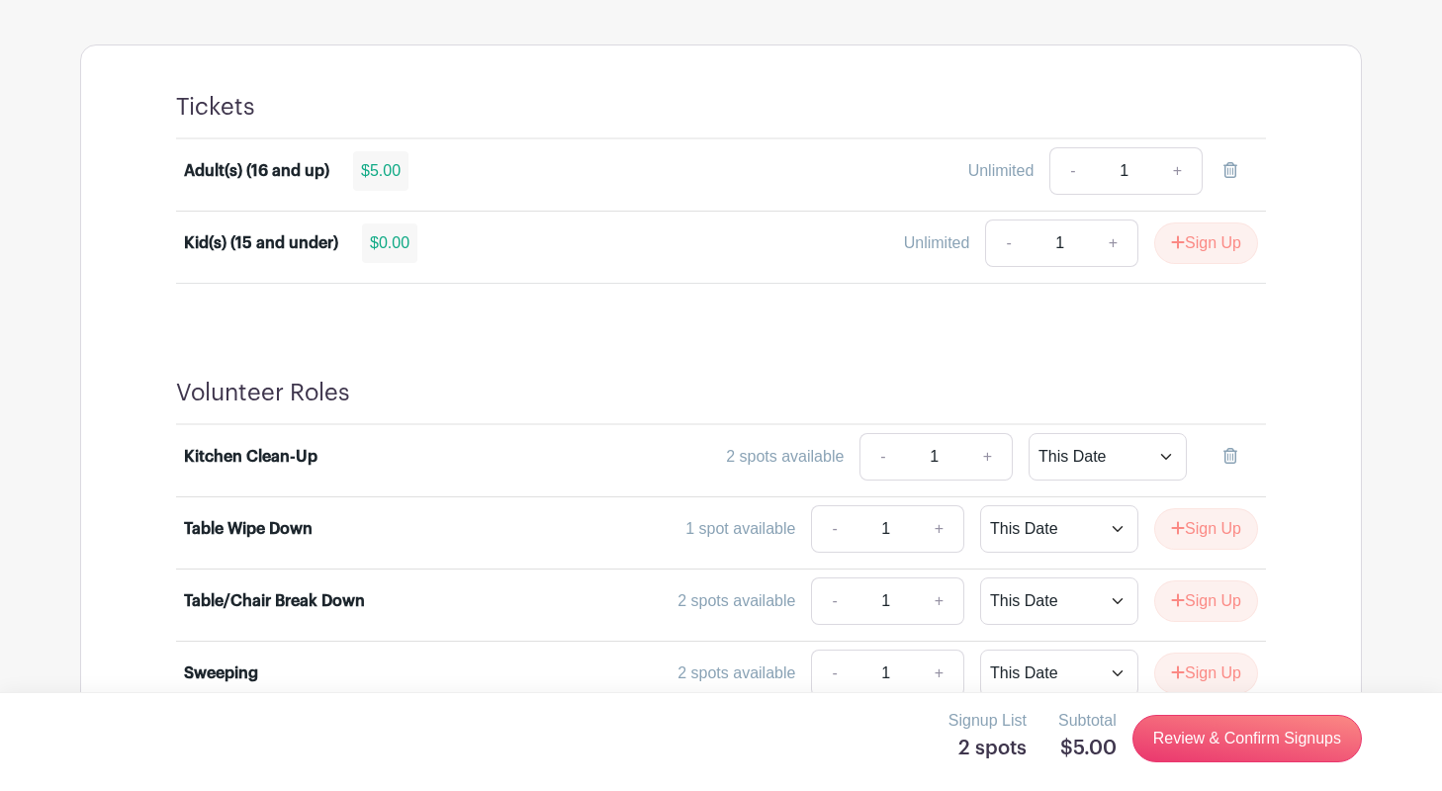
scroll to position [1116, 0]
click at [1231, 169] on icon at bounding box center [1231, 171] width 14 height 16
click at [1233, 460] on icon at bounding box center [1231, 457] width 14 height 16
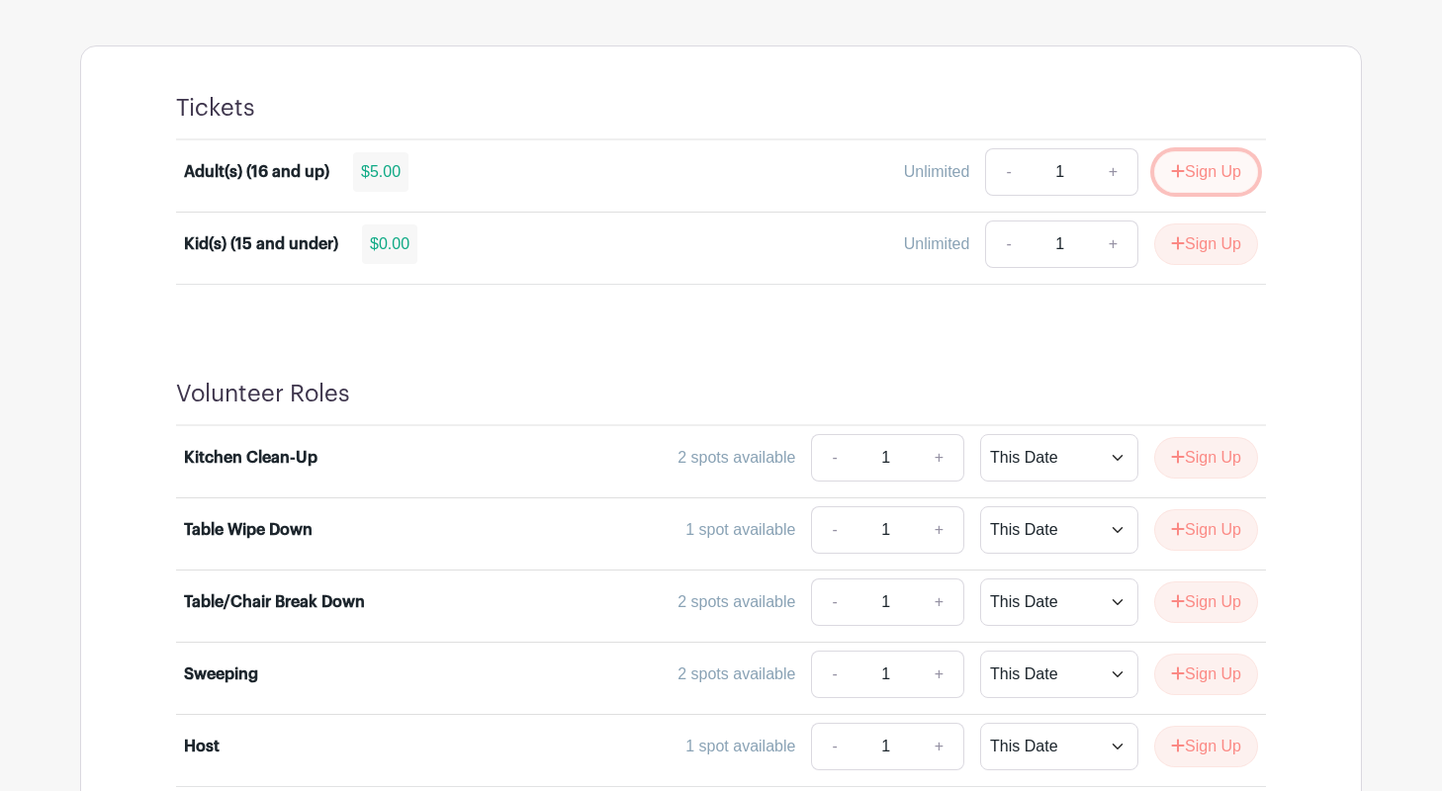
click at [1231, 173] on button "Sign Up" at bounding box center [1206, 172] width 104 height 42
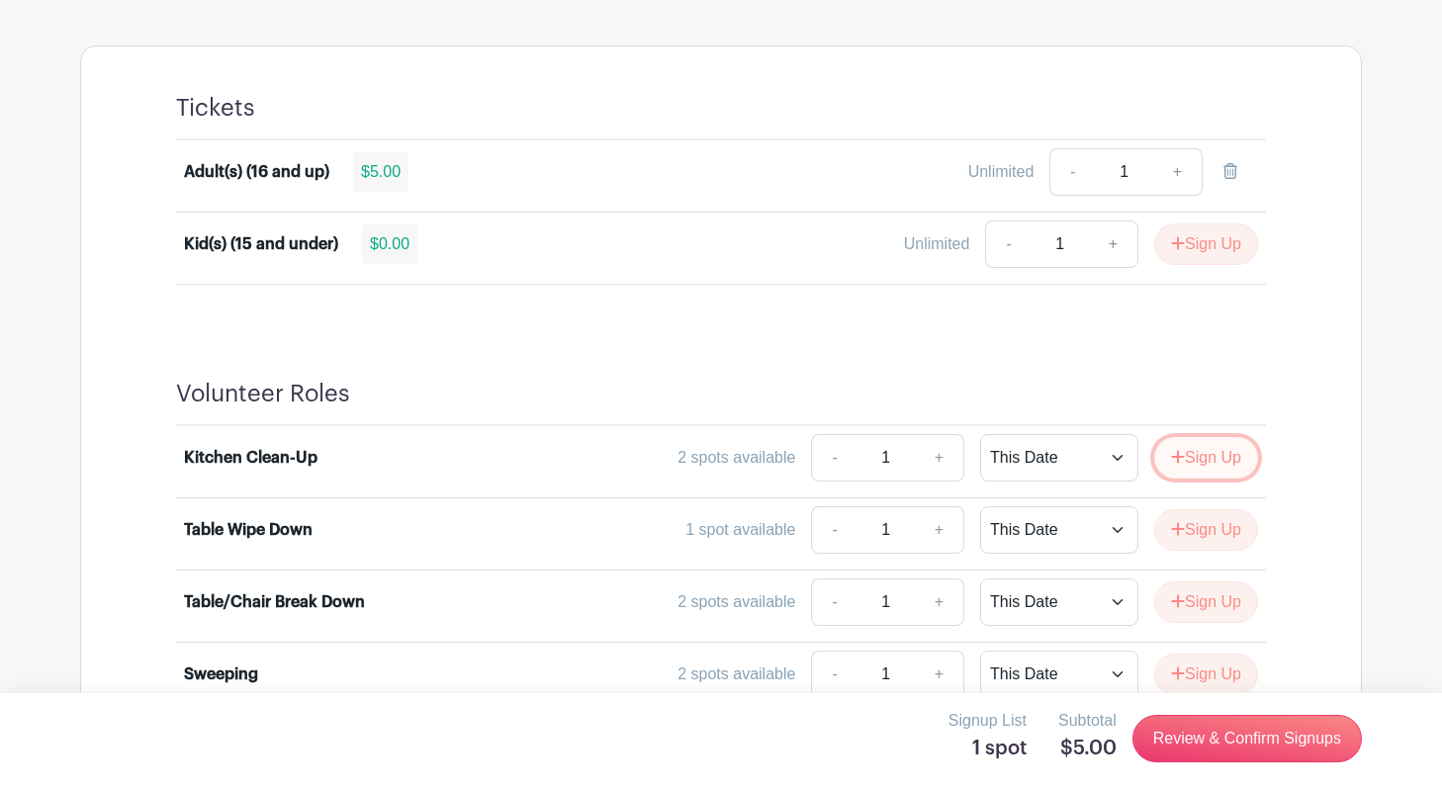
click at [1220, 467] on button "Sign Up" at bounding box center [1206, 458] width 104 height 42
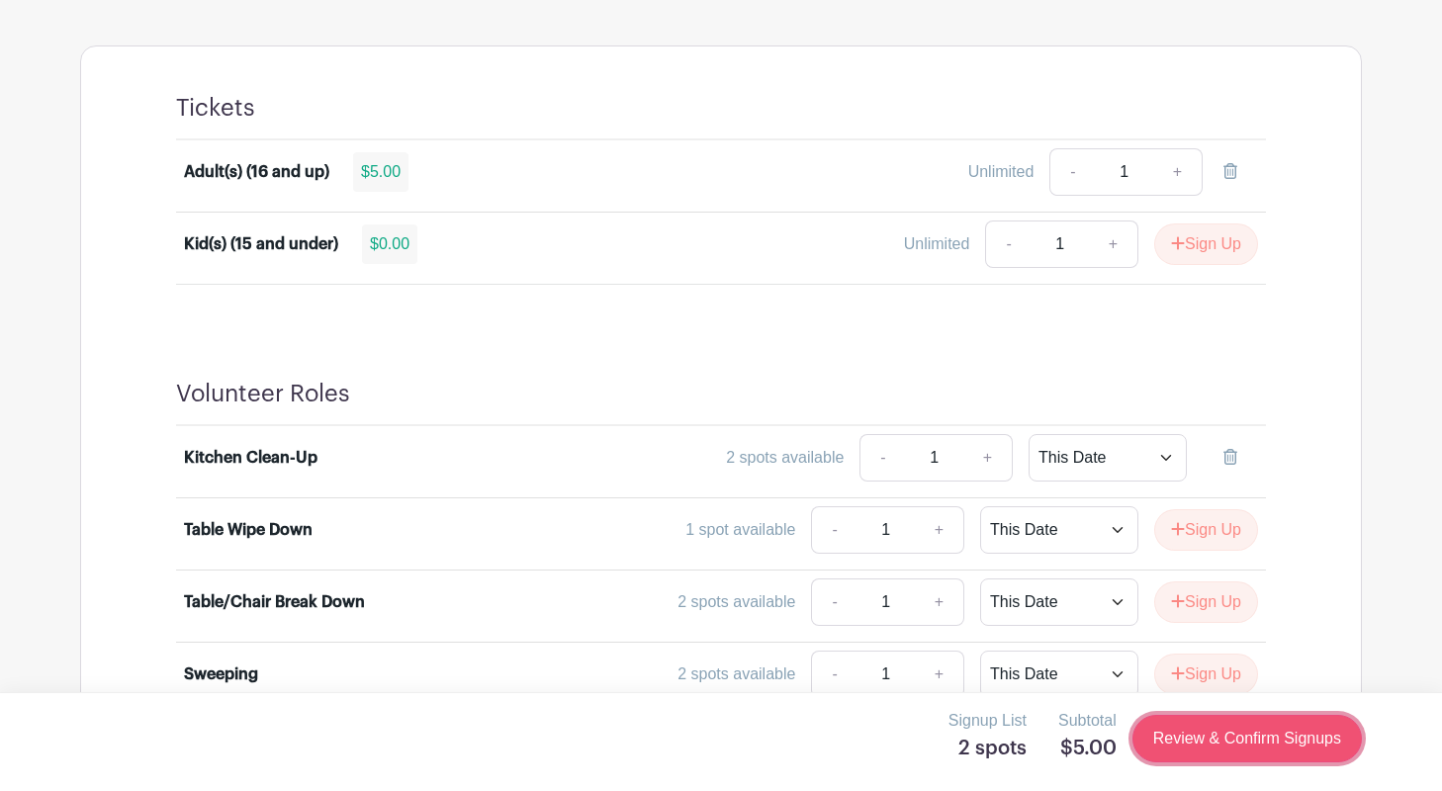
click at [1234, 749] on link "Review & Confirm Signups" at bounding box center [1247, 738] width 229 height 47
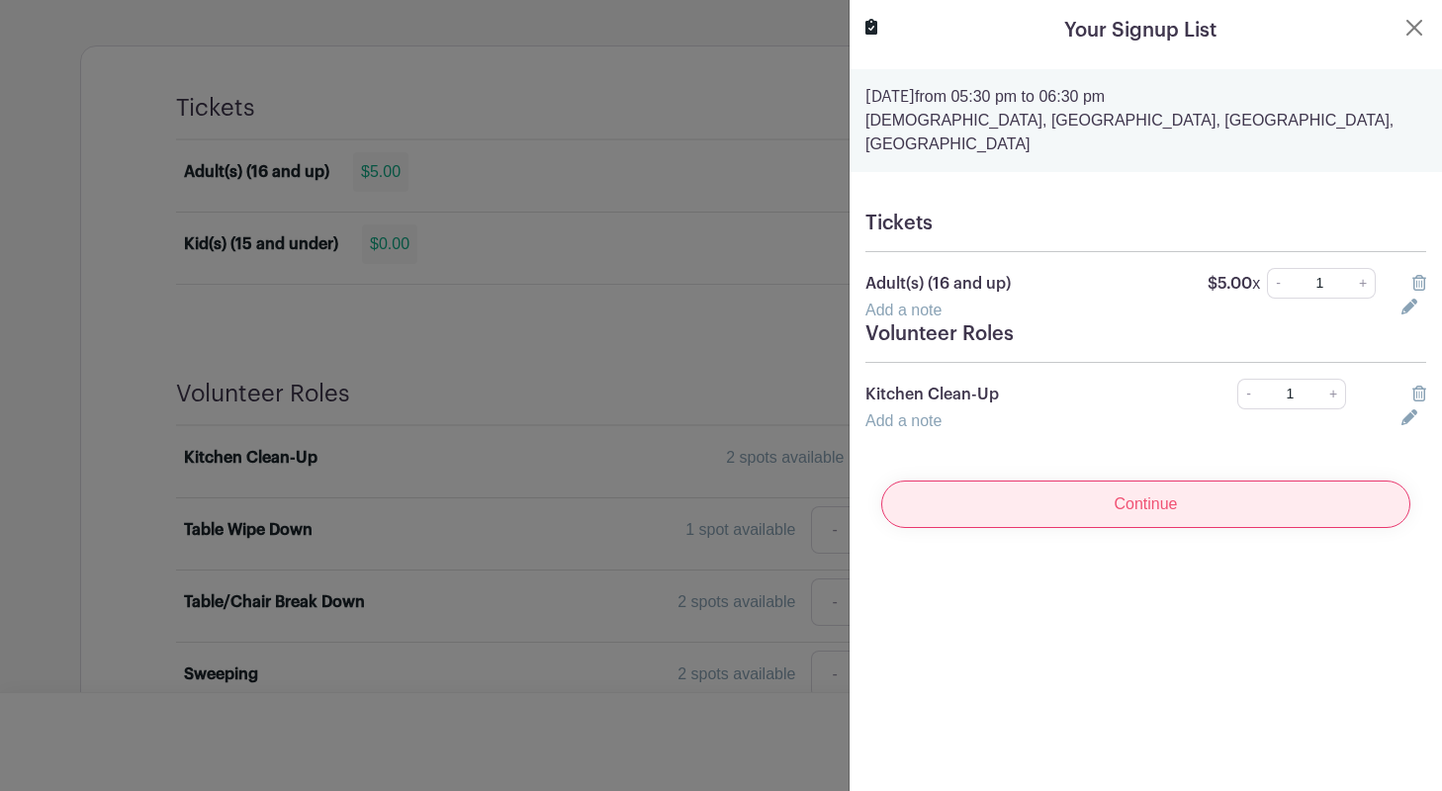
click at [1159, 491] on input "Continue" at bounding box center [1145, 504] width 529 height 47
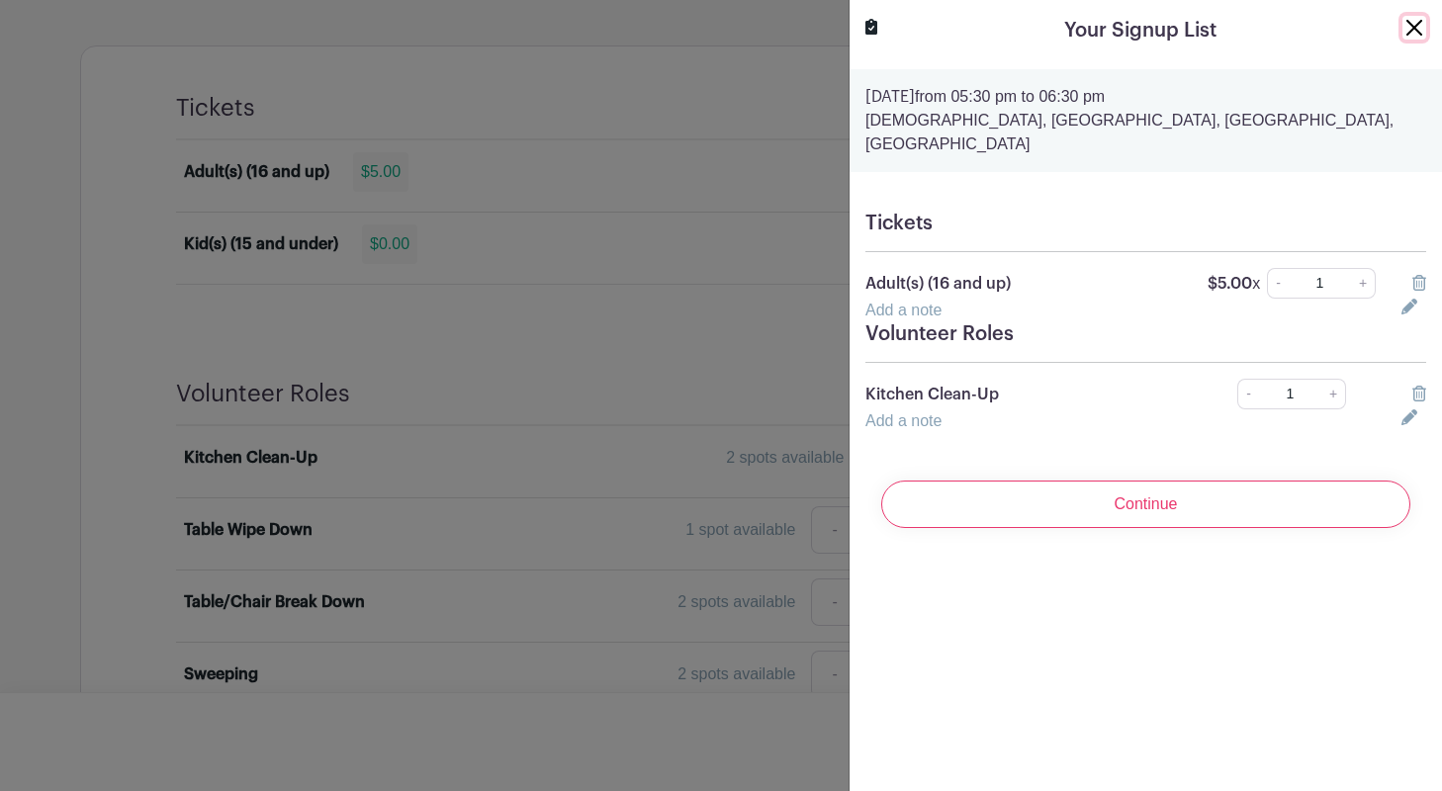
click at [1412, 27] on button "Close" at bounding box center [1415, 28] width 24 height 24
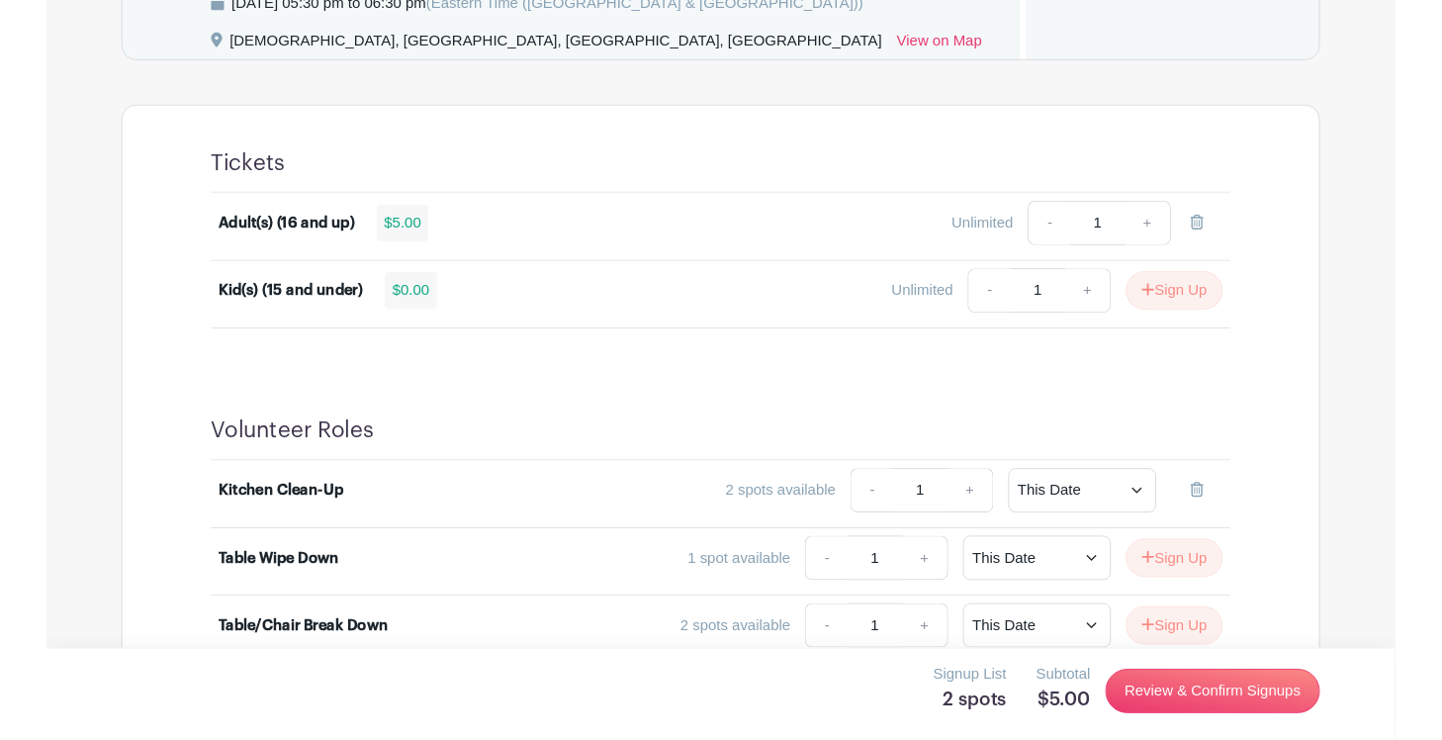
scroll to position [1052, 0]
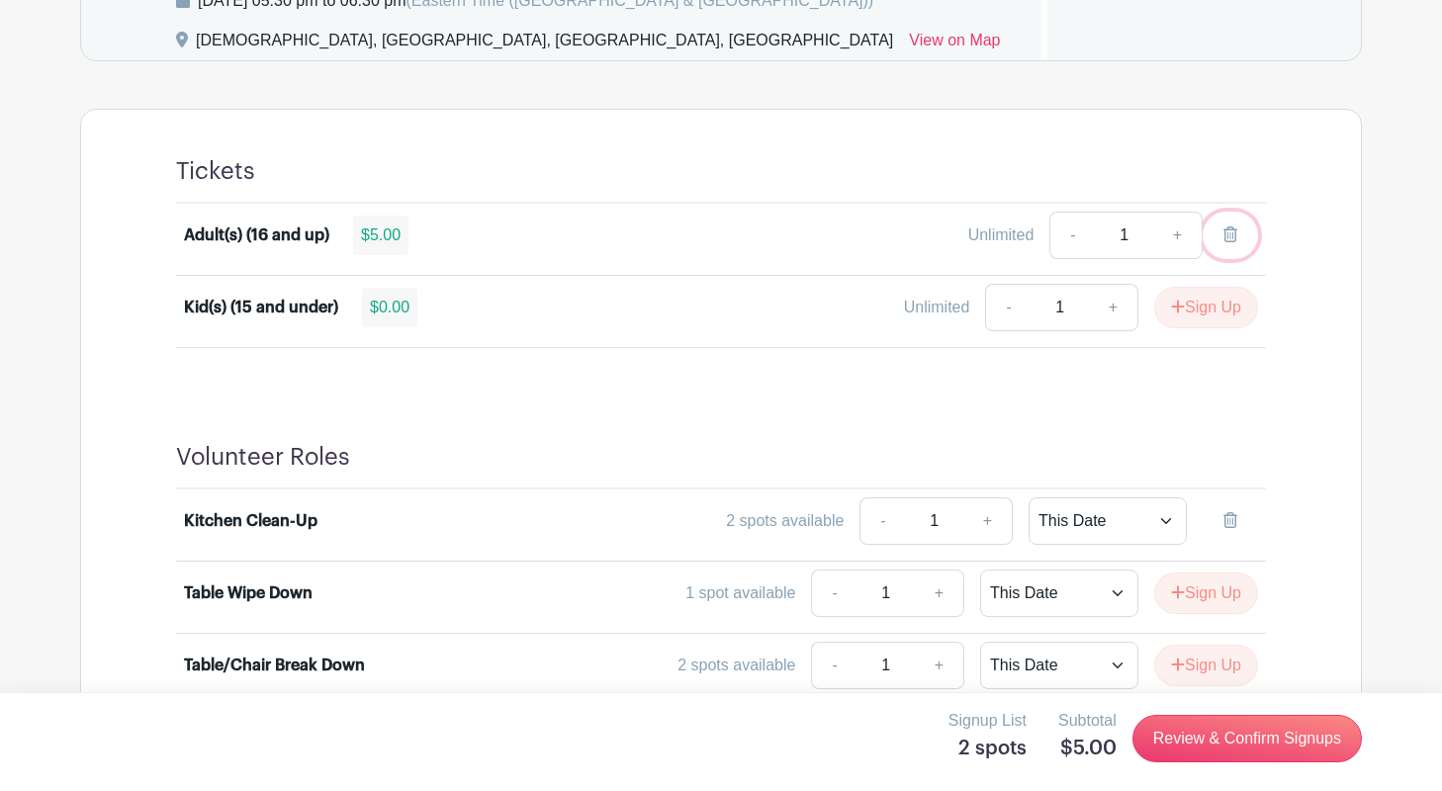
click at [1233, 234] on icon at bounding box center [1231, 235] width 14 height 16
click at [1230, 518] on icon at bounding box center [1231, 520] width 14 height 16
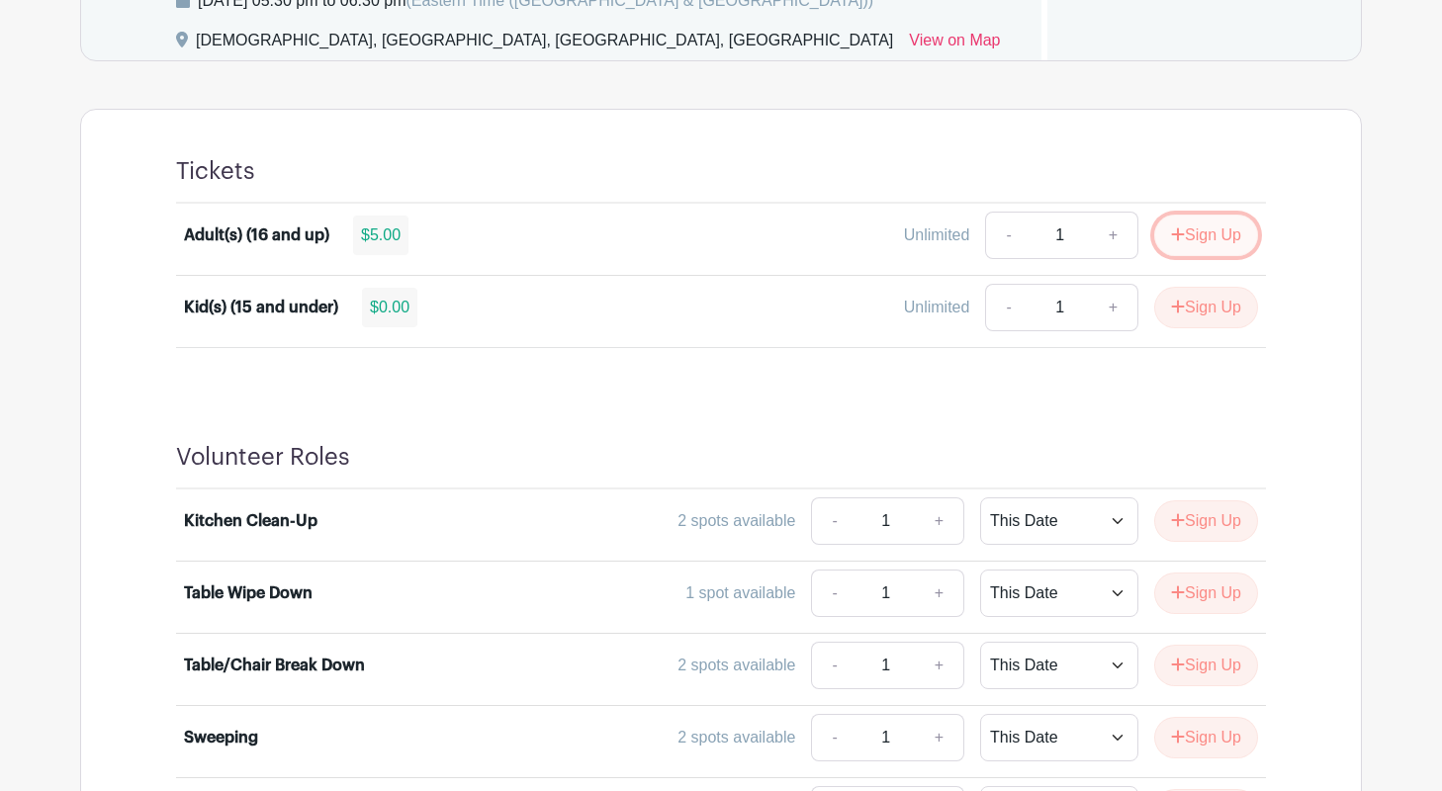
click at [1193, 247] on button "Sign Up" at bounding box center [1206, 236] width 104 height 42
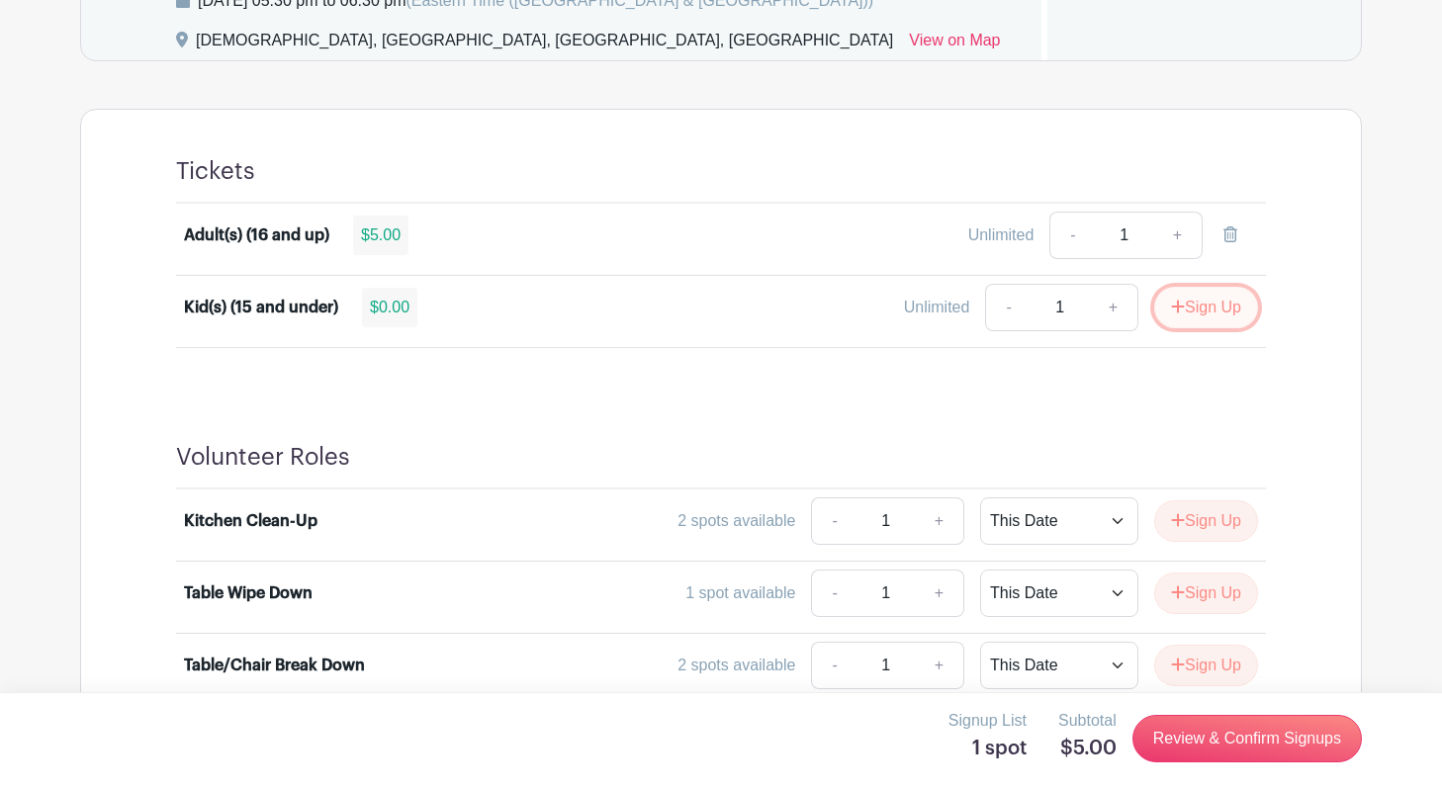
click at [1195, 320] on button "Sign Up" at bounding box center [1206, 308] width 104 height 42
click at [1190, 518] on button "Sign Up" at bounding box center [1206, 522] width 104 height 42
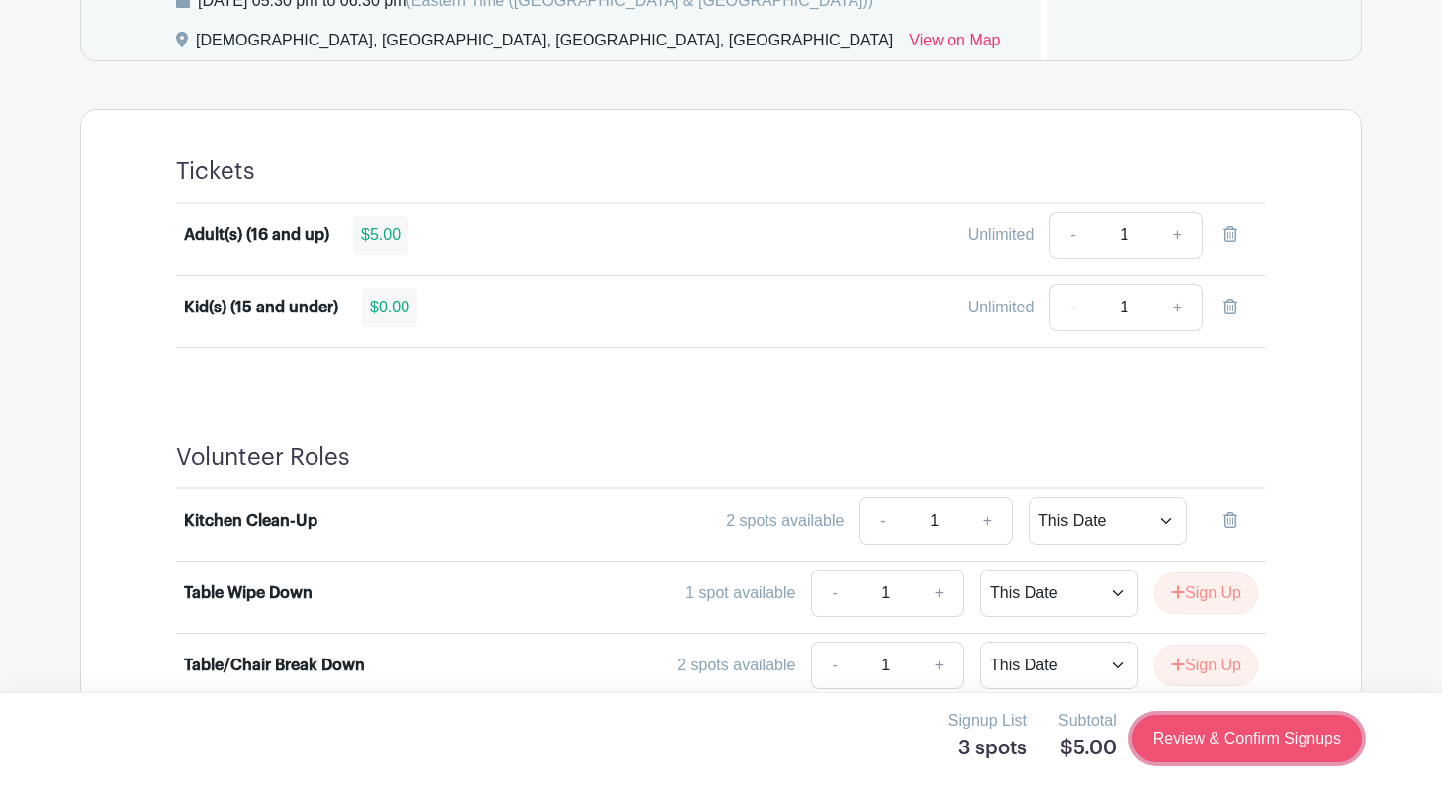
click at [1207, 729] on link "Review & Confirm Signups" at bounding box center [1247, 738] width 229 height 47
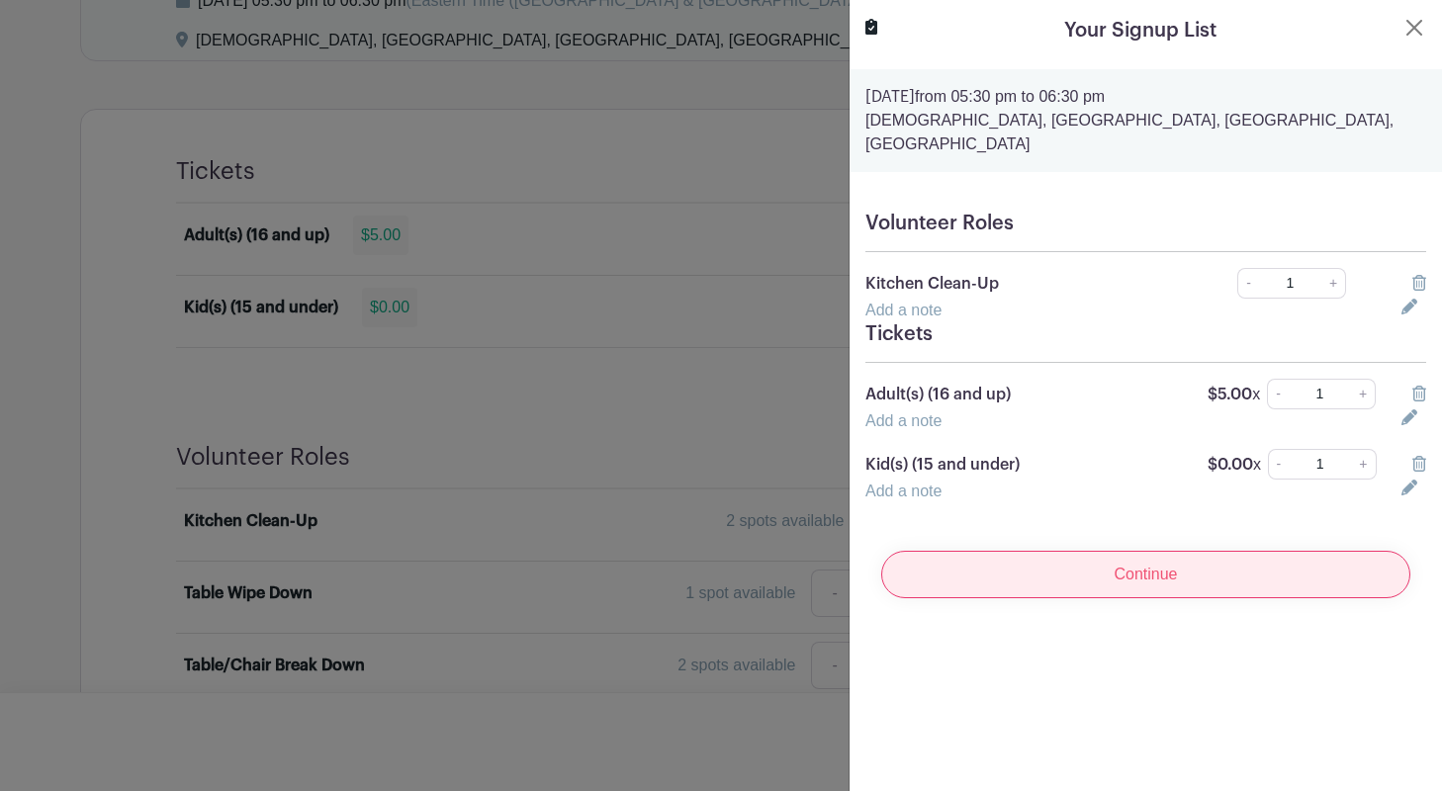
click at [1094, 558] on input "Continue" at bounding box center [1145, 574] width 529 height 47
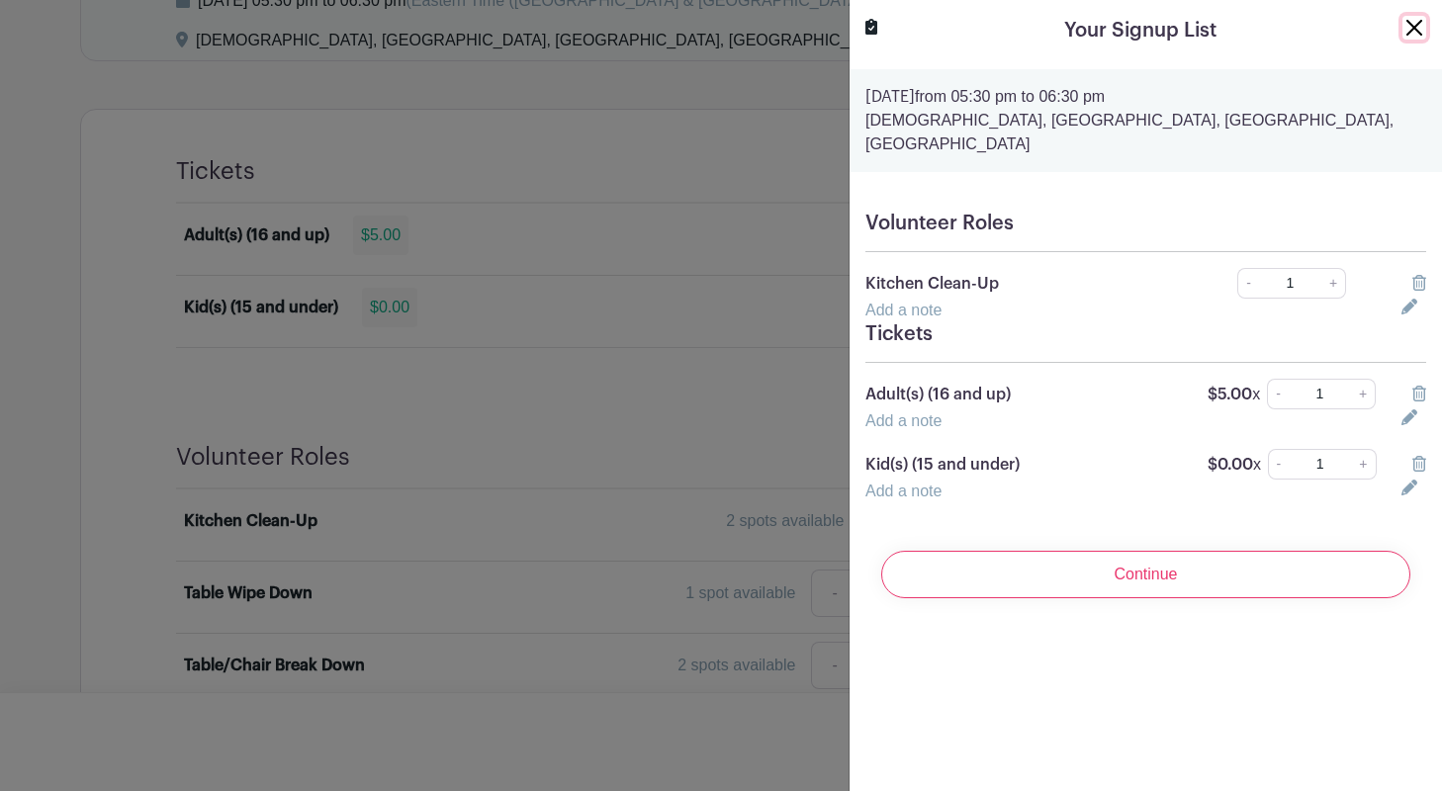
click at [1419, 20] on button "Close" at bounding box center [1415, 28] width 24 height 24
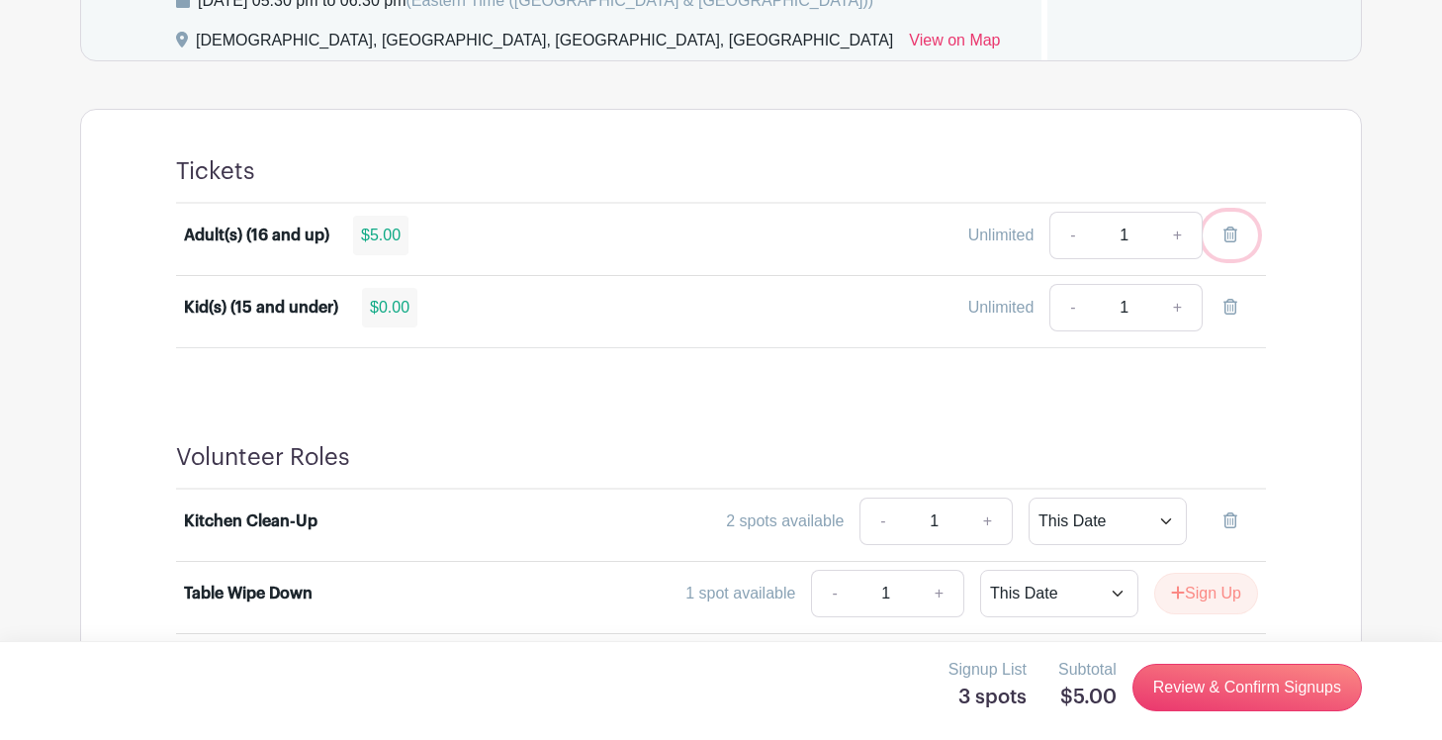
click at [1231, 237] on icon at bounding box center [1231, 235] width 14 height 16
click at [1226, 305] on icon at bounding box center [1231, 307] width 14 height 16
click at [1233, 235] on icon at bounding box center [1231, 235] width 14 height 16
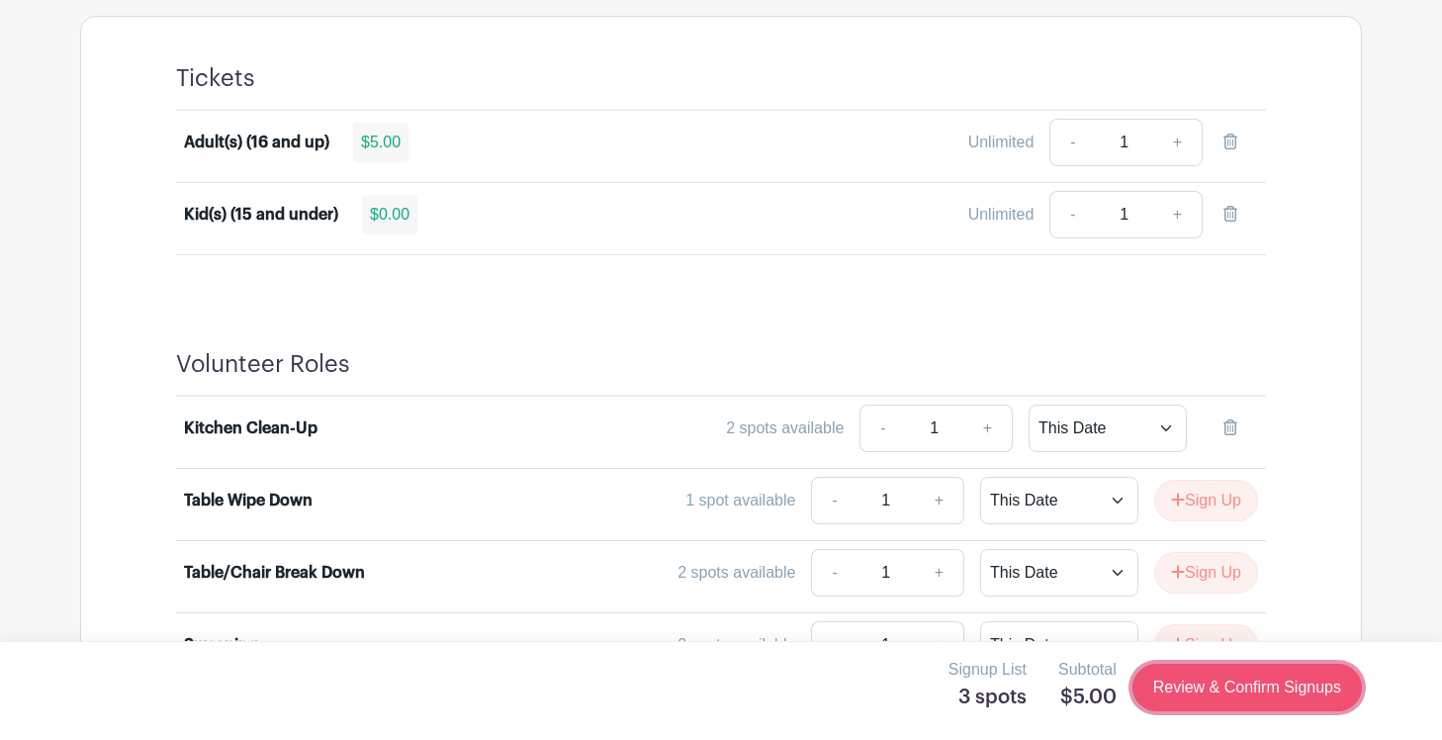
click at [1185, 684] on link "Review & Confirm Signups" at bounding box center [1247, 687] width 229 height 47
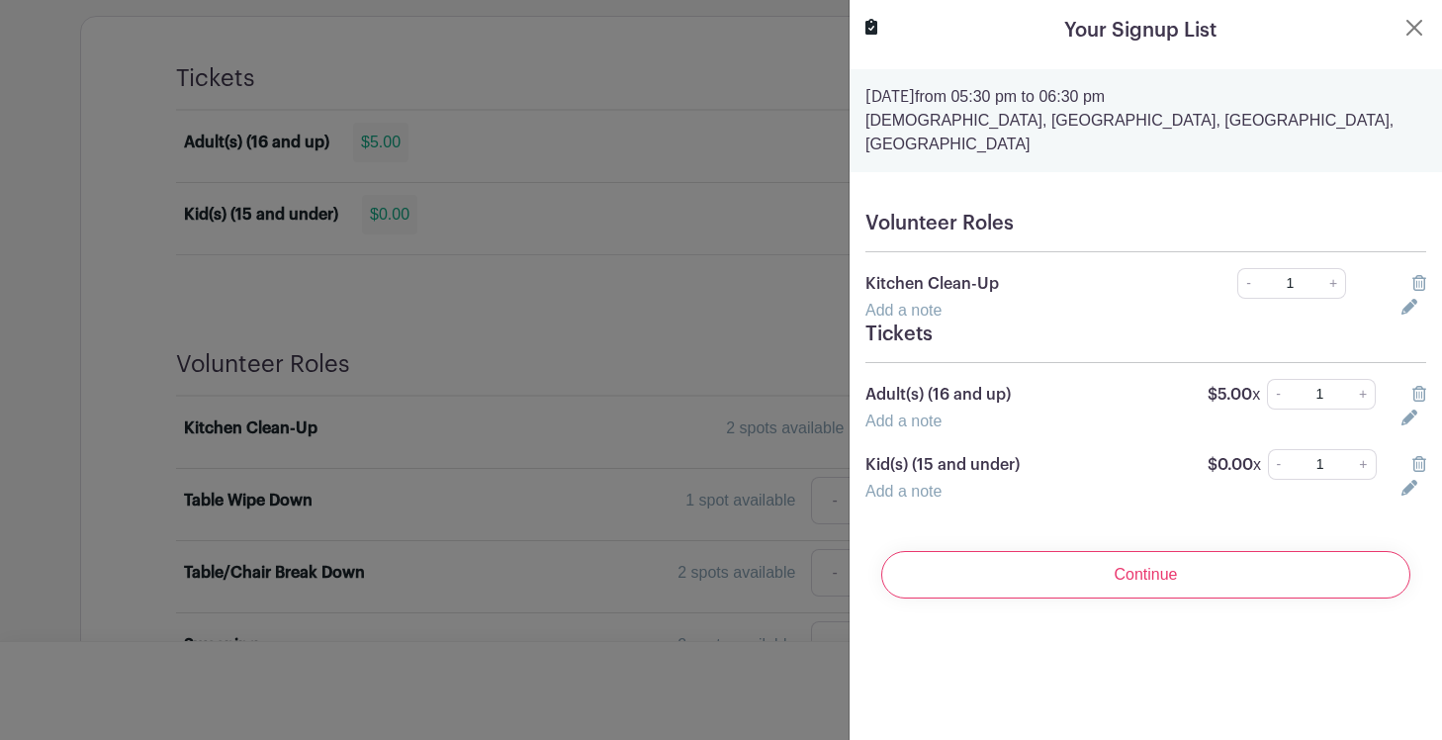
click at [1420, 275] on icon at bounding box center [1420, 283] width 14 height 16
click at [1416, 275] on icon at bounding box center [1420, 283] width 14 height 16
click at [1422, 386] on icon at bounding box center [1420, 394] width 14 height 16
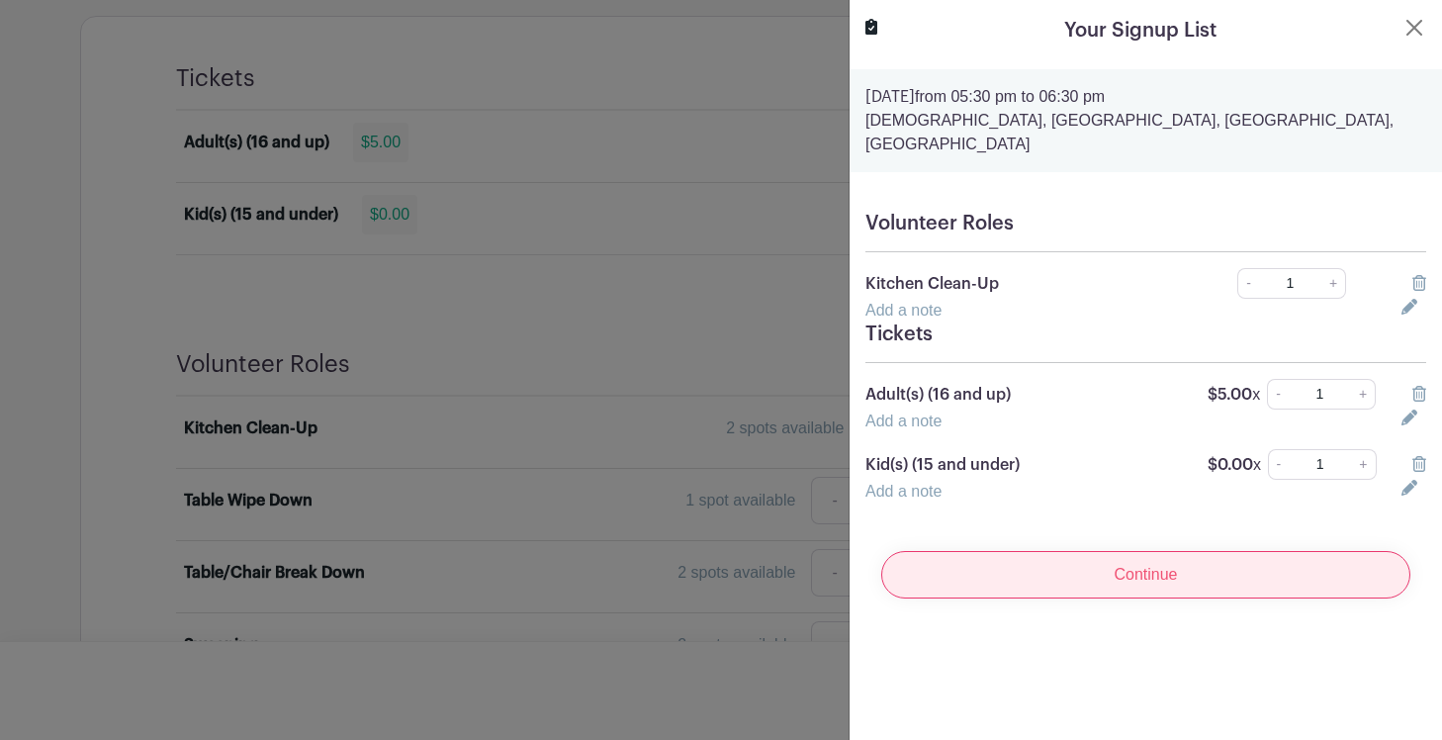
click at [1161, 561] on input "Continue" at bounding box center [1145, 574] width 529 height 47
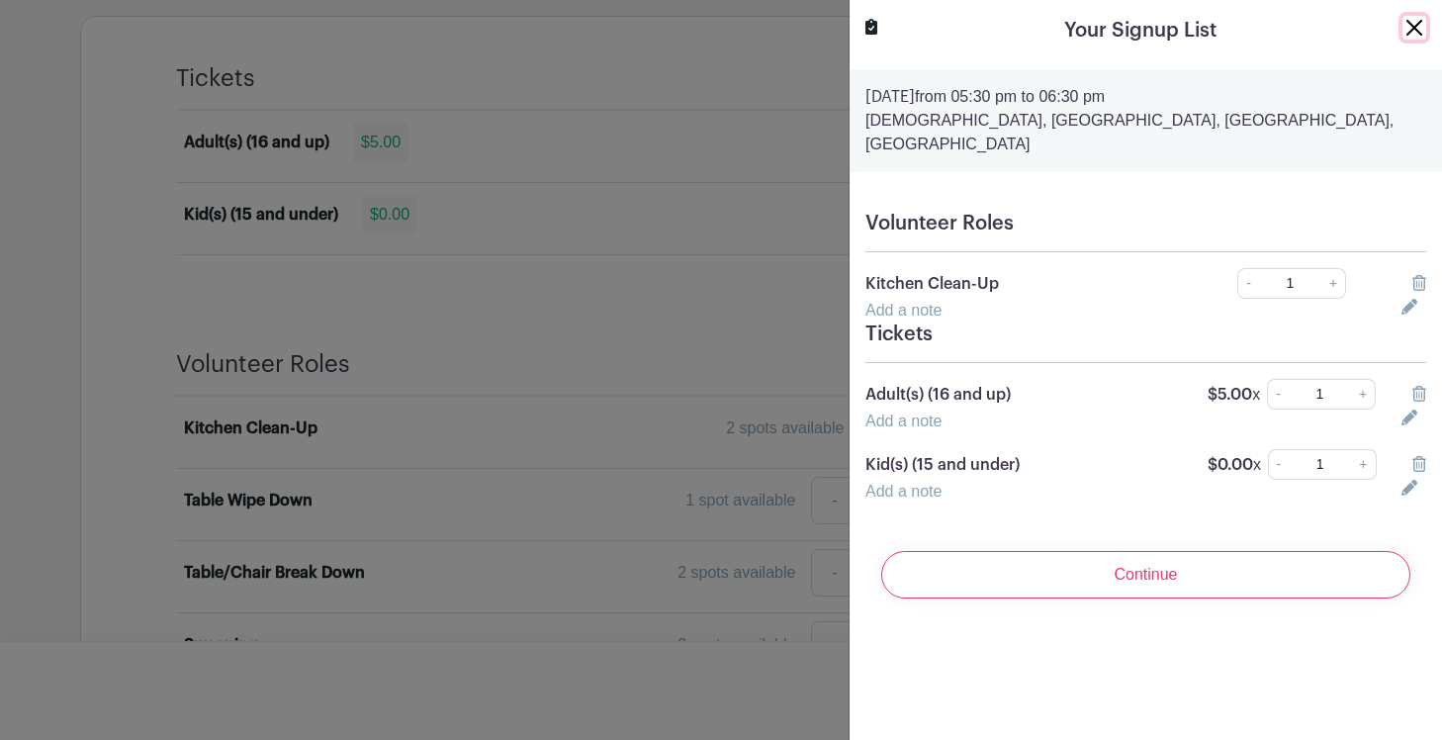
click at [1418, 30] on button "Close" at bounding box center [1415, 28] width 24 height 24
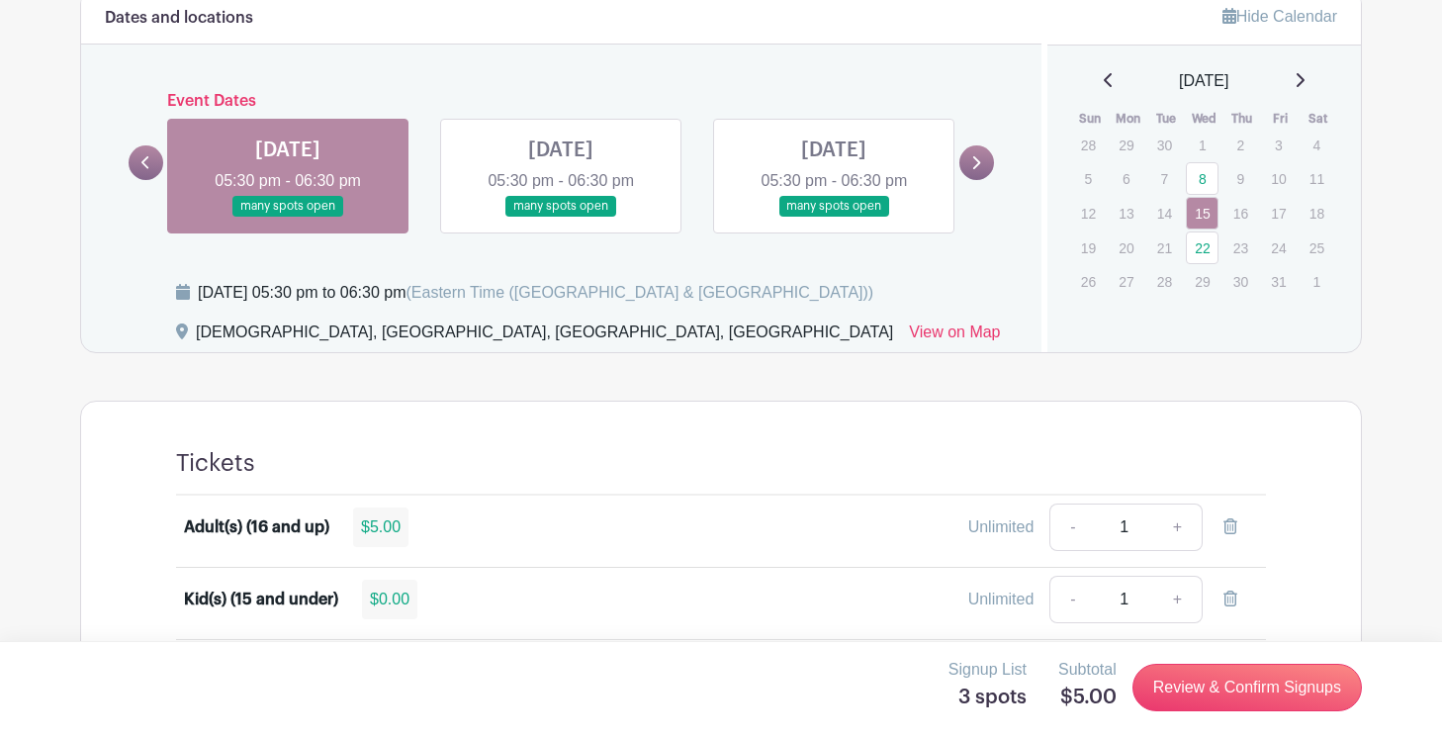
scroll to position [798, 0]
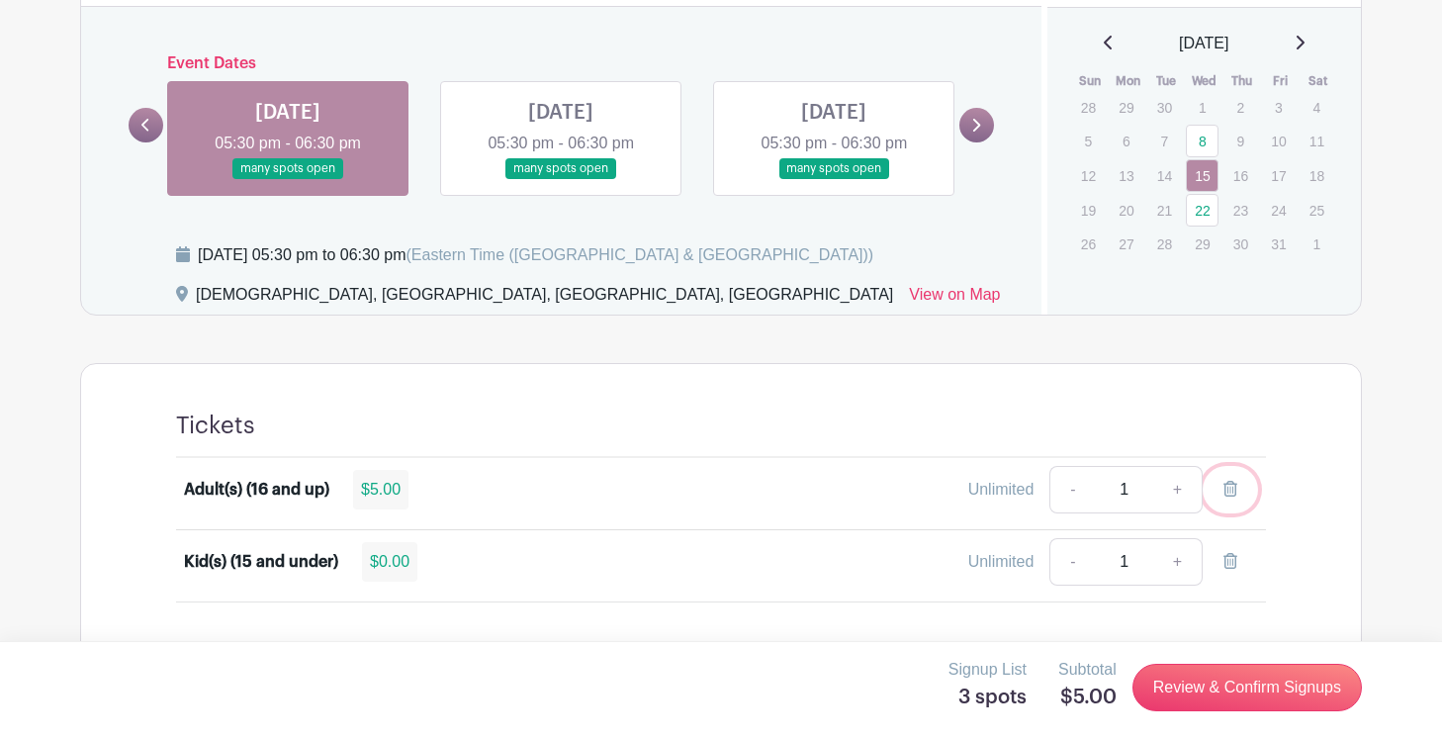
click at [1231, 485] on icon at bounding box center [1231, 489] width 14 height 16
click at [1235, 559] on icon at bounding box center [1231, 561] width 14 height 16
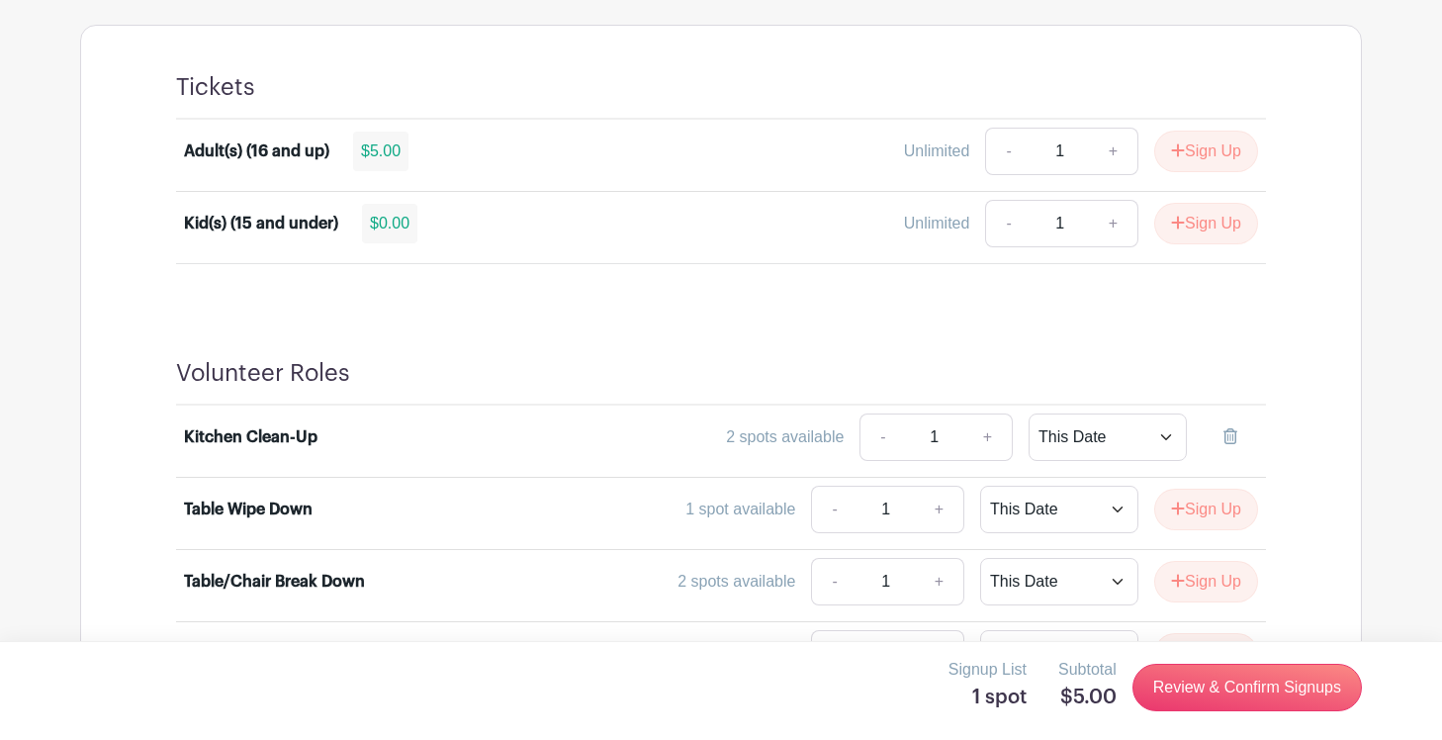
scroll to position [1144, 0]
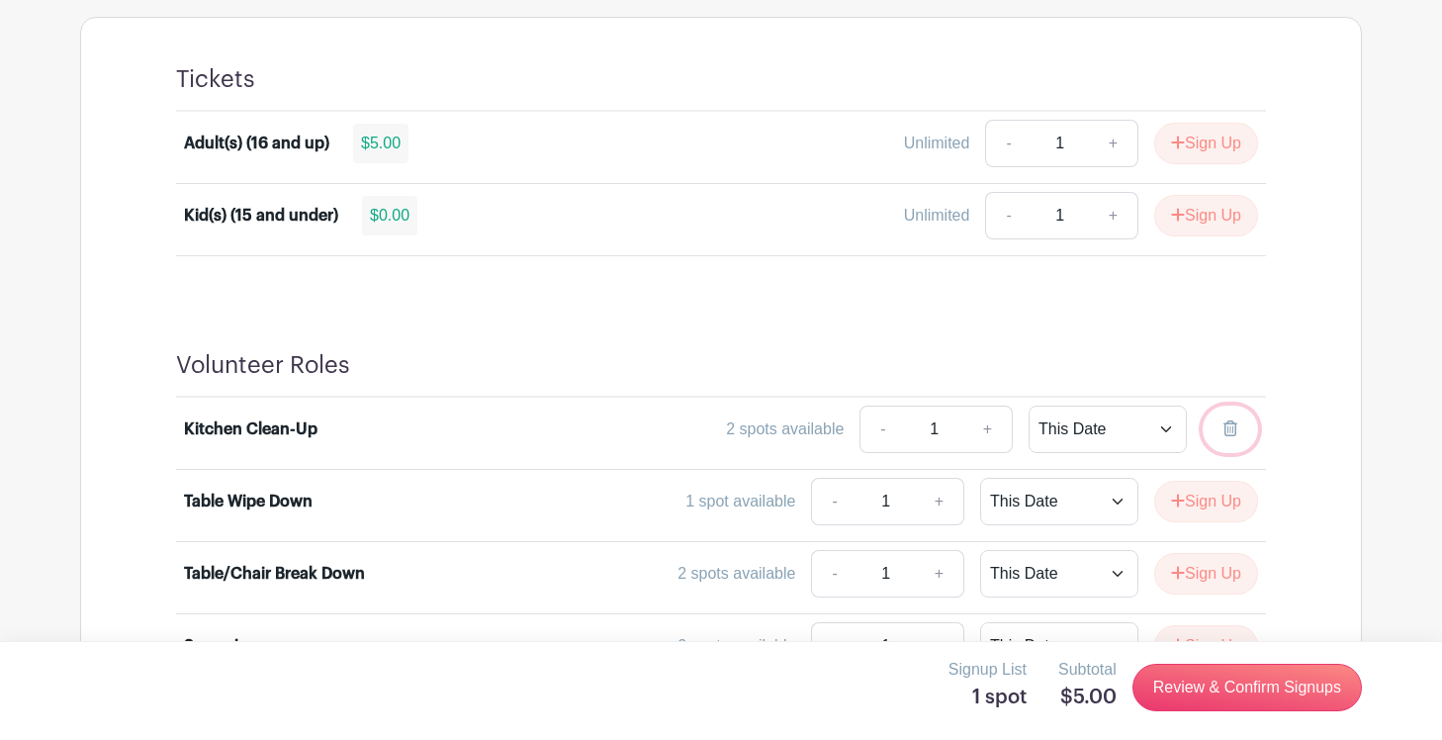
click at [1229, 418] on link at bounding box center [1230, 429] width 55 height 47
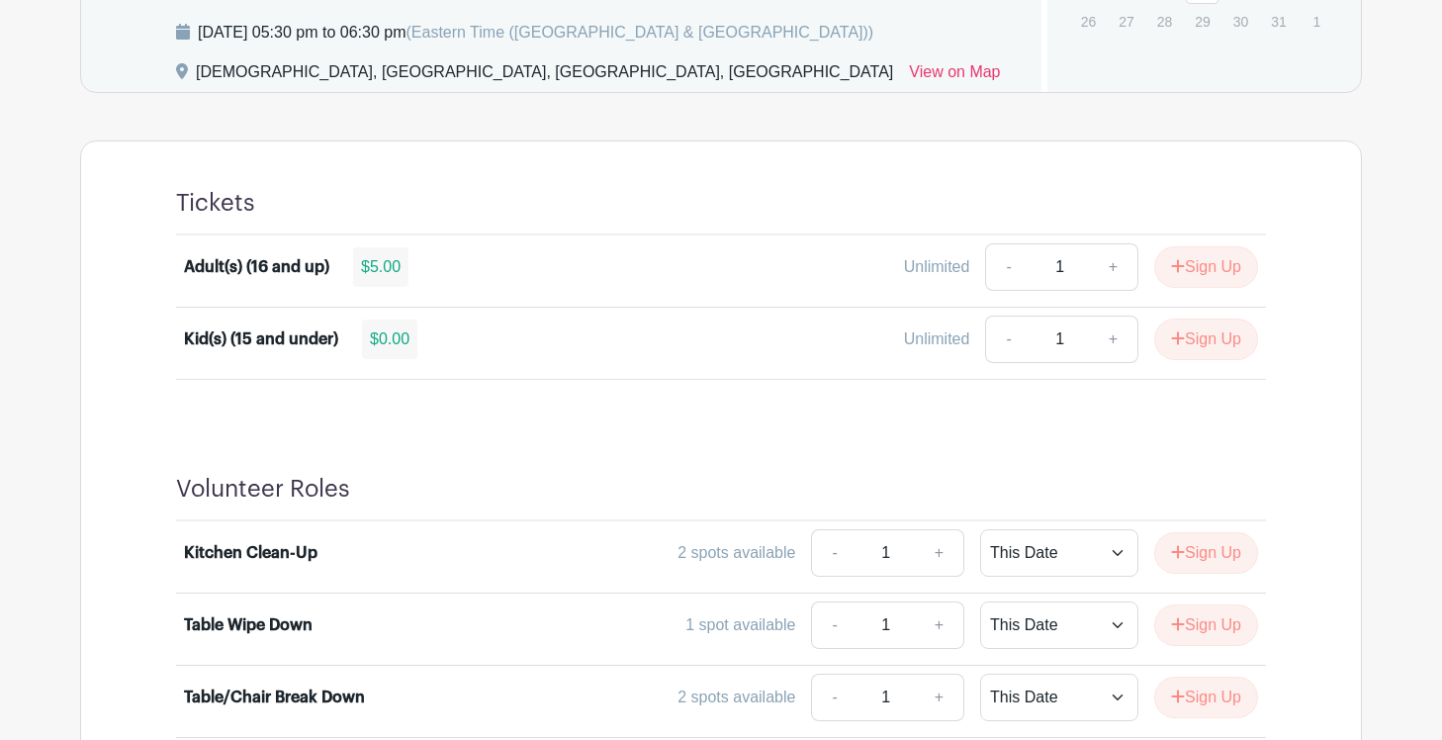
scroll to position [972, 0]
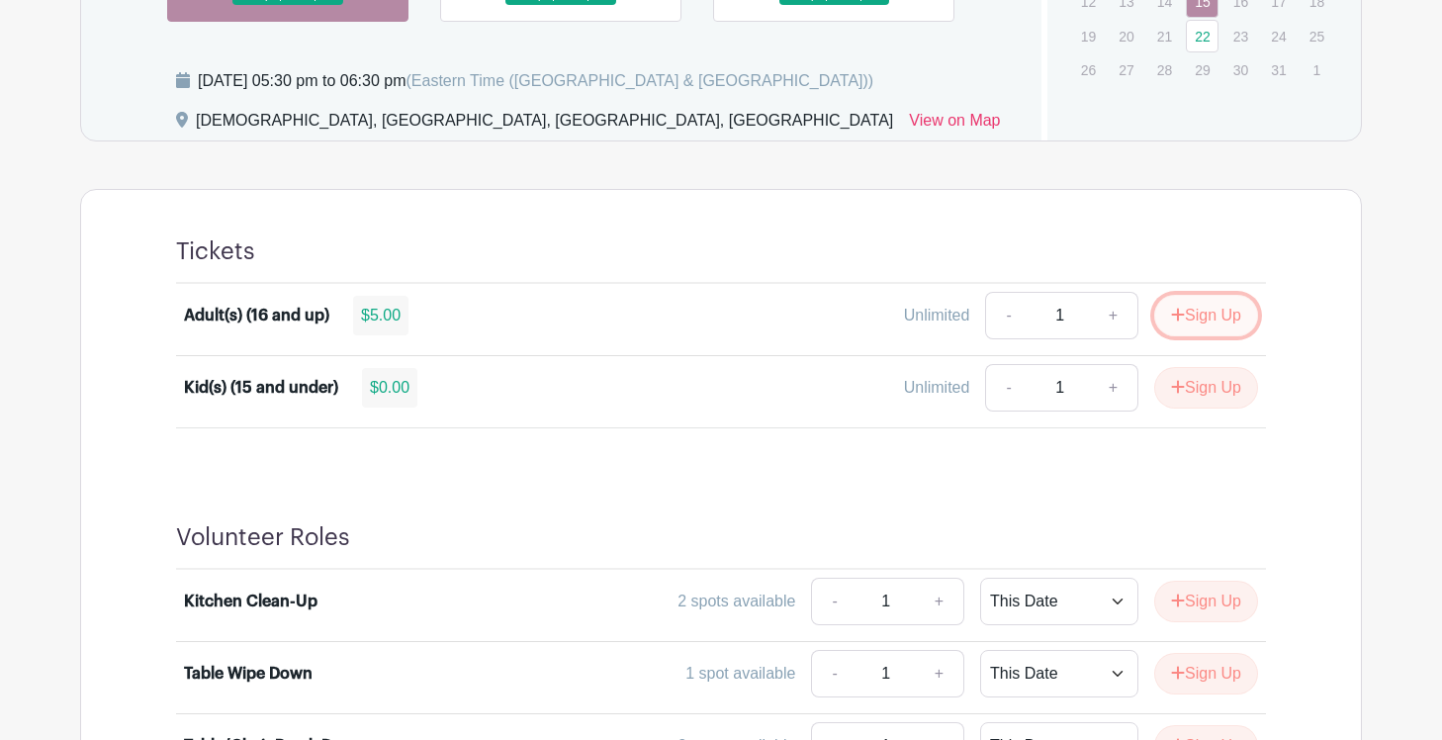
click at [1194, 310] on button "Sign Up" at bounding box center [1206, 316] width 104 height 42
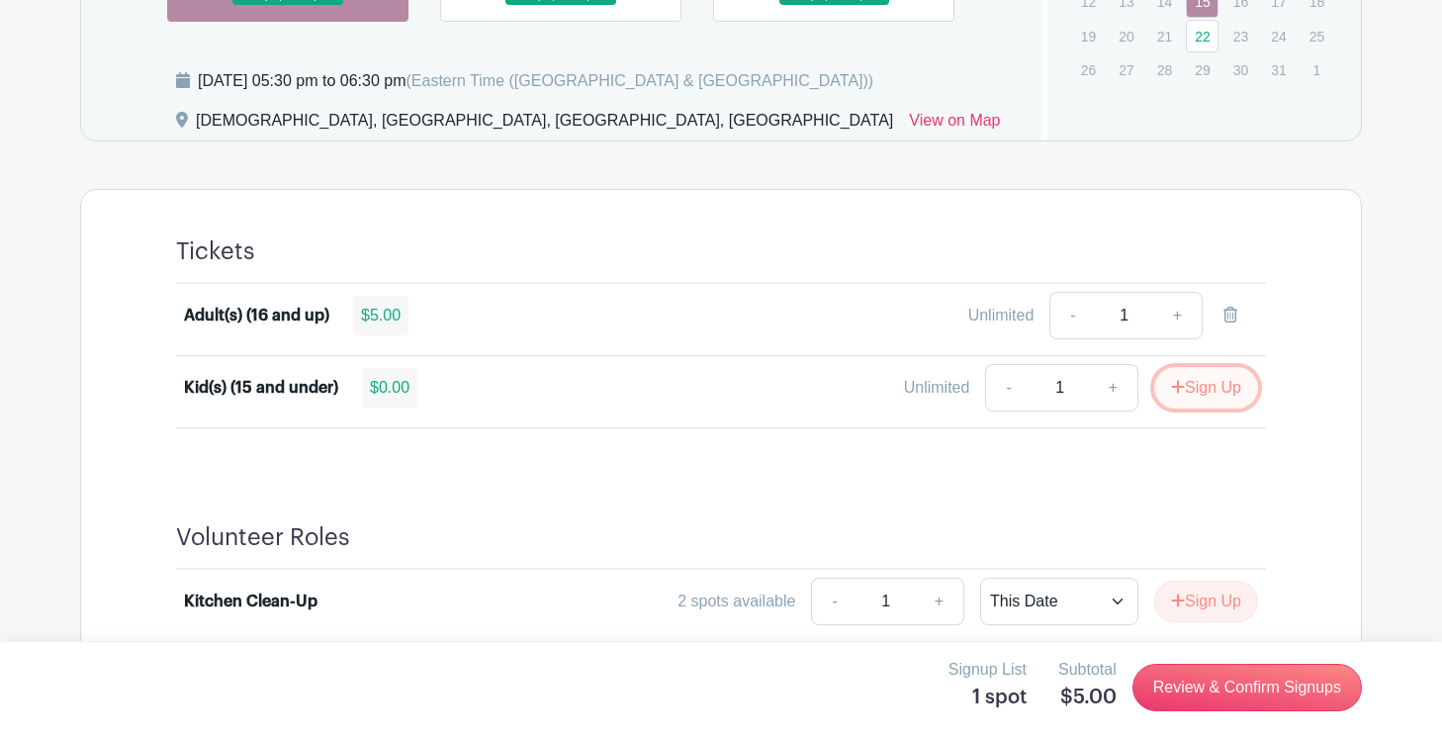
click at [1195, 388] on button "Sign Up" at bounding box center [1206, 388] width 104 height 42
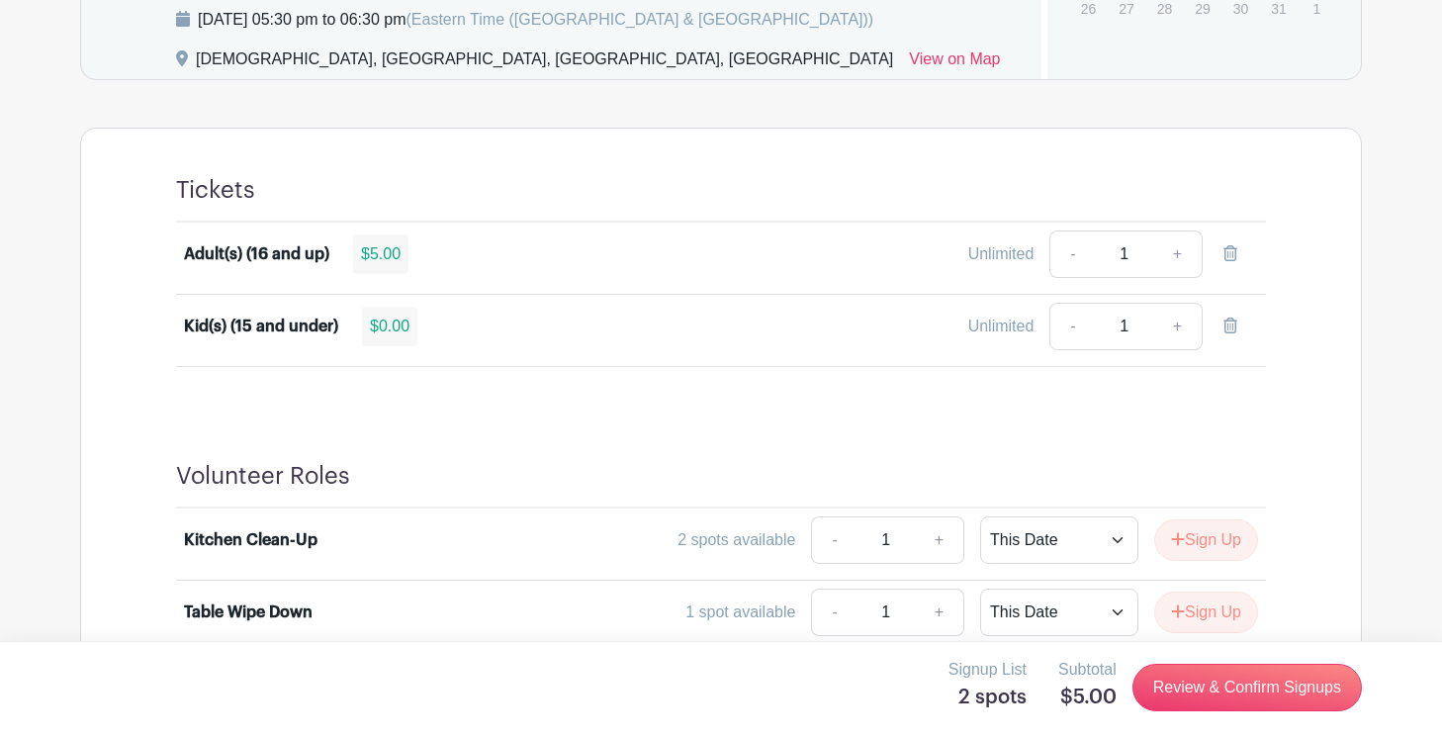
scroll to position [1054, 0]
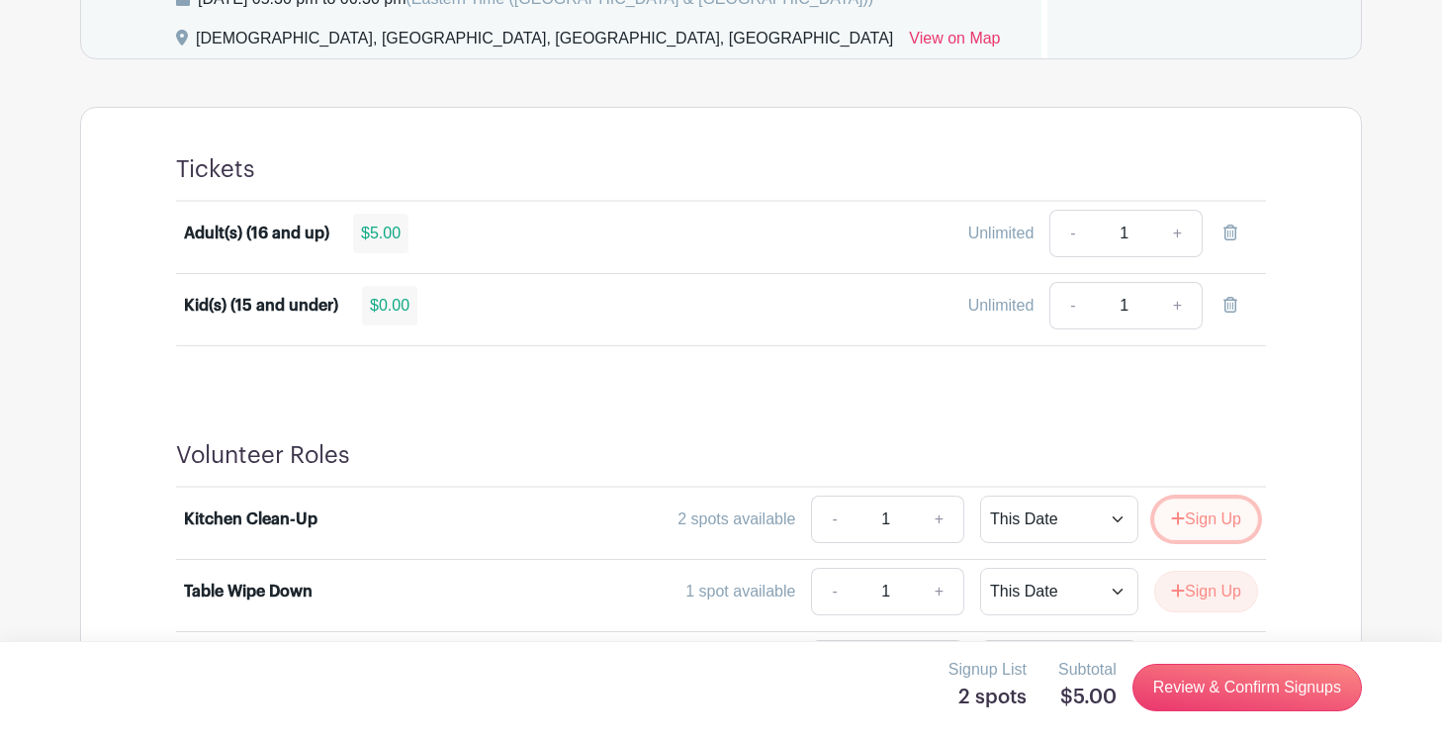
click at [1200, 509] on button "Sign Up" at bounding box center [1206, 520] width 104 height 42
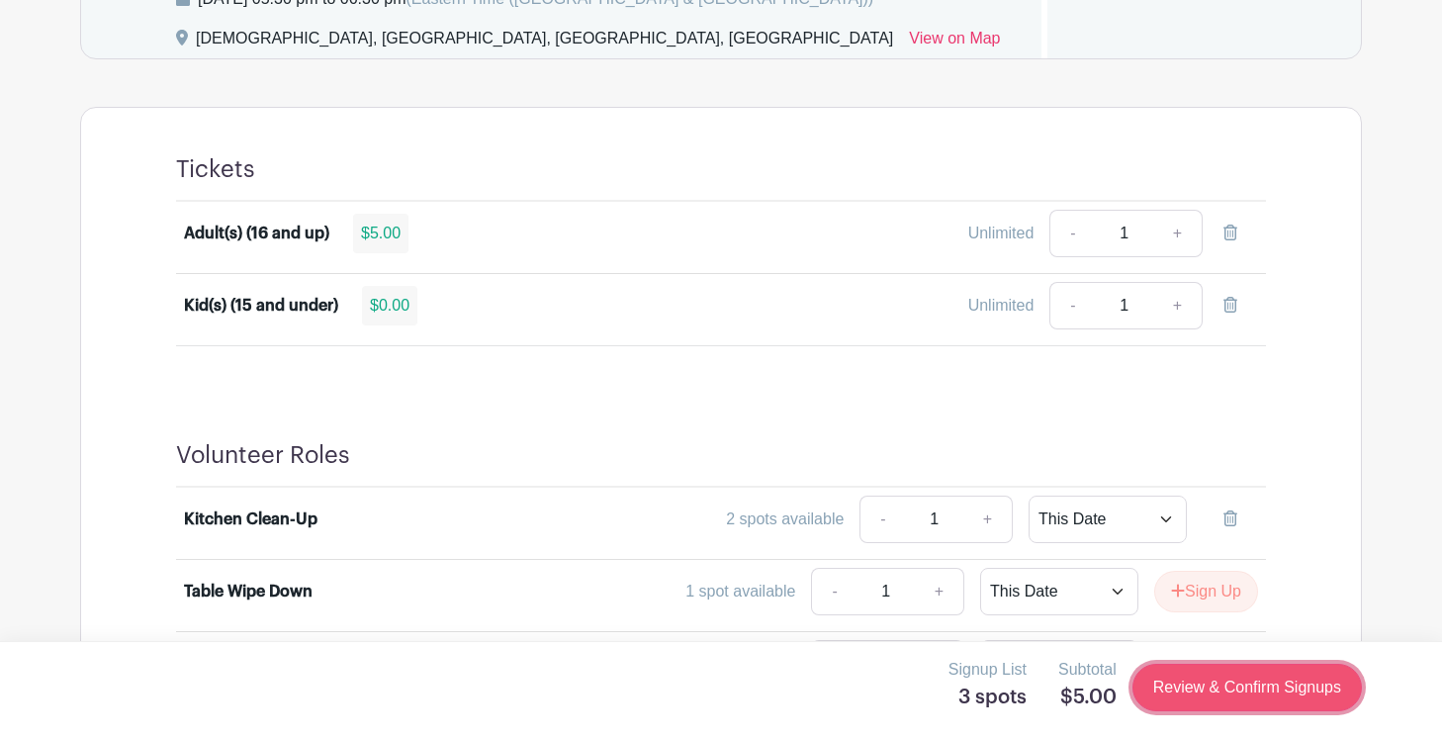
click at [1214, 687] on link "Review & Confirm Signups" at bounding box center [1247, 687] width 229 height 47
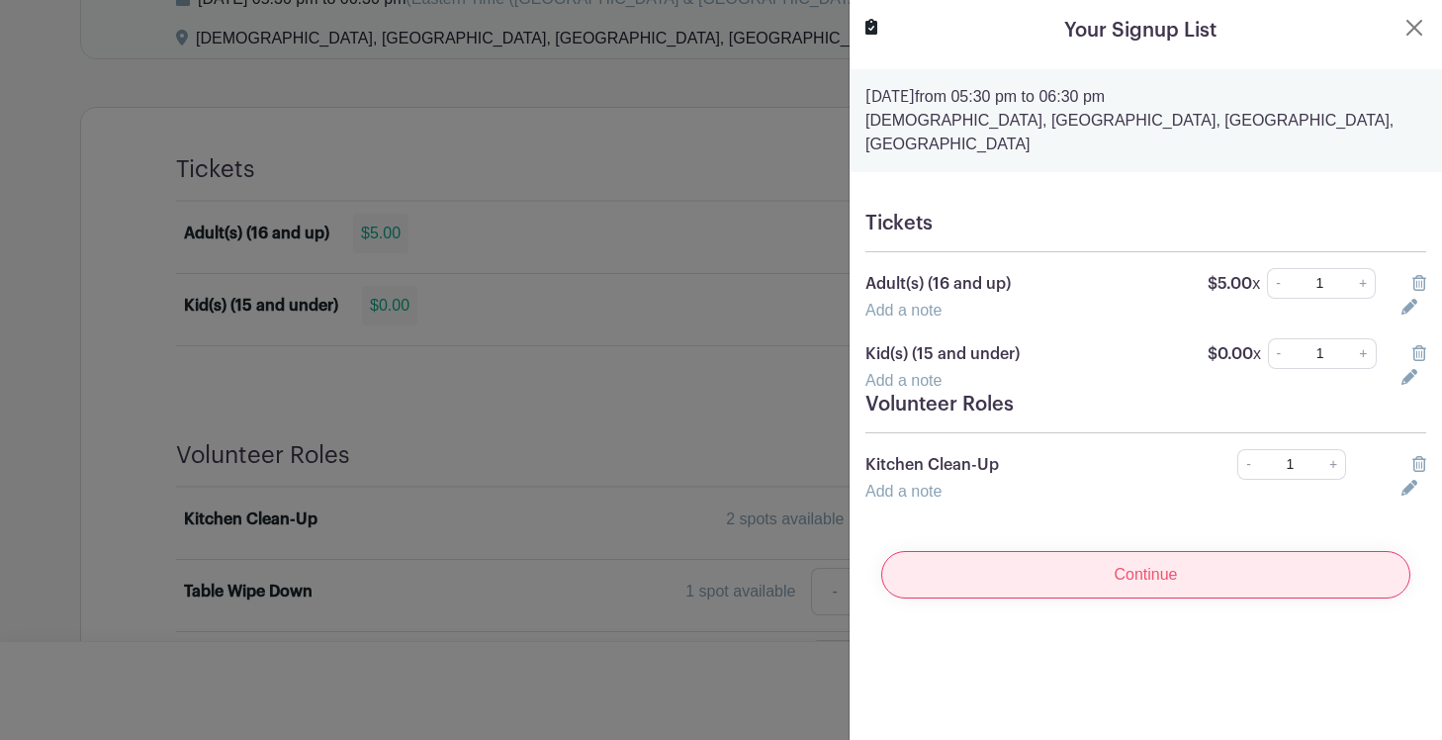
click at [1146, 551] on input "Continue" at bounding box center [1145, 574] width 529 height 47
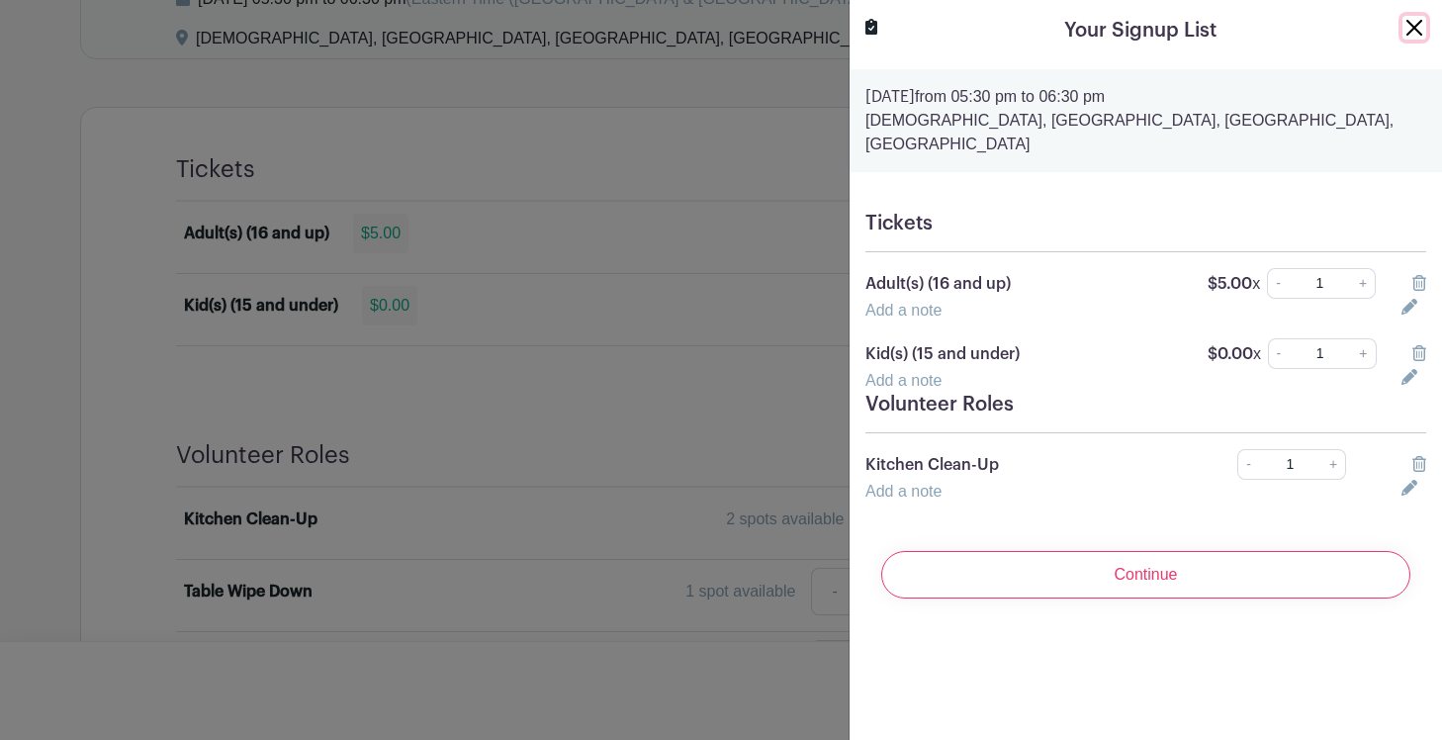
click at [1417, 23] on button "Close" at bounding box center [1415, 28] width 24 height 24
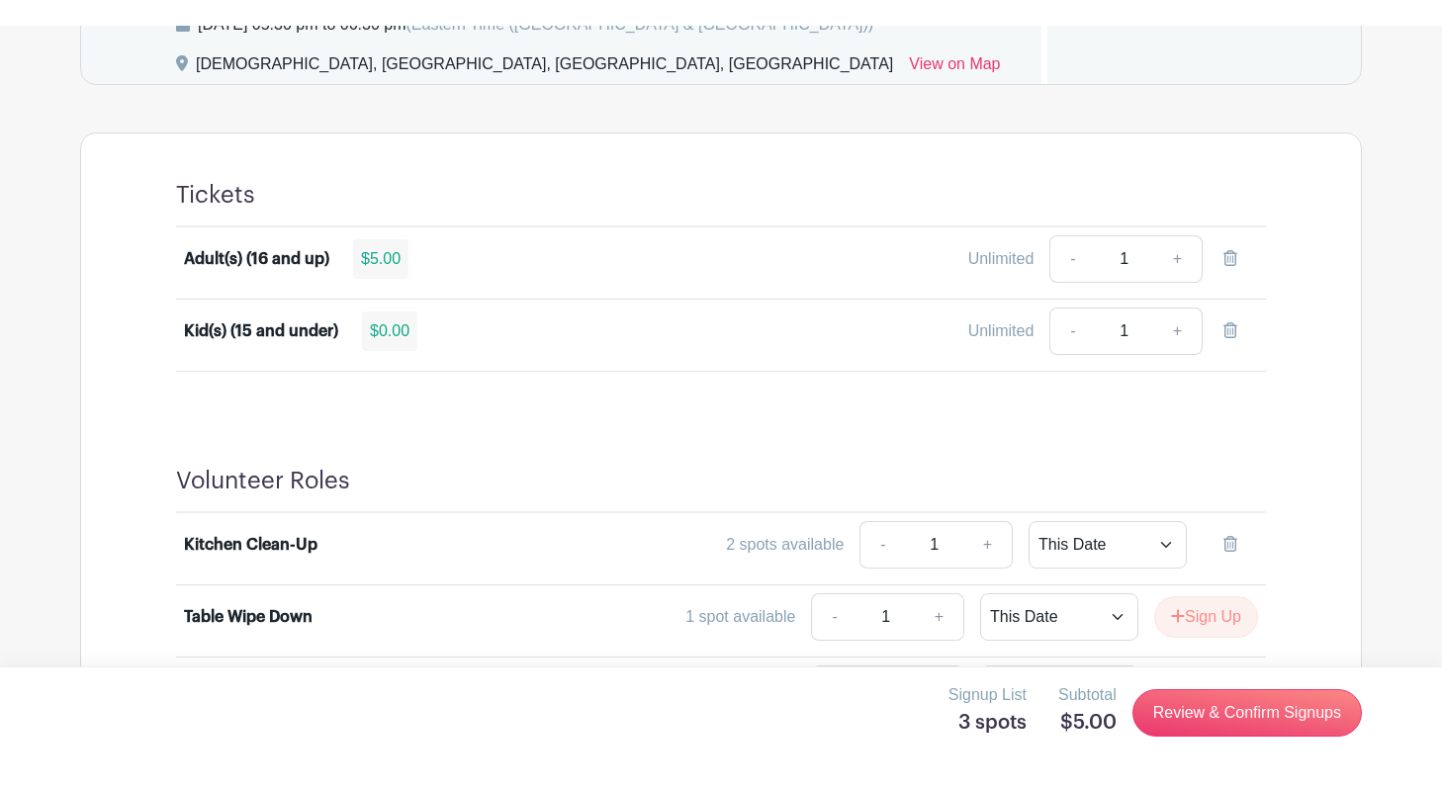
scroll to position [1022, 0]
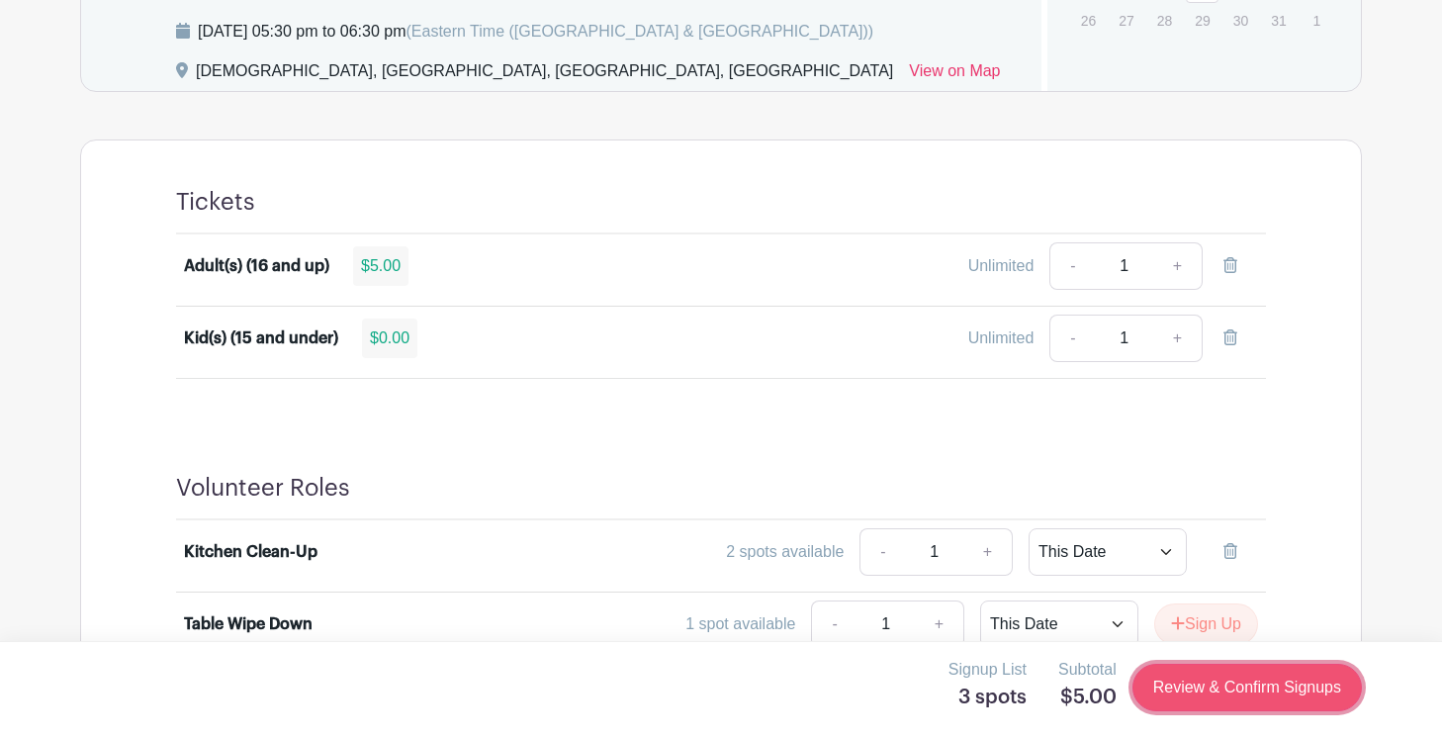
click at [1227, 694] on link "Review & Confirm Signups" at bounding box center [1247, 687] width 229 height 47
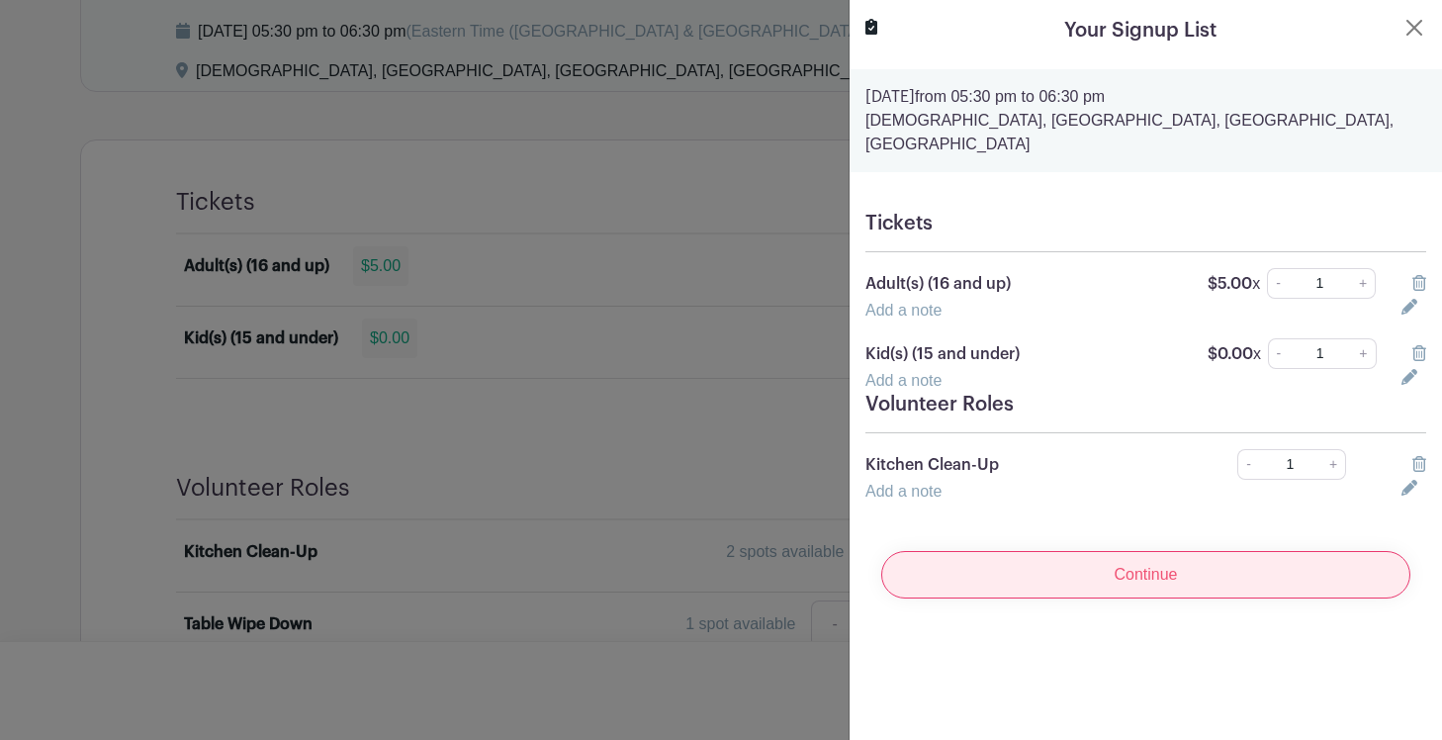
click at [1153, 555] on input "Continue" at bounding box center [1145, 574] width 529 height 47
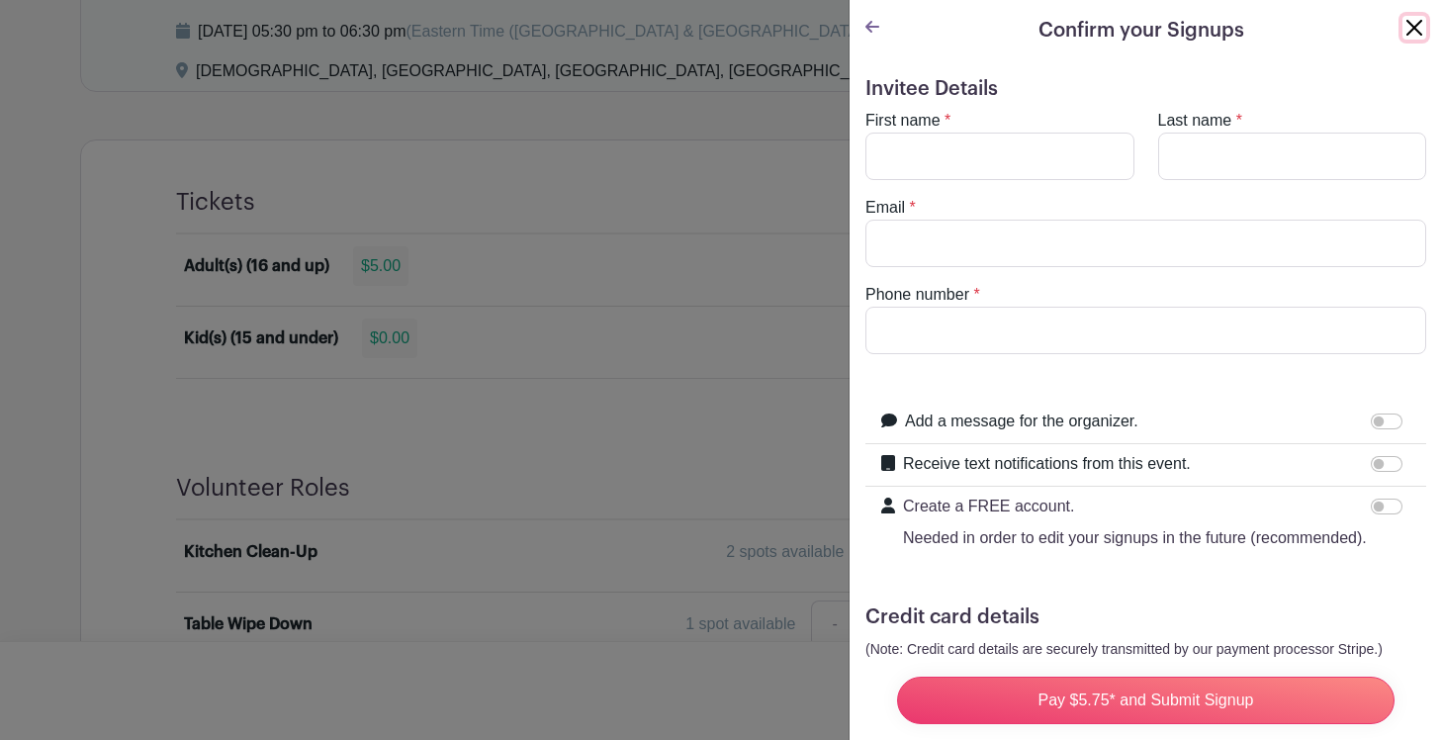
click at [1413, 23] on button "Close" at bounding box center [1415, 28] width 24 height 24
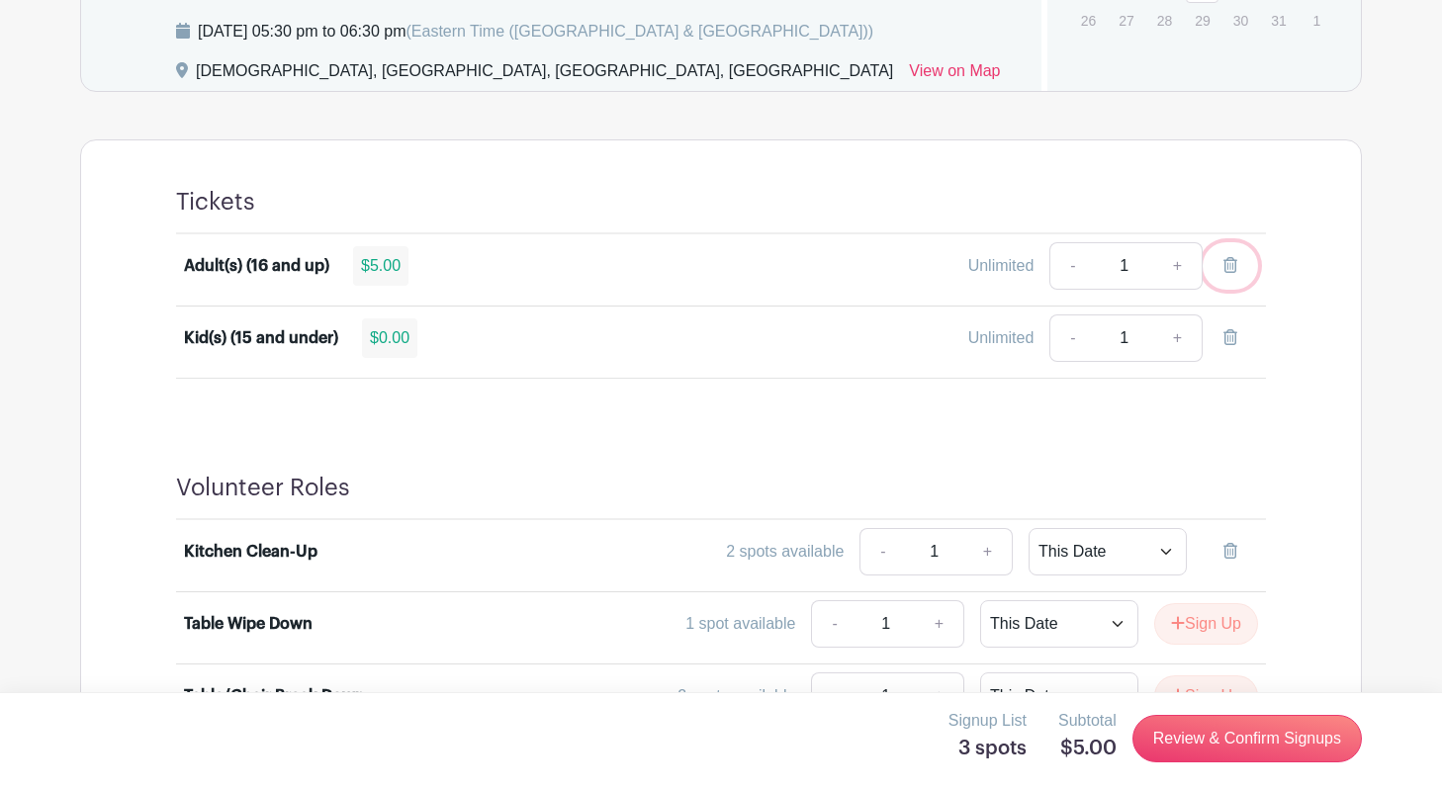
click at [1233, 261] on icon at bounding box center [1231, 265] width 14 height 16
click at [1238, 331] on link at bounding box center [1230, 338] width 55 height 47
click at [1228, 552] on icon at bounding box center [1231, 551] width 14 height 16
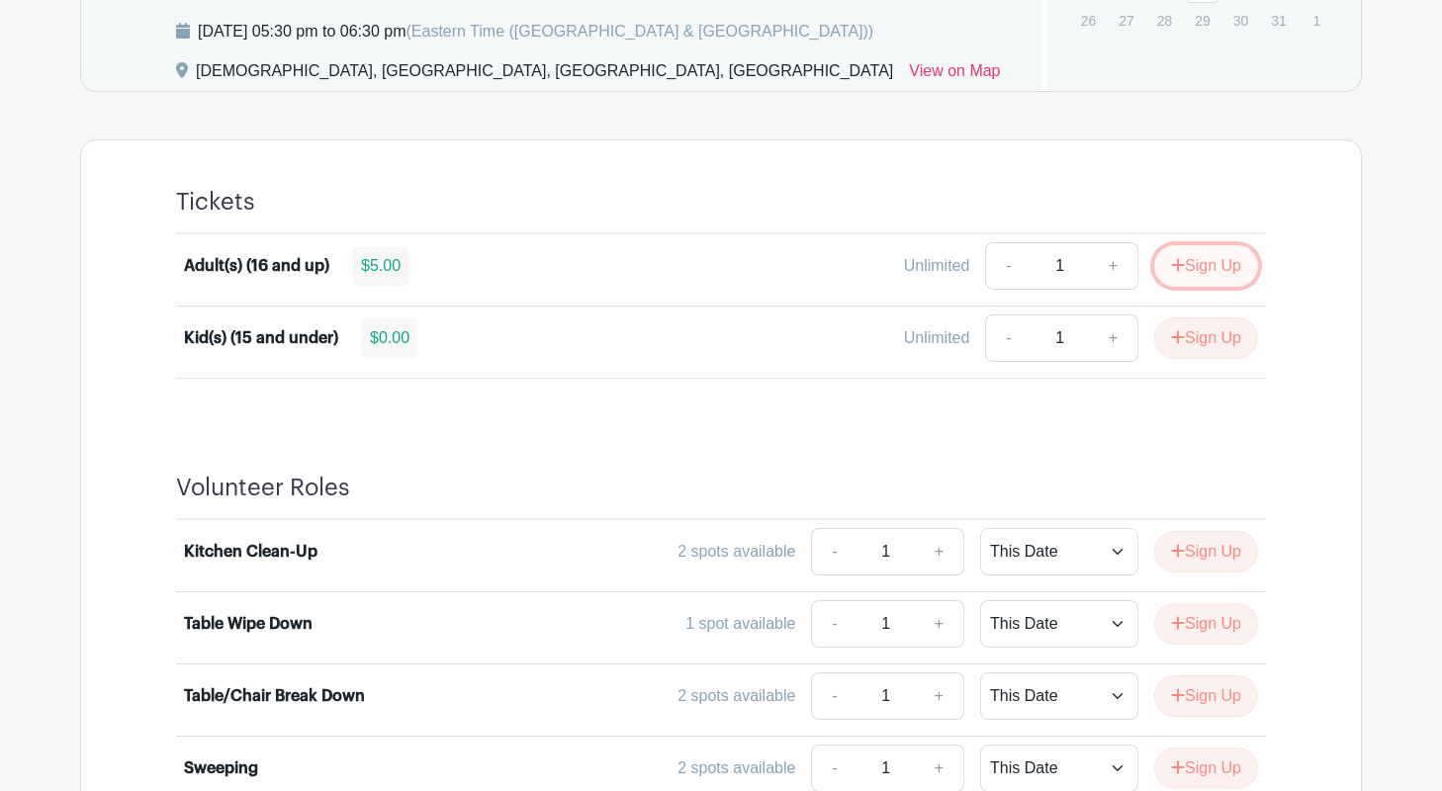
click at [1200, 259] on button "Sign Up" at bounding box center [1206, 266] width 104 height 42
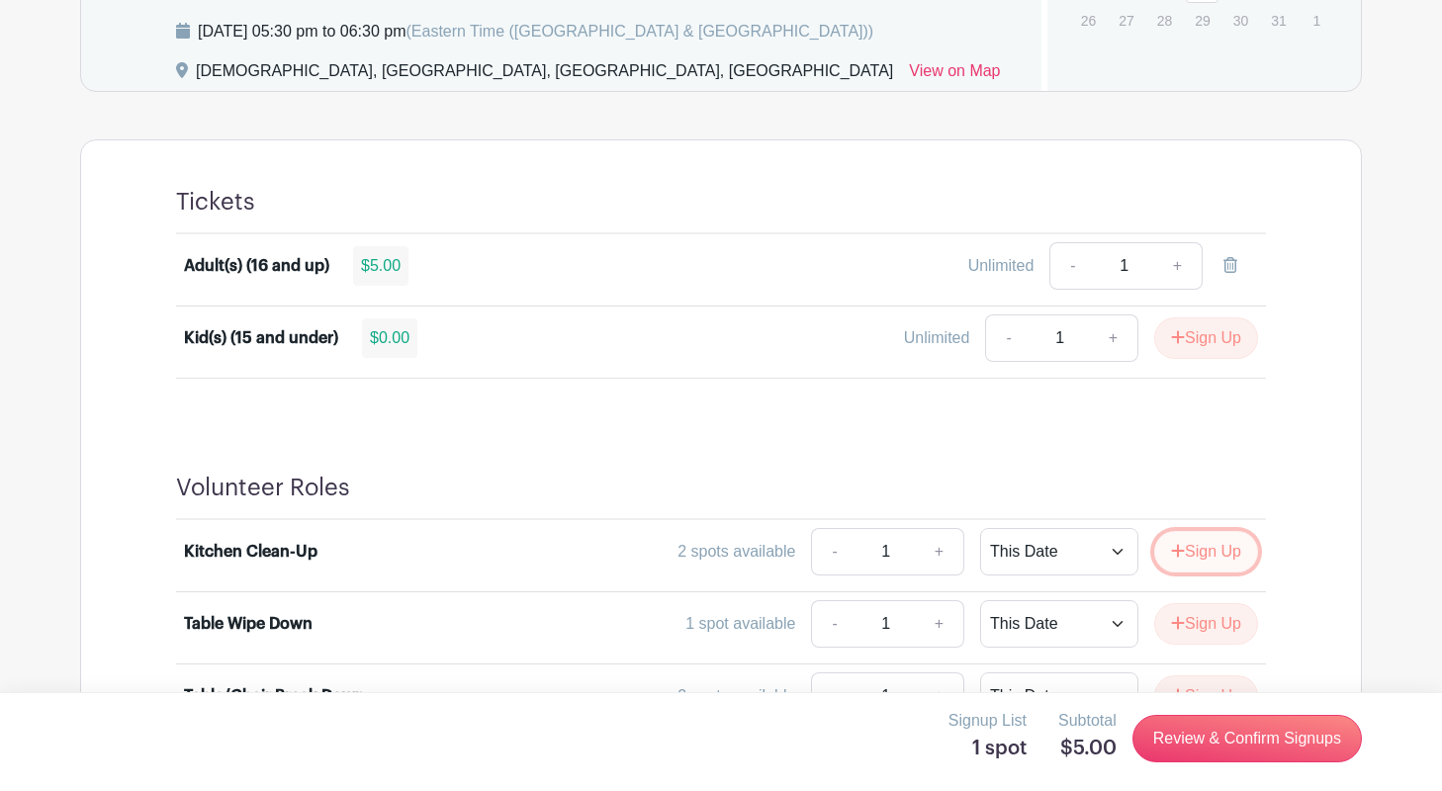
click at [1195, 550] on button "Sign Up" at bounding box center [1206, 552] width 104 height 42
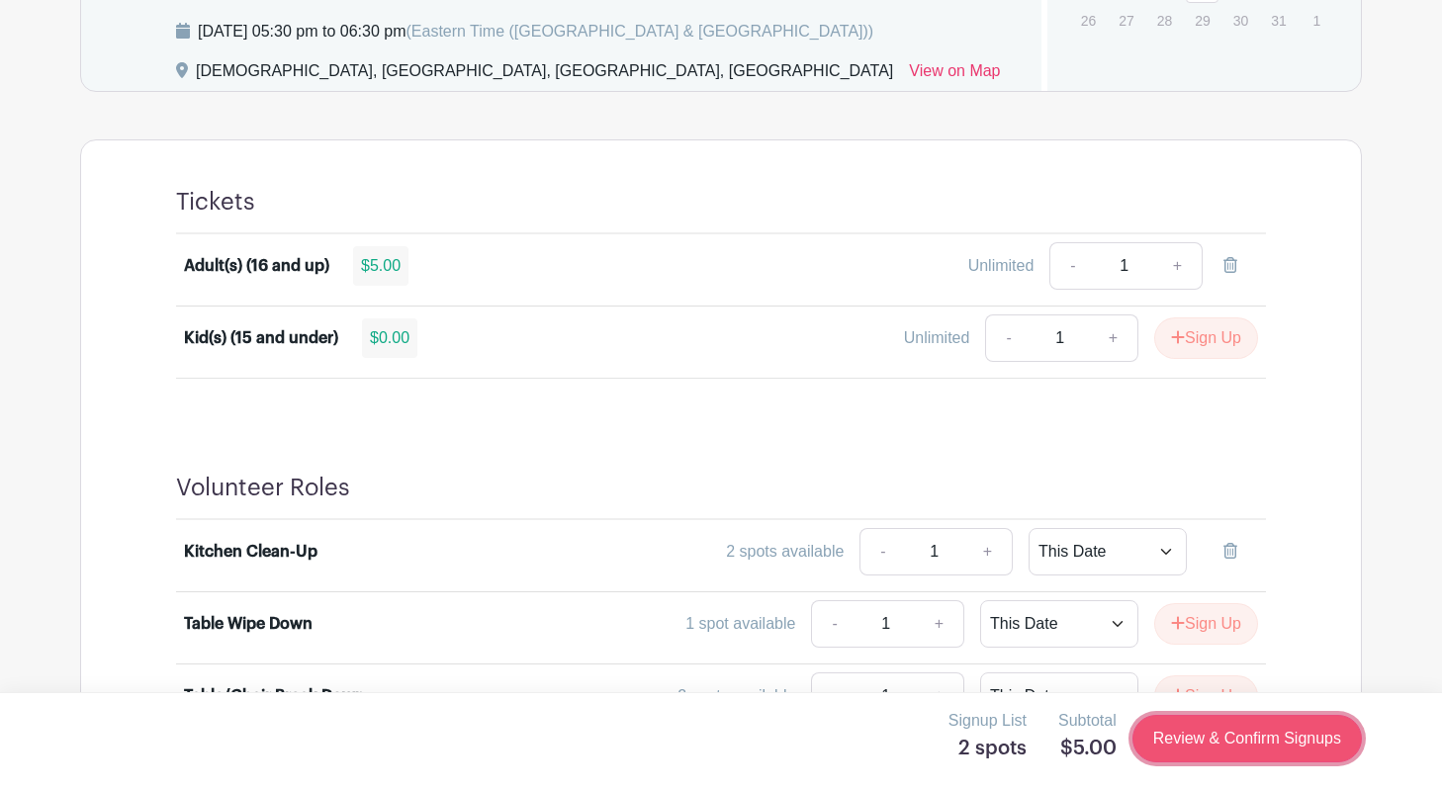
click at [1209, 739] on link "Review & Confirm Signups" at bounding box center [1247, 738] width 229 height 47
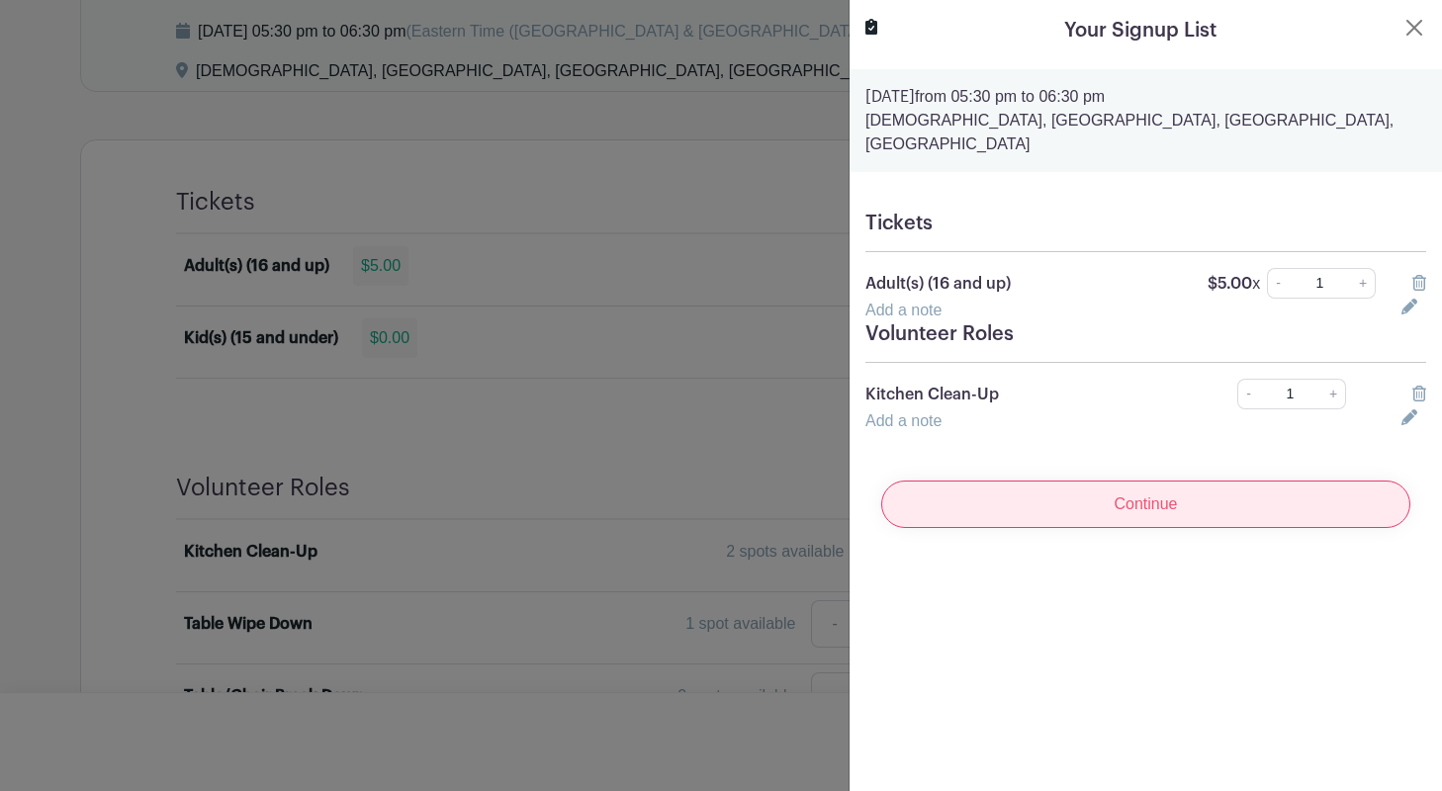
click at [1189, 489] on input "Continue" at bounding box center [1145, 504] width 529 height 47
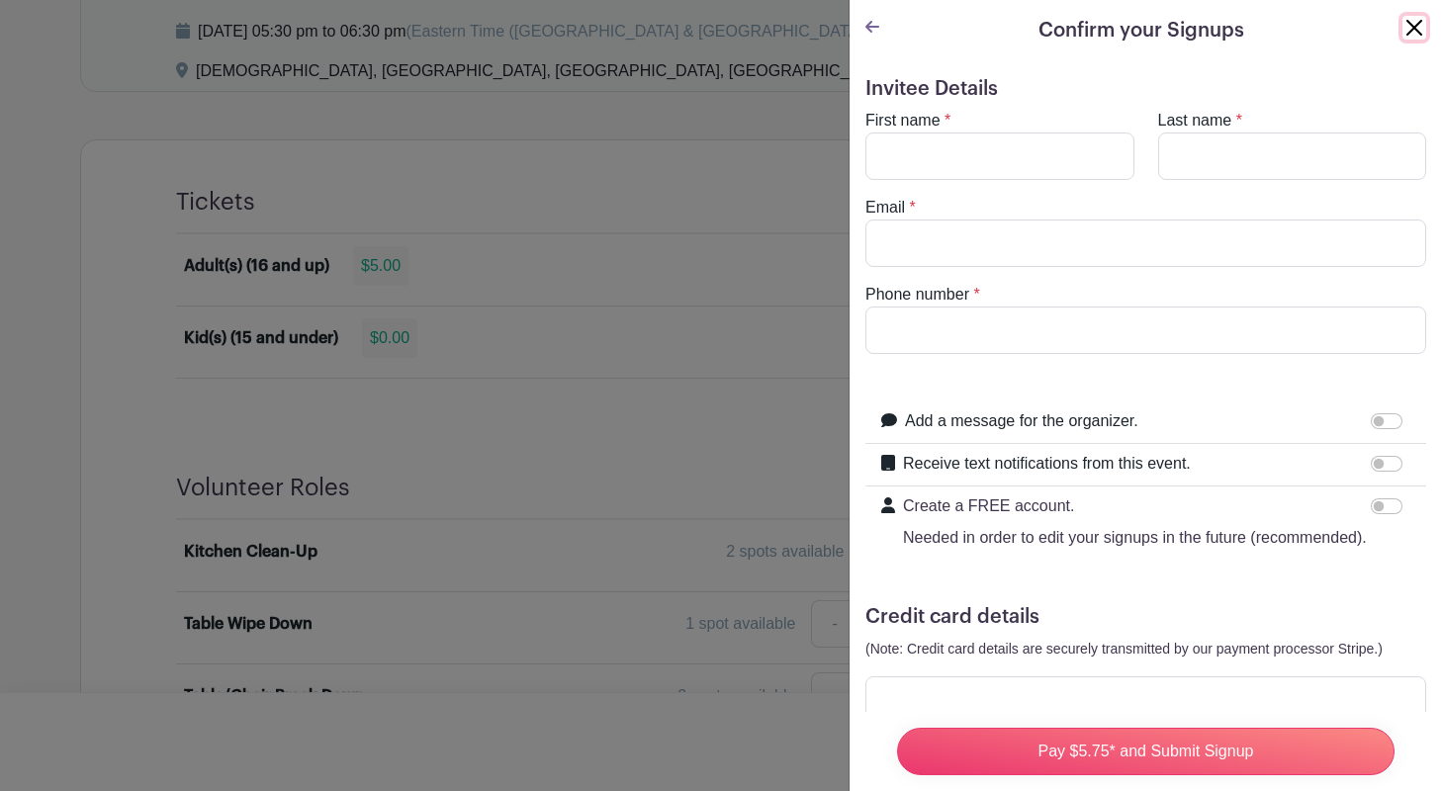
click at [1416, 18] on button "Close" at bounding box center [1415, 28] width 24 height 24
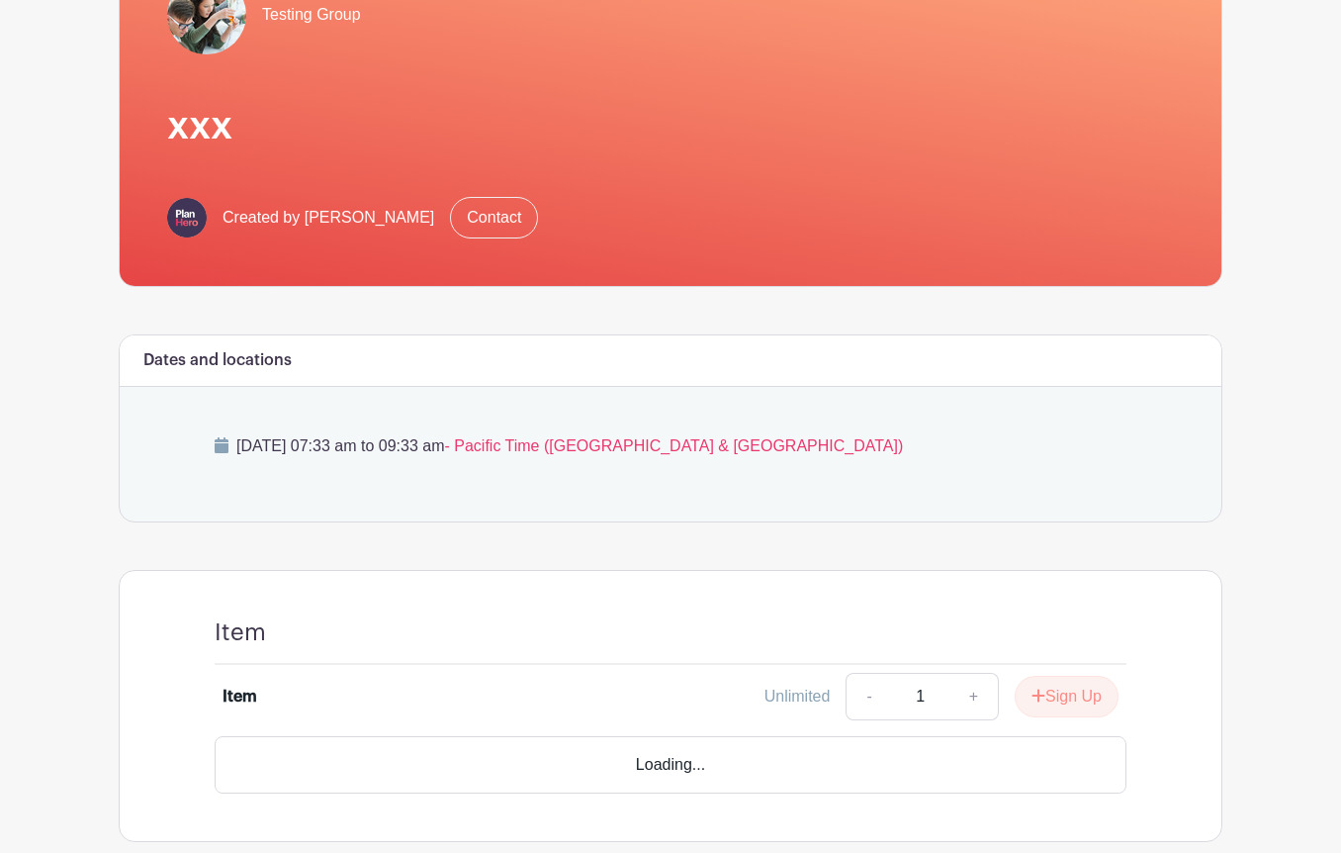
scroll to position [288, 0]
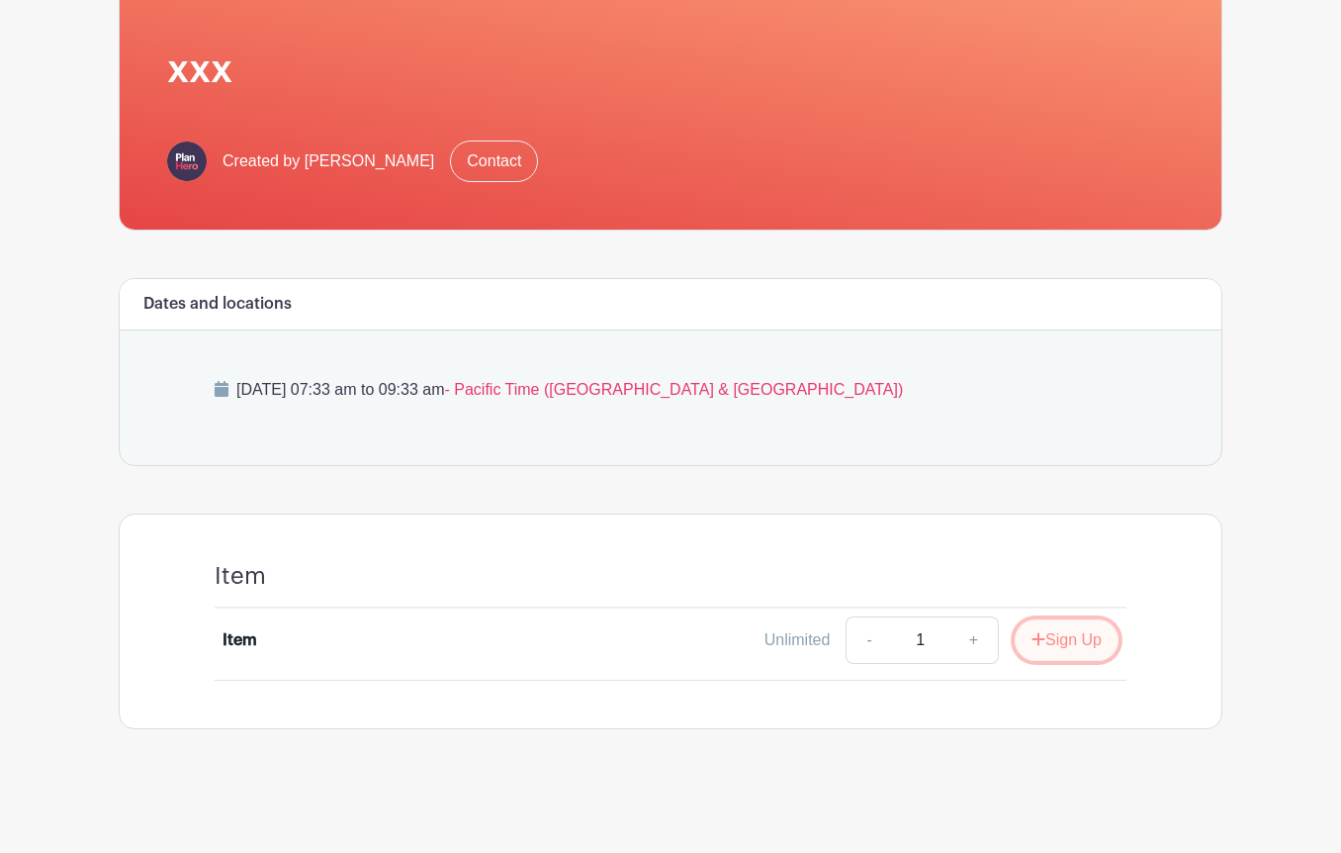
click at [1066, 636] on button "Sign Up" at bounding box center [1067, 640] width 104 height 42
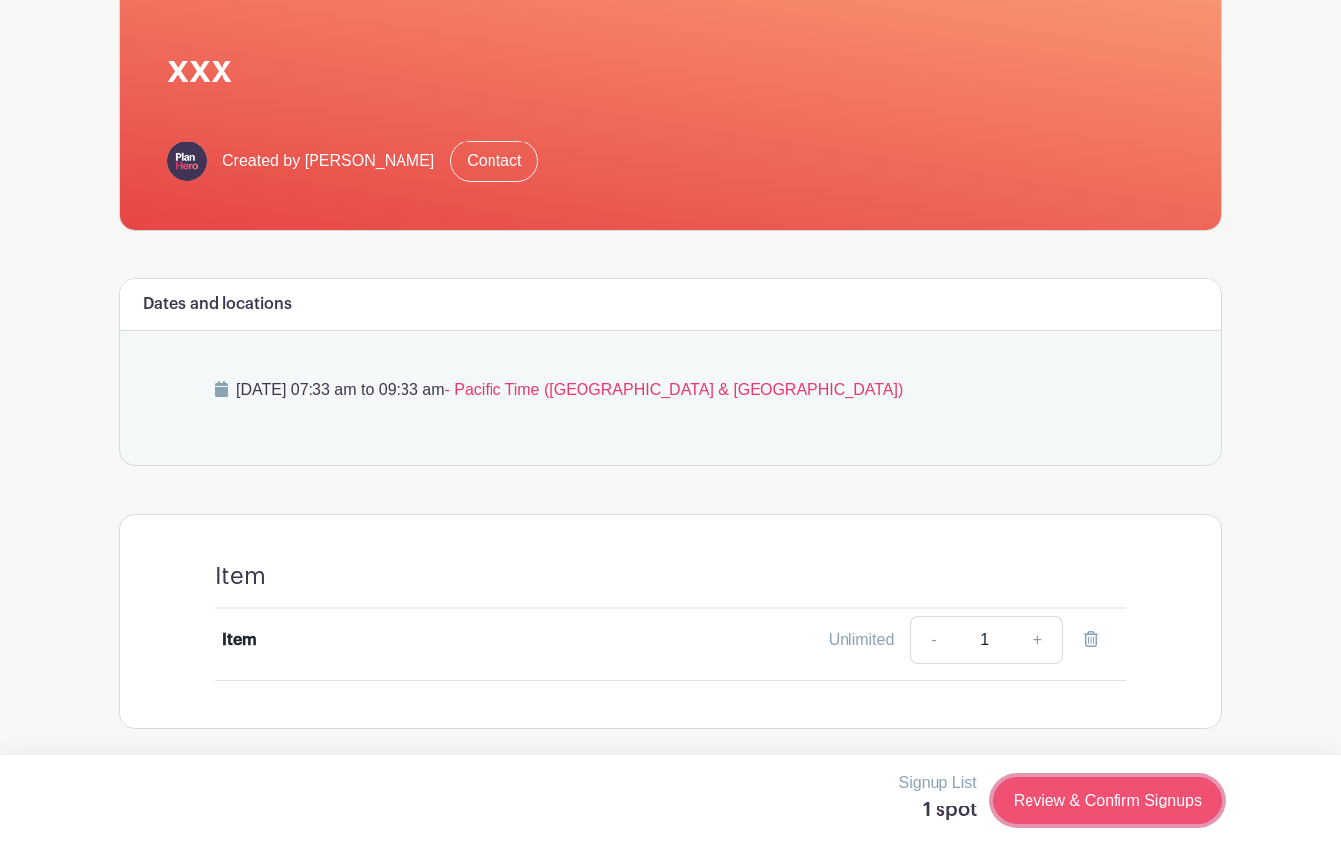
click at [1074, 789] on link "Review & Confirm Signups" at bounding box center [1107, 800] width 229 height 47
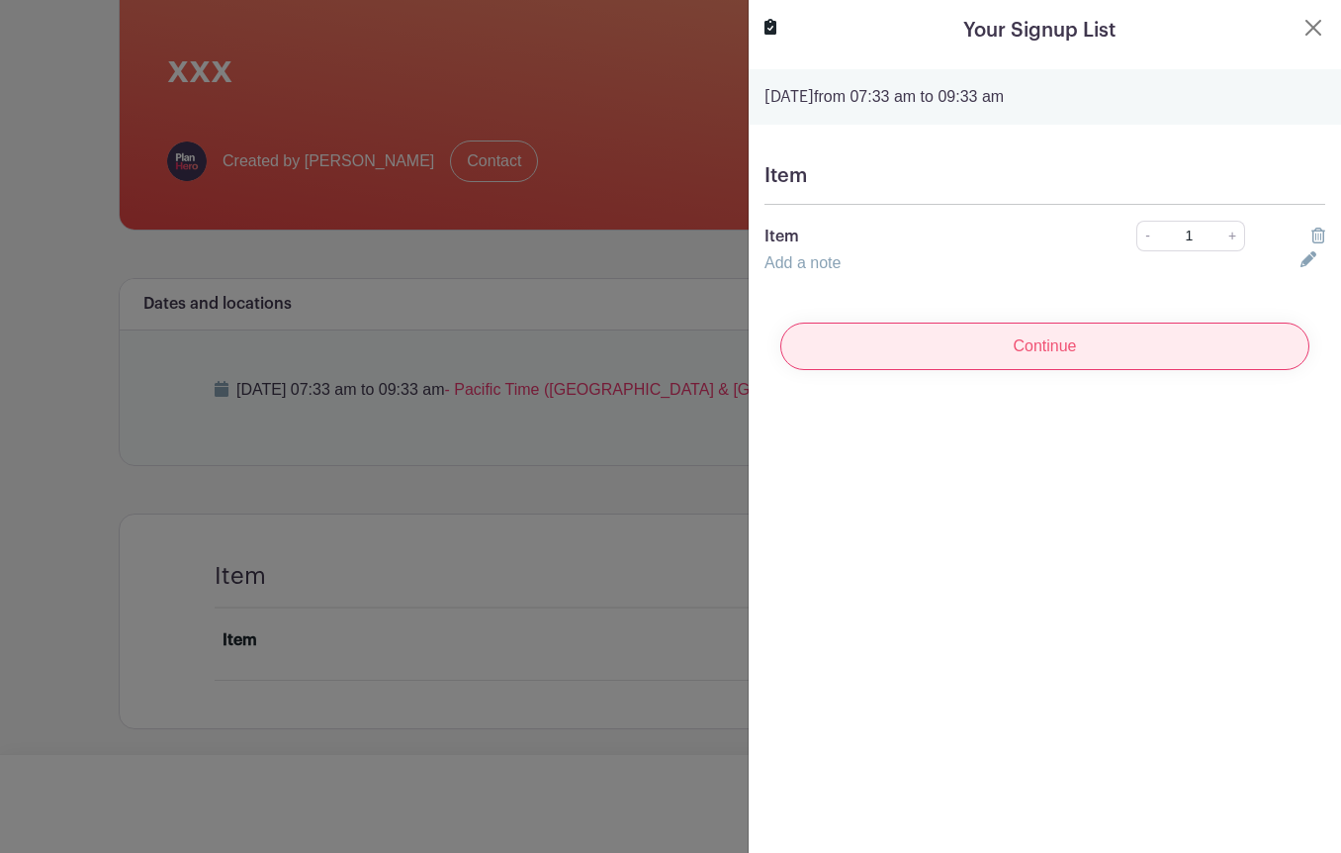
click at [980, 352] on input "Continue" at bounding box center [1044, 345] width 529 height 47
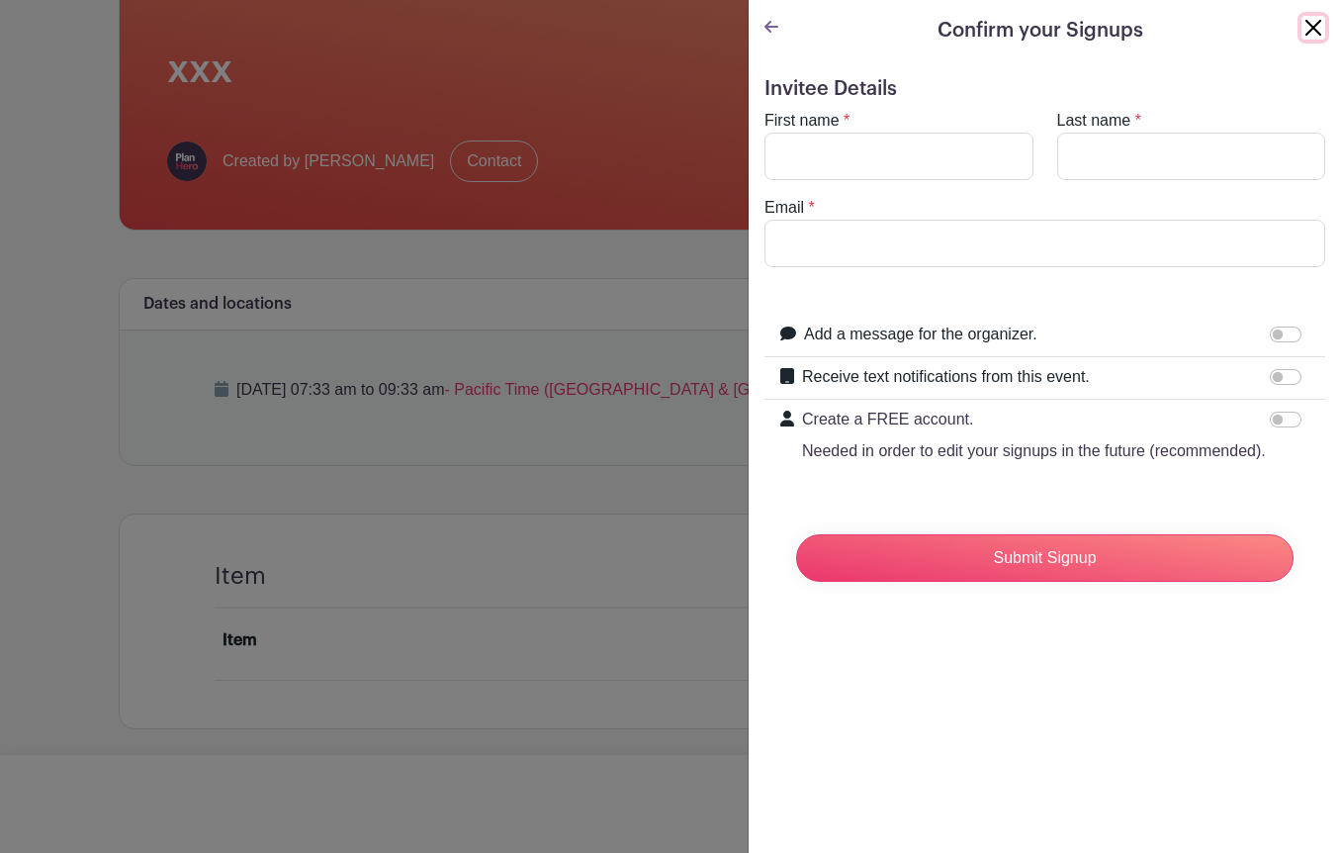
click at [1314, 24] on button "Close" at bounding box center [1314, 28] width 24 height 24
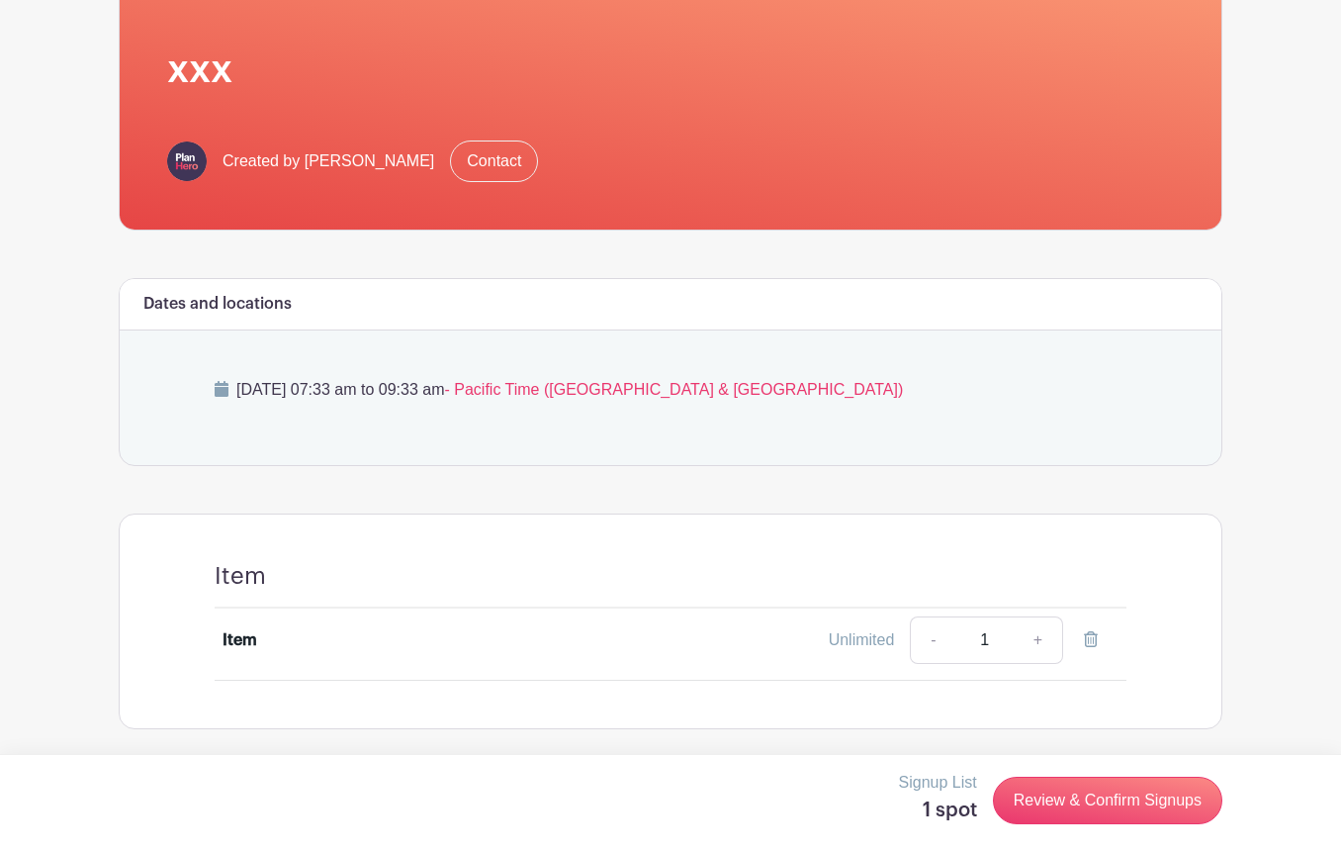
click at [107, 101] on div "Testing Group xxx Created by Julie Farrell Contact Dates and locations Wednesda…" at bounding box center [671, 268] width 1128 height 922
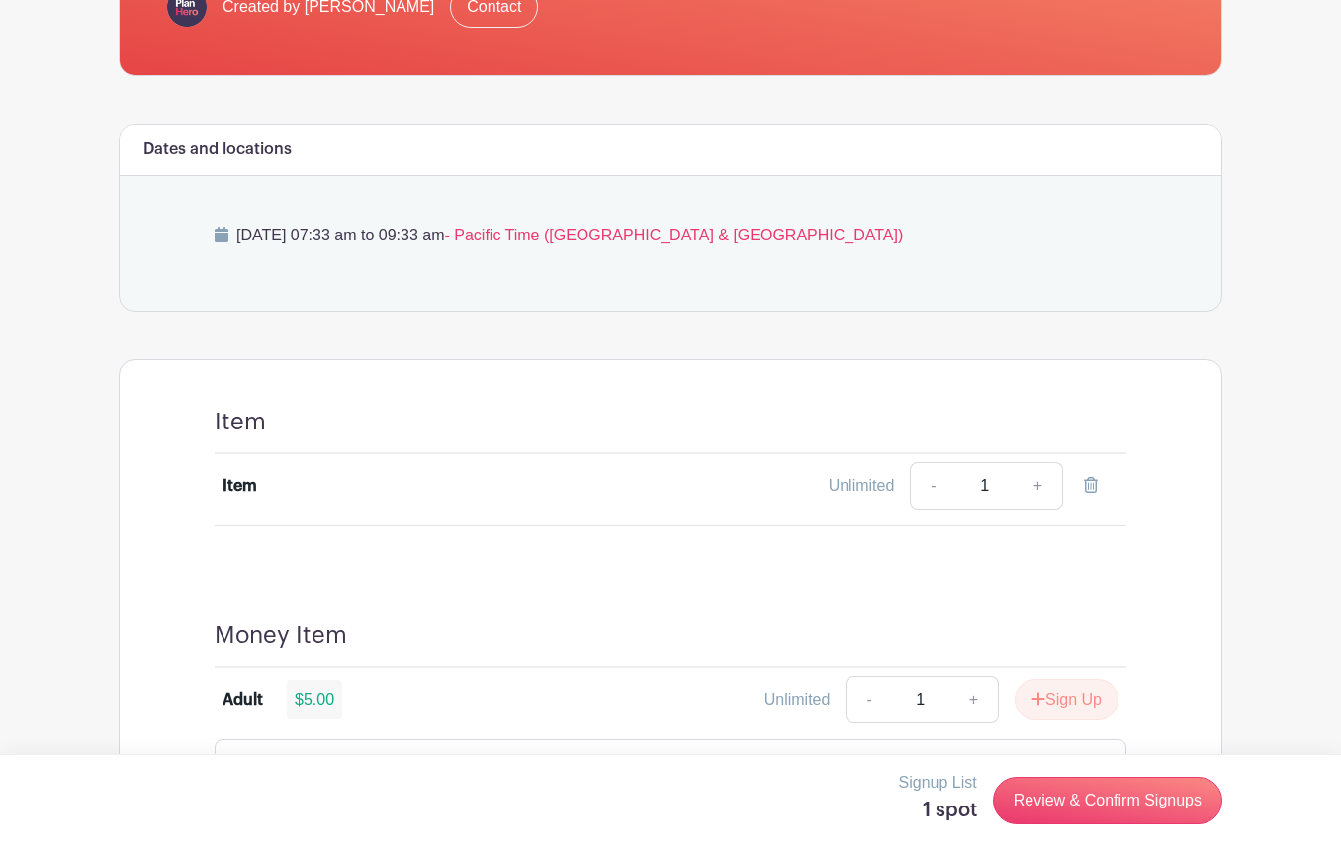
scroll to position [502, 0]
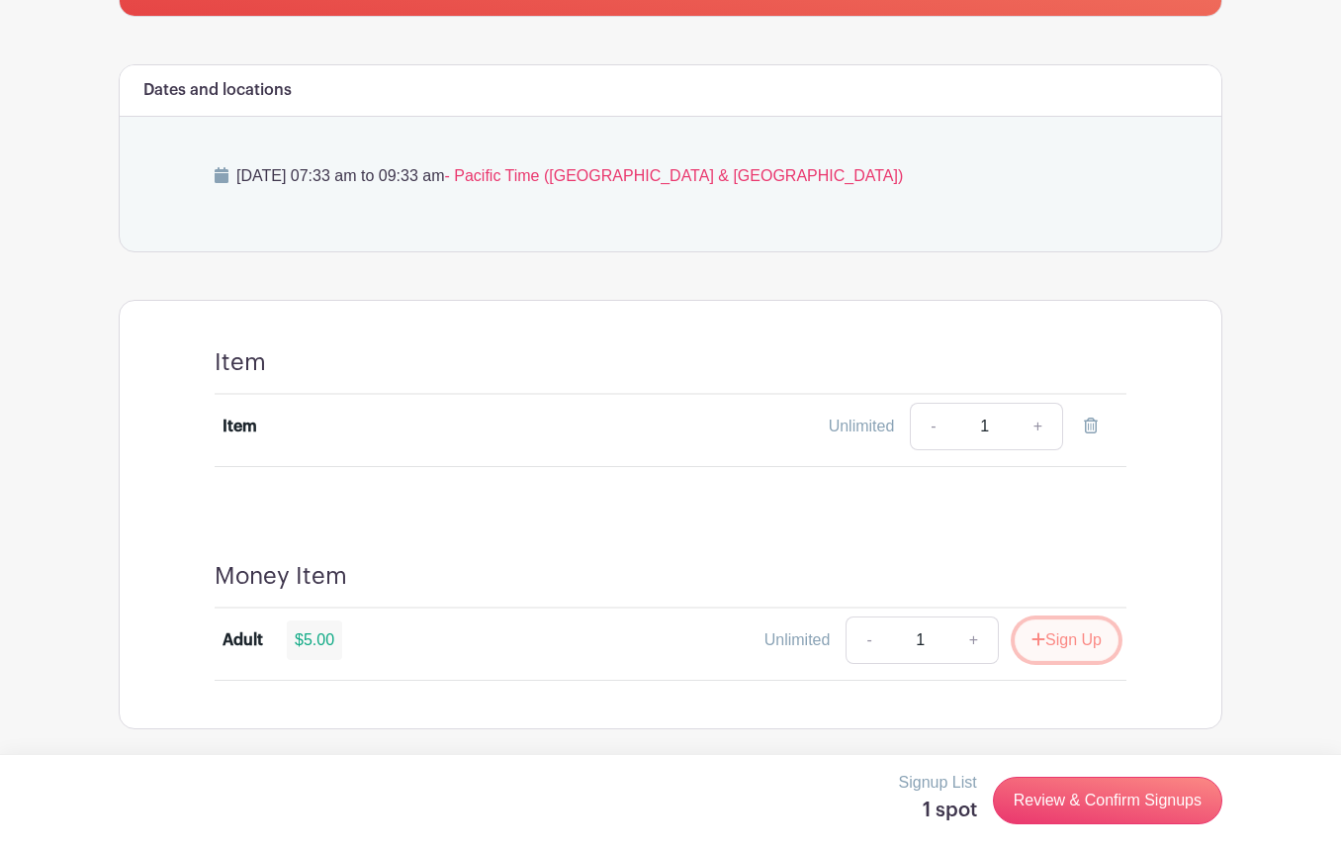
click at [1052, 632] on button "Sign Up" at bounding box center [1067, 640] width 104 height 42
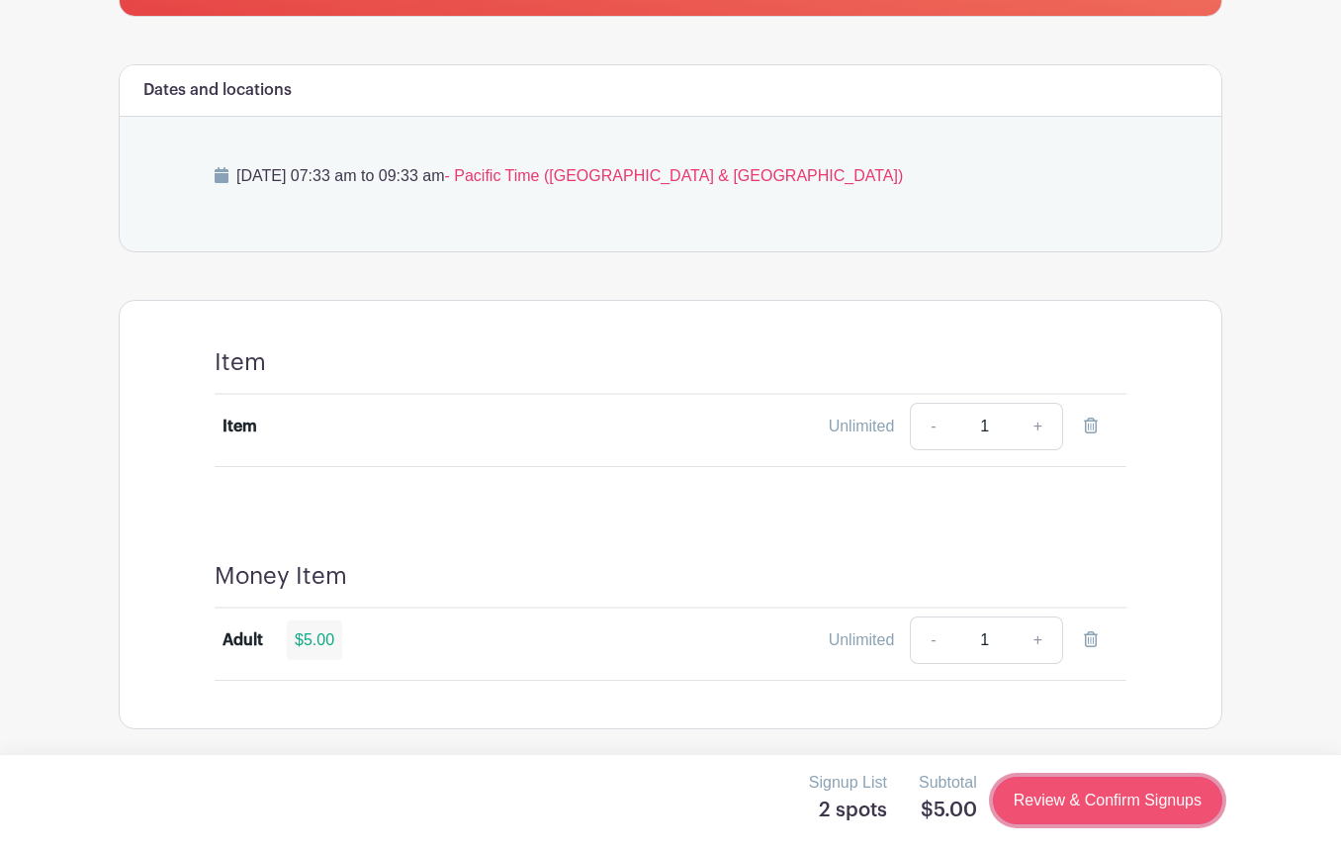
click at [1075, 798] on link "Review & Confirm Signups" at bounding box center [1107, 800] width 229 height 47
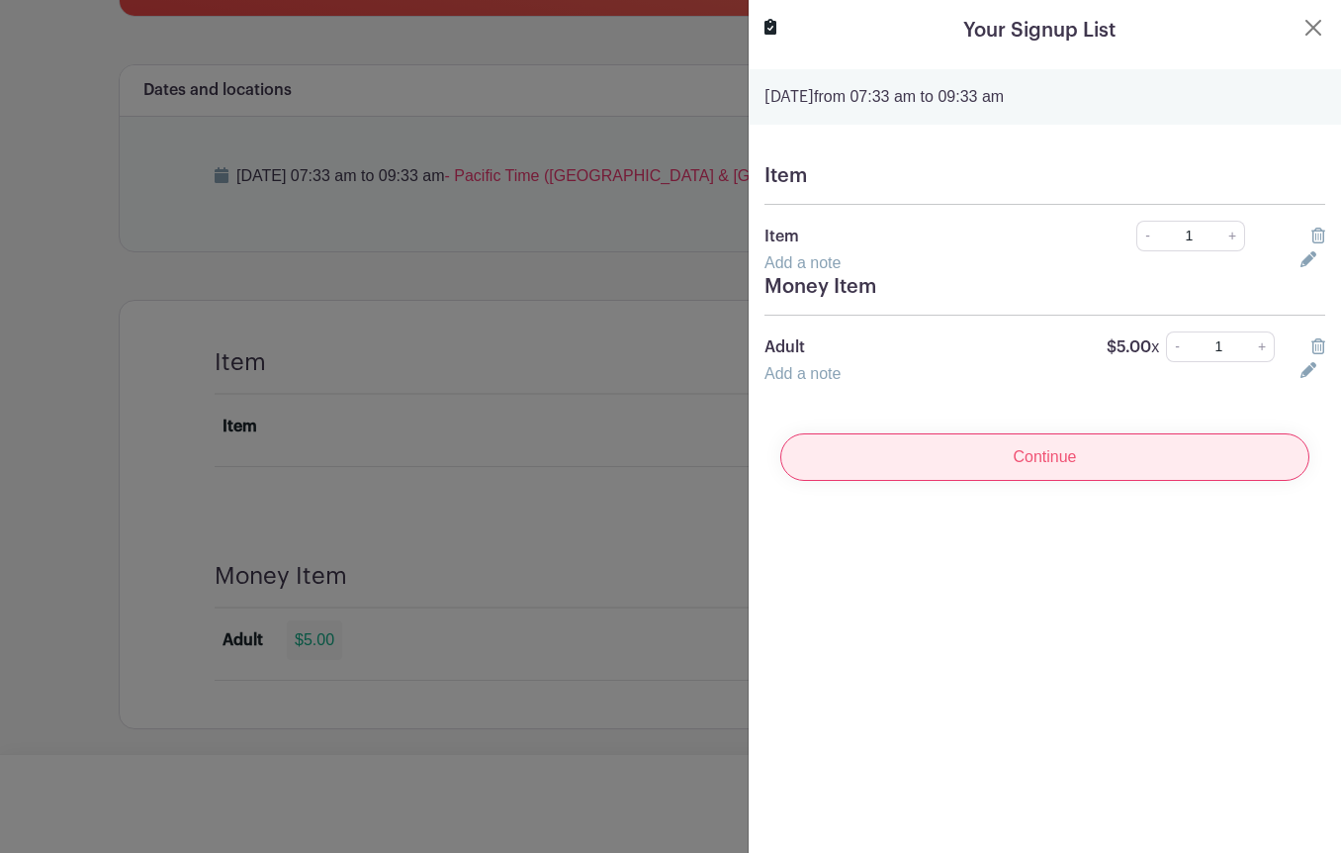
click at [1029, 465] on input "Continue" at bounding box center [1044, 456] width 529 height 47
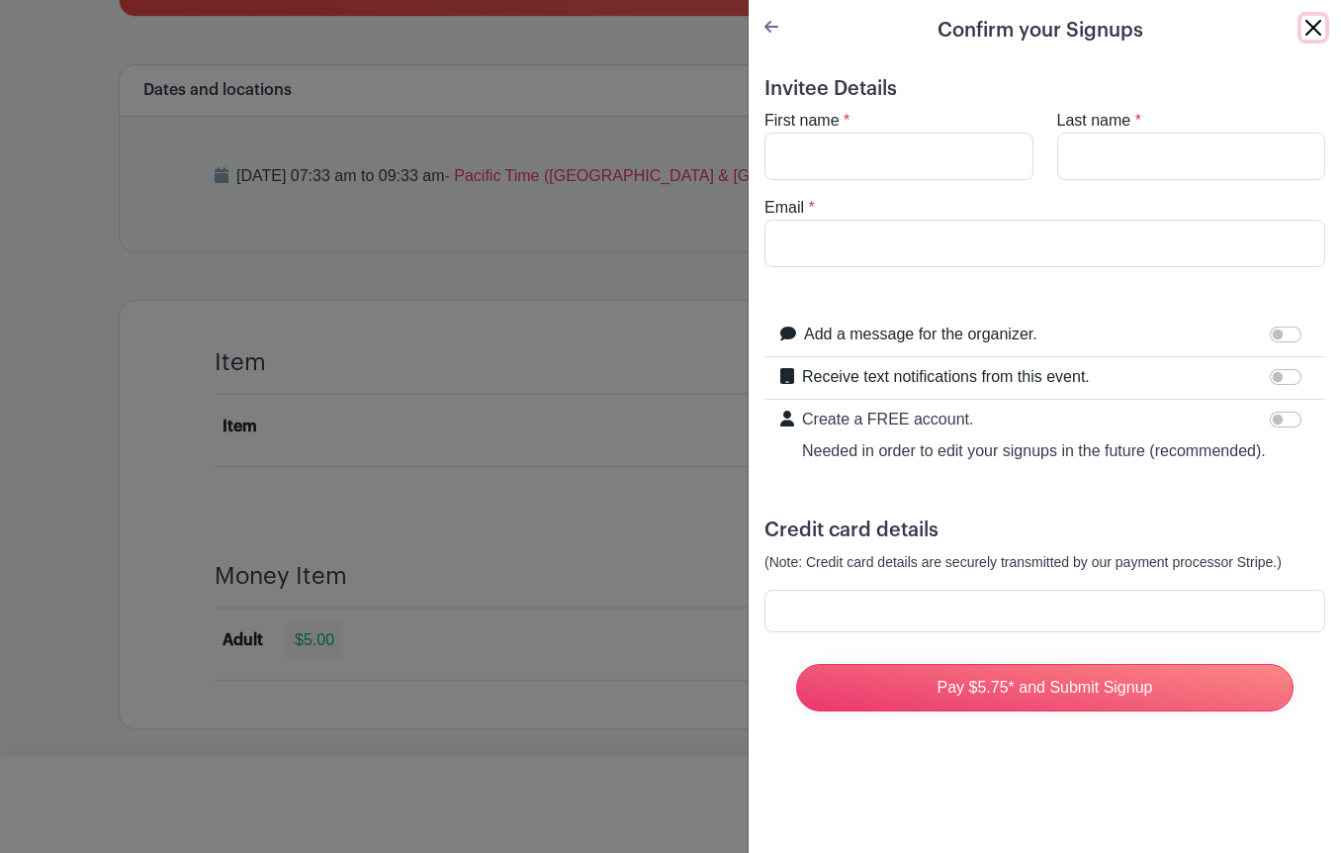
click at [1316, 30] on button "Close" at bounding box center [1314, 28] width 24 height 24
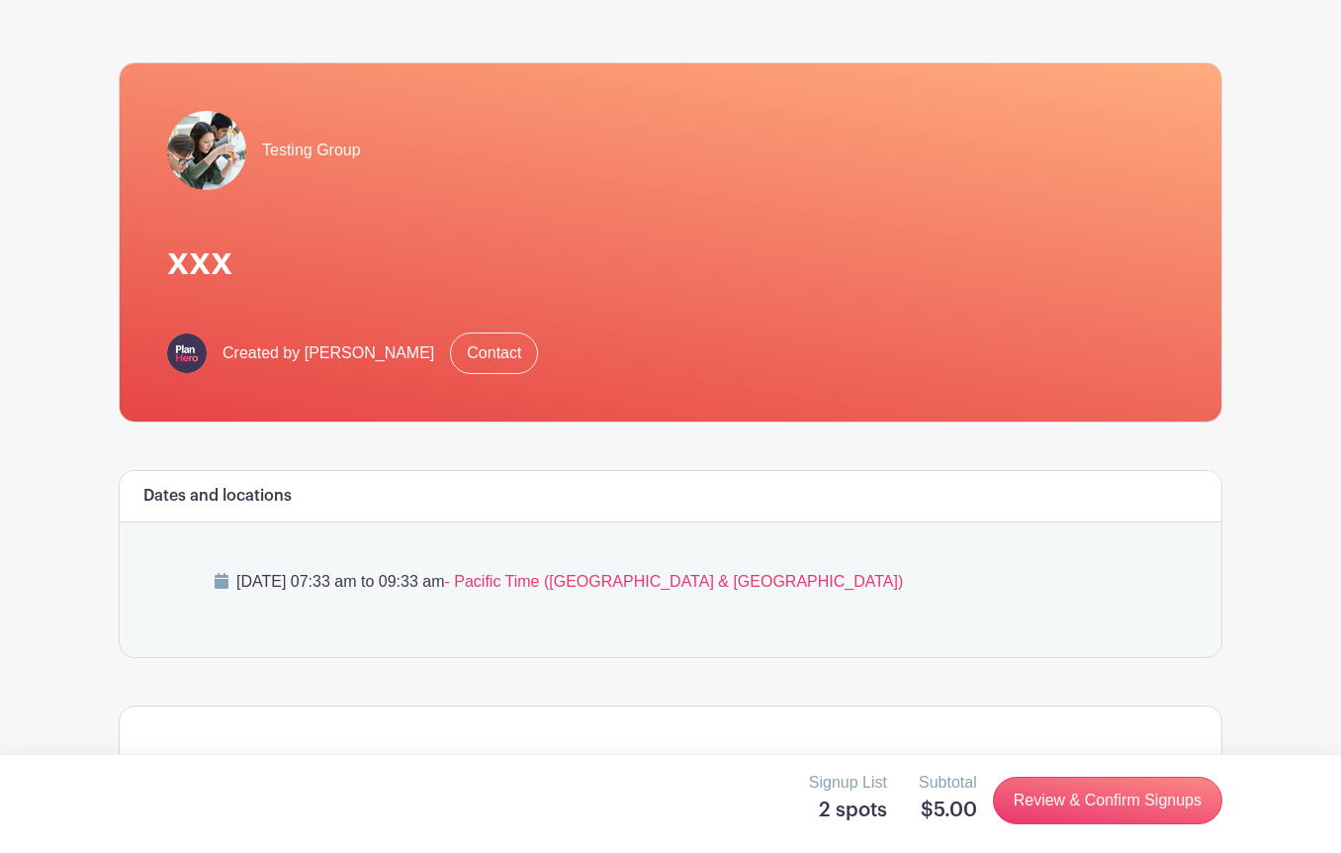
scroll to position [130, 0]
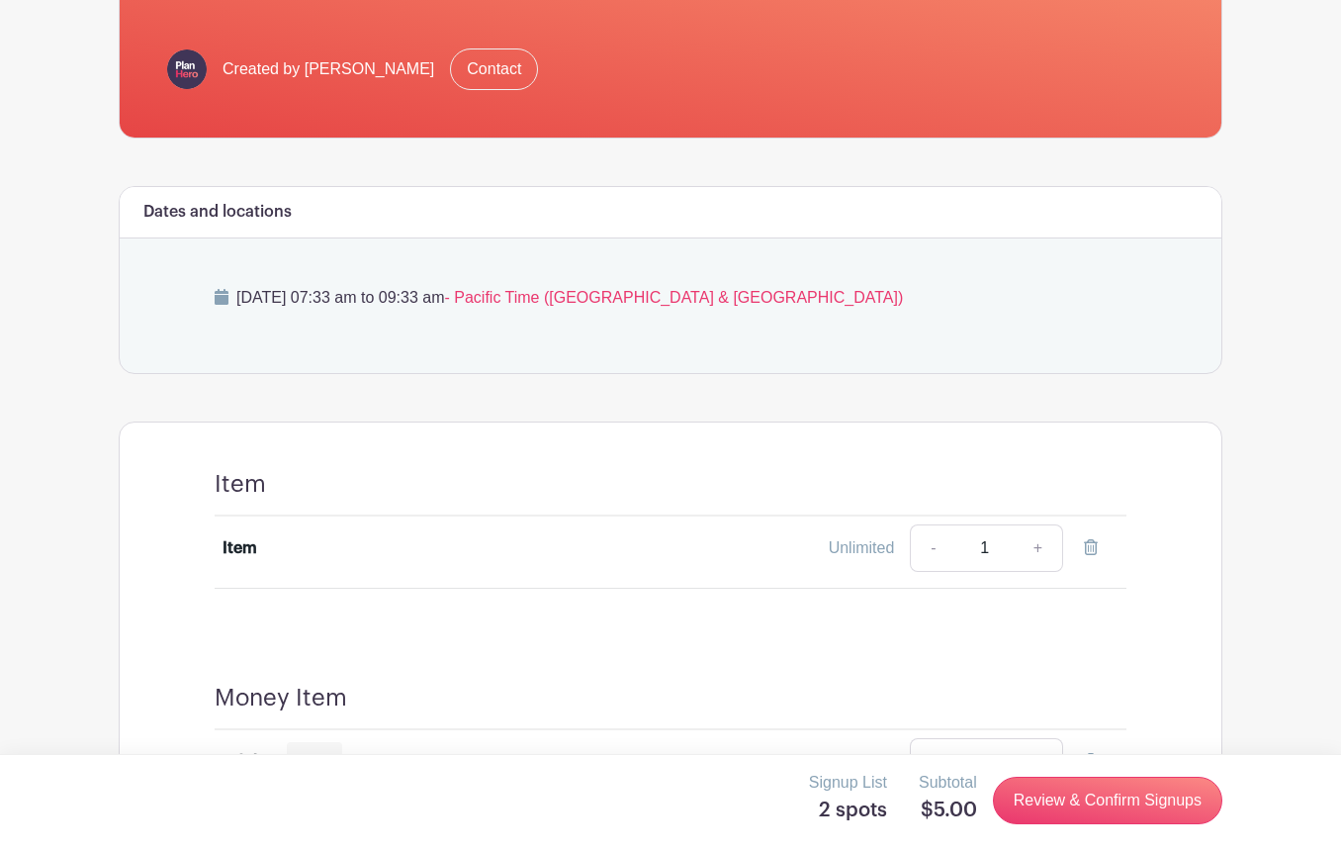
scroll to position [502, 0]
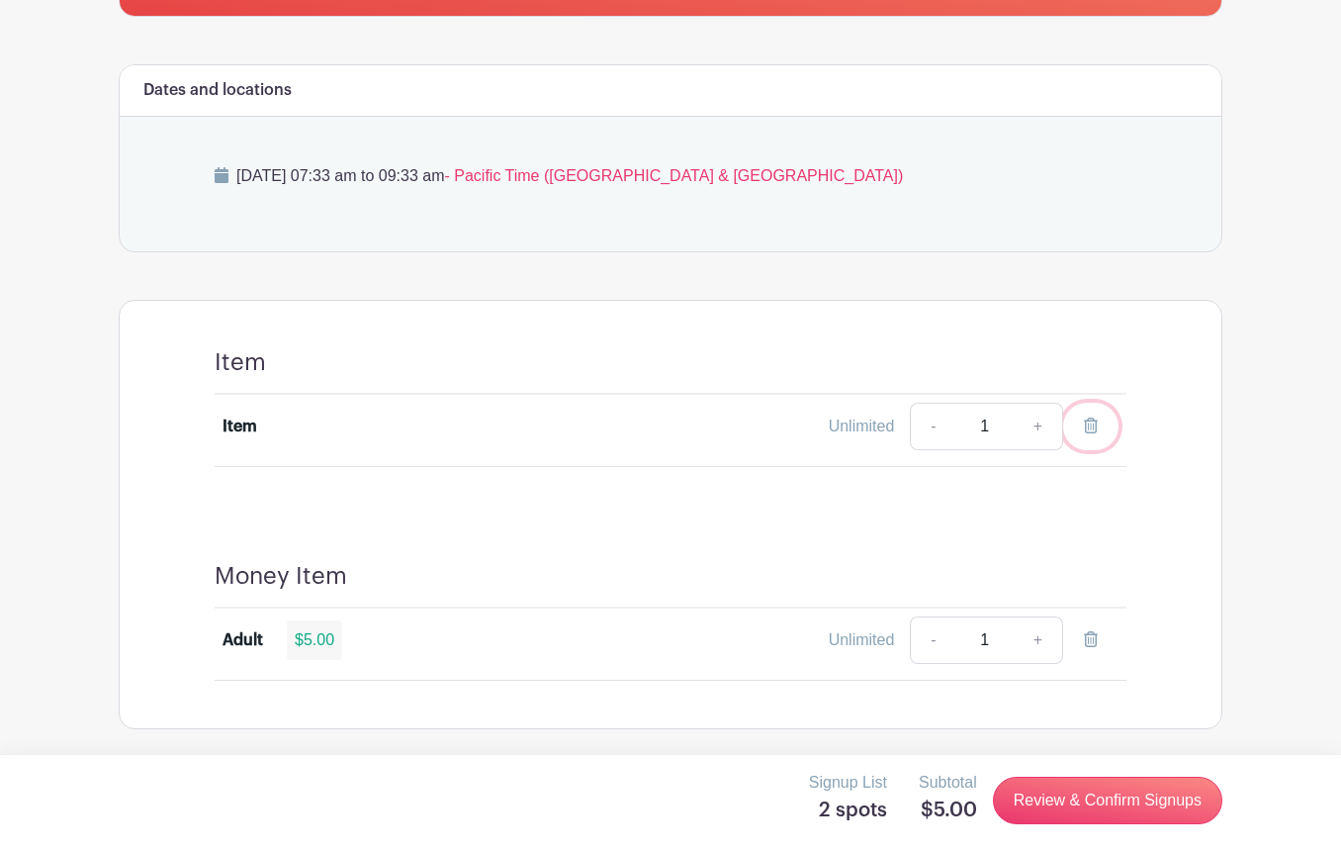
click at [1084, 421] on icon at bounding box center [1091, 425] width 14 height 16
click at [1093, 640] on icon at bounding box center [1091, 639] width 14 height 16
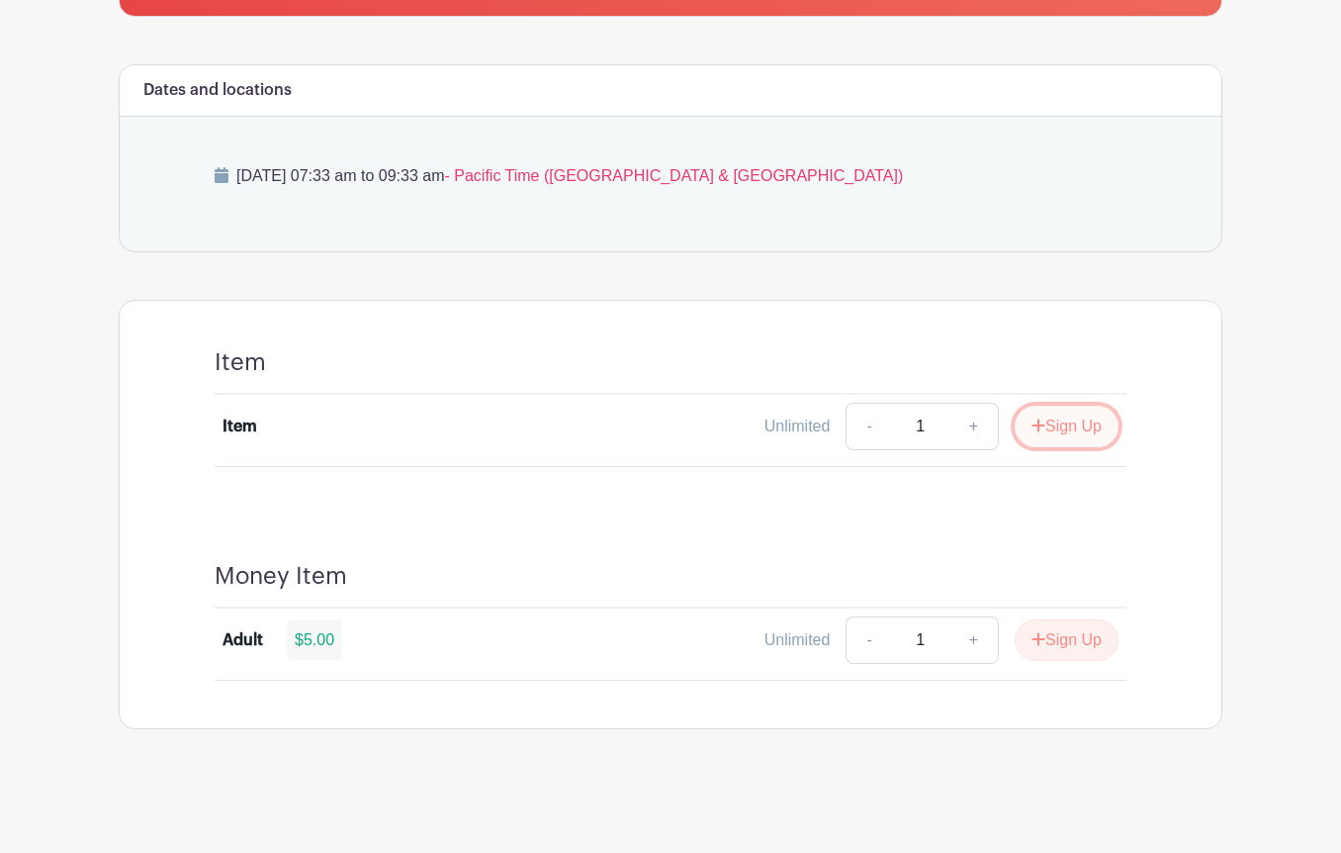
click at [1052, 427] on button "Sign Up" at bounding box center [1067, 427] width 104 height 42
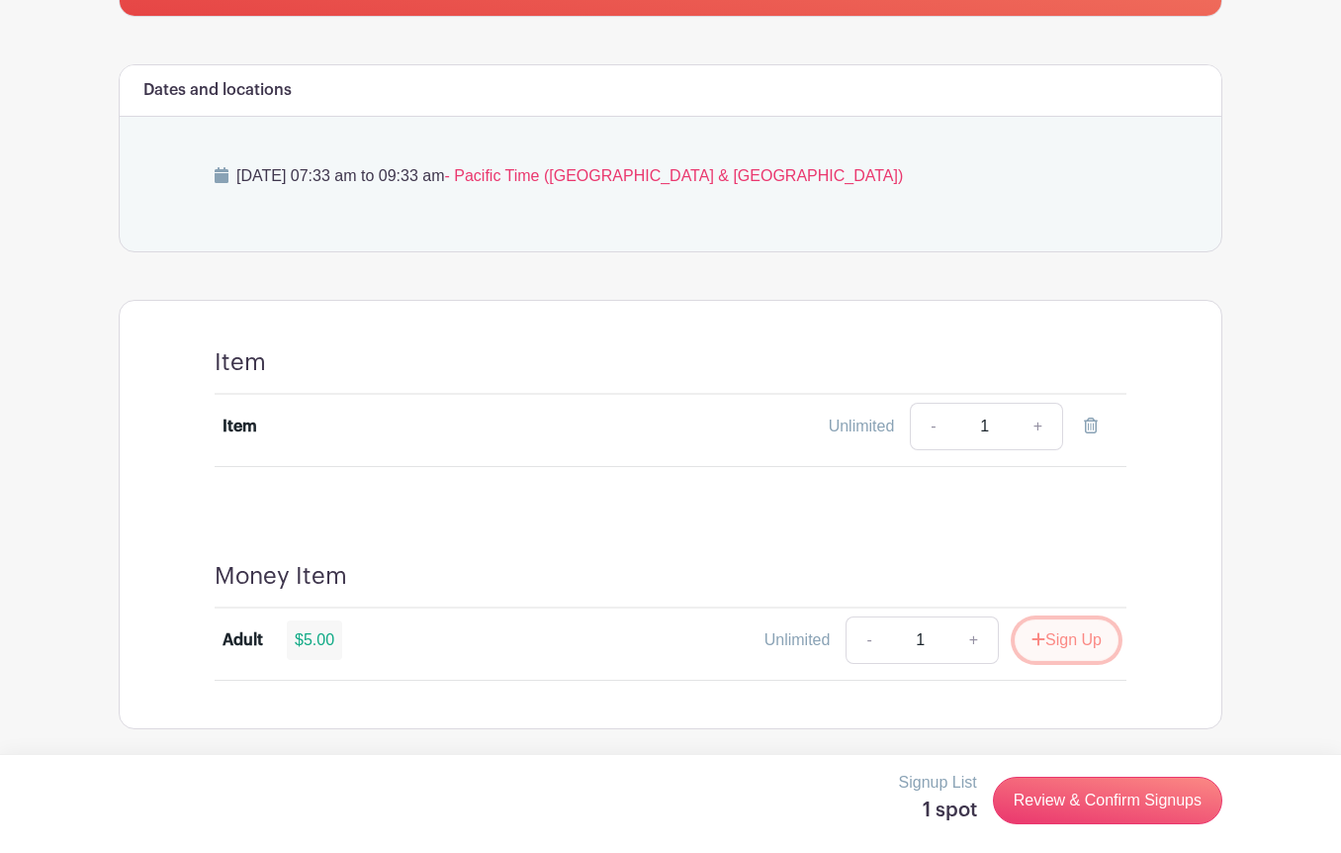
click at [1045, 647] on button "Sign Up" at bounding box center [1067, 640] width 104 height 42
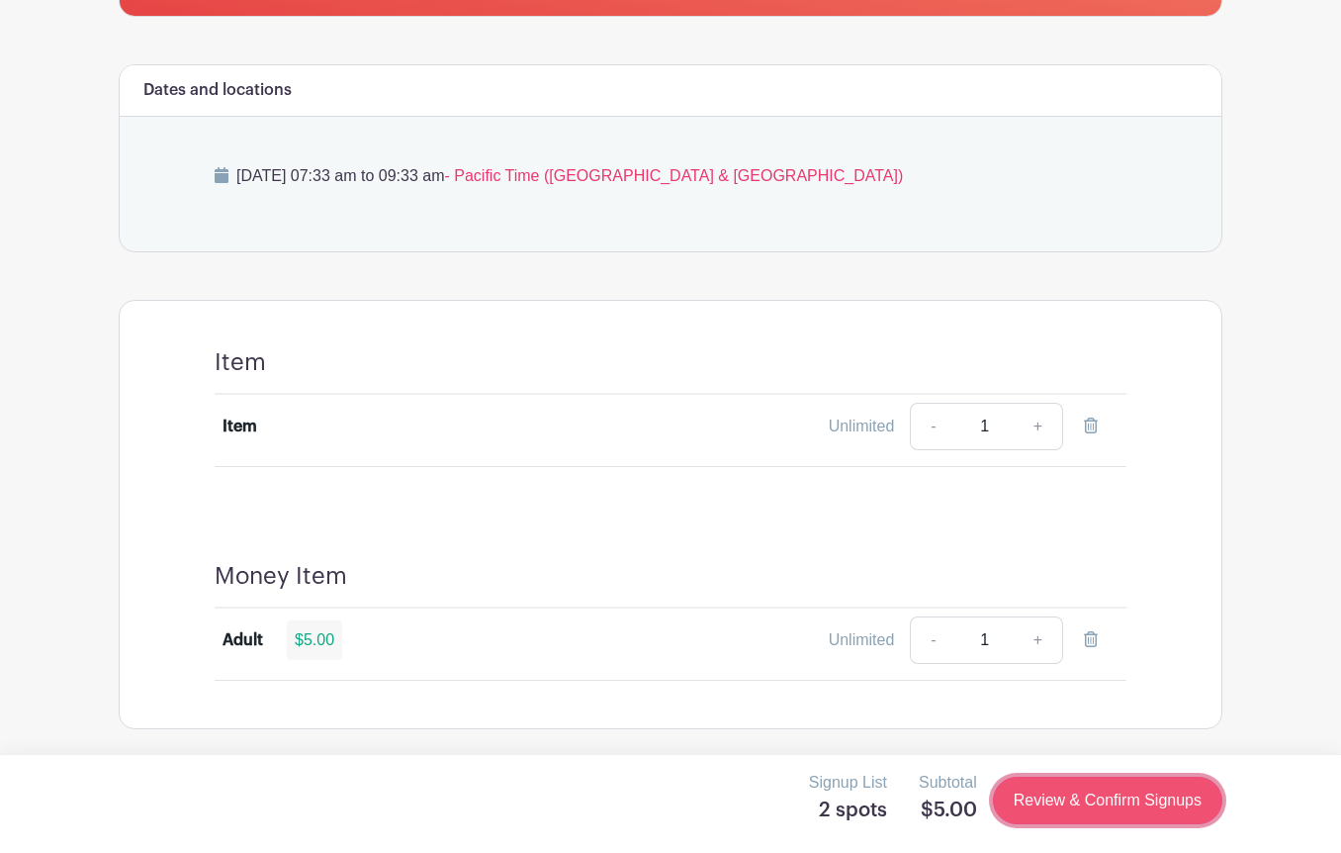
click at [1067, 791] on link "Review & Confirm Signups" at bounding box center [1107, 800] width 229 height 47
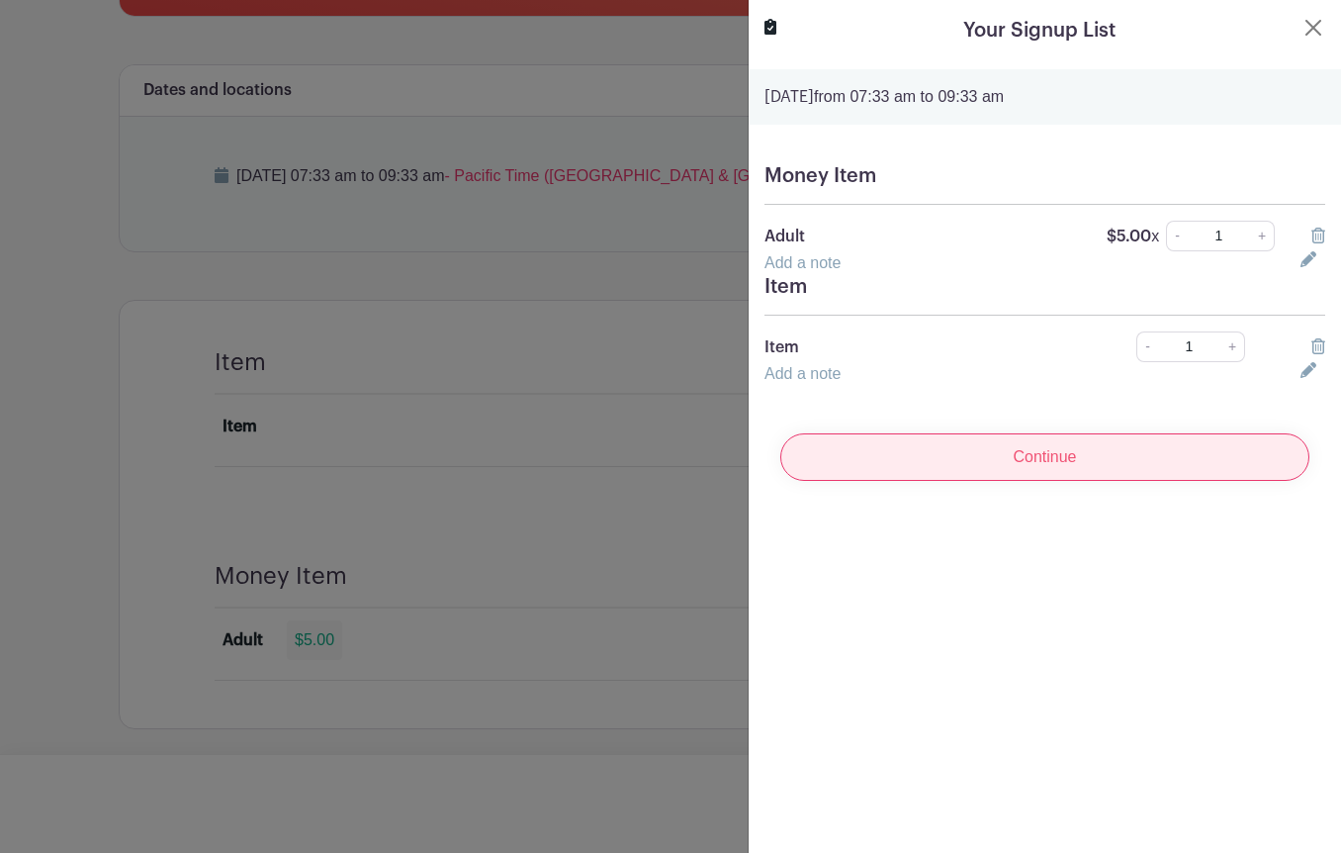
click at [1028, 457] on input "Continue" at bounding box center [1044, 456] width 529 height 47
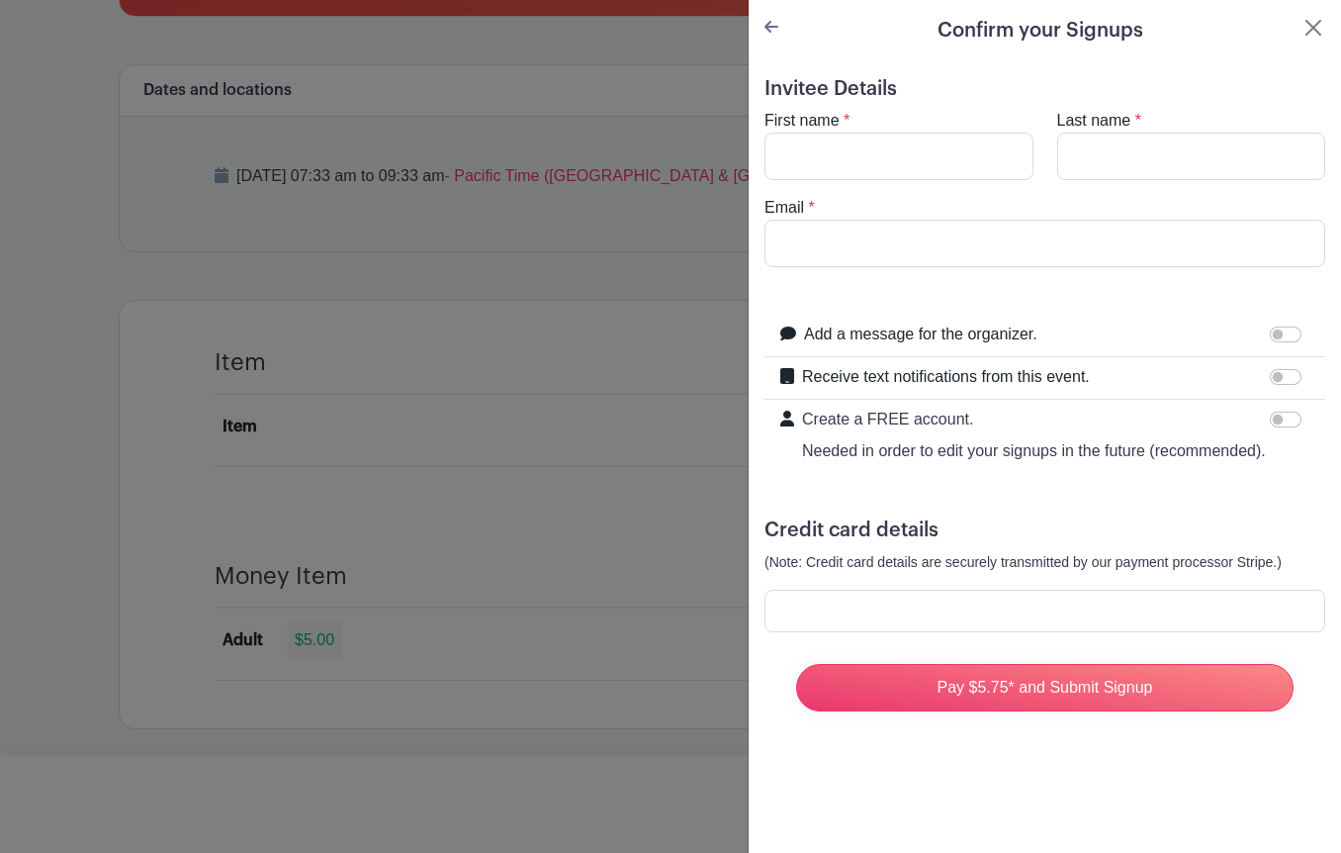
click at [769, 24] on icon at bounding box center [772, 27] width 14 height 12
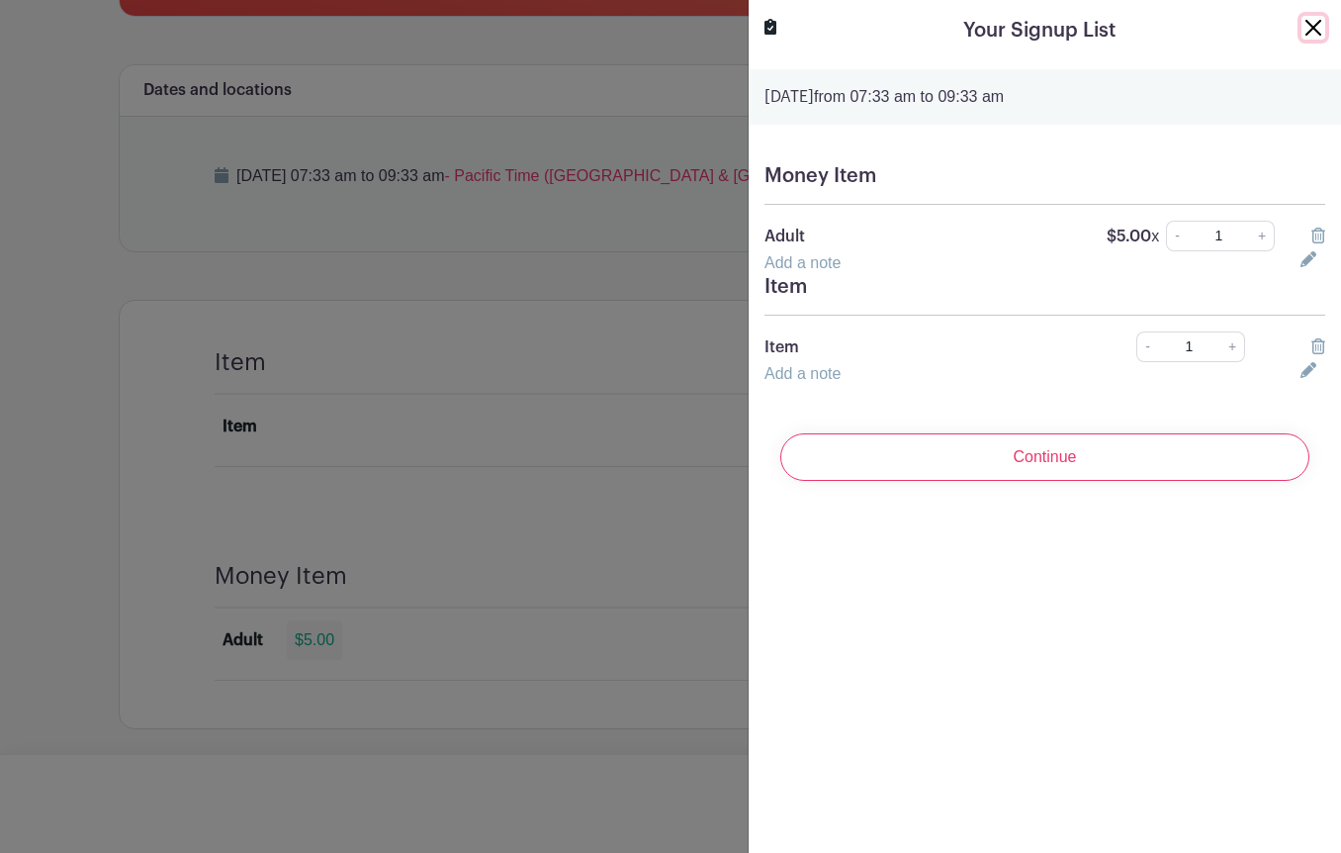
click at [1318, 31] on button "Close" at bounding box center [1314, 28] width 24 height 24
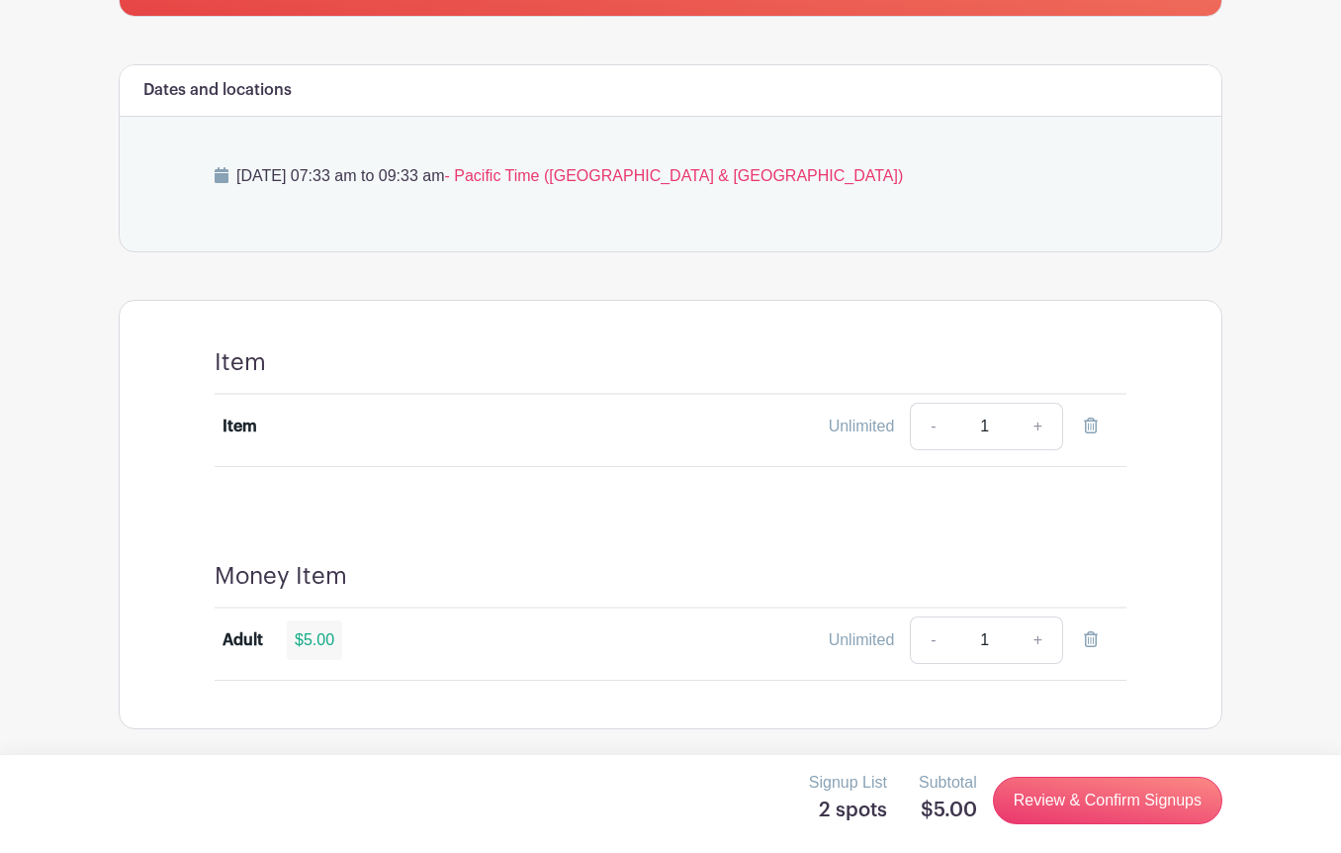
click at [555, 237] on div "Wednesday, October 15, 2025 at 07:33 am to 09:33 am - Pacific Time (US & Canada)" at bounding box center [670, 184] width 1007 height 135
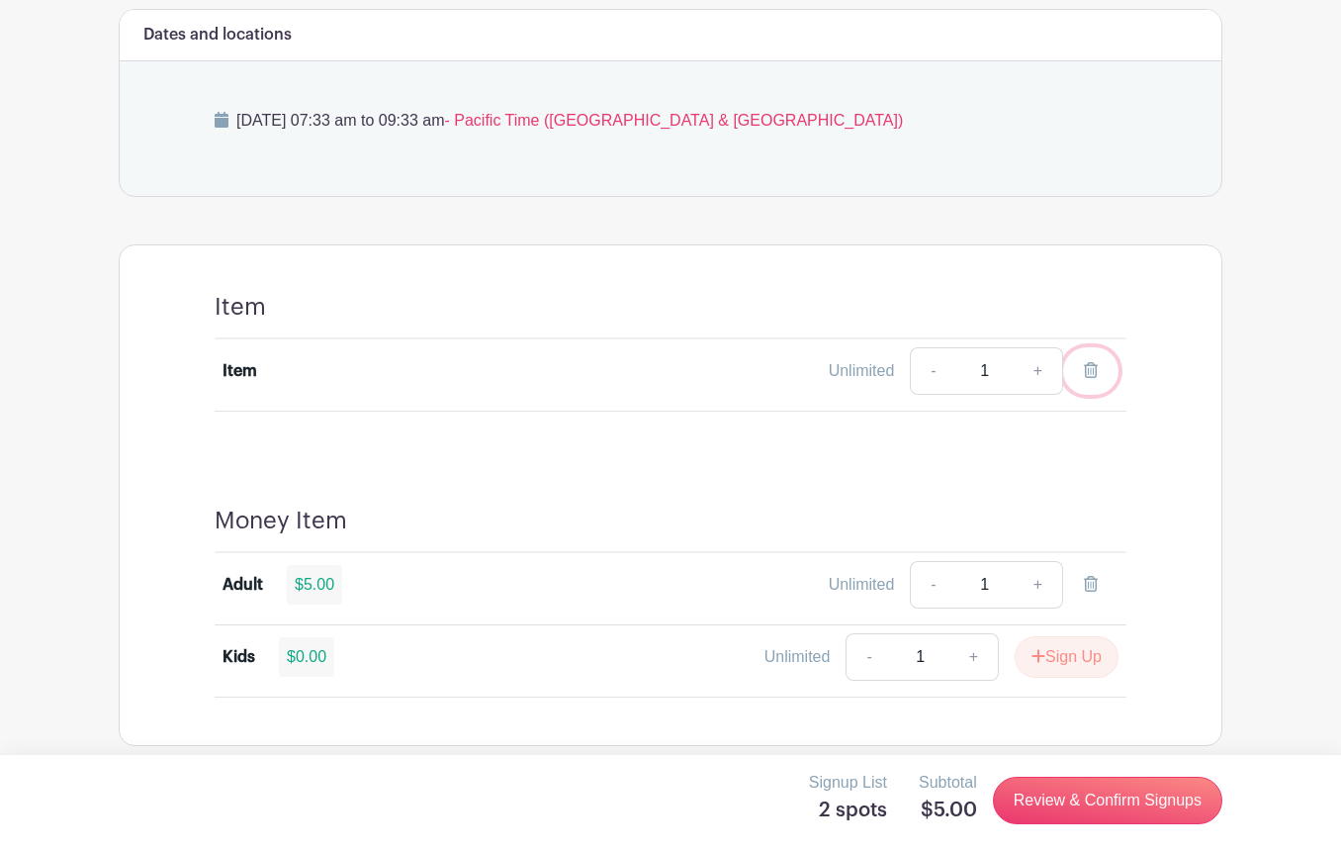
click at [1090, 366] on icon at bounding box center [1091, 370] width 14 height 16
click at [1093, 586] on icon at bounding box center [1091, 584] width 14 height 16
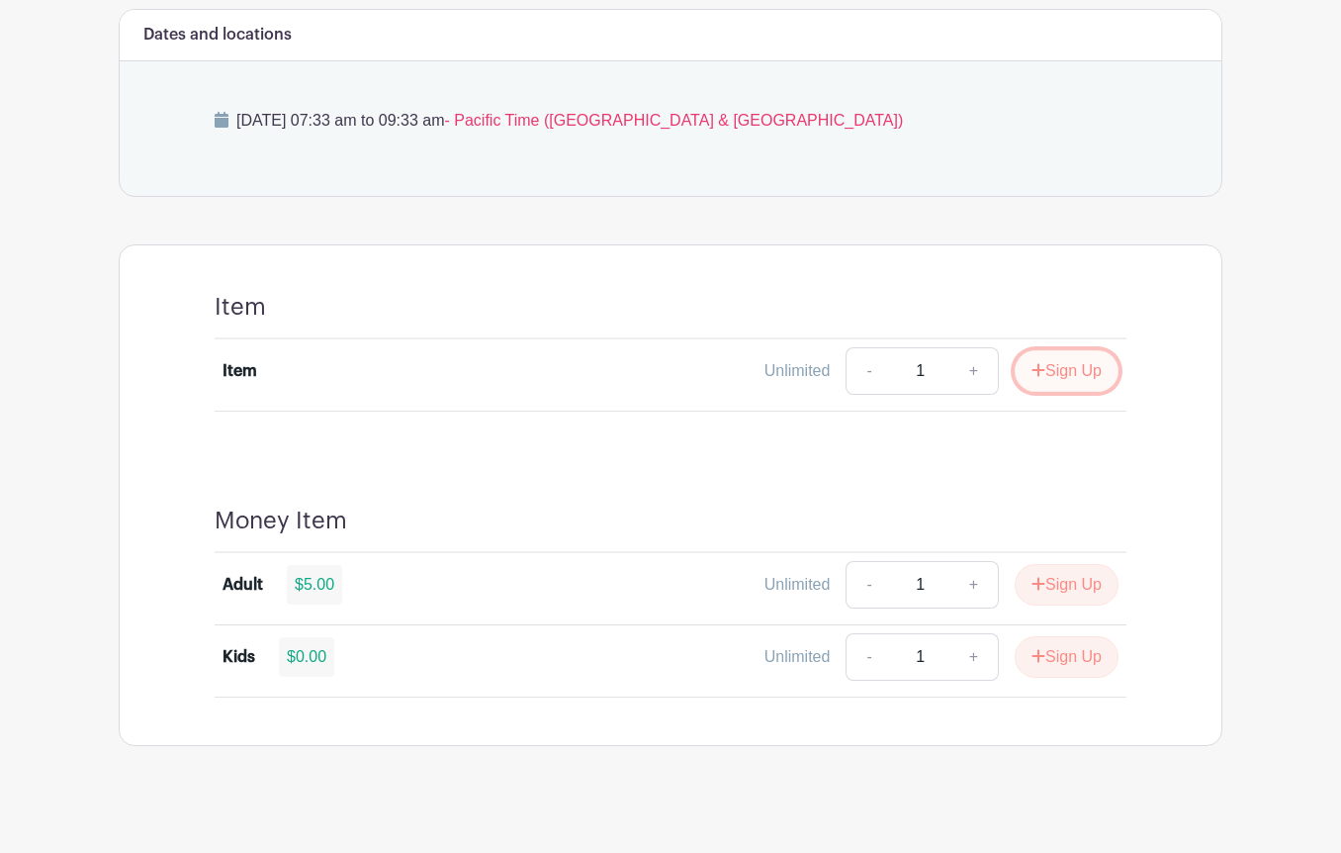
click at [1042, 367] on button "Sign Up" at bounding box center [1067, 371] width 104 height 42
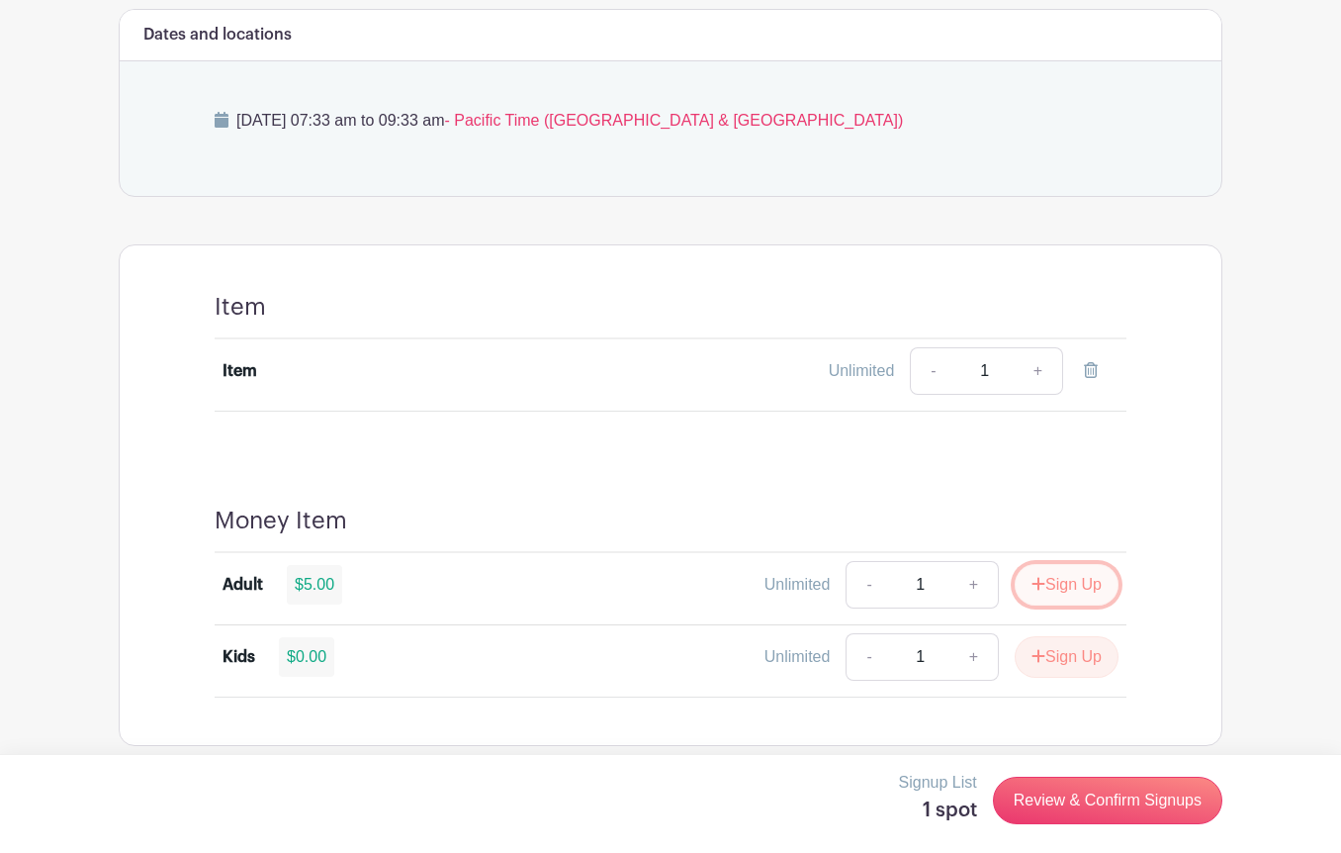
click at [1061, 598] on button "Sign Up" at bounding box center [1067, 585] width 104 height 42
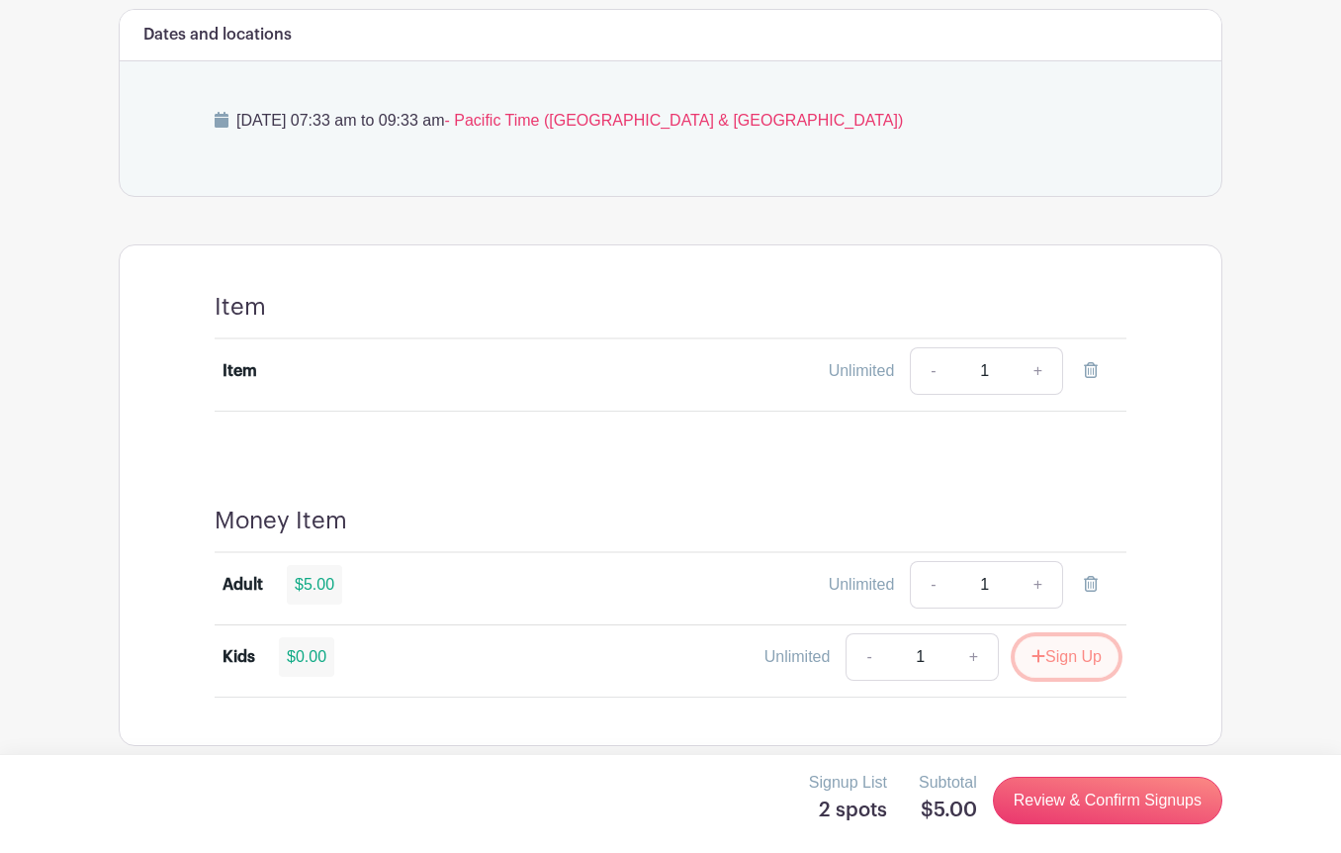
click at [1061, 662] on button "Sign Up" at bounding box center [1067, 657] width 104 height 42
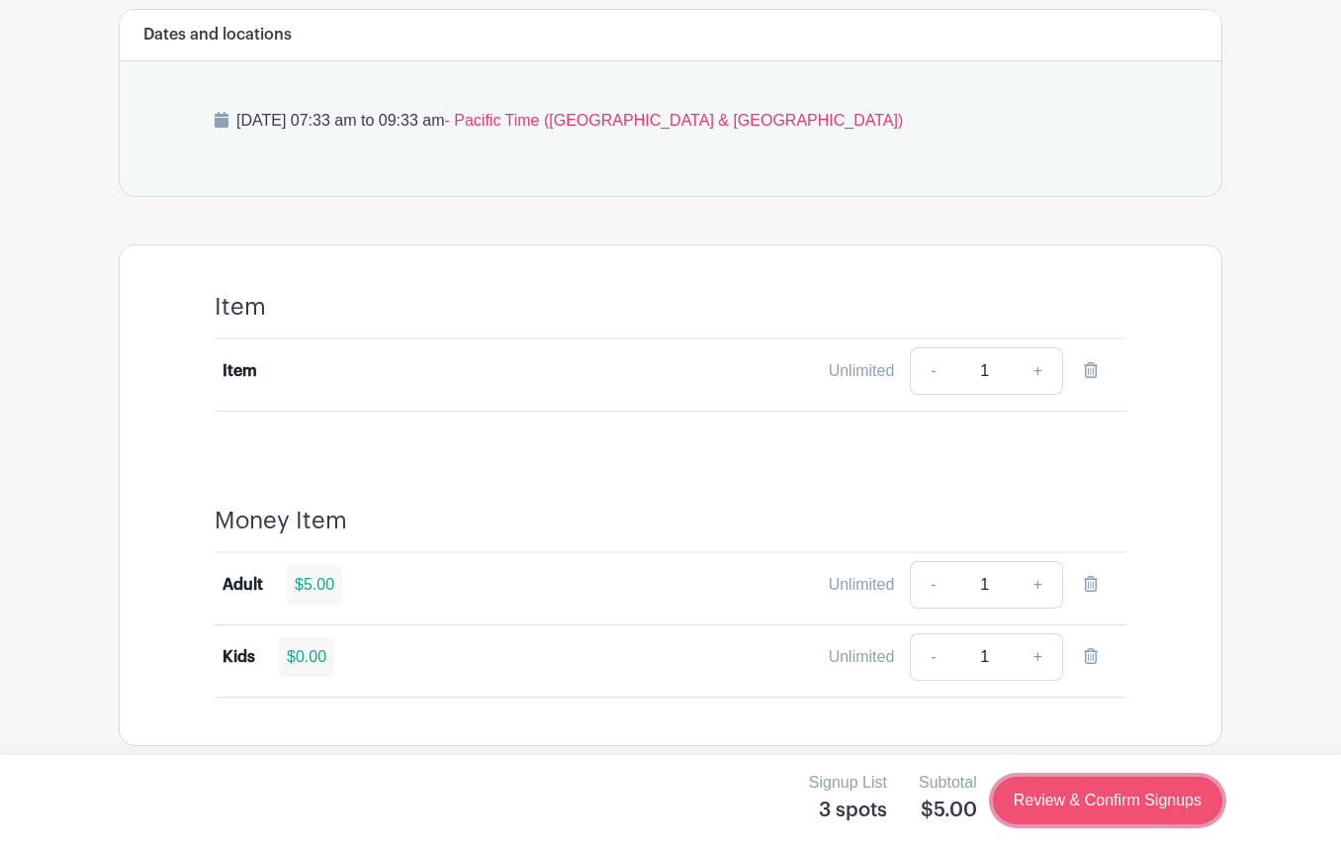
click at [1075, 802] on link "Review & Confirm Signups" at bounding box center [1107, 800] width 229 height 47
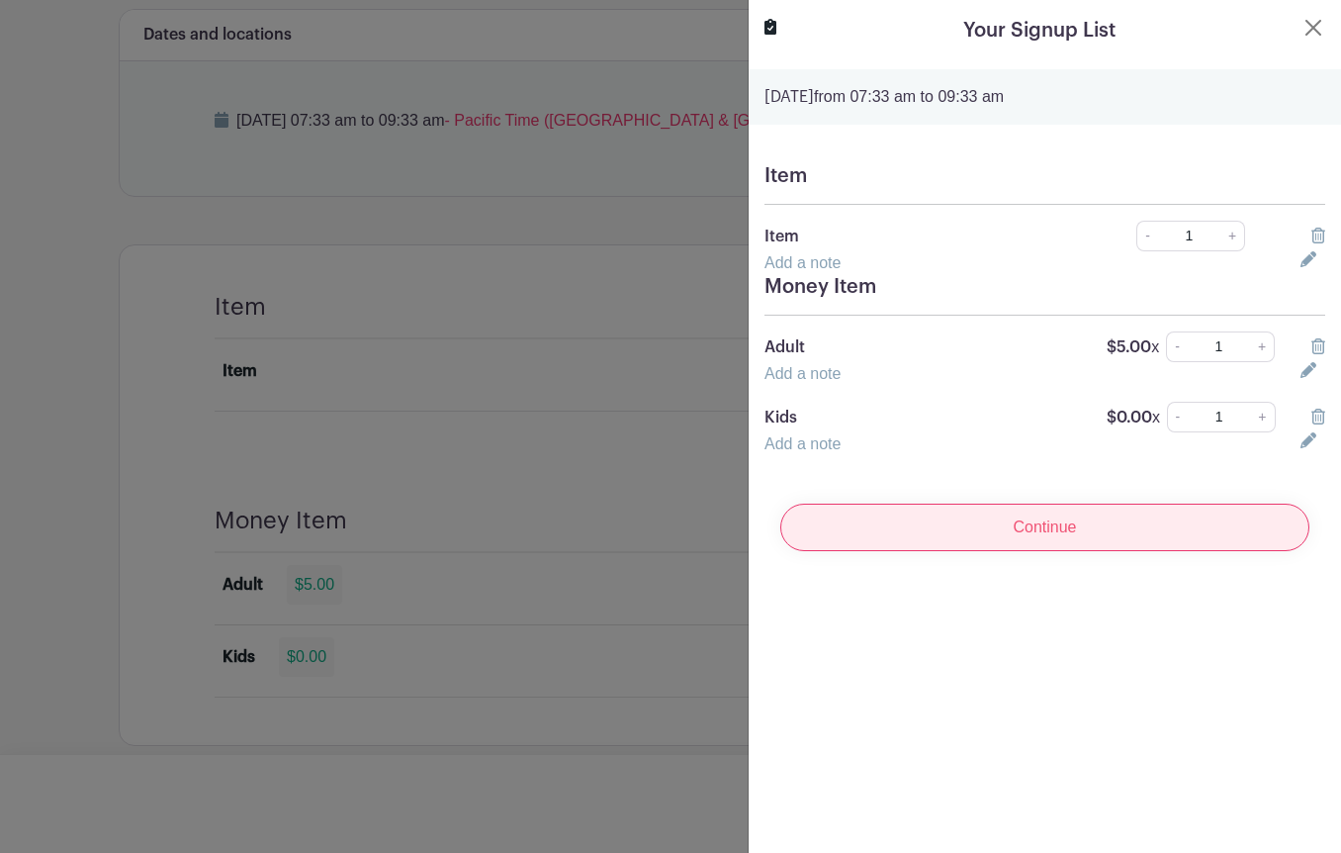
click at [1040, 533] on input "Continue" at bounding box center [1044, 526] width 529 height 47
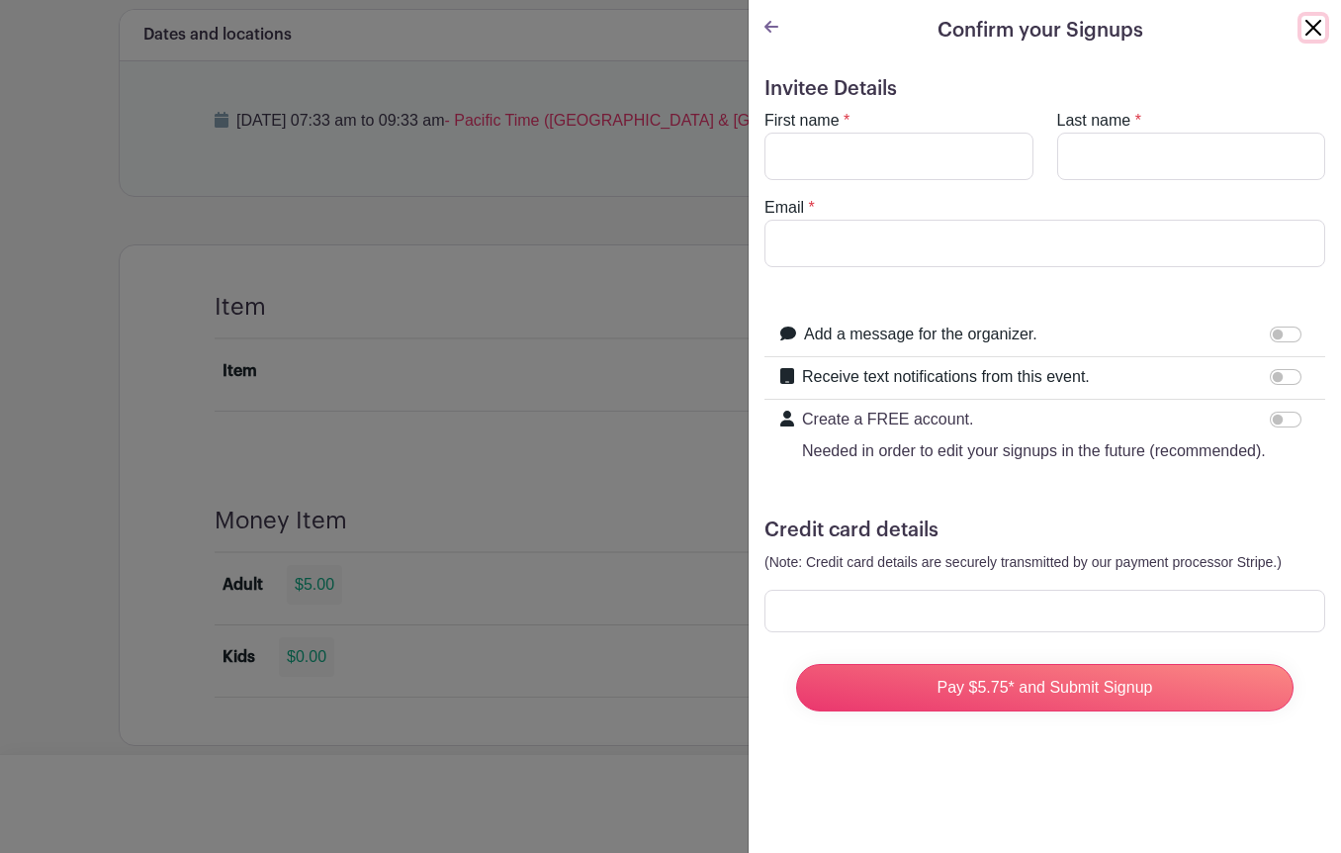
click at [1314, 23] on button "Close" at bounding box center [1314, 28] width 24 height 24
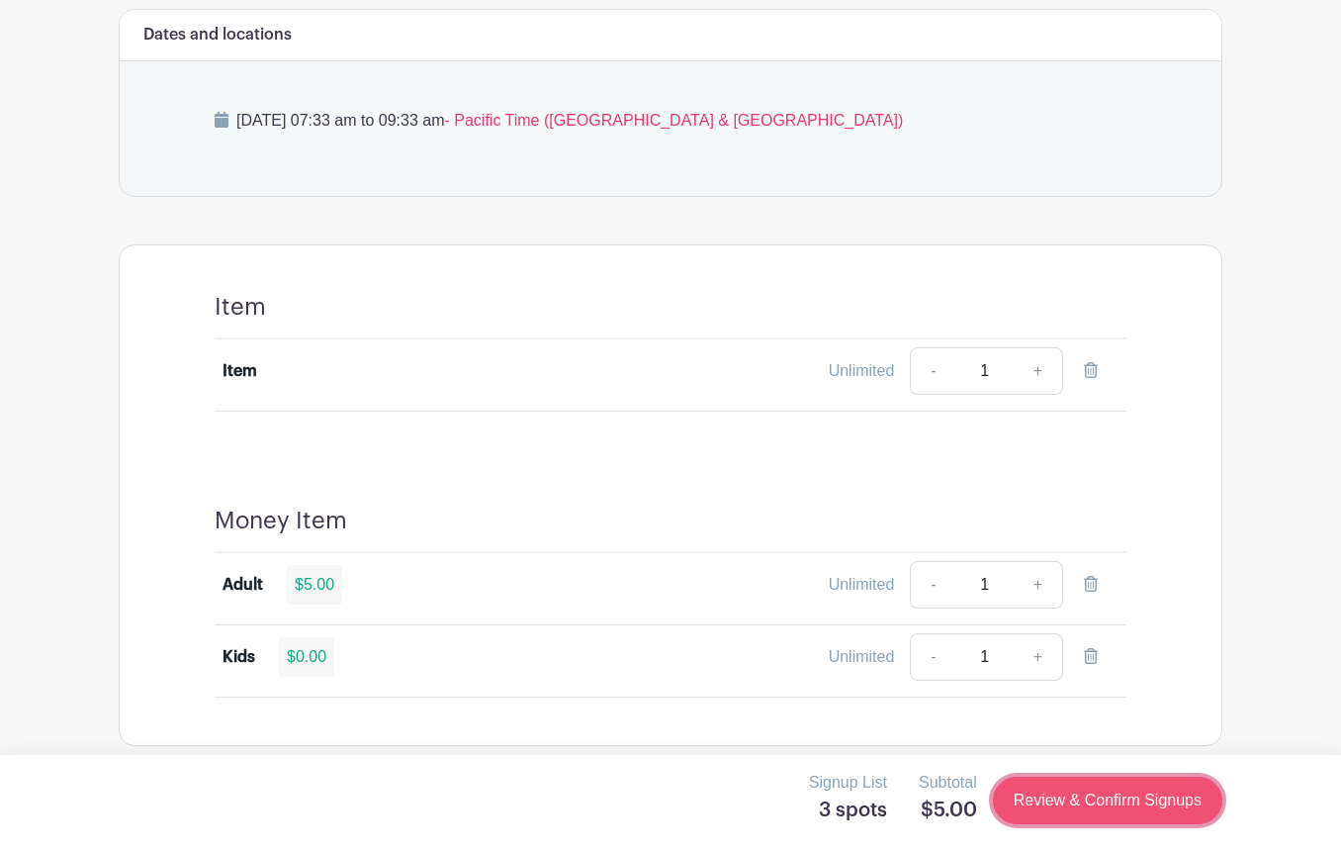
click at [1076, 795] on link "Review & Confirm Signups" at bounding box center [1107, 800] width 229 height 47
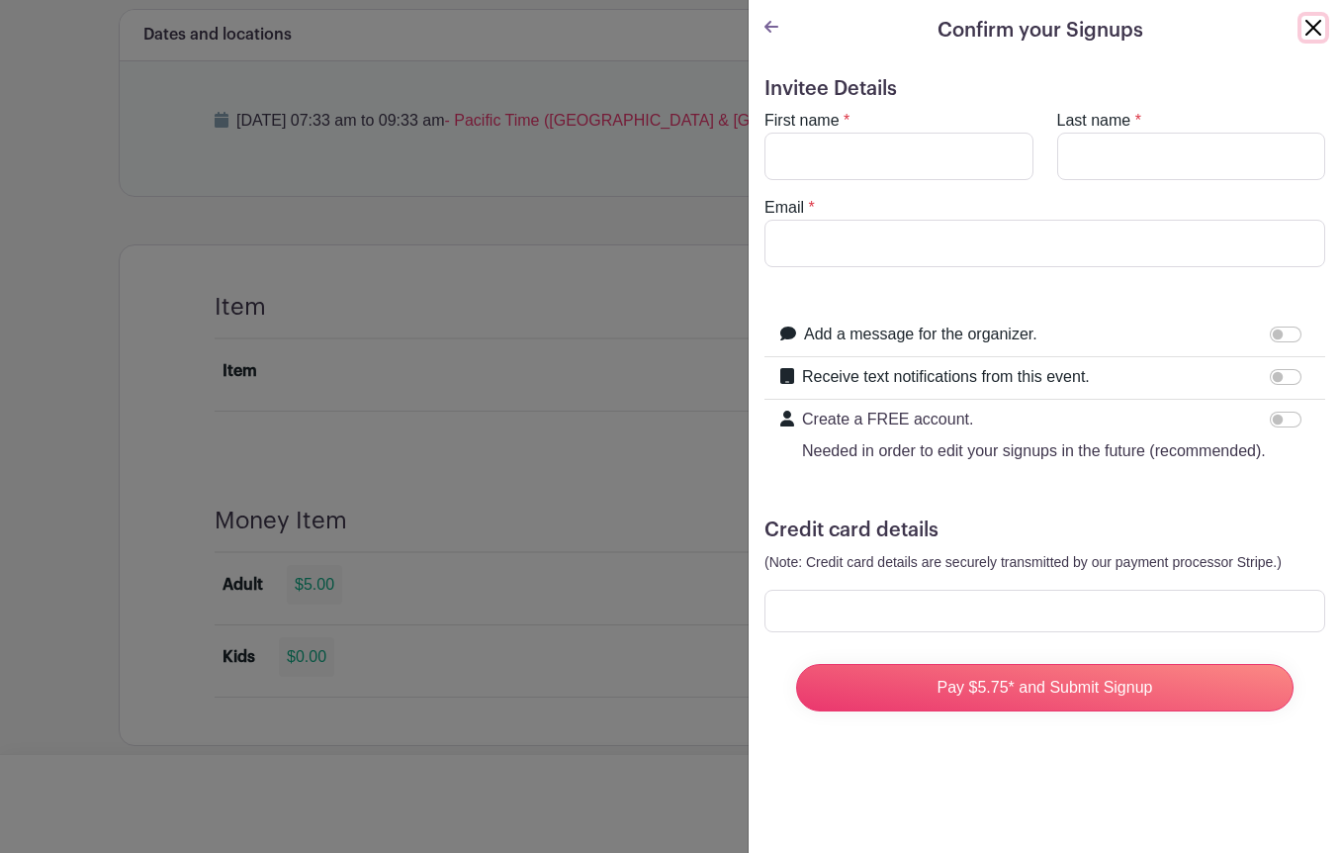
click at [1314, 26] on button "Close" at bounding box center [1314, 28] width 24 height 24
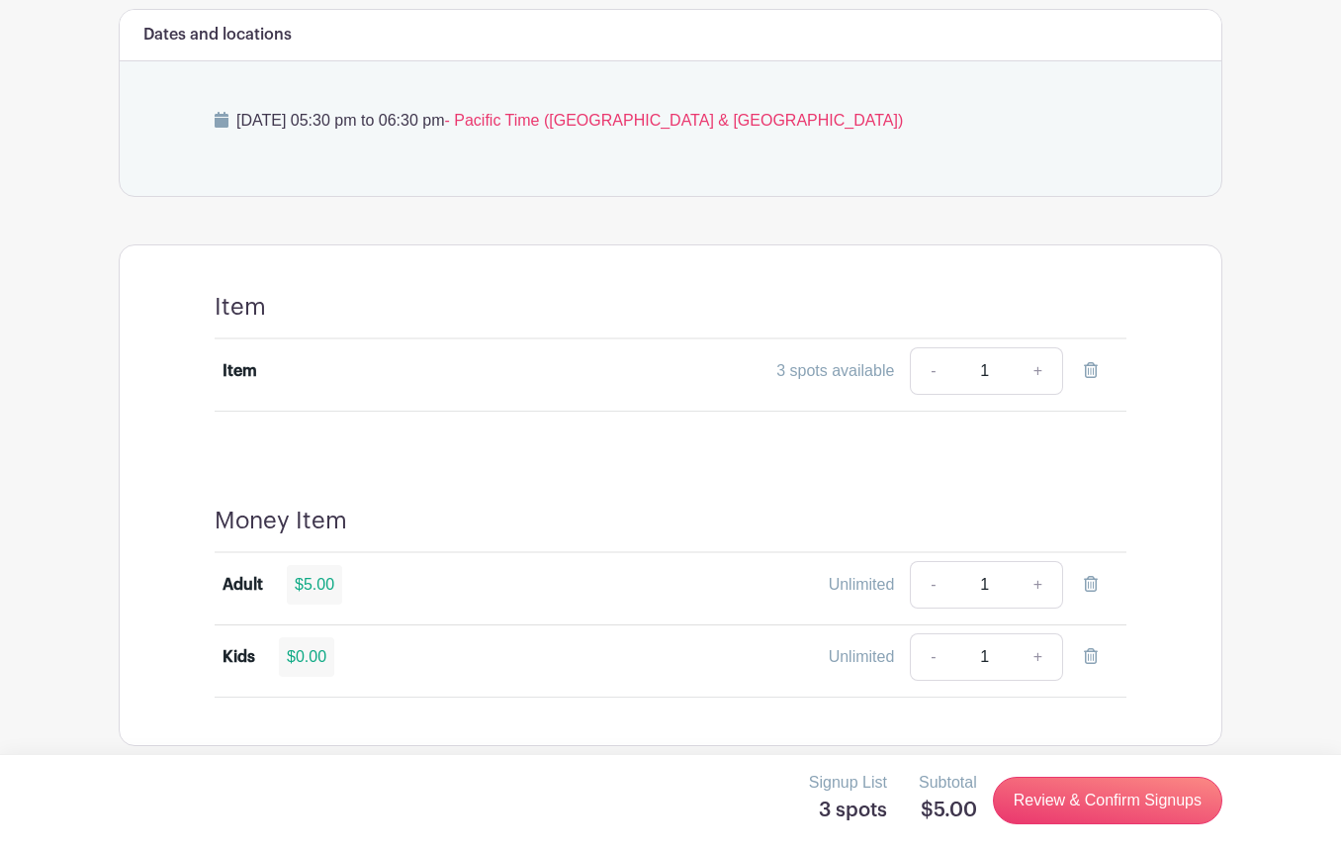
scroll to position [574, 0]
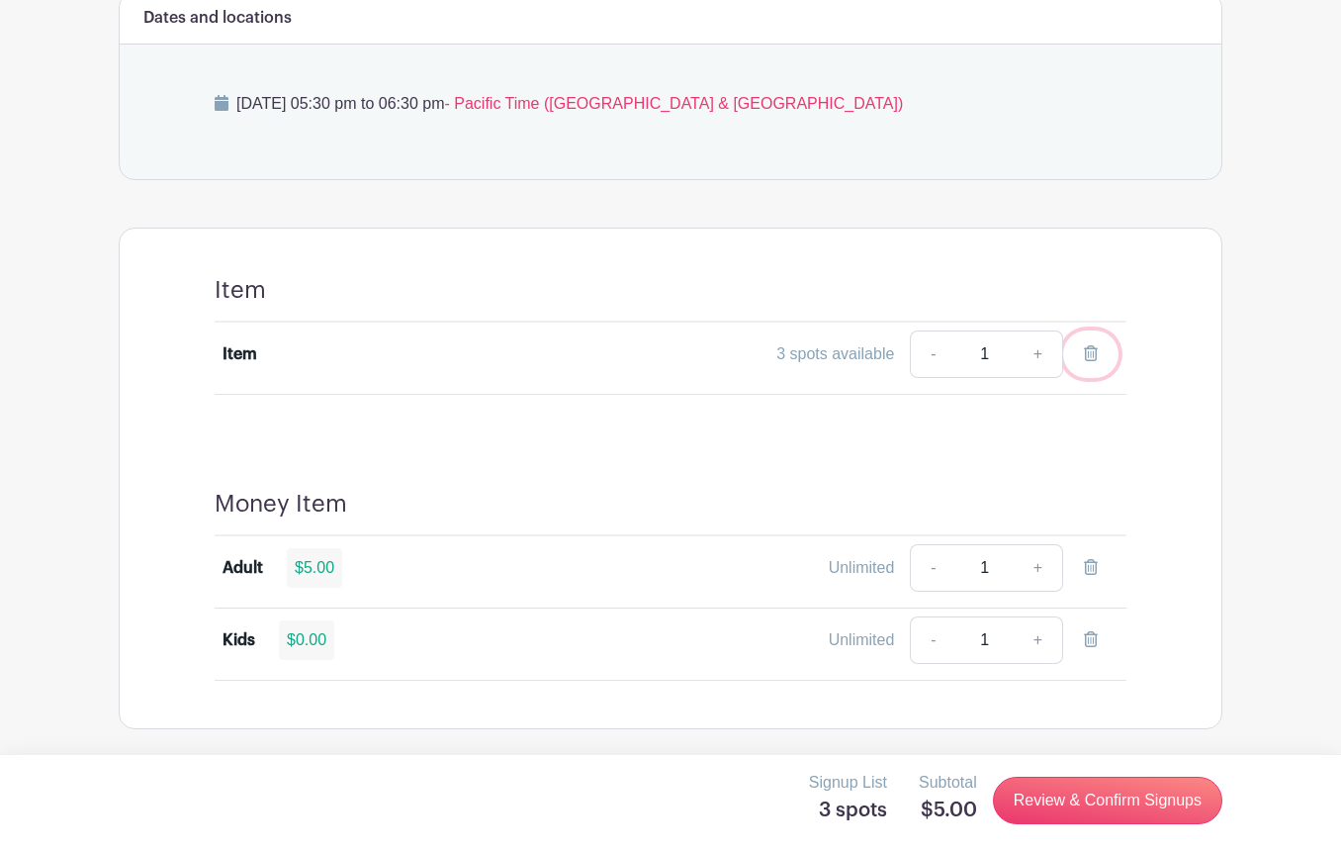
click at [1092, 348] on icon at bounding box center [1091, 353] width 14 height 16
click at [1084, 561] on icon at bounding box center [1091, 567] width 14 height 16
click at [1085, 634] on icon at bounding box center [1091, 639] width 14 height 16
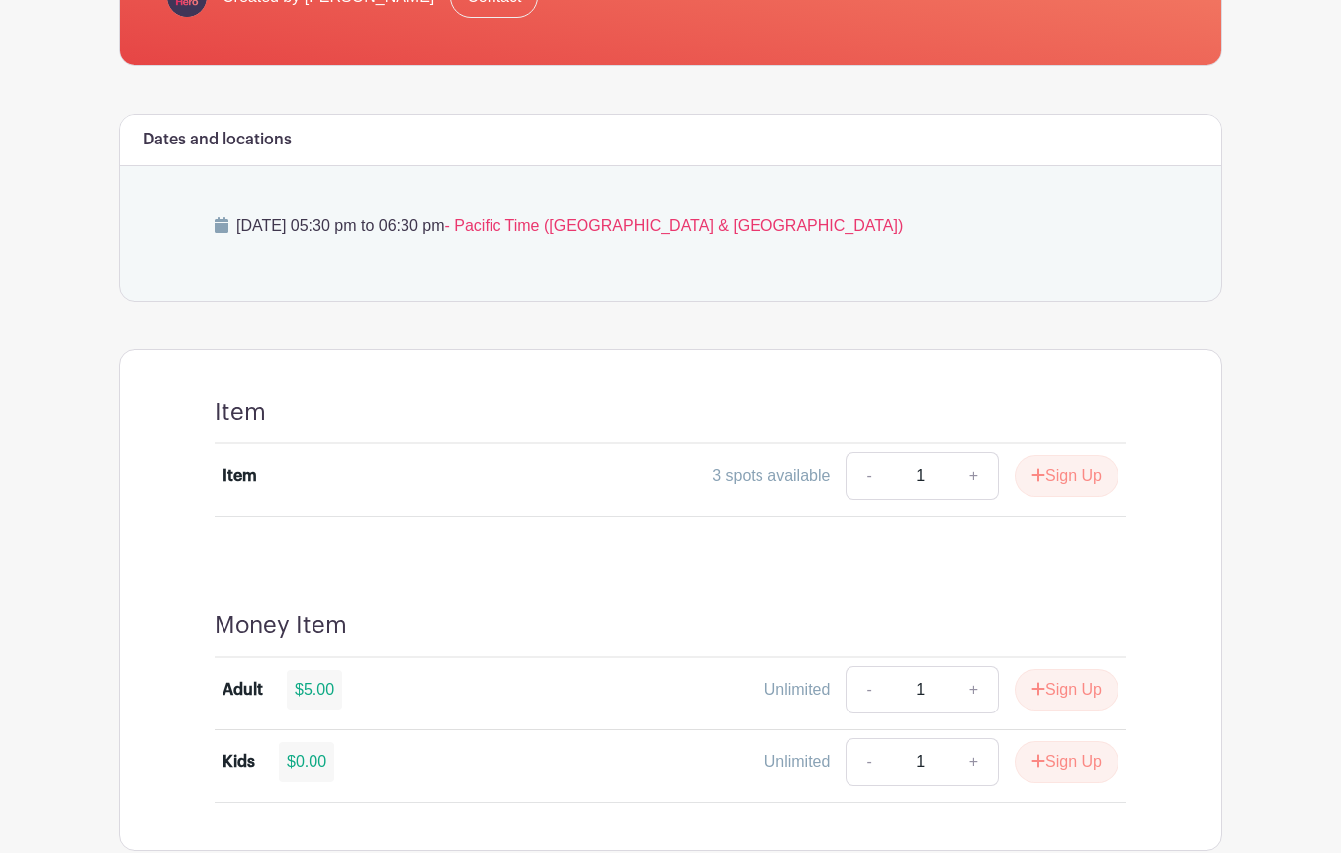
scroll to position [414, 0]
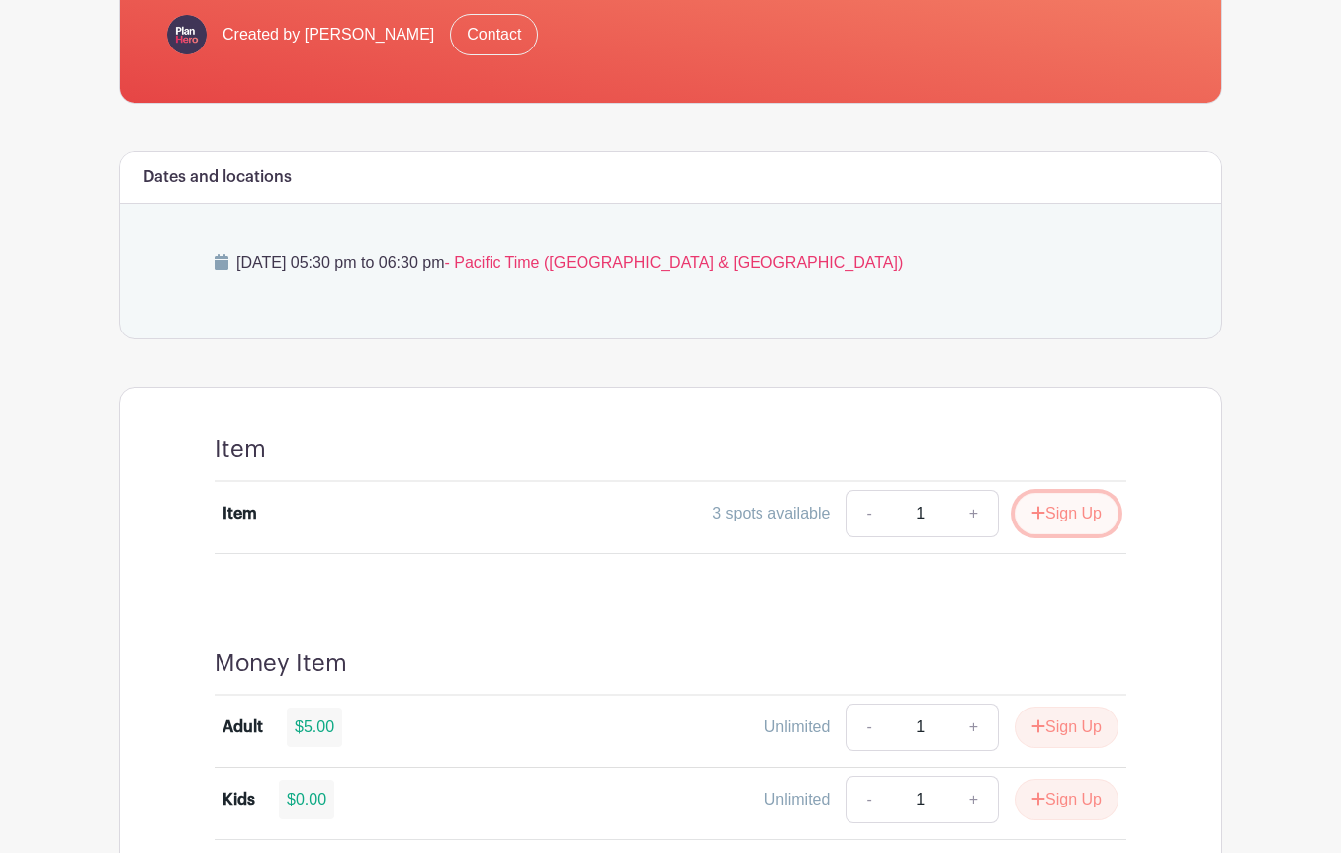
click at [1050, 506] on button "Sign Up" at bounding box center [1067, 514] width 104 height 42
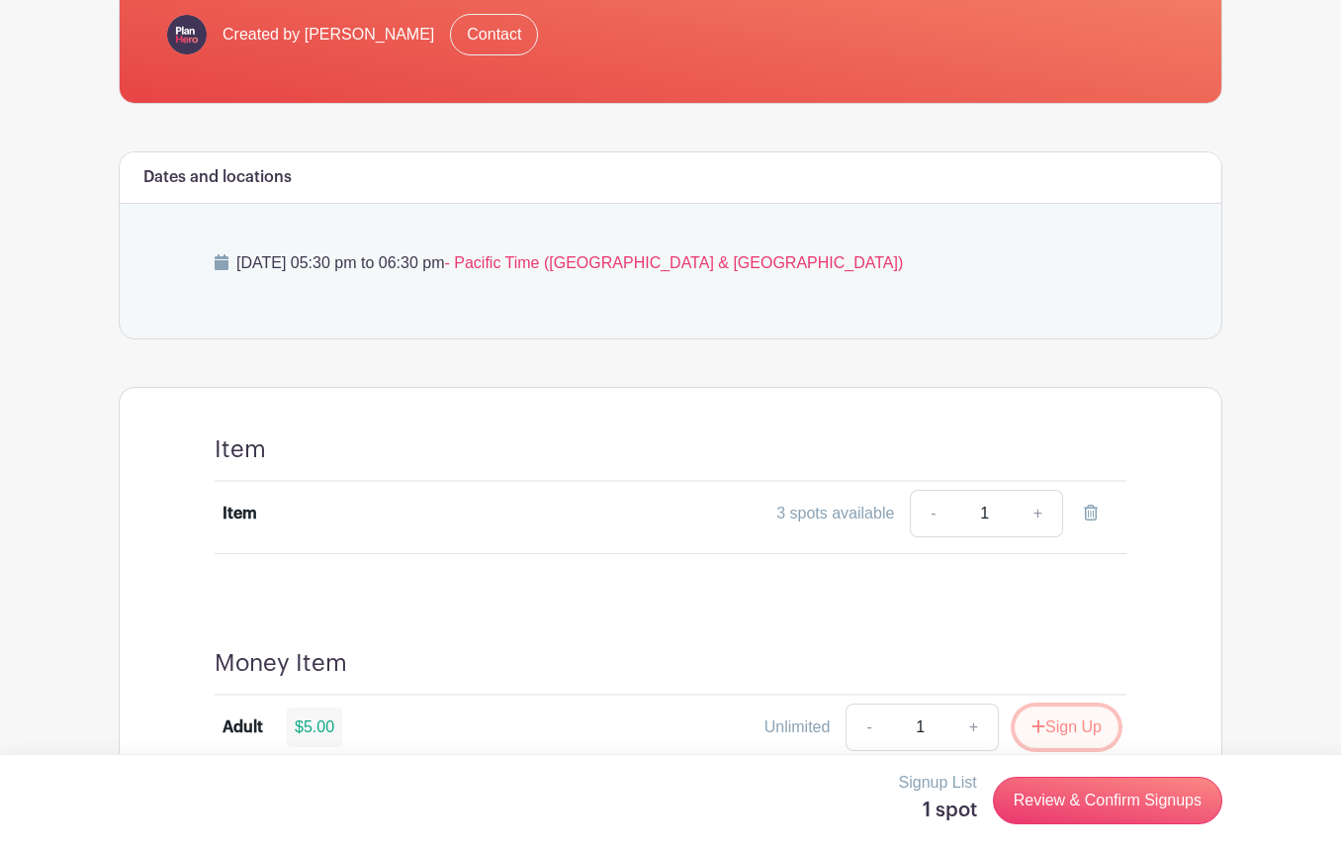
click at [1047, 720] on button "Sign Up" at bounding box center [1067, 727] width 104 height 42
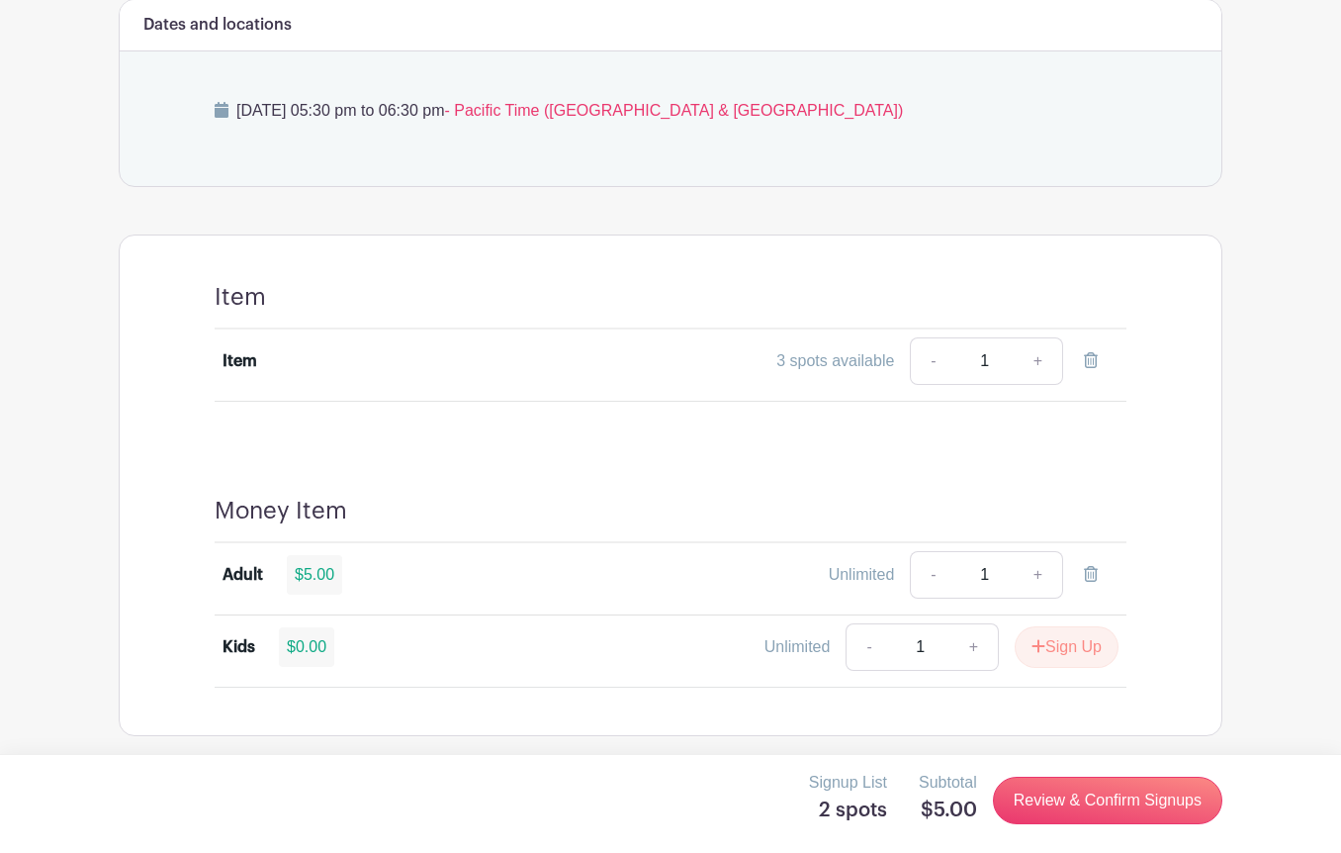
scroll to position [574, 0]
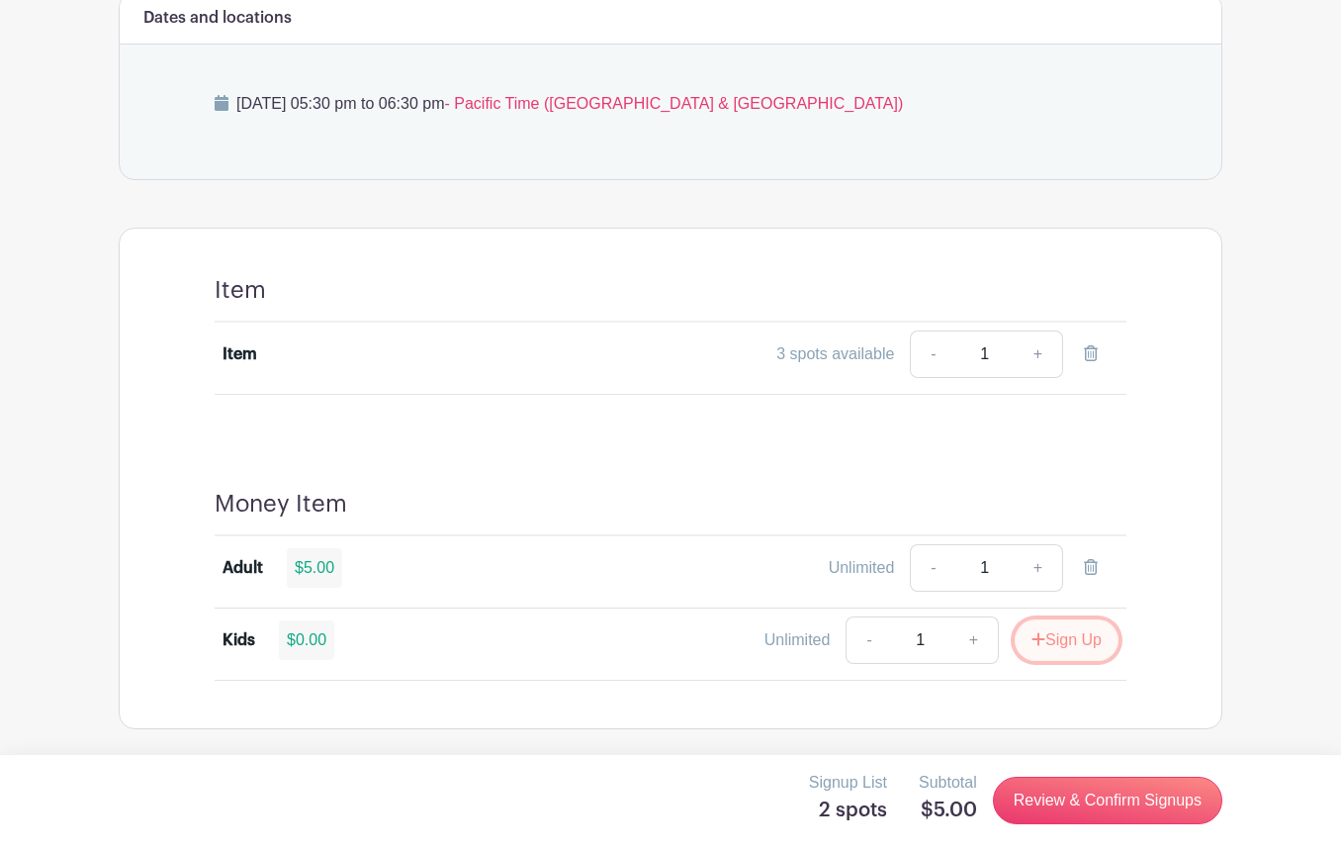
click at [1052, 644] on button "Sign Up" at bounding box center [1067, 640] width 104 height 42
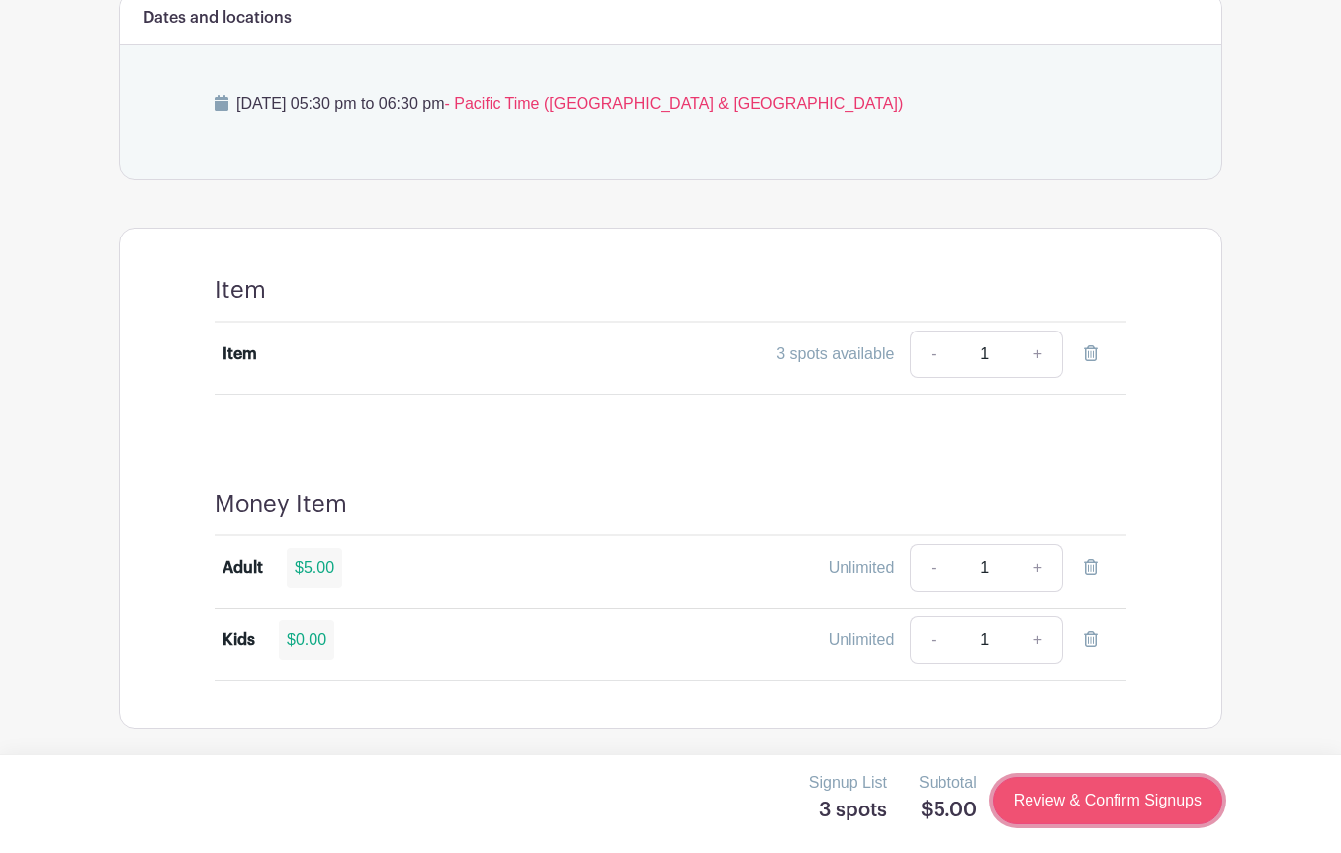
click at [1058, 810] on link "Review & Confirm Signups" at bounding box center [1107, 800] width 229 height 47
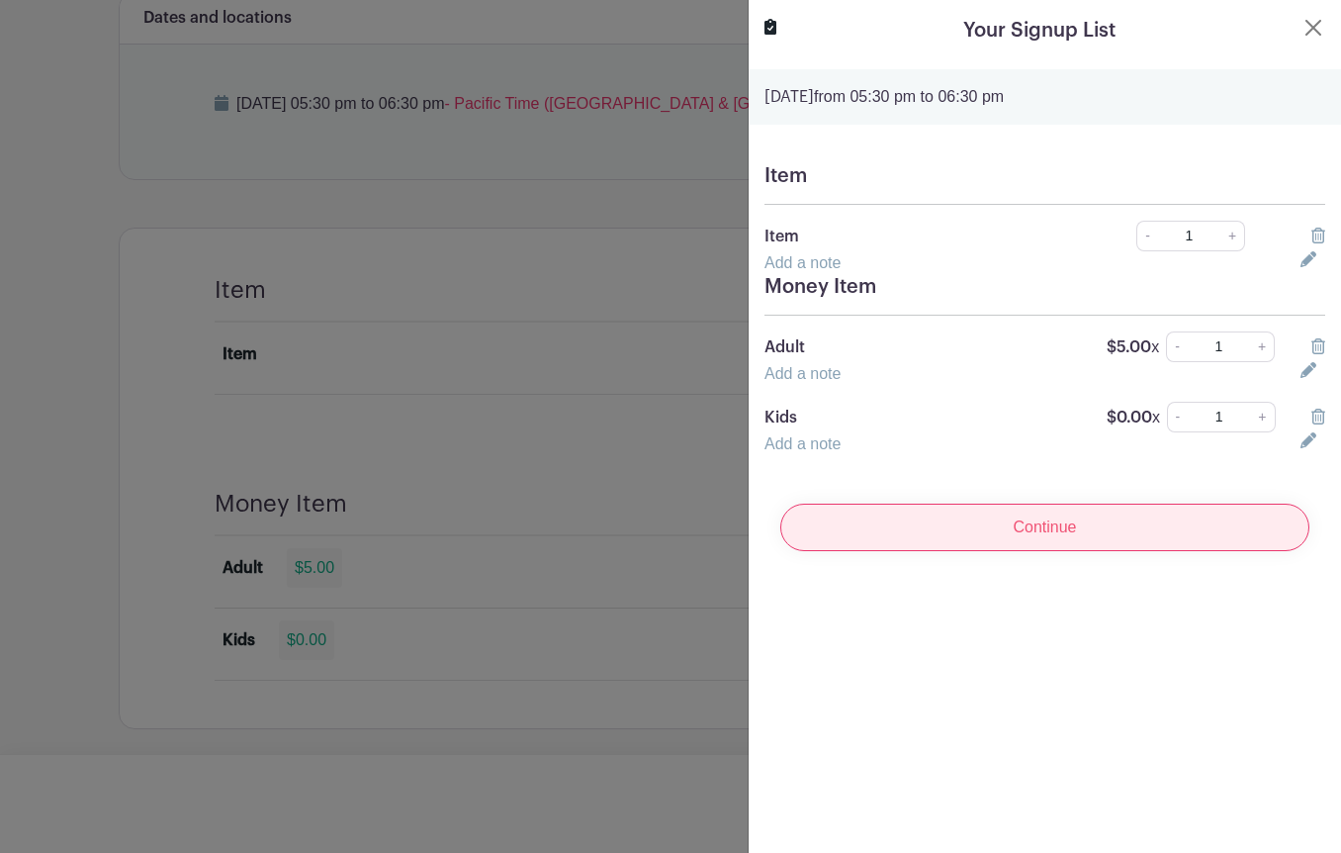
click at [1080, 527] on input "Continue" at bounding box center [1044, 526] width 529 height 47
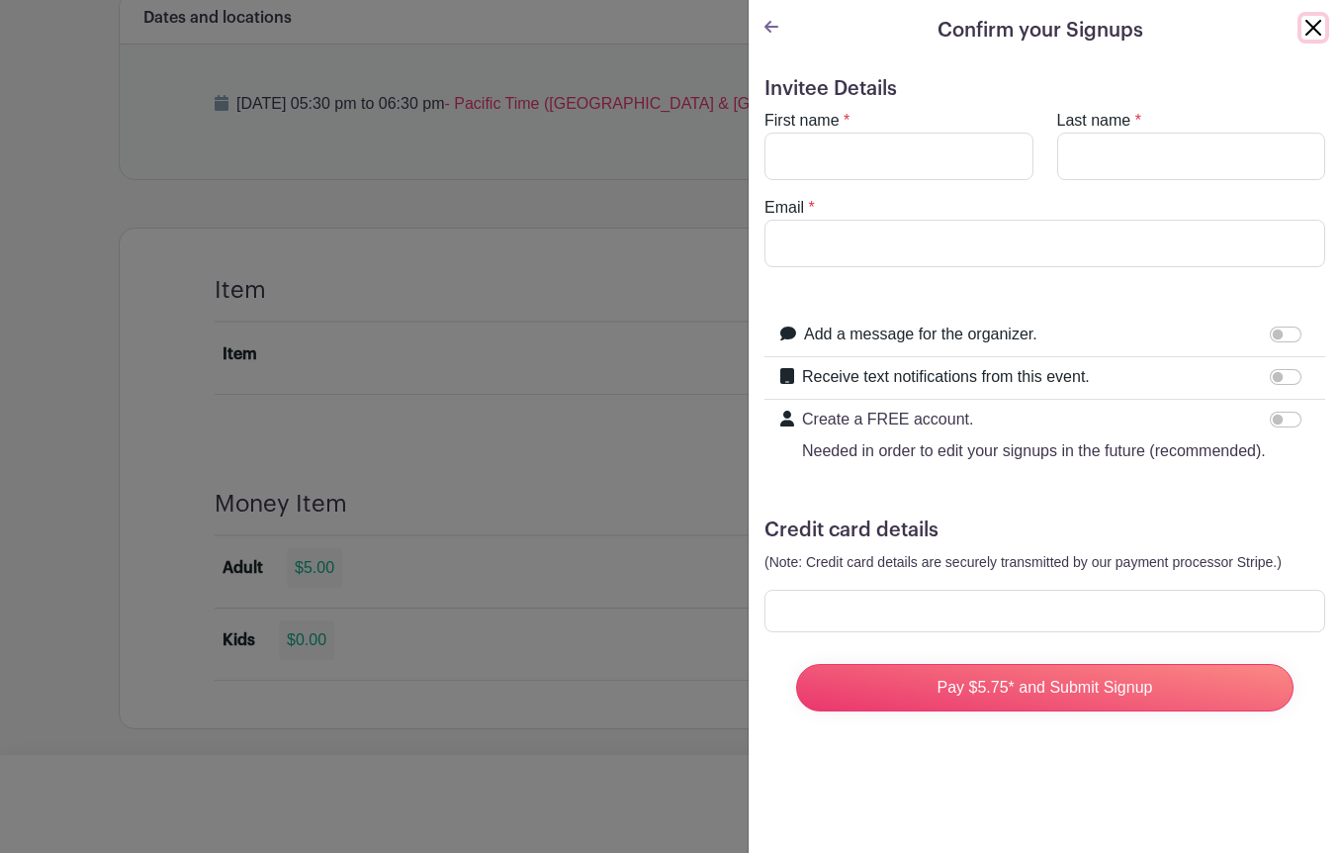
click at [1312, 32] on button "Close" at bounding box center [1314, 28] width 24 height 24
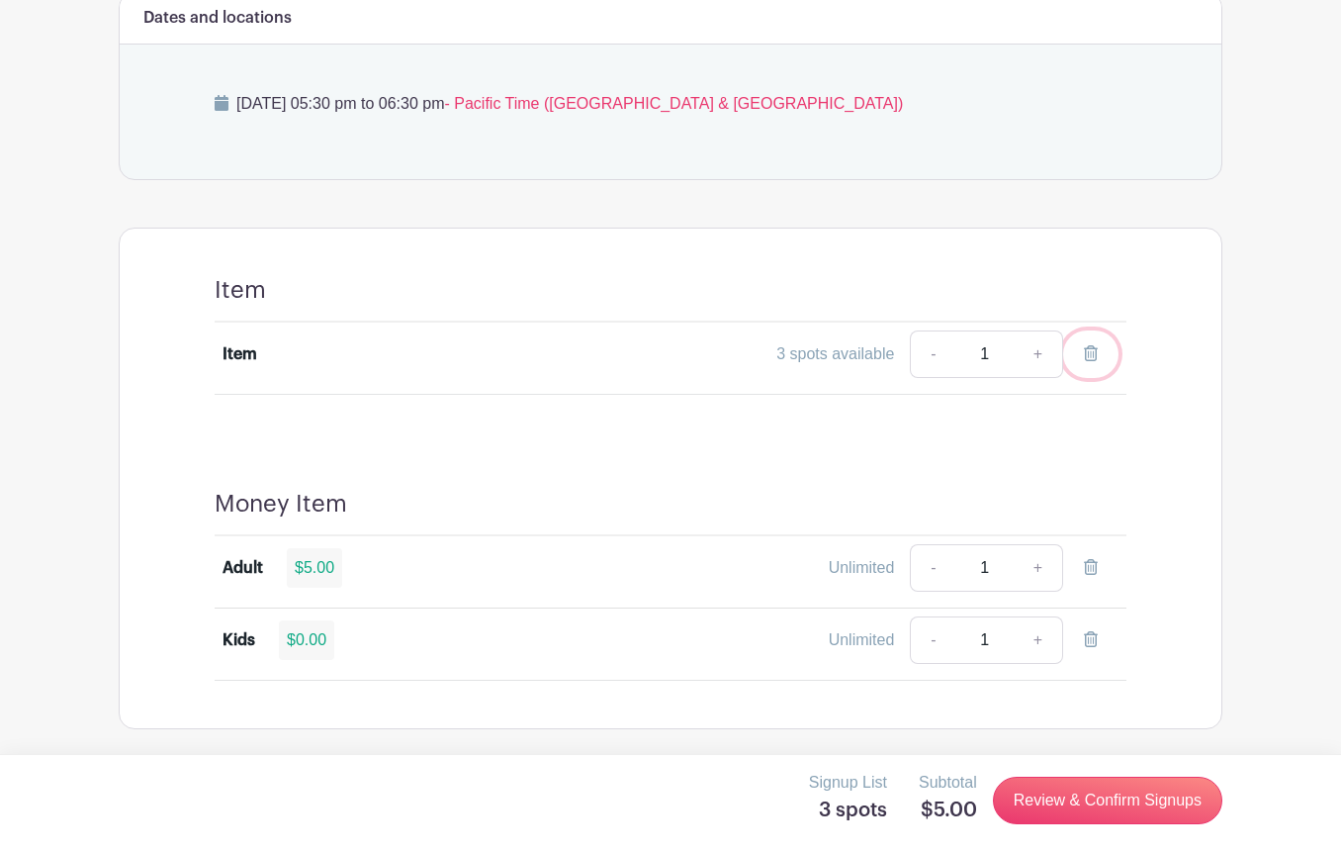
click at [1089, 349] on icon at bounding box center [1091, 353] width 14 height 16
click at [1090, 561] on icon at bounding box center [1091, 567] width 14 height 16
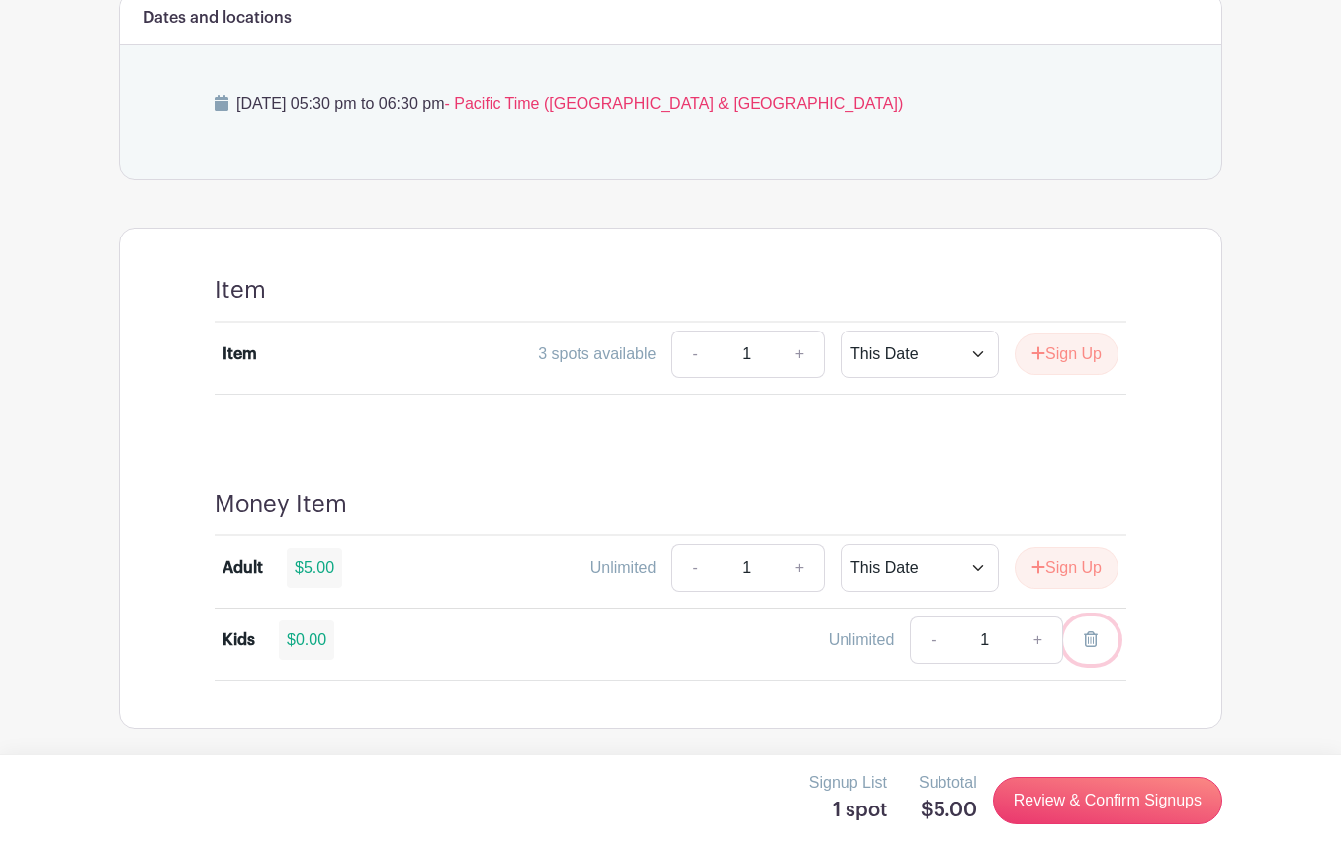
click at [1088, 633] on icon at bounding box center [1091, 639] width 14 height 16
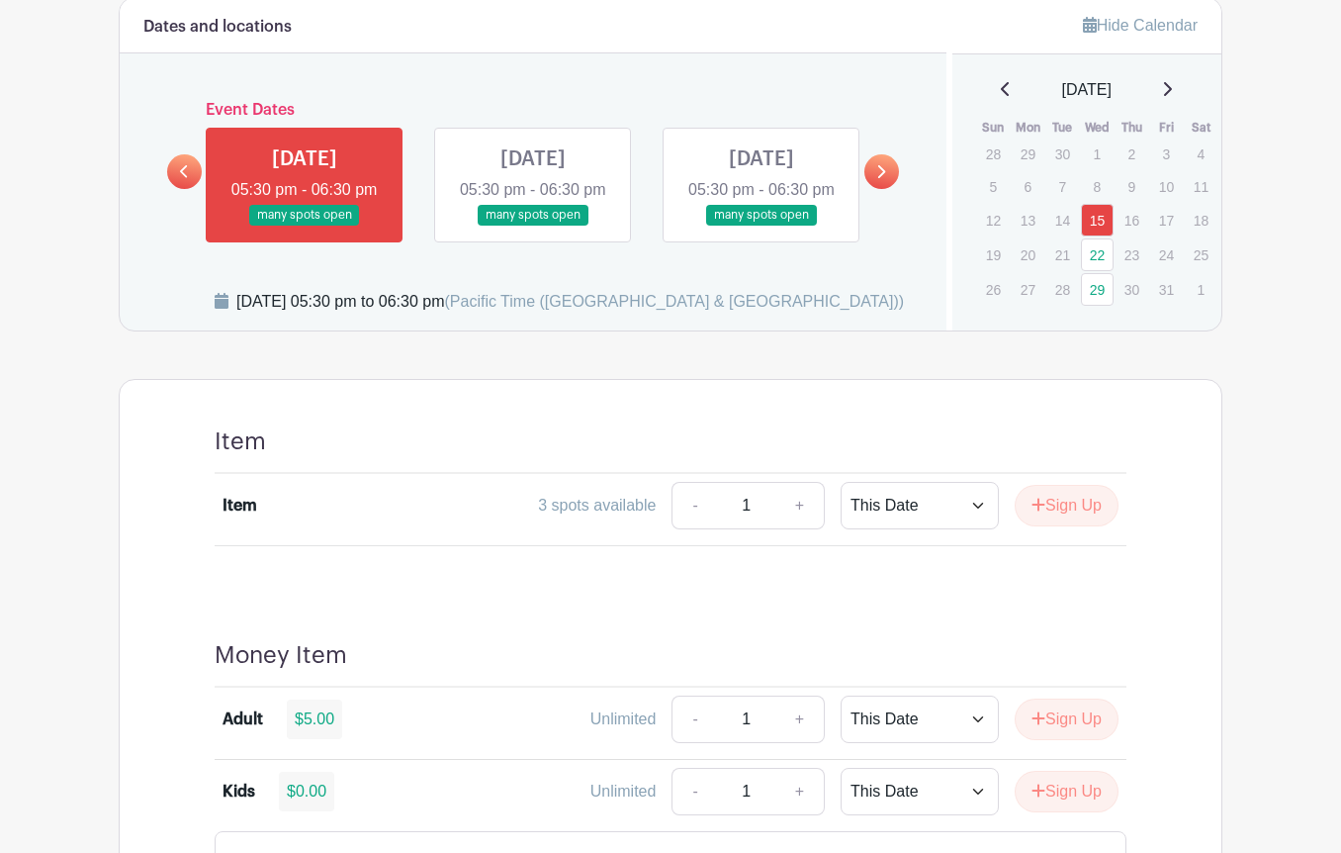
scroll to position [574, 0]
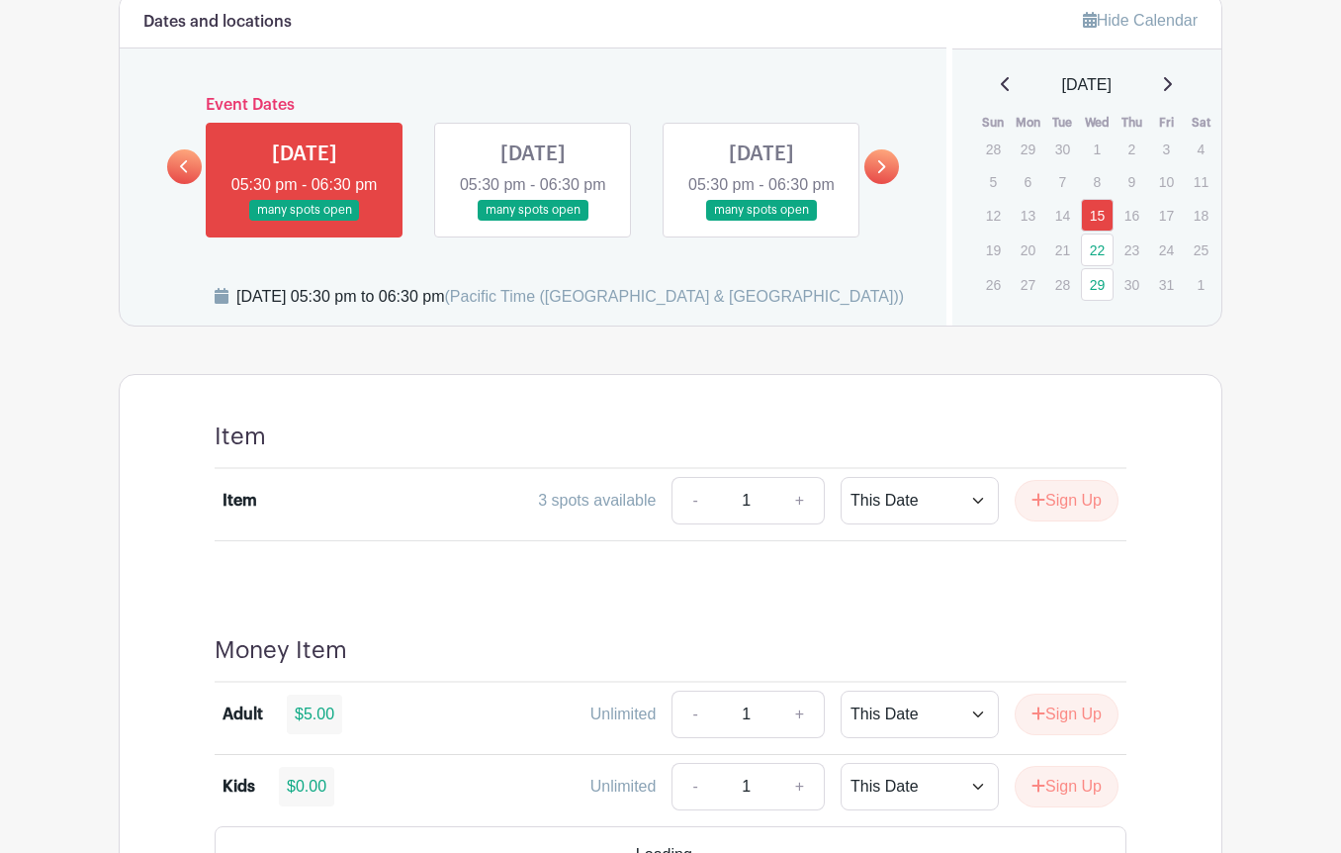
click at [533, 221] on link at bounding box center [533, 221] width 0 height 0
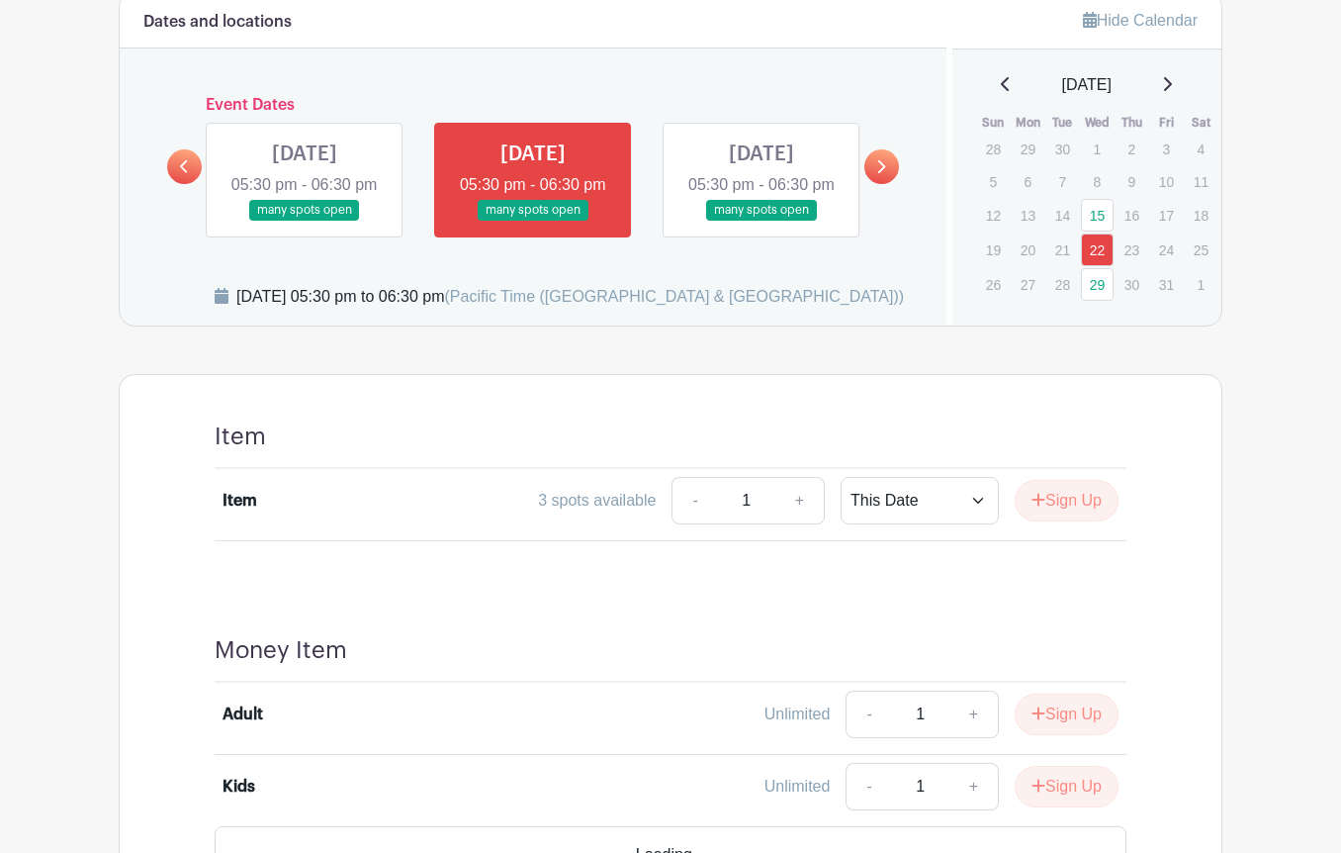
scroll to position [749, 0]
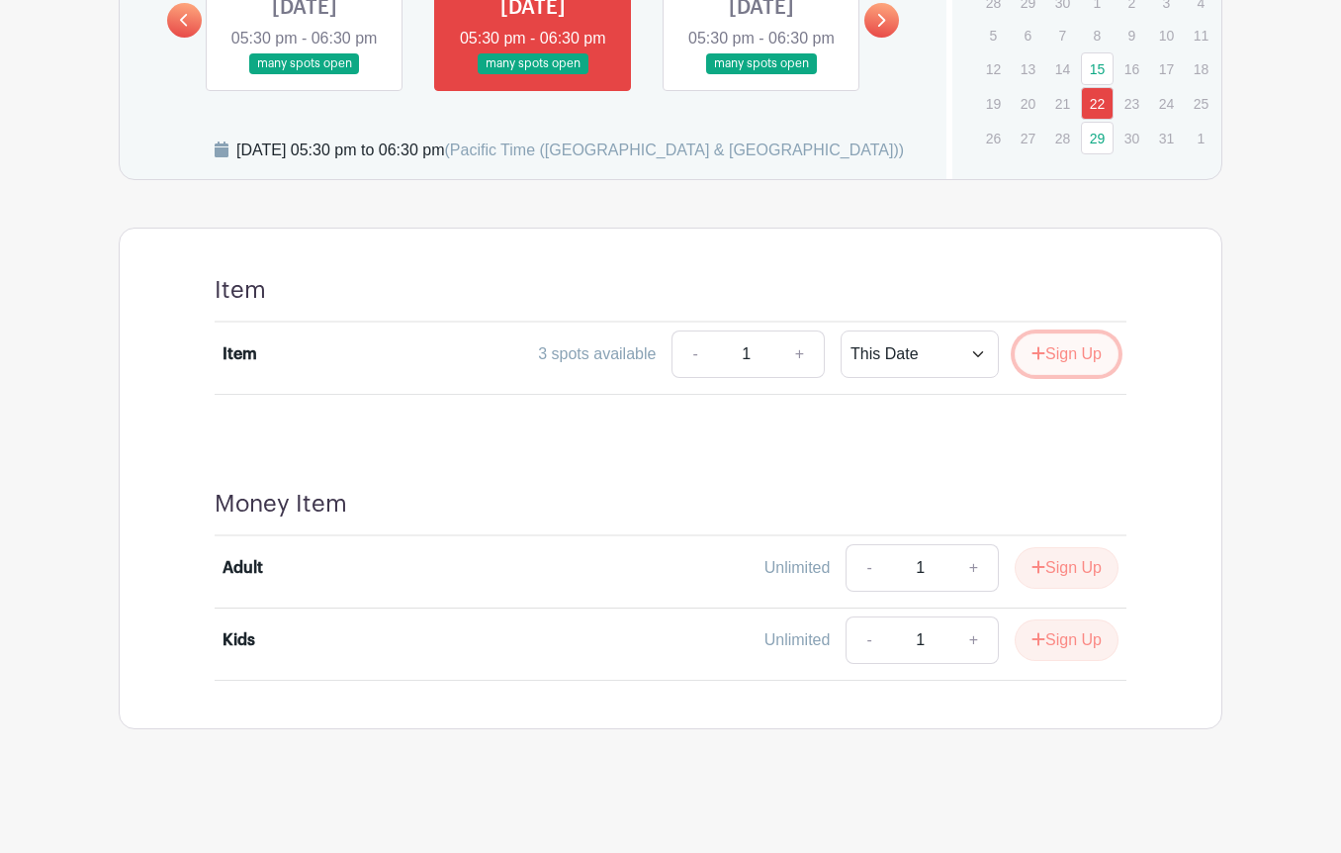
click at [1048, 348] on button "Sign Up" at bounding box center [1067, 354] width 104 height 42
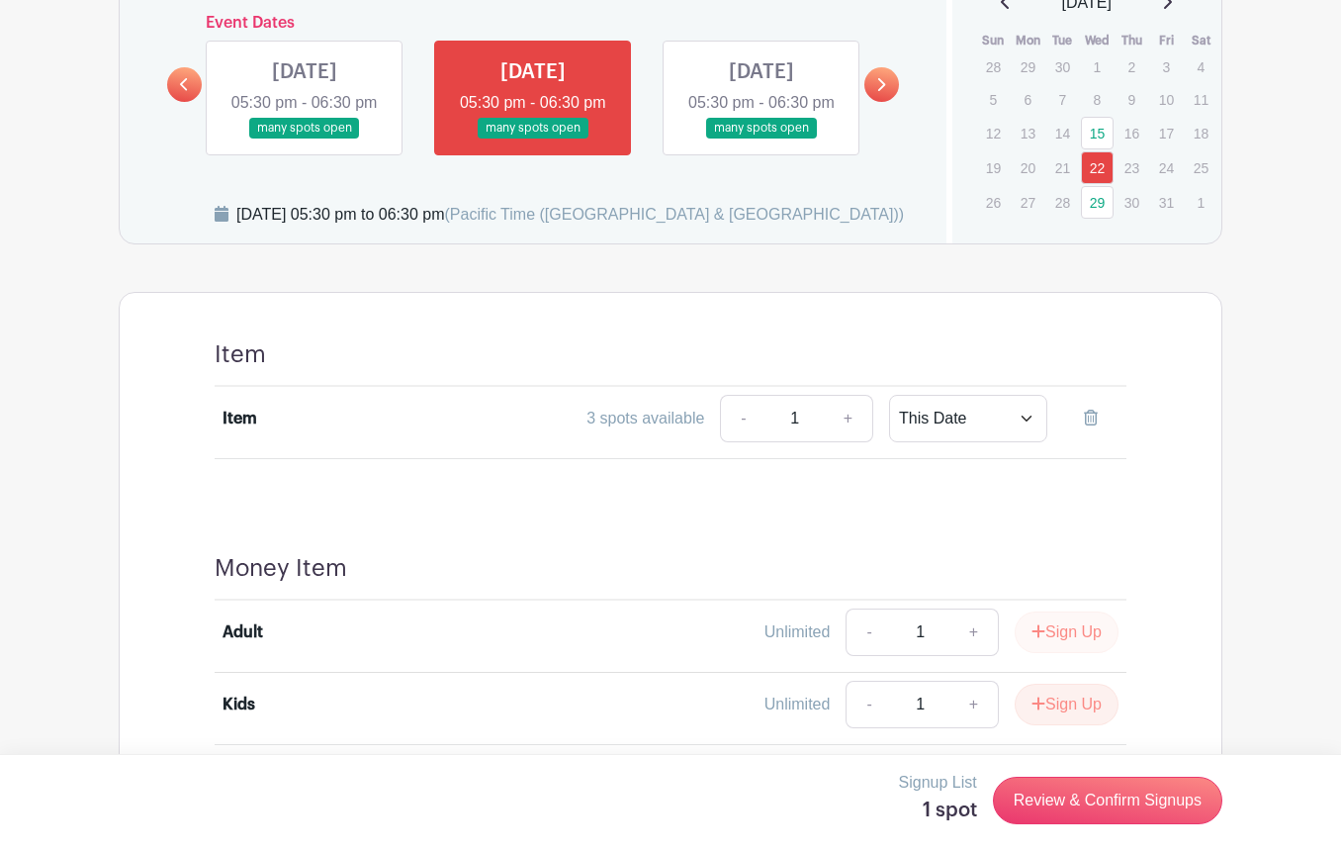
scroll to position [648, 0]
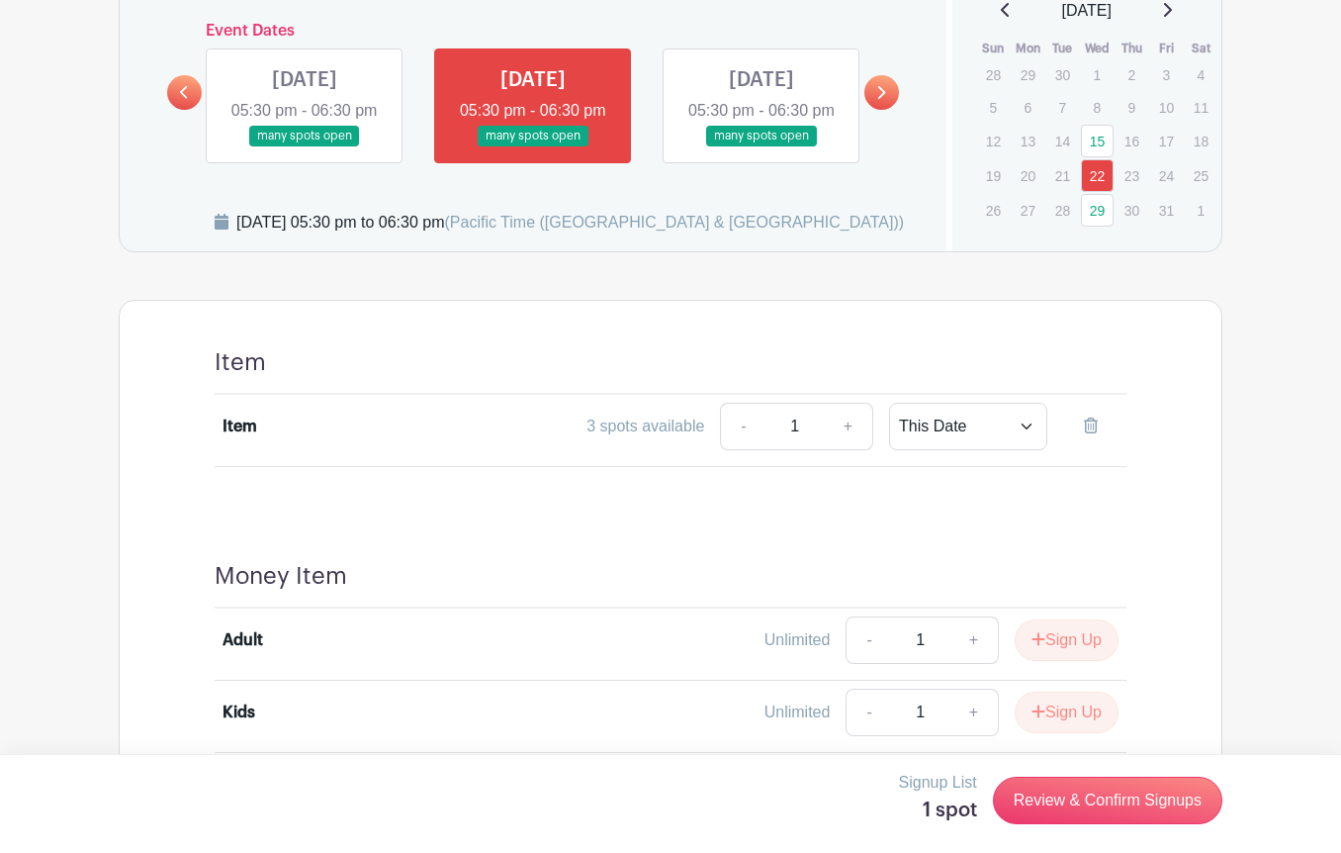
click at [762, 146] on link at bounding box center [762, 146] width 0 height 0
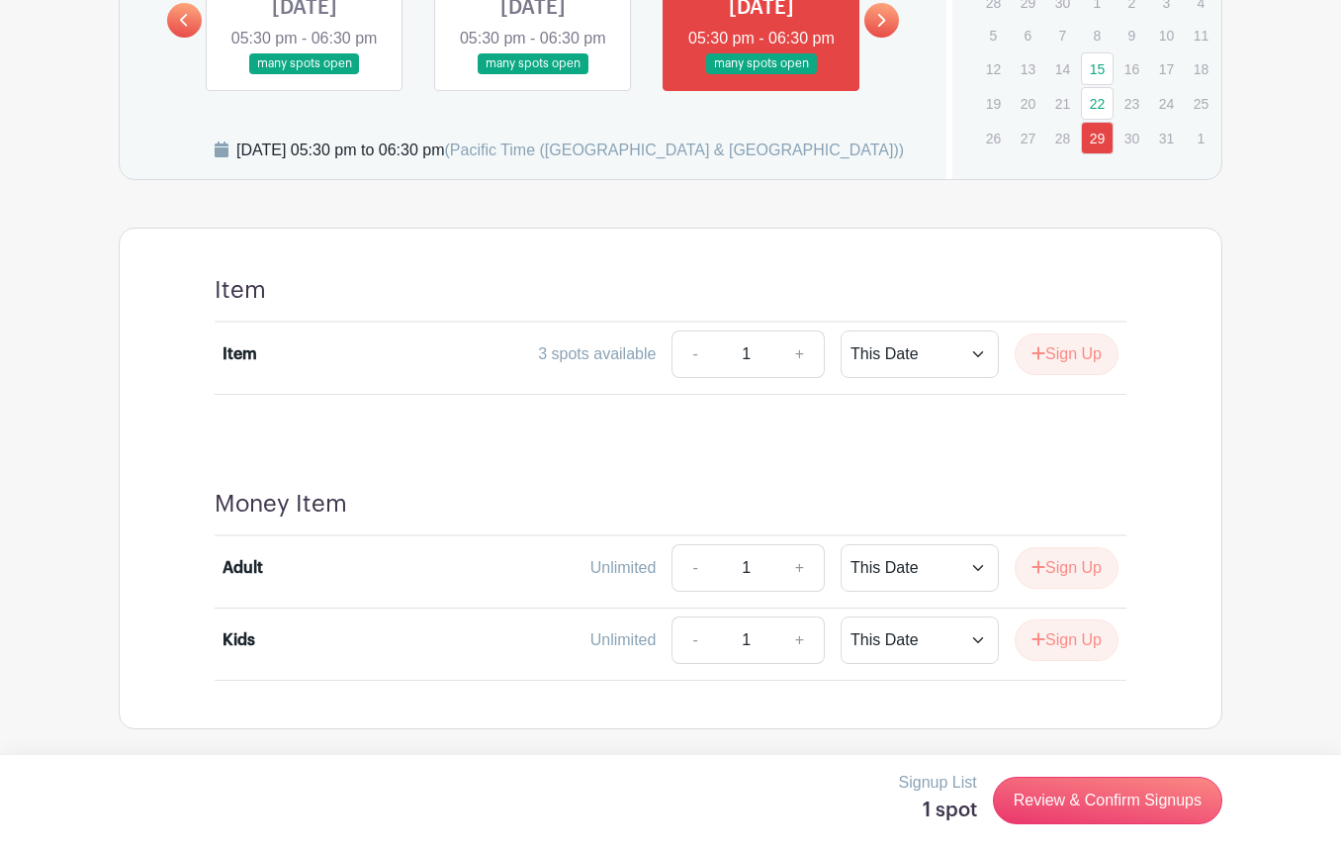
scroll to position [748, 0]
click at [305, 74] on link at bounding box center [305, 74] width 0 height 0
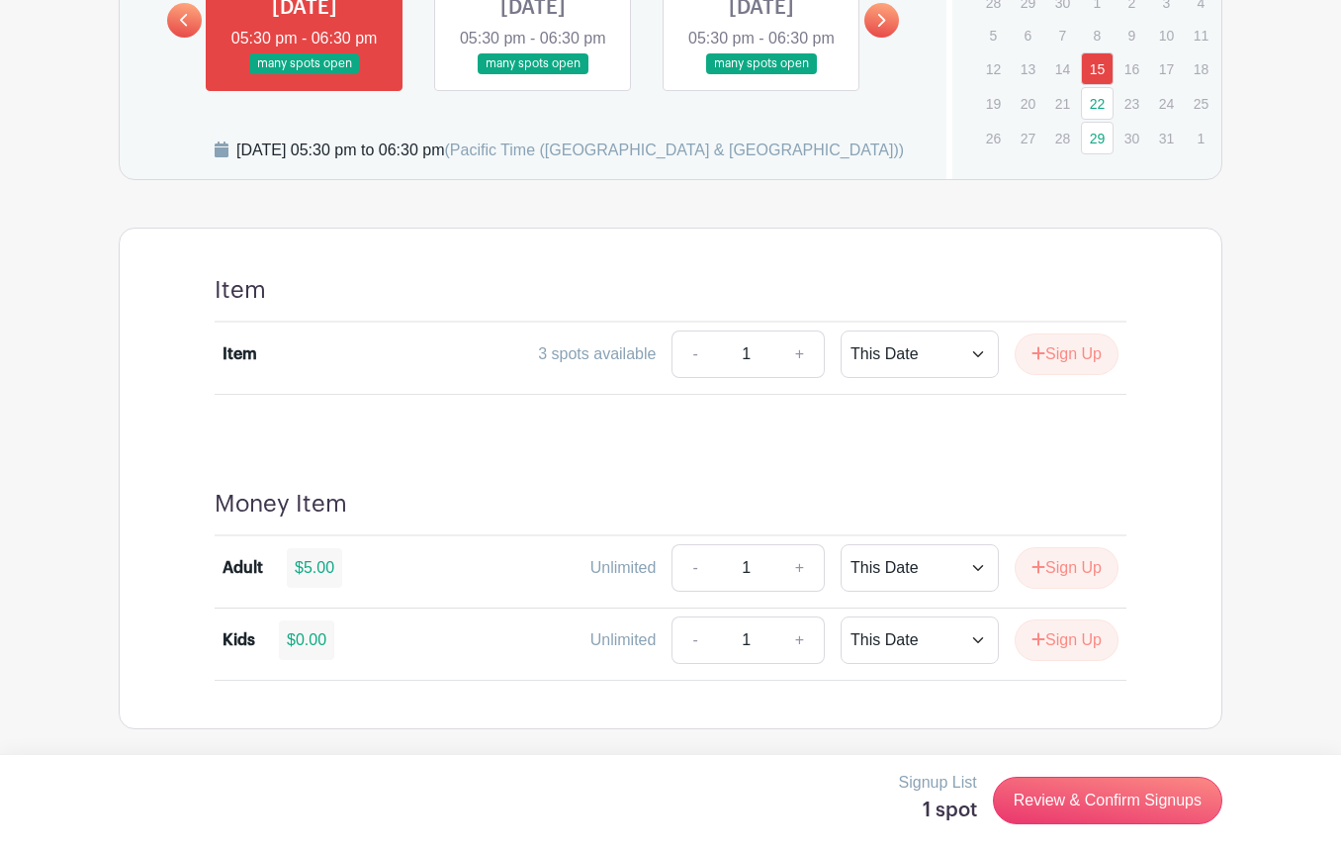
click at [533, 74] on link at bounding box center [533, 74] width 0 height 0
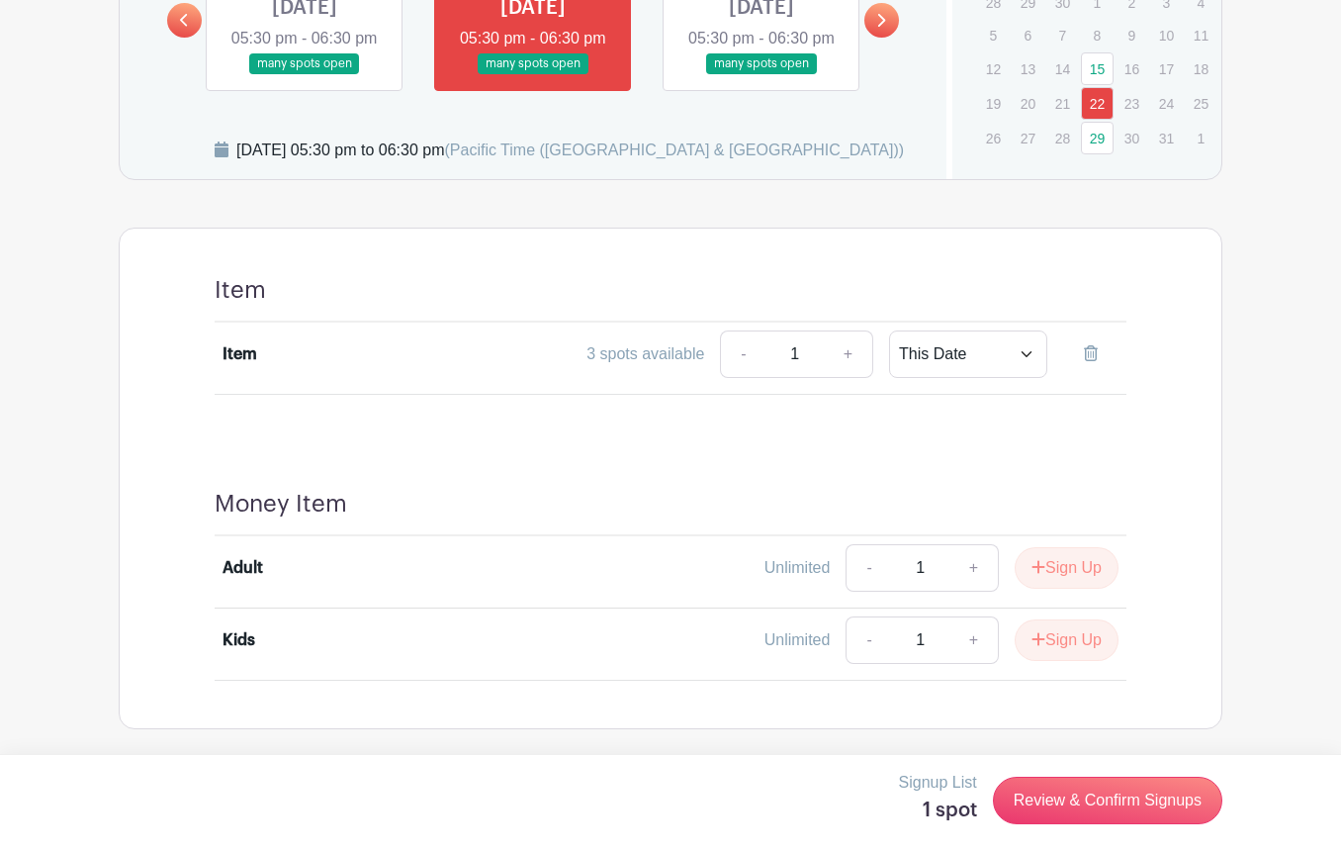
click at [305, 74] on link at bounding box center [305, 74] width 0 height 0
